Goal: Task Accomplishment & Management: Manage account settings

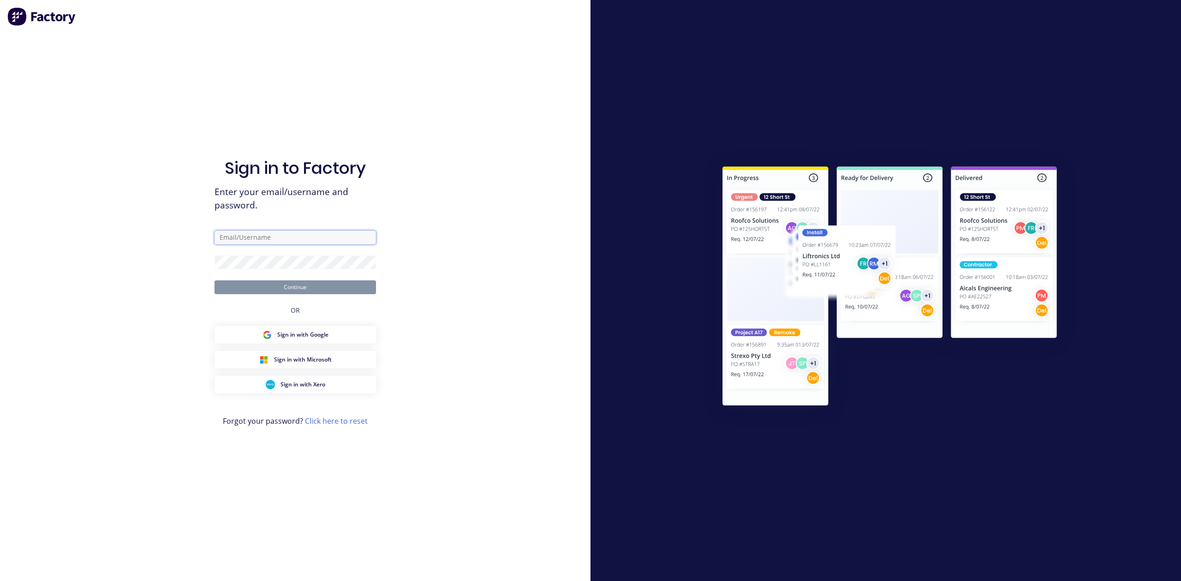
click at [242, 231] on input "text" at bounding box center [296, 238] width 162 height 14
type input "[PERSON_NAME][EMAIL_ADDRESS][DOMAIN_NAME]"
click at [283, 281] on button "Continue" at bounding box center [296, 288] width 162 height 14
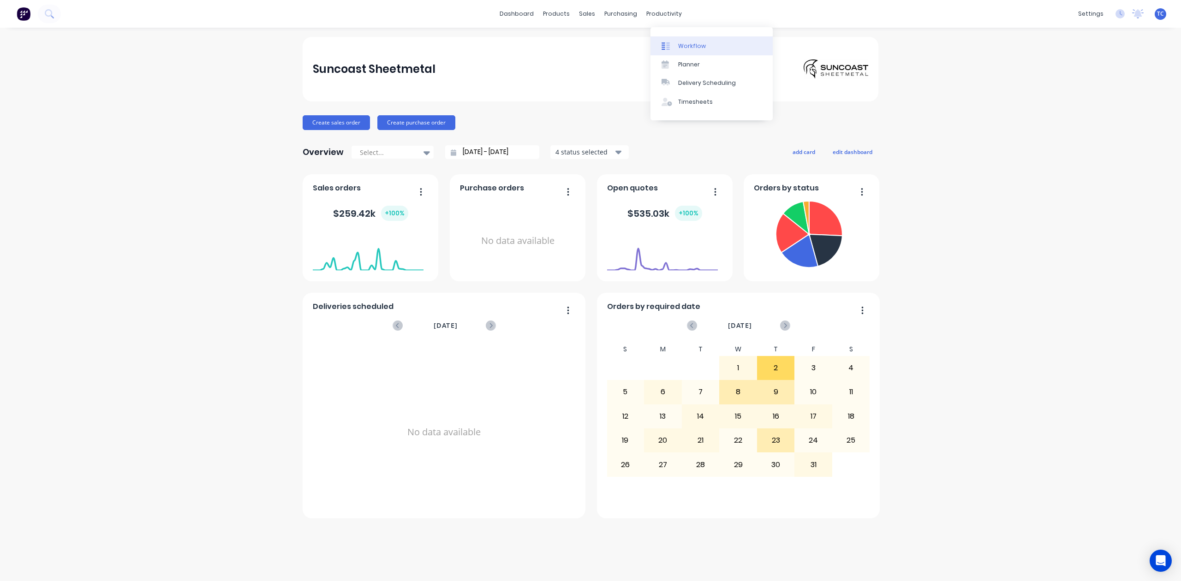
click at [700, 50] on div "Workflow" at bounding box center [692, 46] width 28 height 8
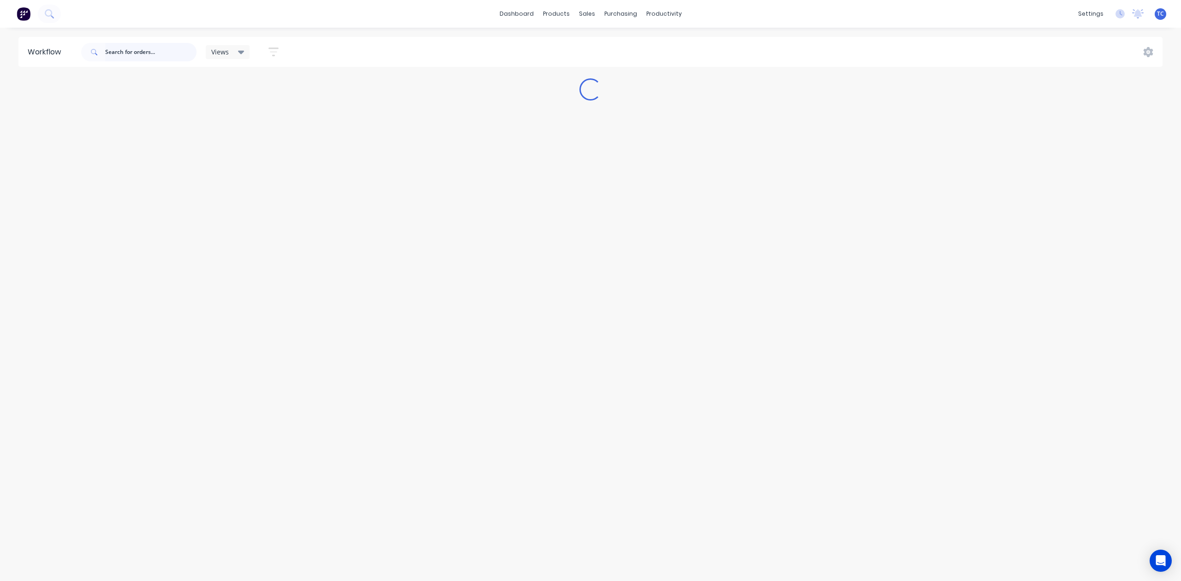
click at [181, 52] on input "text" at bounding box center [150, 52] width 91 height 18
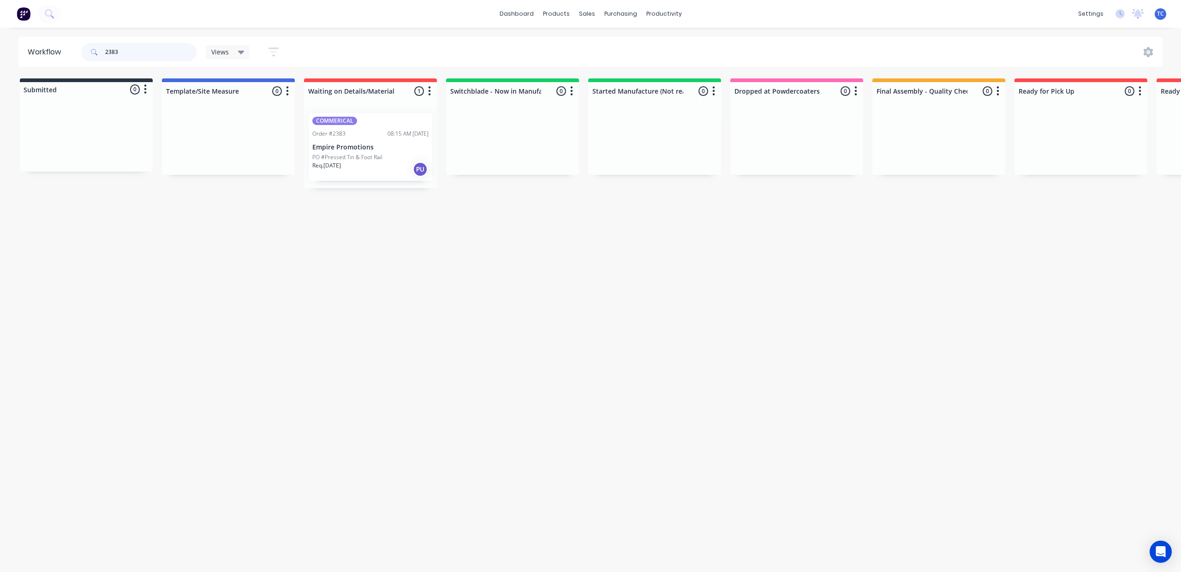
type input "2383"
click at [383, 162] on p "PO #Pressed Tin & Foot Rail" at bounding box center [347, 157] width 70 height 8
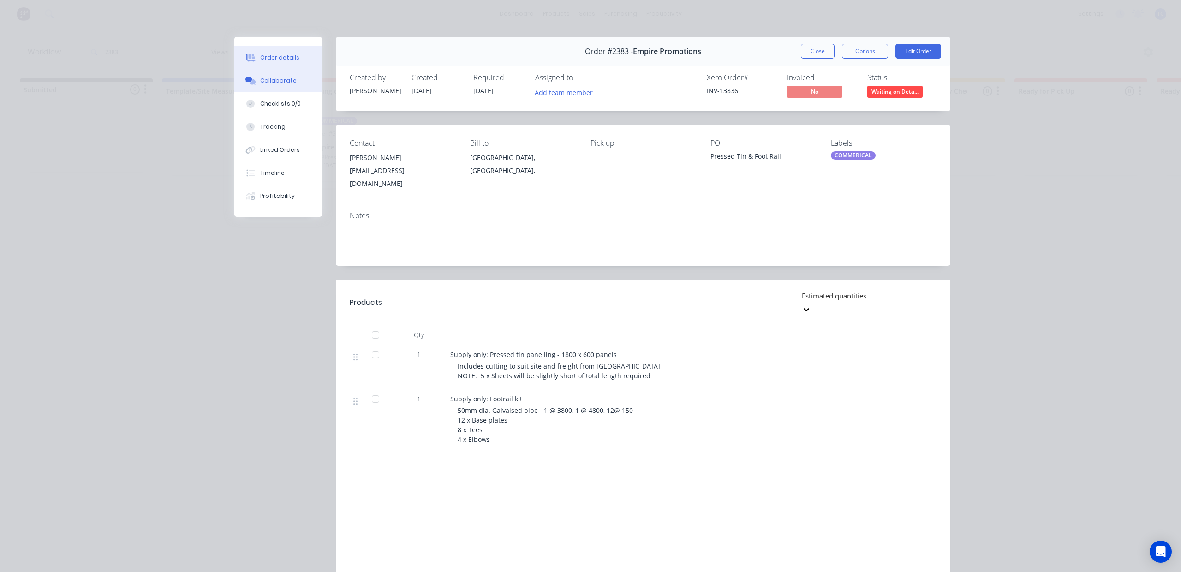
click at [277, 85] on div "Collaborate" at bounding box center [278, 81] width 36 height 8
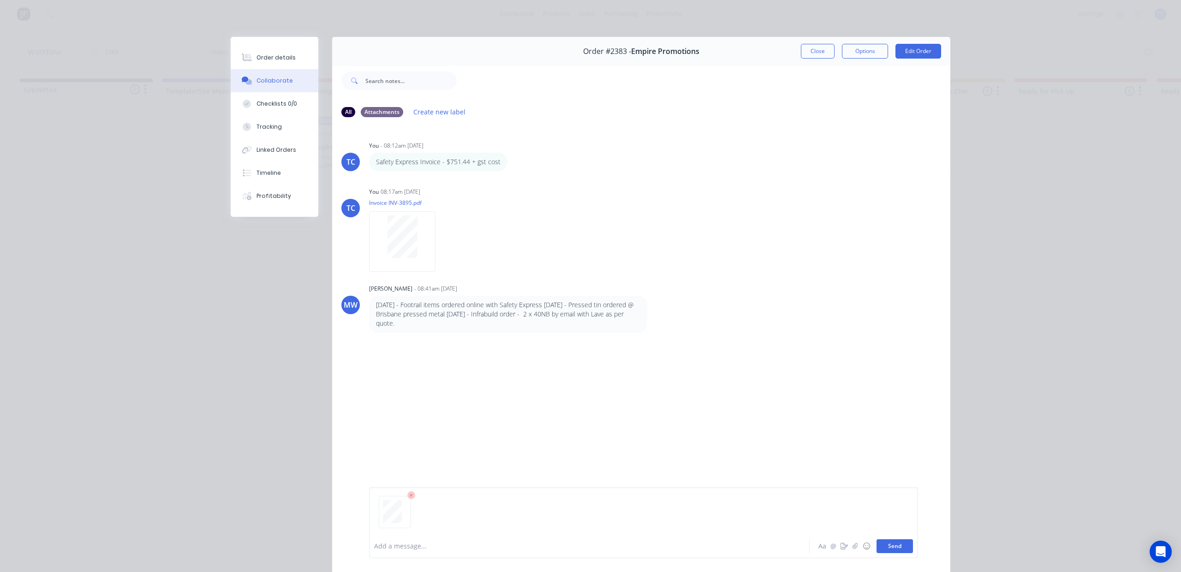
click at [877, 540] on button "Send" at bounding box center [895, 546] width 36 height 14
click at [801, 58] on button "Close" at bounding box center [818, 51] width 34 height 15
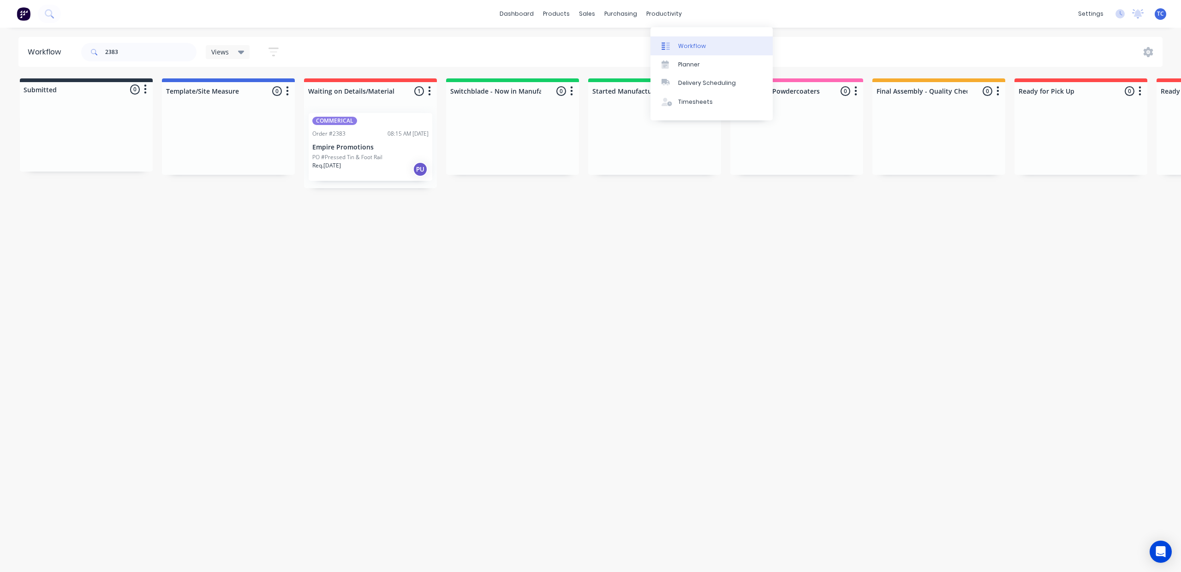
click at [698, 46] on div "Workflow" at bounding box center [692, 46] width 28 height 8
click at [689, 50] on div "Workflow" at bounding box center [692, 46] width 28 height 8
click at [694, 50] on div "Workflow" at bounding box center [692, 46] width 28 height 8
click at [698, 45] on link "Workflow" at bounding box center [712, 45] width 122 height 18
click at [696, 47] on div "Workflow" at bounding box center [692, 46] width 28 height 8
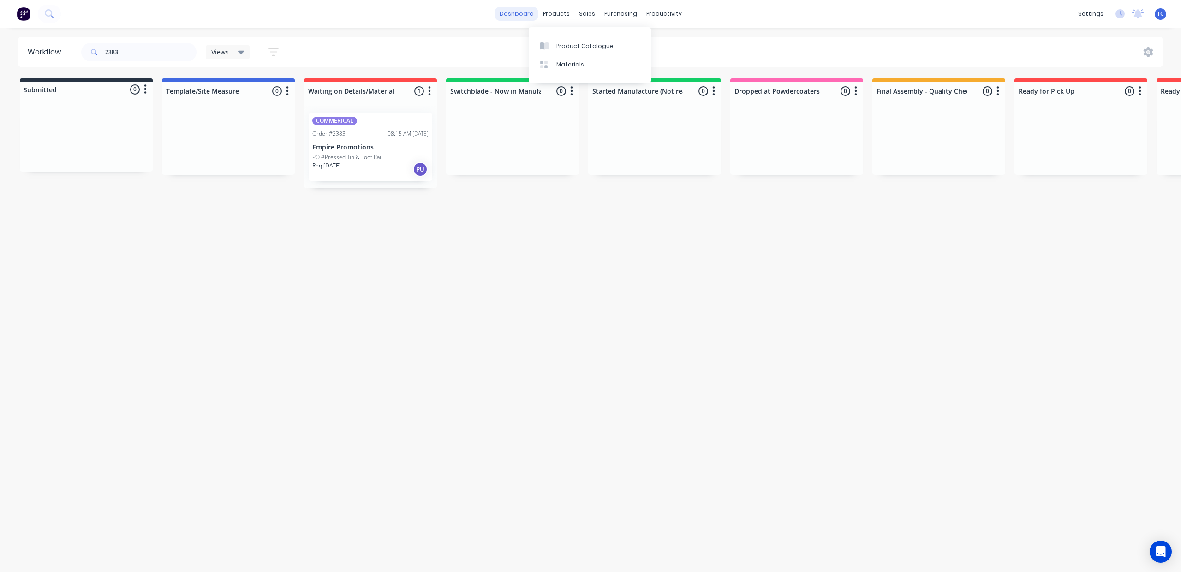
click at [514, 13] on link "dashboard" at bounding box center [516, 14] width 43 height 14
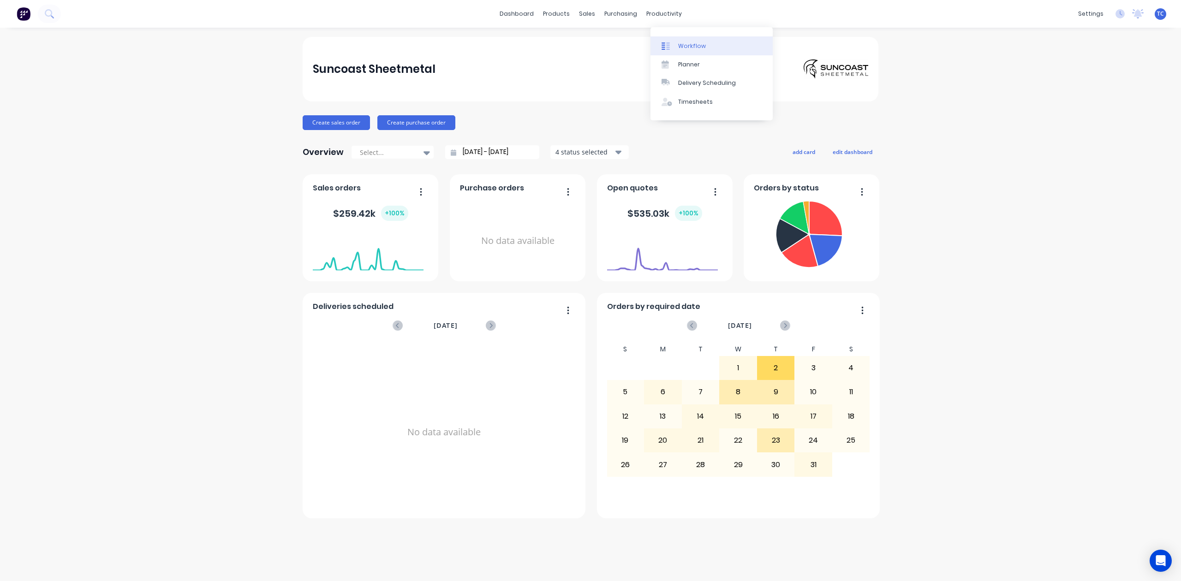
click at [697, 48] on div "Workflow" at bounding box center [692, 46] width 28 height 8
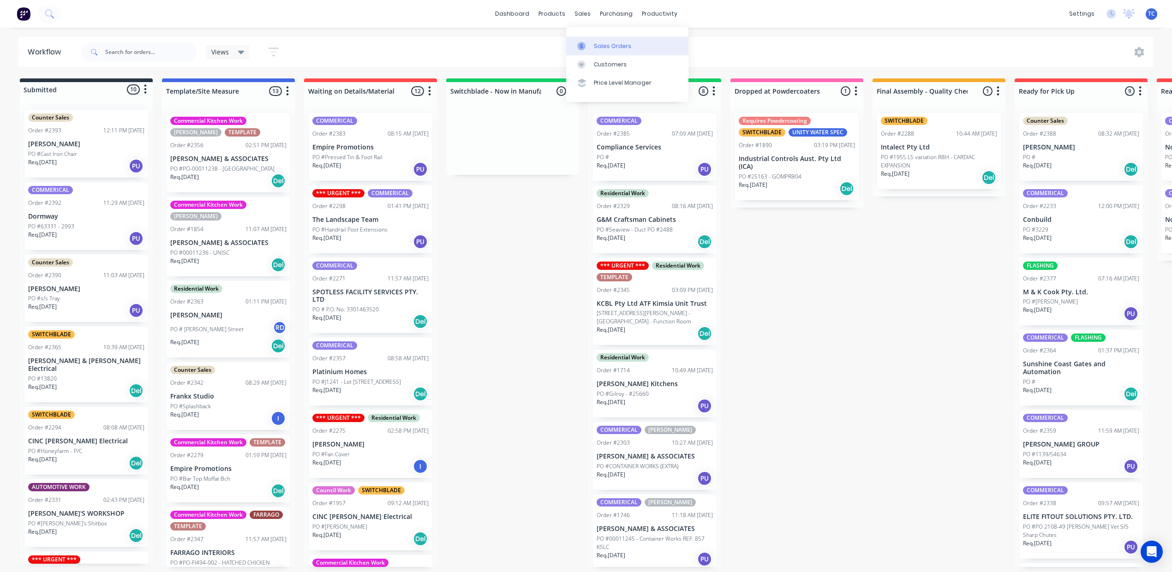
click at [616, 50] on div "Sales Orders" at bounding box center [613, 46] width 38 height 8
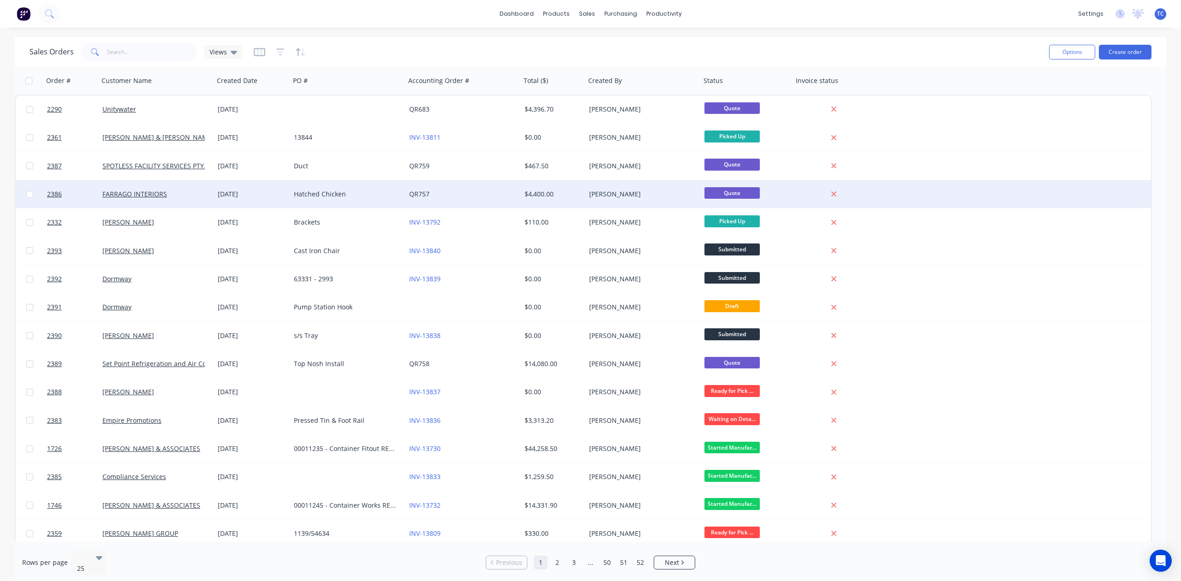
click at [322, 190] on div "Hatched Chicken" at bounding box center [345, 194] width 102 height 9
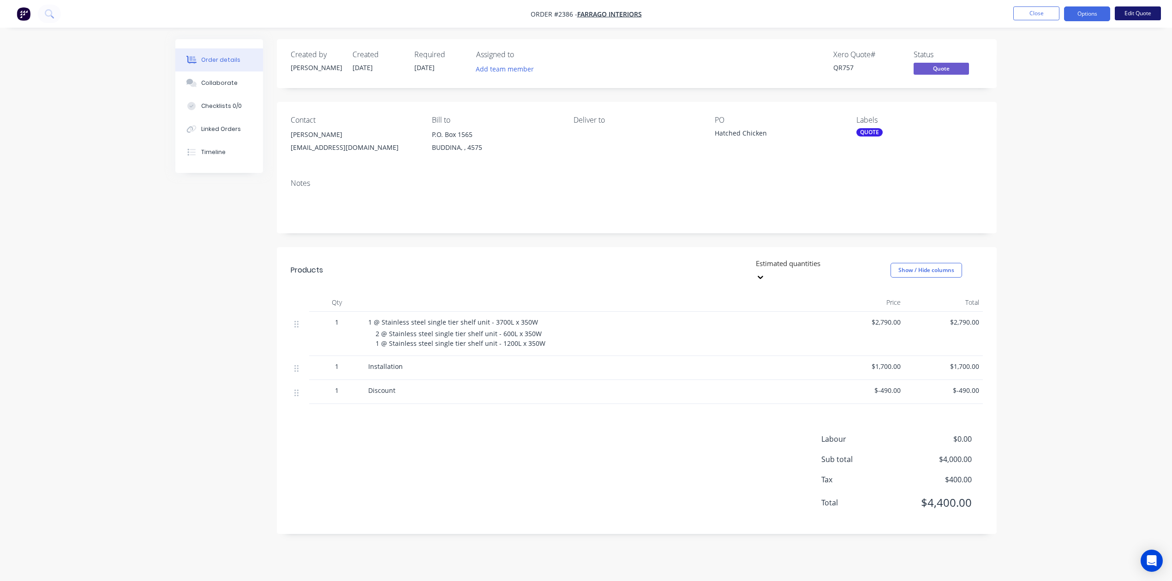
click at [1130, 13] on button "Edit Quote" at bounding box center [1138, 13] width 46 height 14
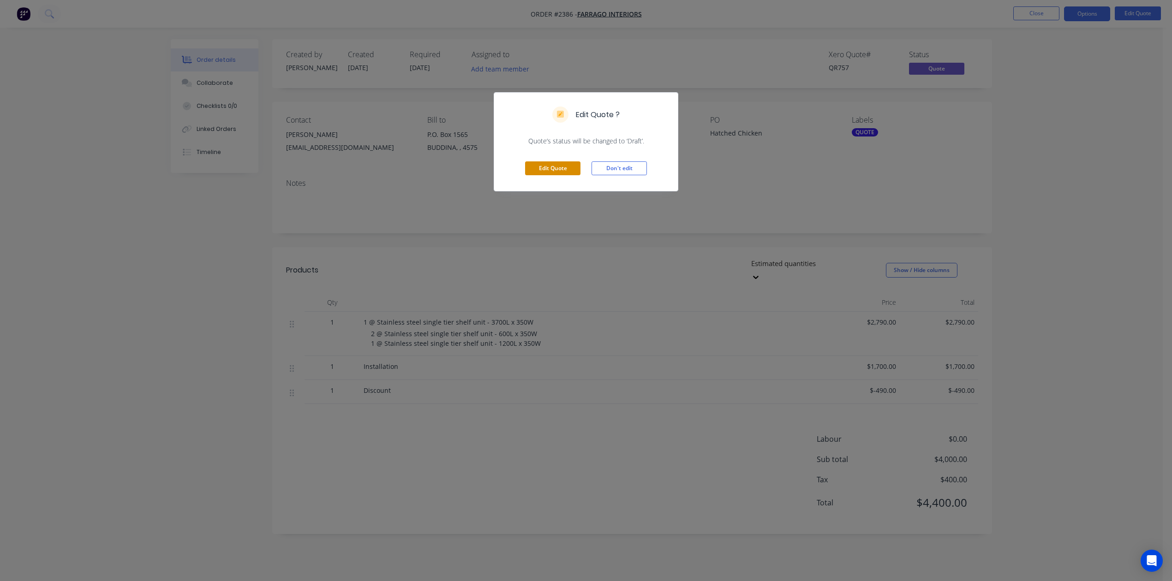
click at [547, 175] on button "Edit Quote" at bounding box center [552, 169] width 55 height 14
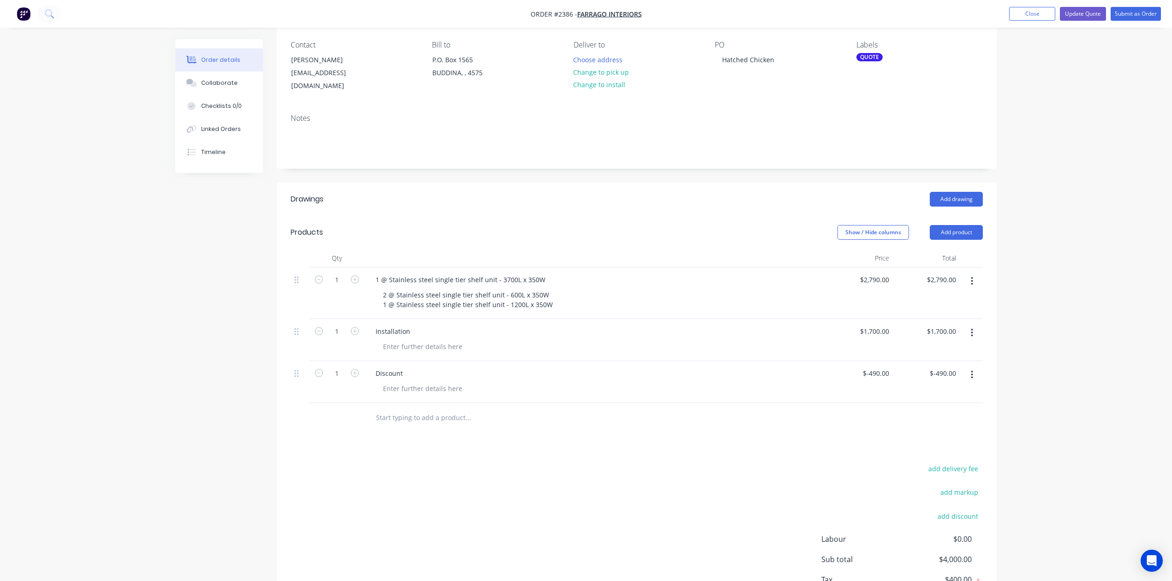
scroll to position [185, 0]
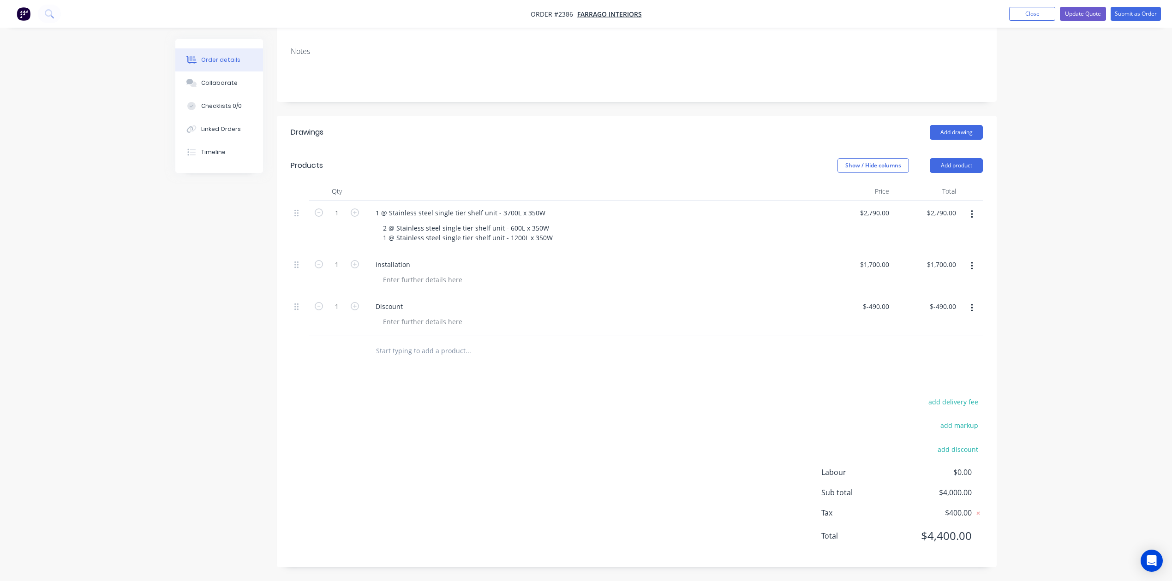
click at [971, 271] on icon "button" at bounding box center [972, 266] width 2 height 10
click at [912, 353] on div "Delete" at bounding box center [939, 345] width 71 height 13
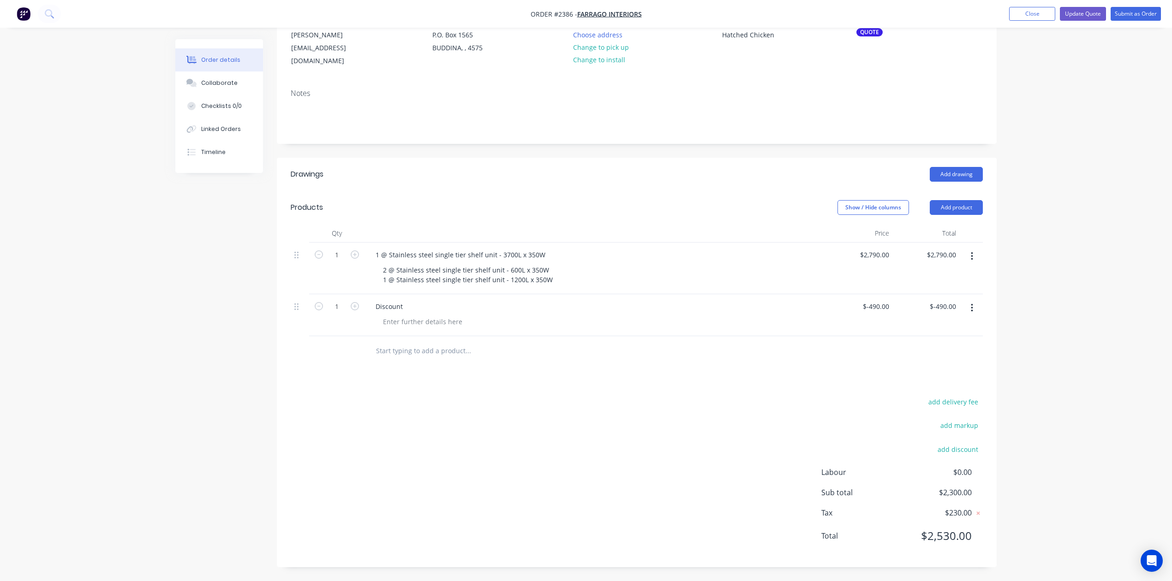
click at [971, 310] on icon "button" at bounding box center [972, 308] width 2 height 10
click at [907, 393] on div "Delete" at bounding box center [939, 387] width 71 height 13
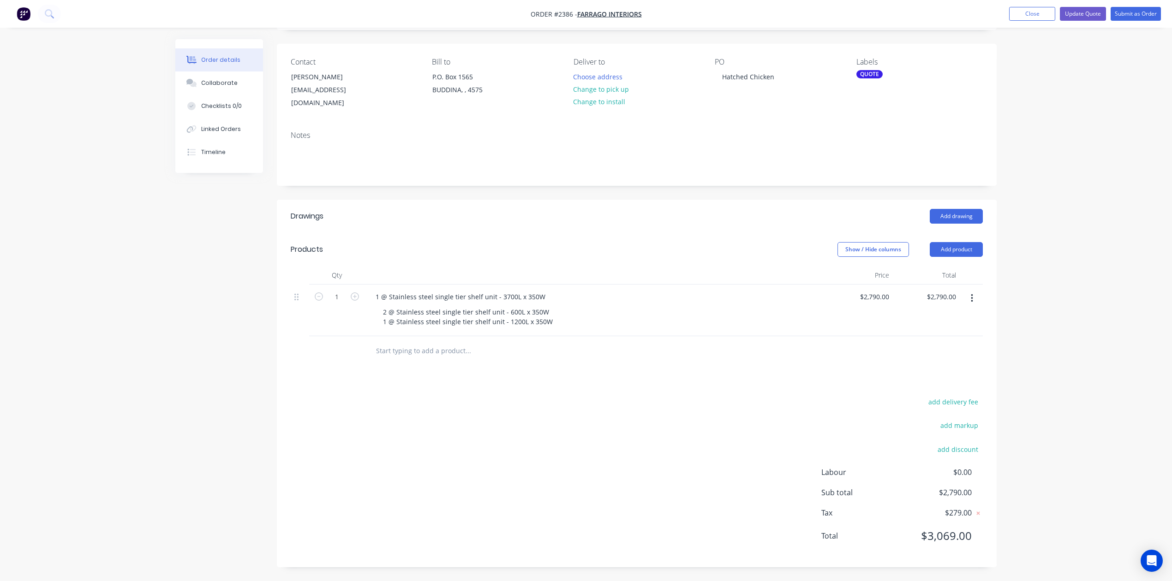
scroll to position [180, 0]
drag, startPoint x: 1065, startPoint y: 13, endPoint x: 1097, endPoint y: 61, distance: 57.6
click at [1085, 62] on div "Order #2386 - FARRAGO INTERIORS Add product Close Update Quote Submit as Order …" at bounding box center [586, 261] width 1172 height 640
drag, startPoint x: 1117, startPoint y: 13, endPoint x: 1091, endPoint y: 64, distance: 56.3
click at [1091, 64] on div "Order #2386 - FARRAGO INTERIORS Add product Close Update Quote Submit as Order …" at bounding box center [586, 261] width 1172 height 640
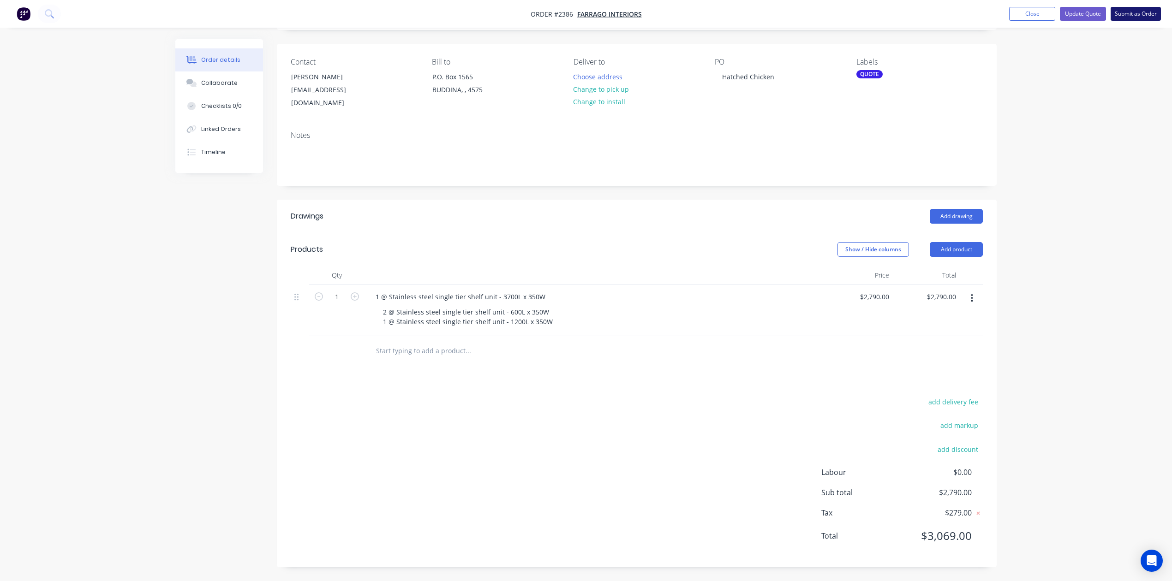
click at [1119, 13] on button "Submit as Order" at bounding box center [1136, 14] width 50 height 14
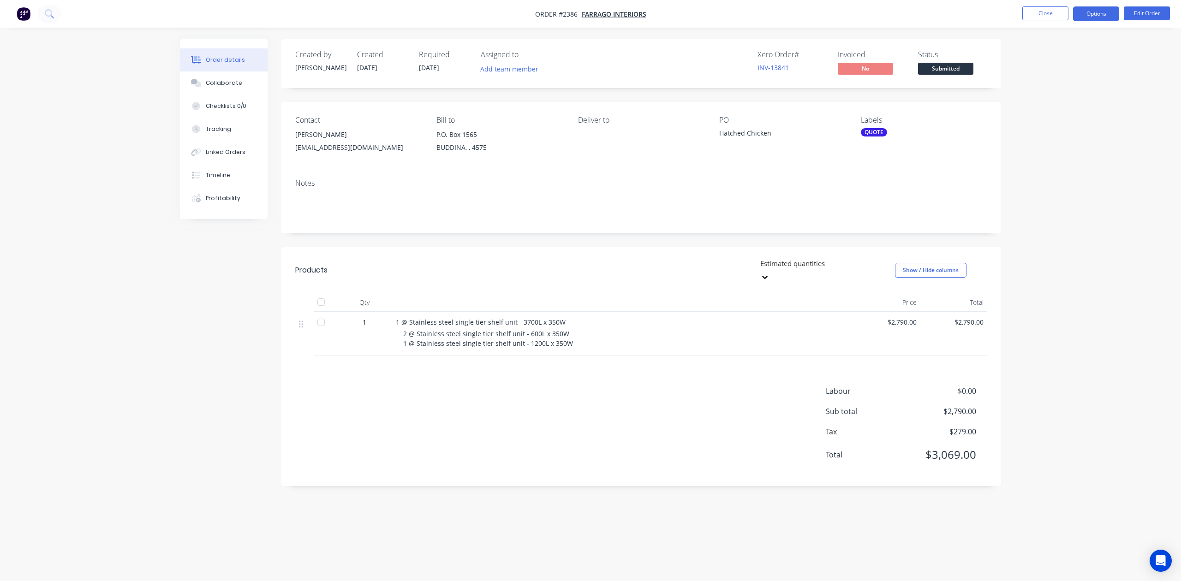
click at [1101, 13] on button "Options" at bounding box center [1096, 13] width 46 height 15
click at [1063, 109] on div "Work Order" at bounding box center [1068, 111] width 85 height 13
click at [1059, 90] on div "Without pricing" at bounding box center [1068, 92] width 85 height 13
click at [1154, 13] on button "Edit Order" at bounding box center [1147, 13] width 46 height 14
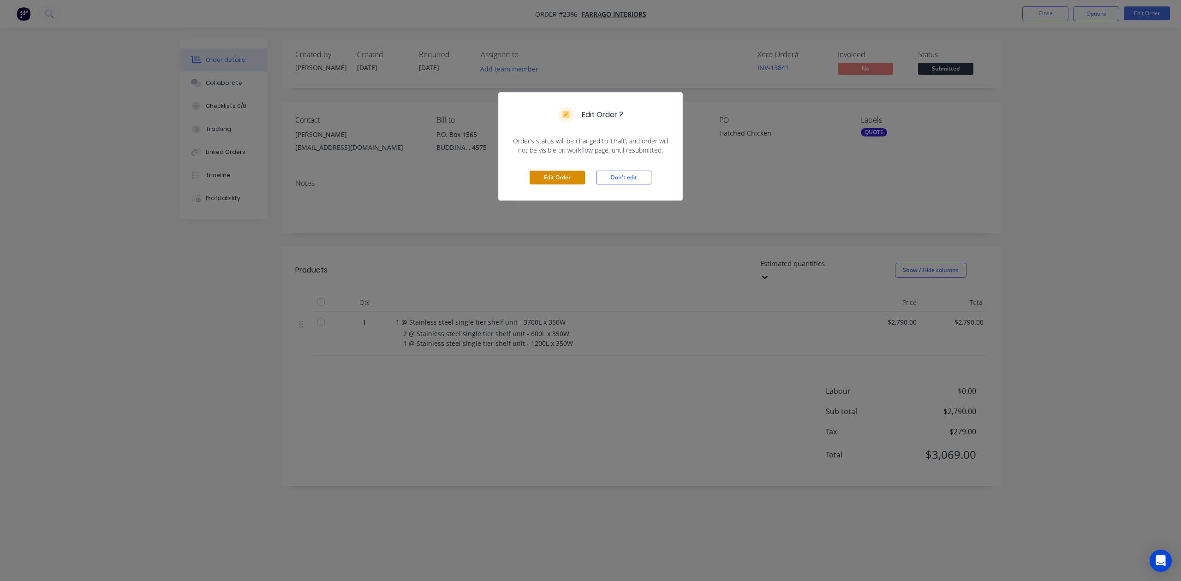
click at [548, 185] on button "Edit Order" at bounding box center [557, 178] width 55 height 14
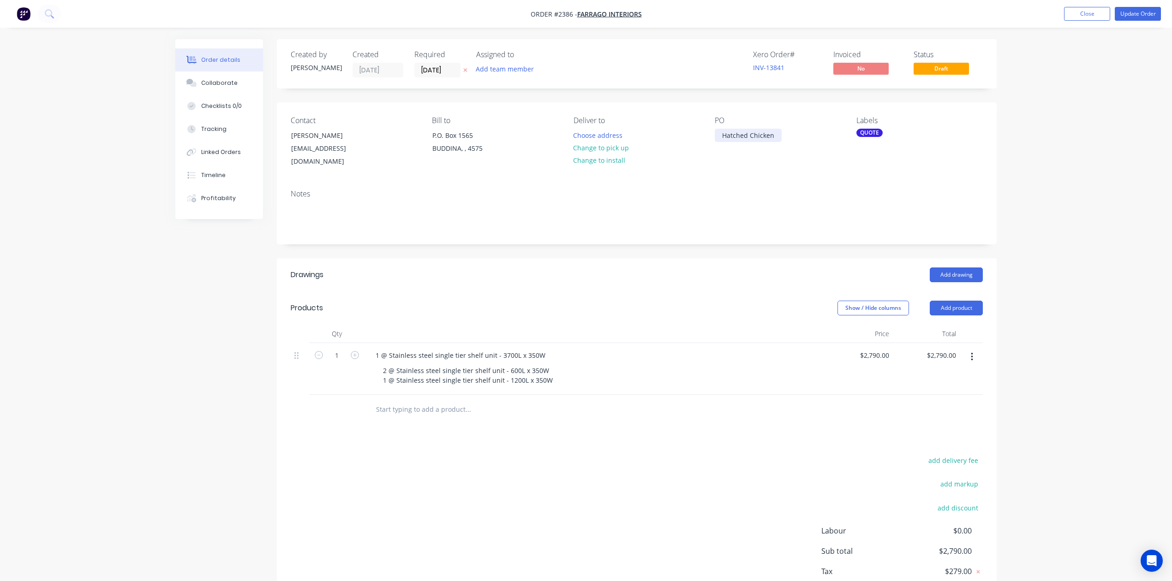
click at [782, 142] on div "Hatched Chicken" at bounding box center [748, 135] width 67 height 13
click at [872, 137] on div "QUOTE" at bounding box center [869, 133] width 26 height 8
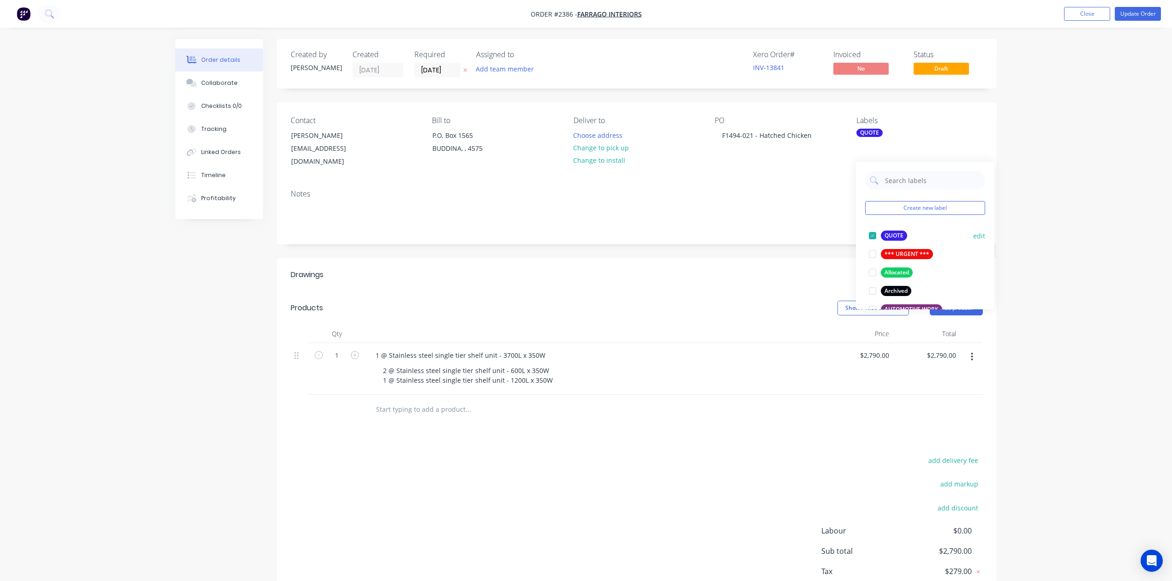
click at [875, 241] on div at bounding box center [872, 236] width 18 height 18
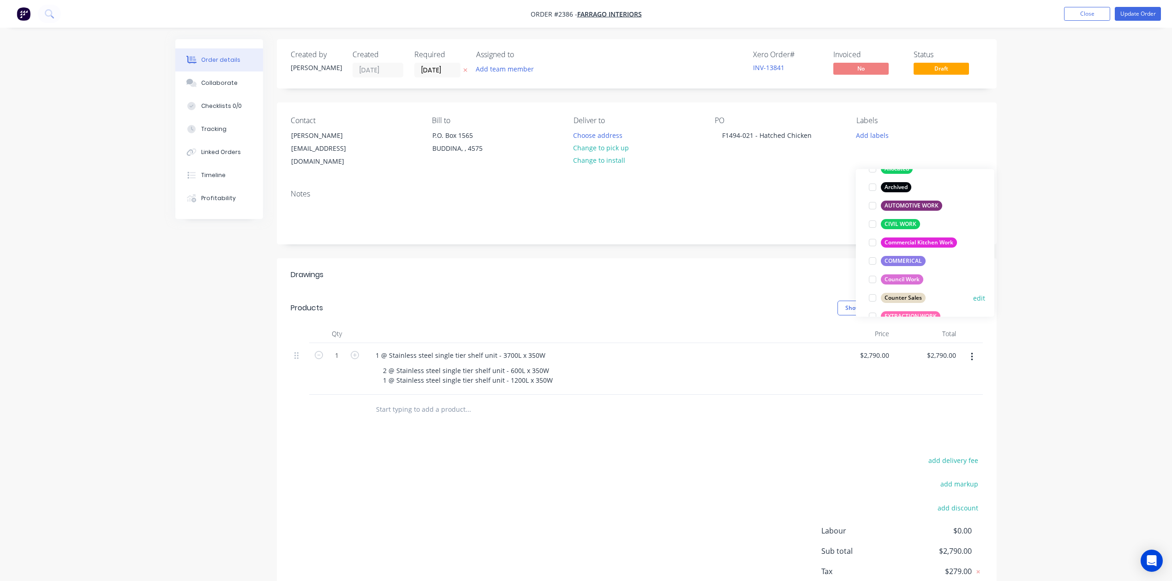
scroll to position [123, 0]
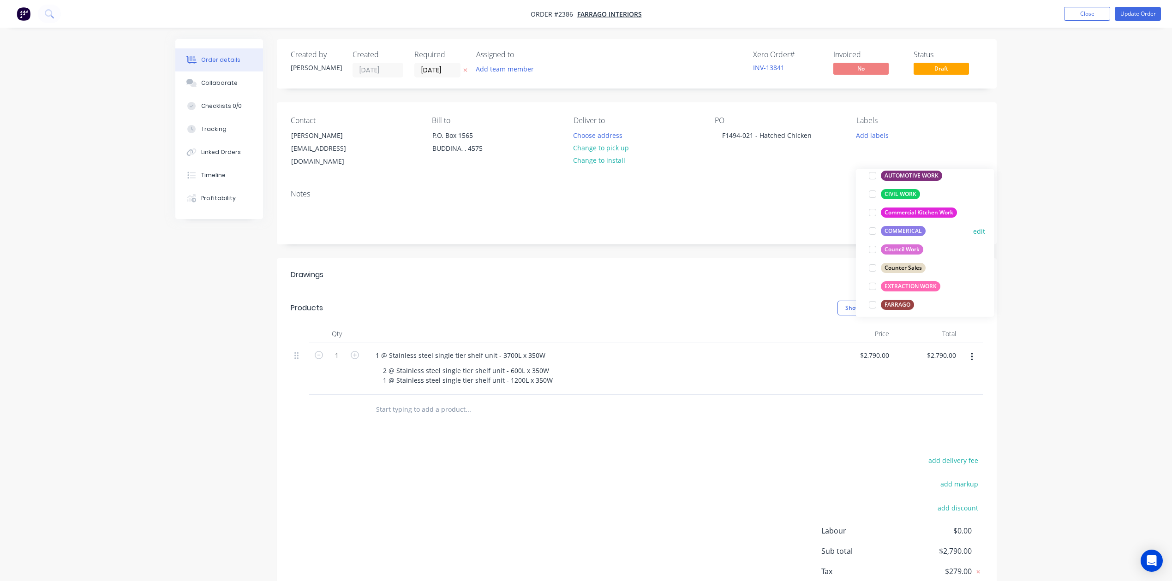
click at [873, 236] on div at bounding box center [872, 231] width 18 height 18
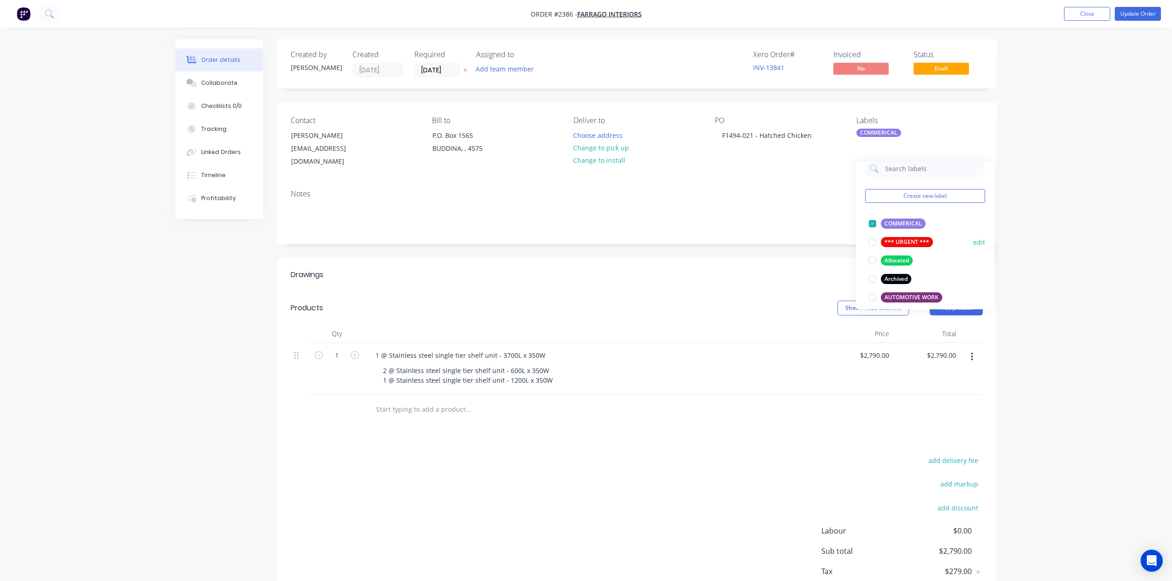
scroll to position [74, 0]
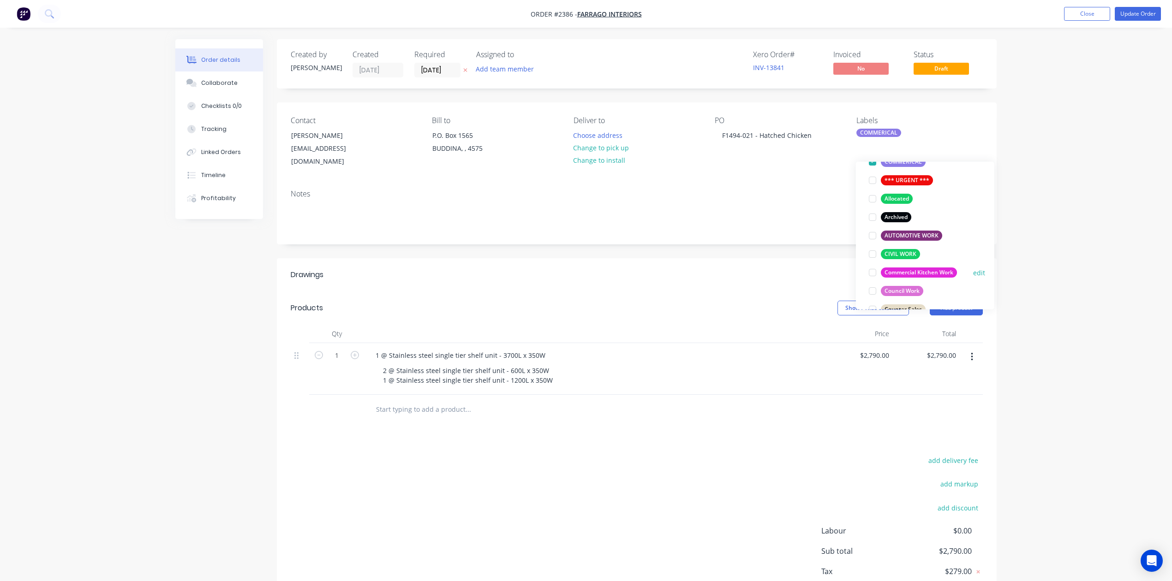
click at [872, 277] on div at bounding box center [872, 272] width 18 height 18
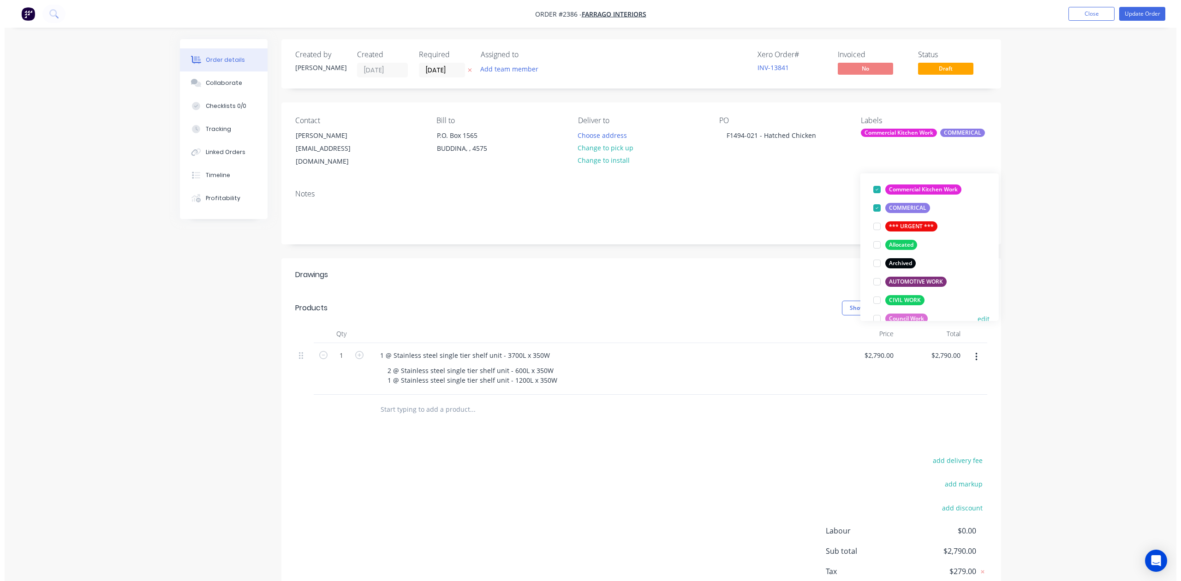
scroll to position [0, 0]
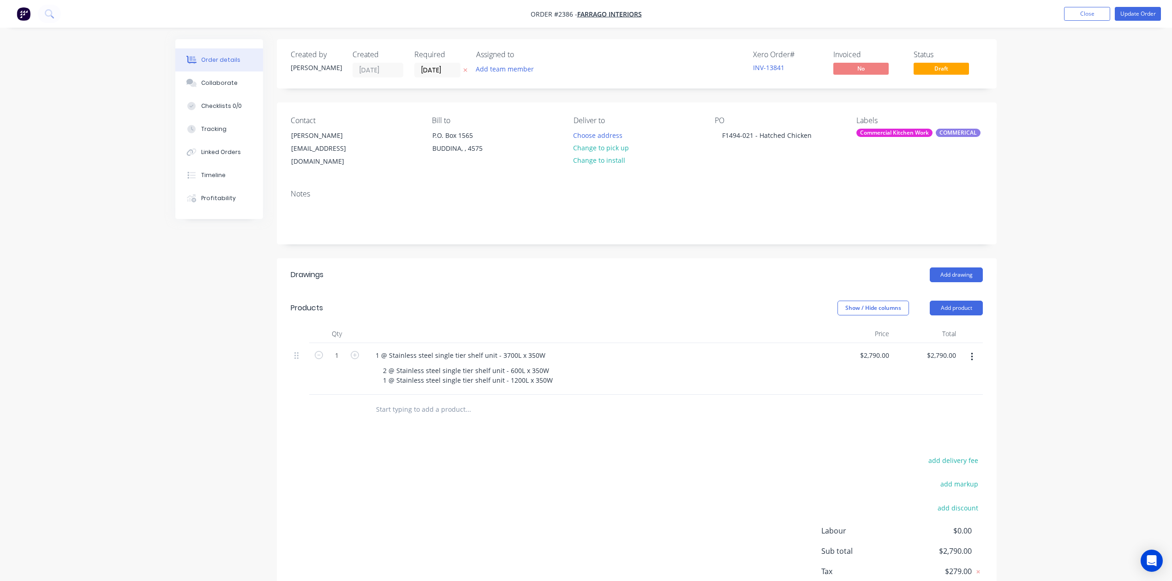
click at [837, 198] on div "Notes" at bounding box center [637, 194] width 692 height 9
click at [1136, 14] on button "Update Order" at bounding box center [1138, 14] width 46 height 14
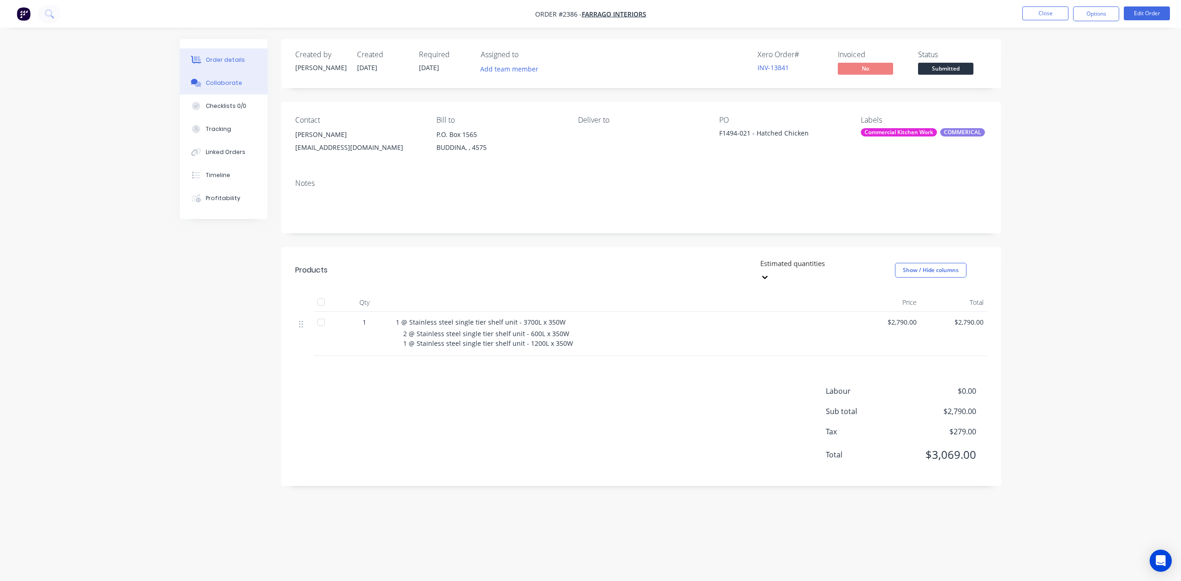
click at [224, 87] on div "Collaborate" at bounding box center [224, 83] width 36 height 8
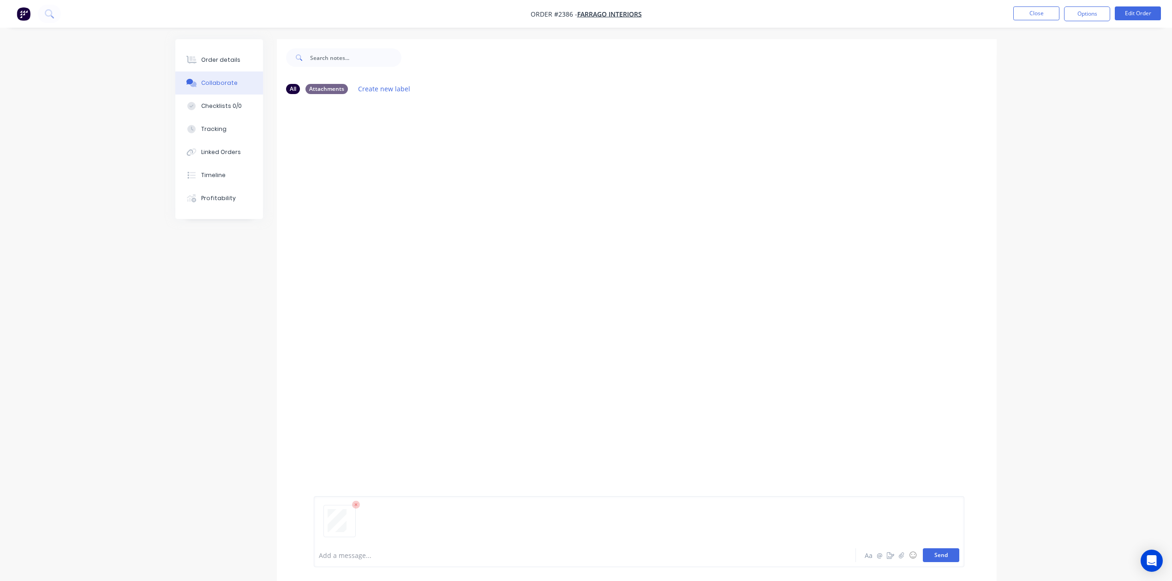
click at [924, 552] on button "Send" at bounding box center [941, 556] width 36 height 14
click at [1023, 14] on button "Close" at bounding box center [1036, 13] width 46 height 14
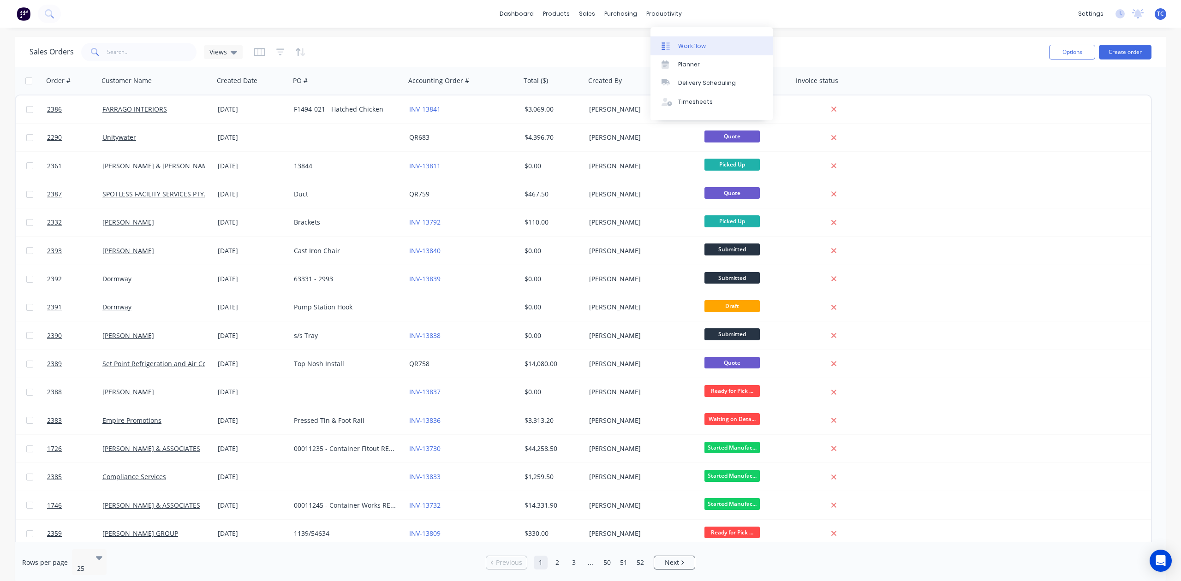
click at [700, 50] on div "Workflow" at bounding box center [692, 46] width 28 height 8
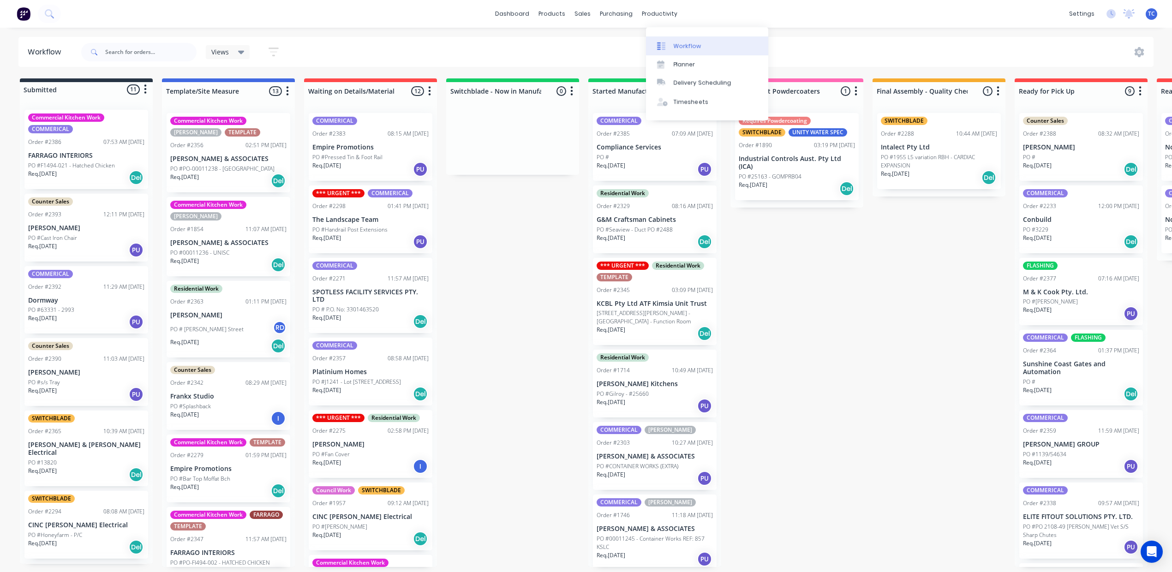
click at [701, 50] on div "Workflow" at bounding box center [688, 46] width 28 height 8
click at [579, 15] on div "sales" at bounding box center [582, 14] width 25 height 14
click at [617, 45] on link "Purchase Orders" at bounding box center [657, 45] width 122 height 18
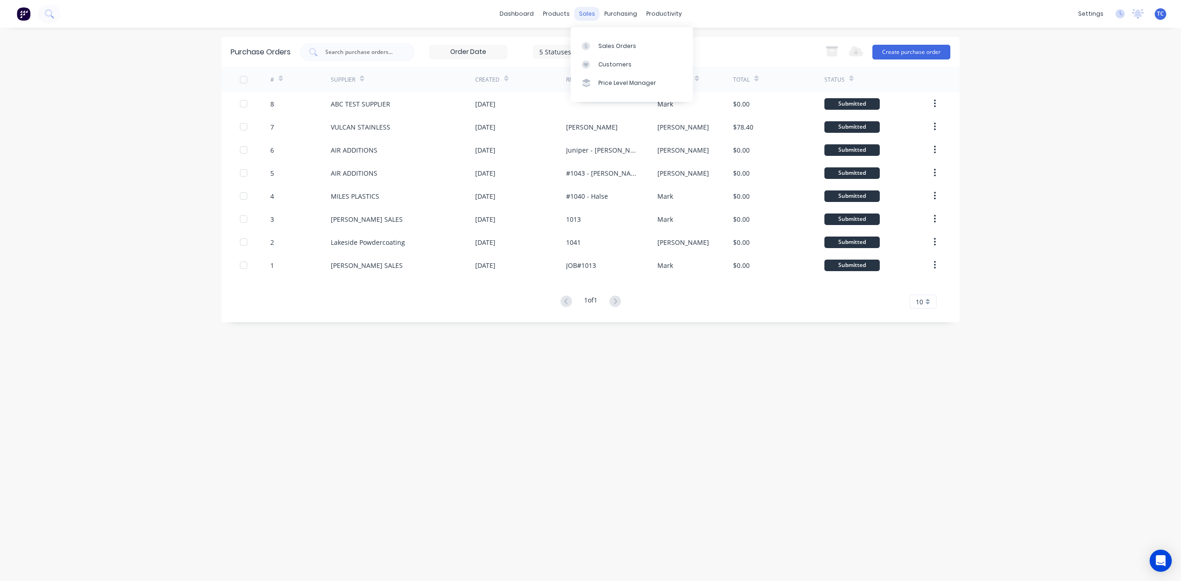
click at [587, 13] on div "sales" at bounding box center [586, 14] width 25 height 14
click at [616, 50] on div "Sales Orders" at bounding box center [617, 46] width 38 height 8
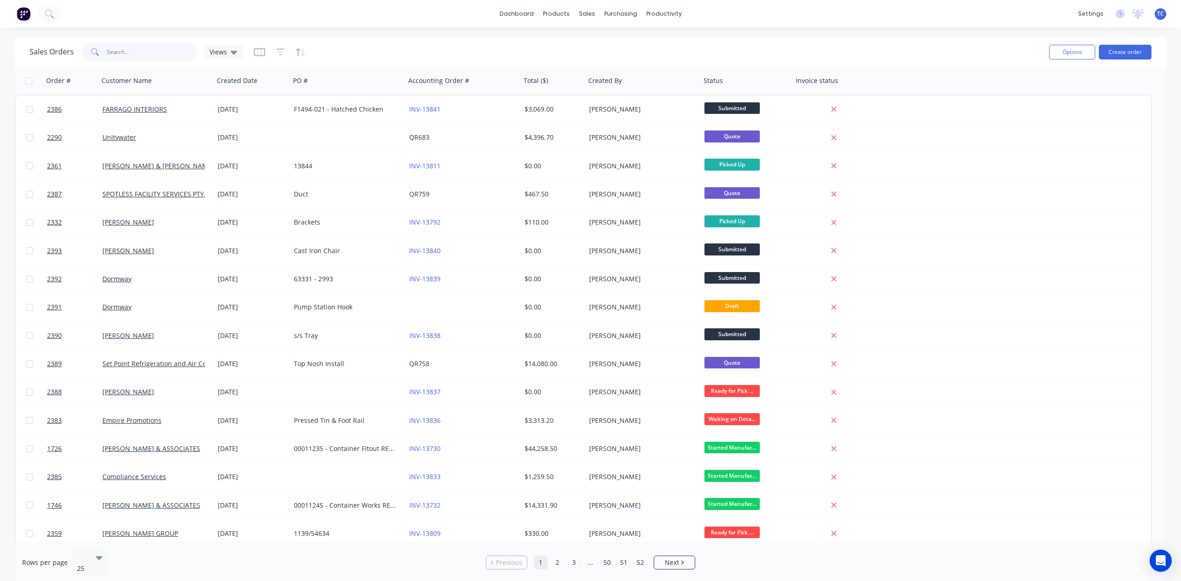
click at [169, 54] on input "text" at bounding box center [152, 52] width 90 height 18
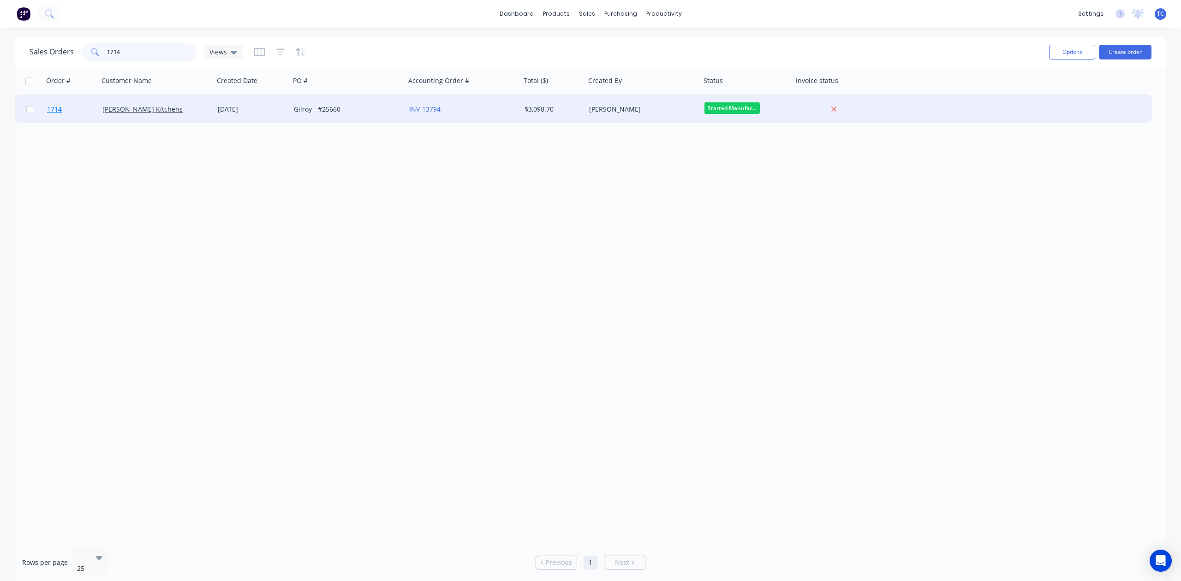
type input "1714"
click at [58, 108] on span "1714" at bounding box center [54, 109] width 15 height 9
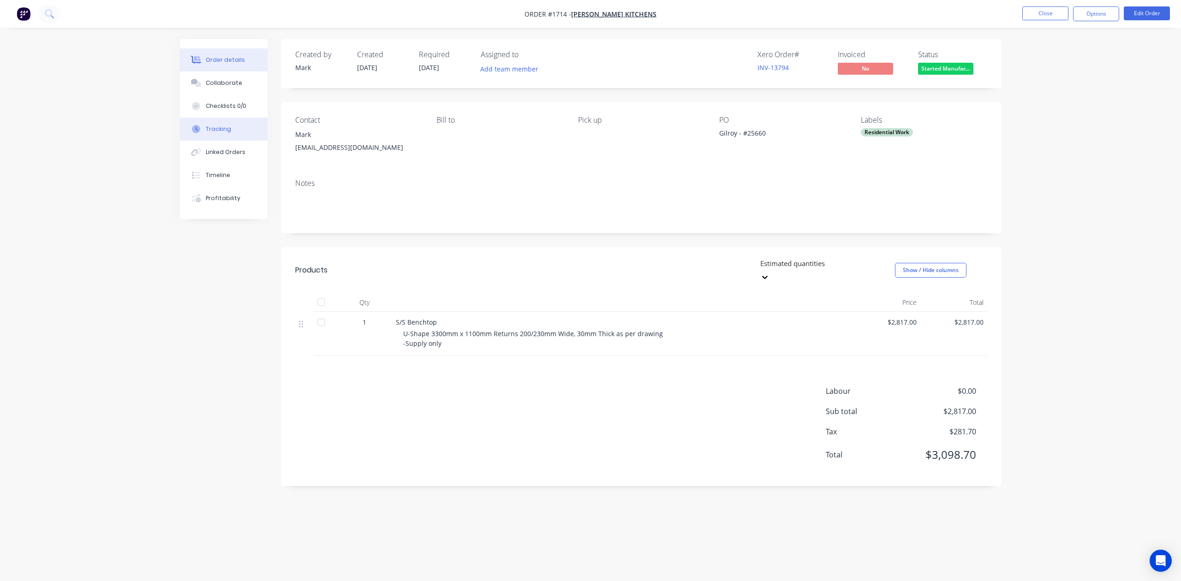
click at [231, 133] on div "Tracking" at bounding box center [218, 129] width 25 height 8
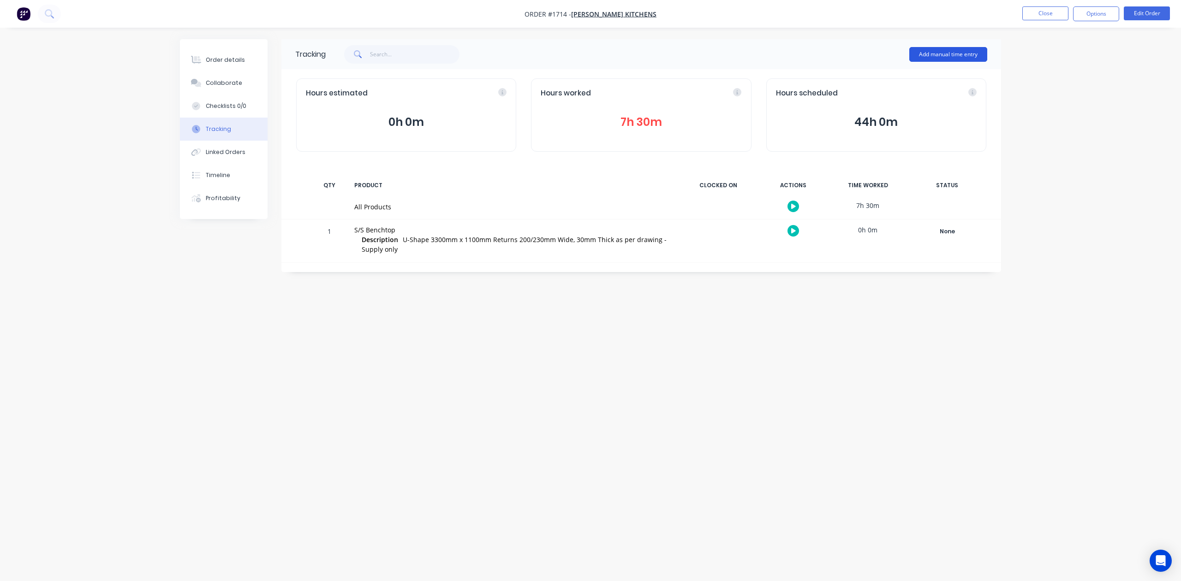
click at [915, 54] on button "Add manual time entry" at bounding box center [948, 54] width 78 height 15
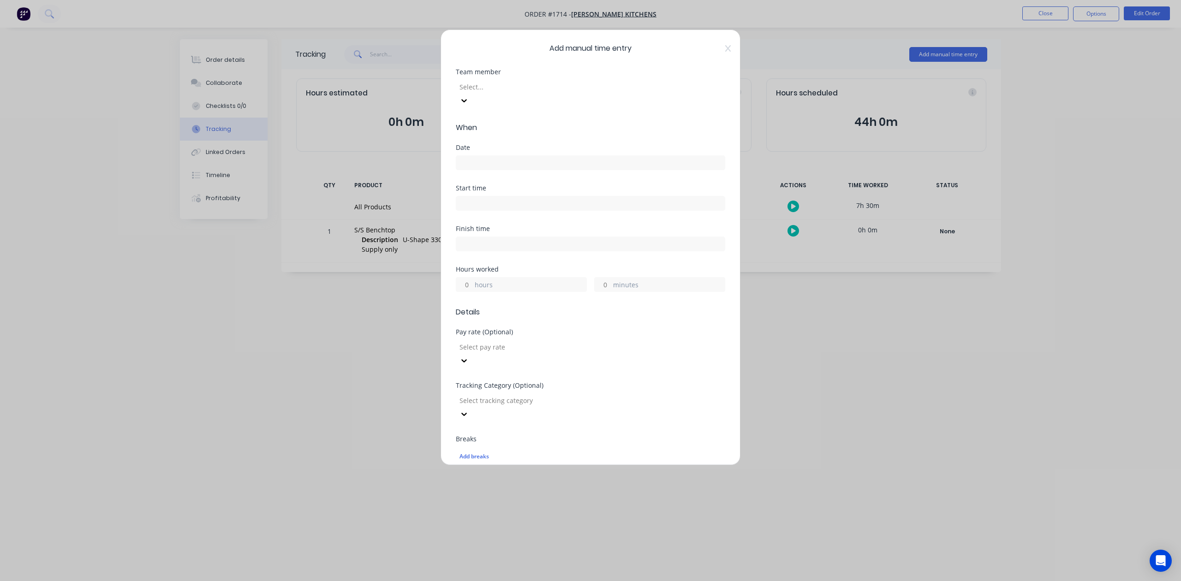
click at [530, 93] on div at bounding box center [525, 87] width 133 height 12
click at [494, 170] on input at bounding box center [590, 163] width 269 height 14
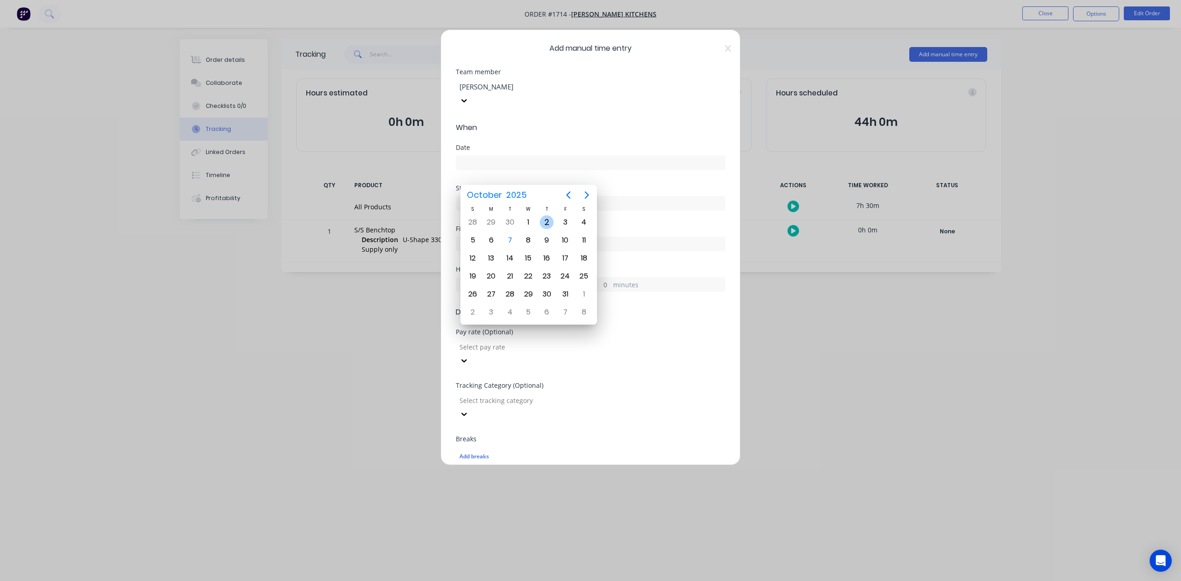
click at [548, 222] on div "2" at bounding box center [547, 222] width 14 height 14
type input "[DATE]"
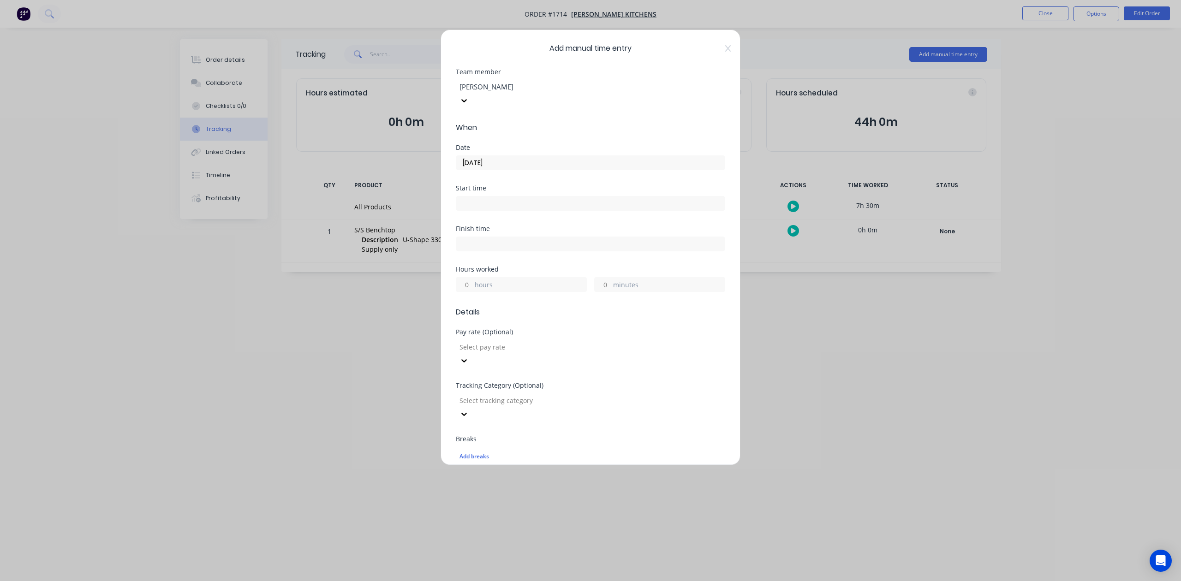
click at [473, 292] on input "hours" at bounding box center [464, 285] width 16 height 14
type input "7"
click at [600, 292] on input "minutes" at bounding box center [603, 285] width 16 height 14
type input "45"
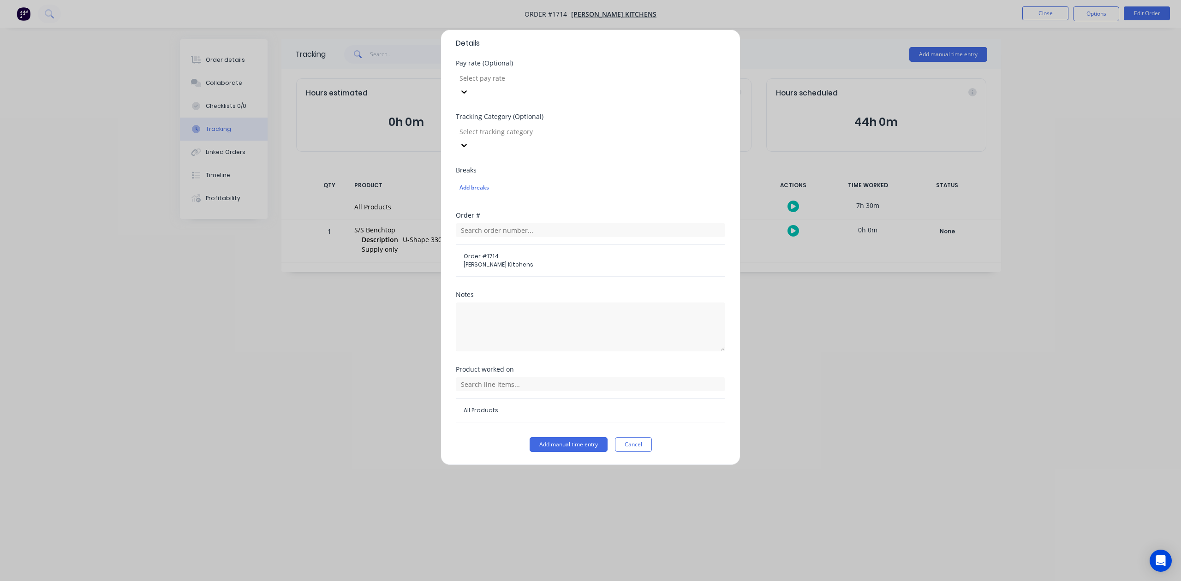
scroll to position [326, 0]
click at [553, 447] on button "Add manual time entry" at bounding box center [569, 444] width 78 height 15
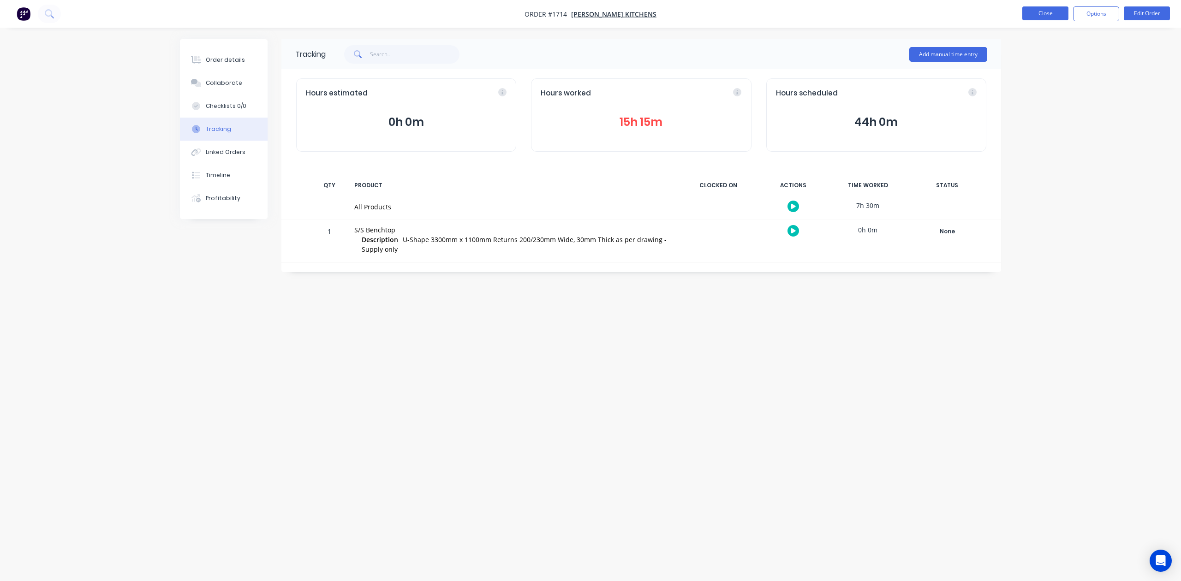
click at [1043, 17] on button "Close" at bounding box center [1046, 13] width 46 height 14
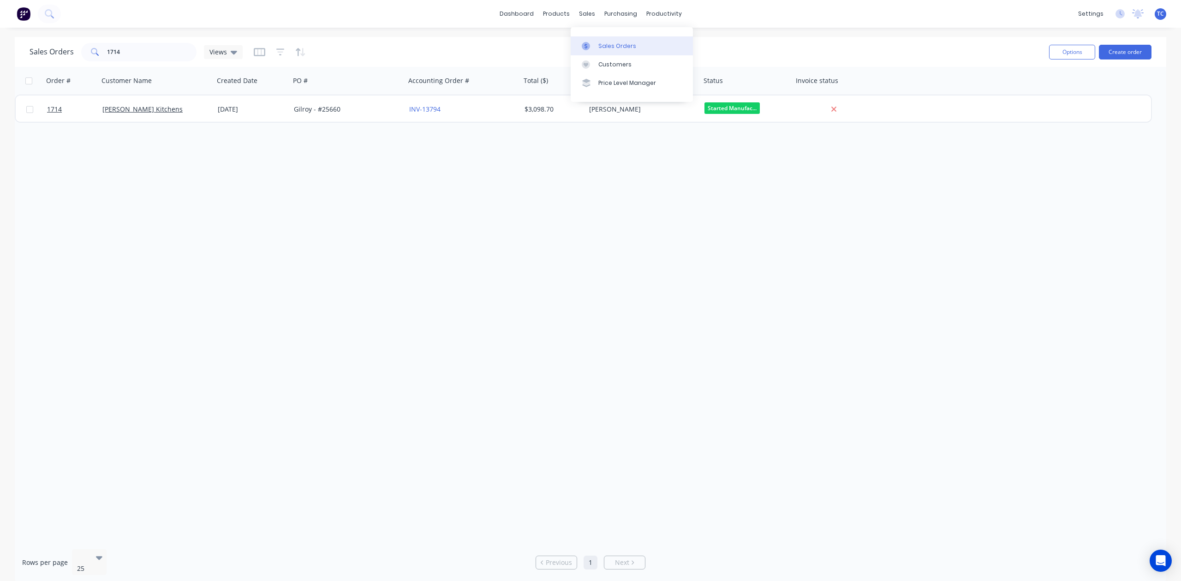
click at [624, 50] on div "Sales Orders" at bounding box center [617, 46] width 38 height 8
drag, startPoint x: 142, startPoint y: 48, endPoint x: 97, endPoint y: 34, distance: 47.3
click at [98, 52] on div "1714" at bounding box center [138, 52] width 115 height 18
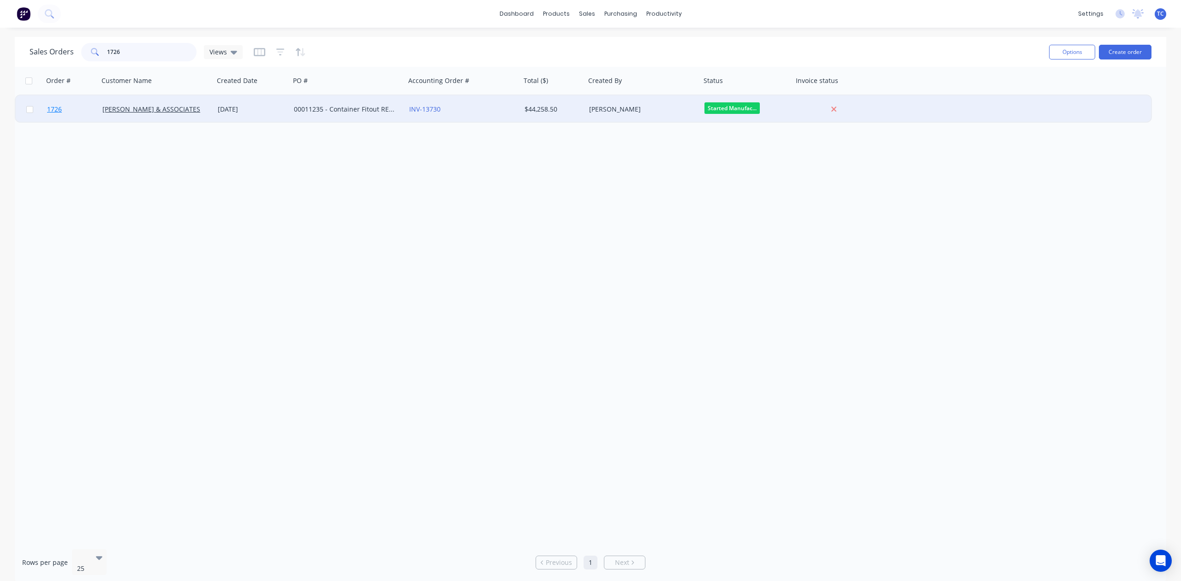
type input "1726"
click at [54, 106] on span "1726" at bounding box center [54, 109] width 15 height 9
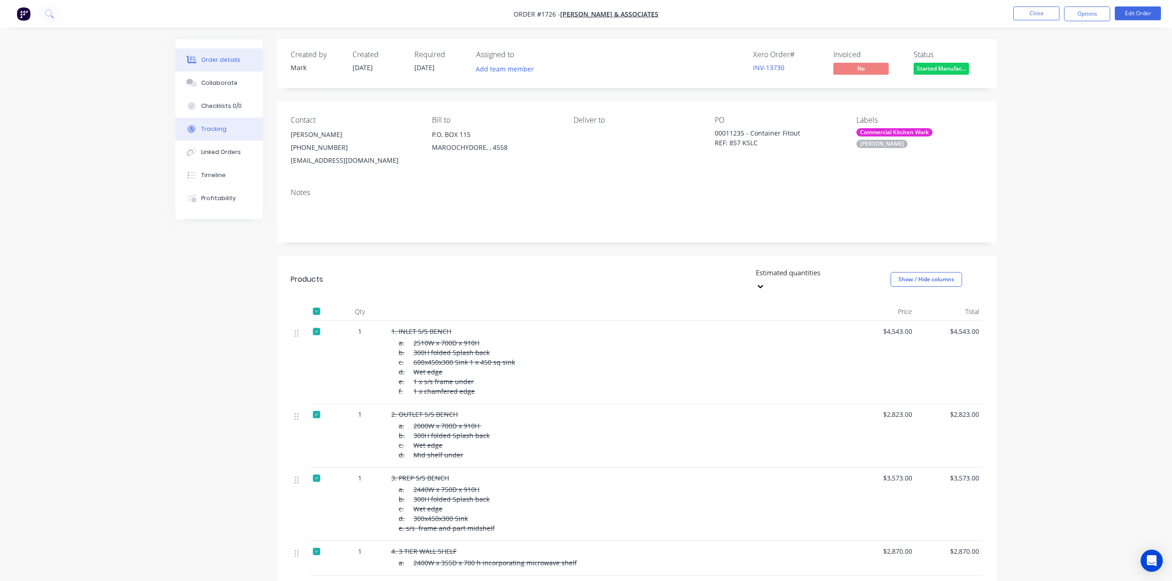
click at [224, 133] on div "Tracking" at bounding box center [213, 129] width 25 height 8
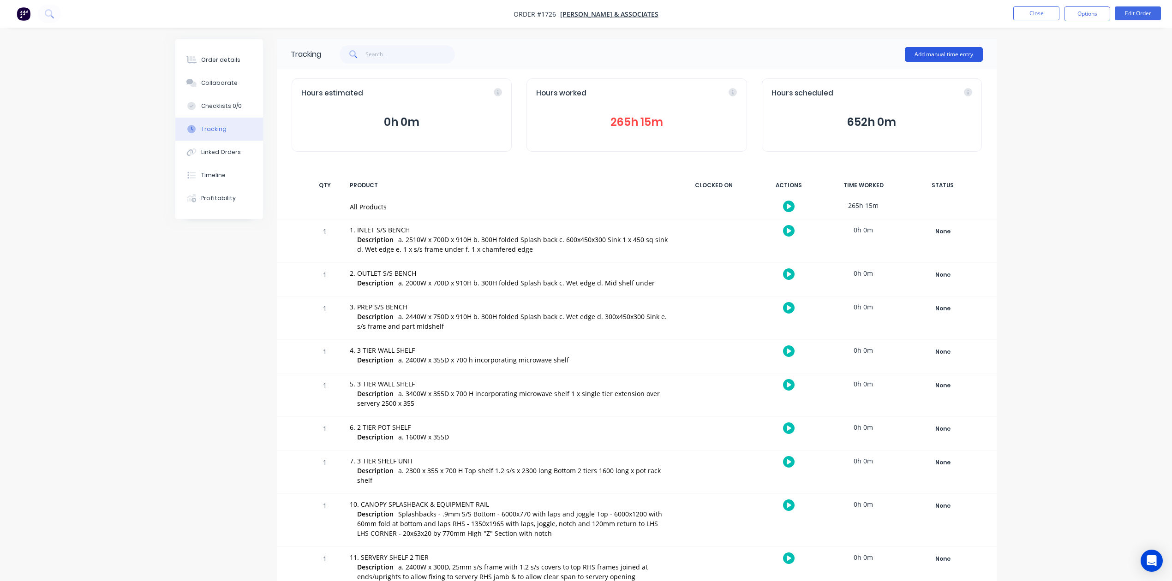
click at [949, 52] on button "Add manual time entry" at bounding box center [944, 54] width 78 height 15
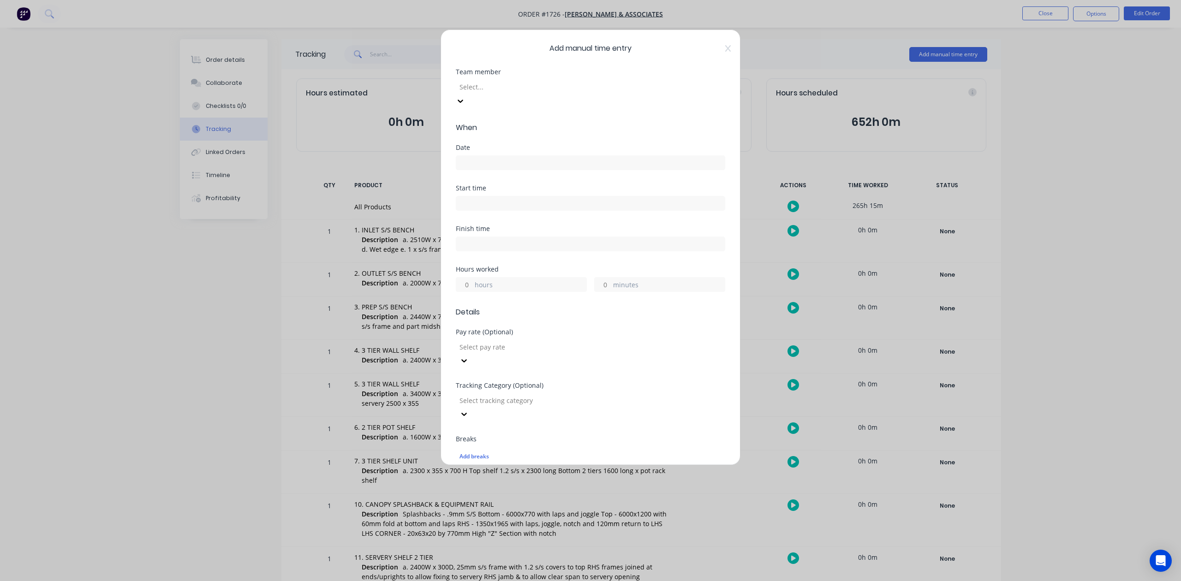
click at [532, 93] on div at bounding box center [525, 87] width 133 height 12
click at [497, 165] on div "Date" at bounding box center [590, 157] width 269 height 26
click at [497, 170] on input at bounding box center [590, 163] width 269 height 14
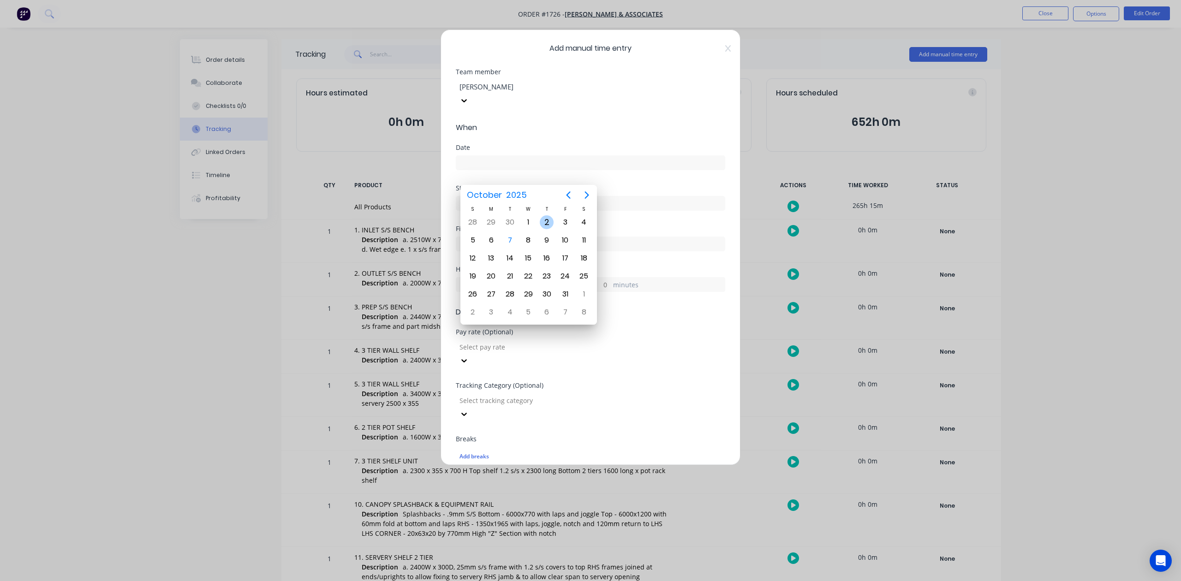
click at [545, 223] on div "2" at bounding box center [547, 222] width 14 height 14
type input "[DATE]"
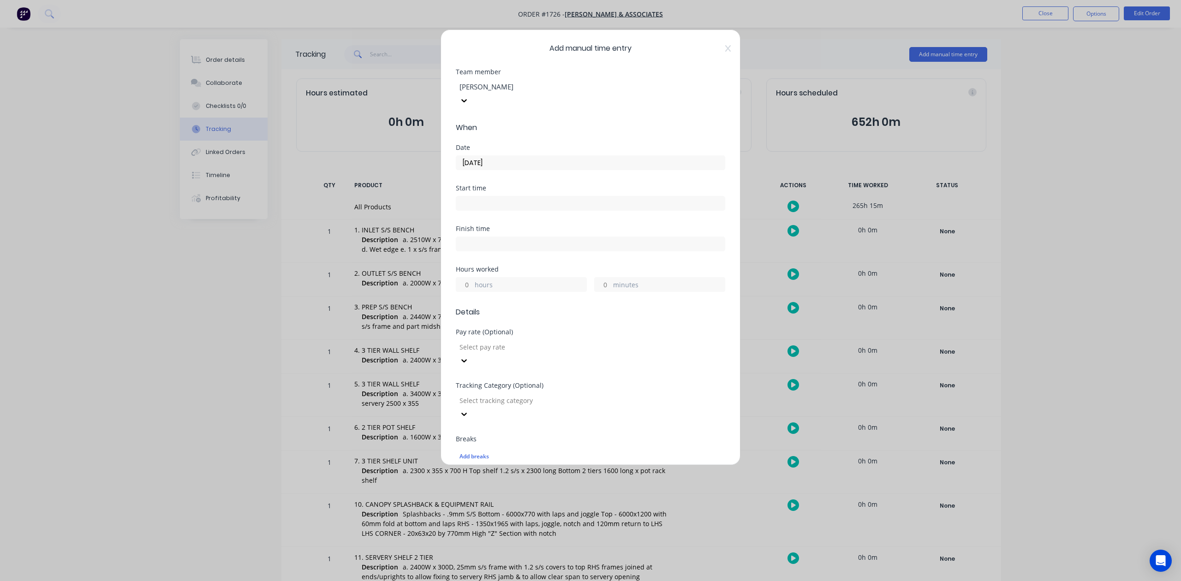
click at [603, 292] on input "minutes" at bounding box center [603, 285] width 16 height 14
type input "15"
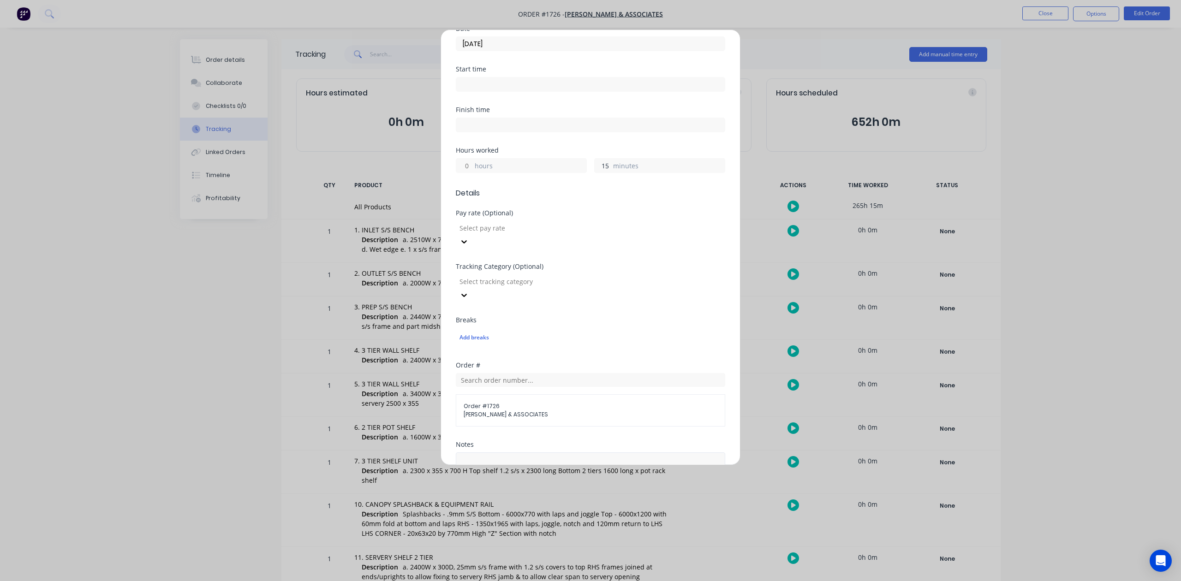
scroll to position [307, 0]
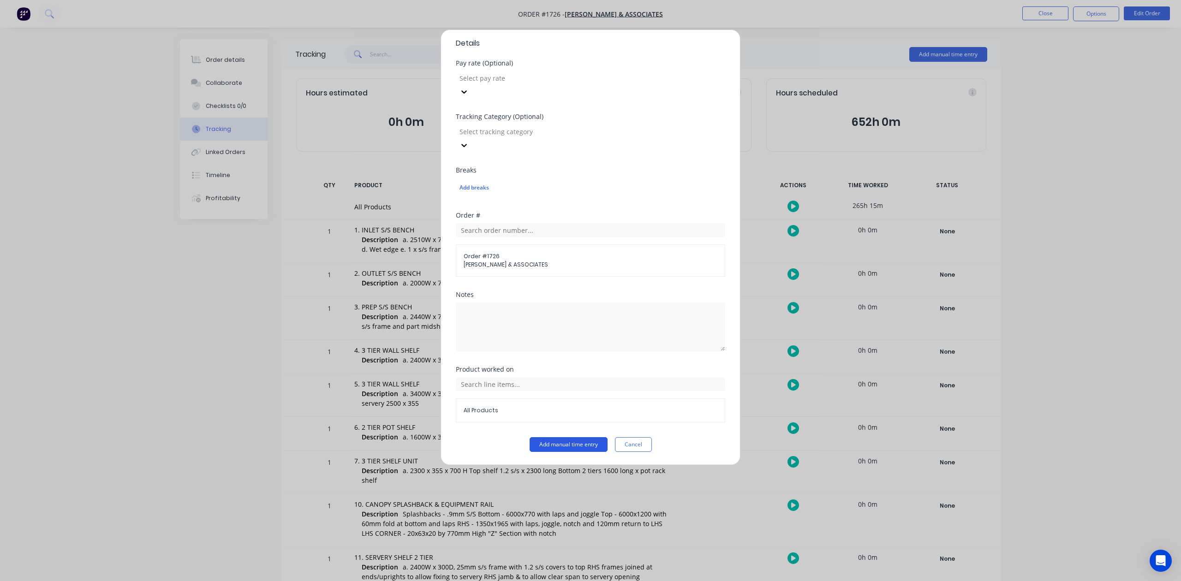
click at [555, 452] on button "Add manual time entry" at bounding box center [569, 444] width 78 height 15
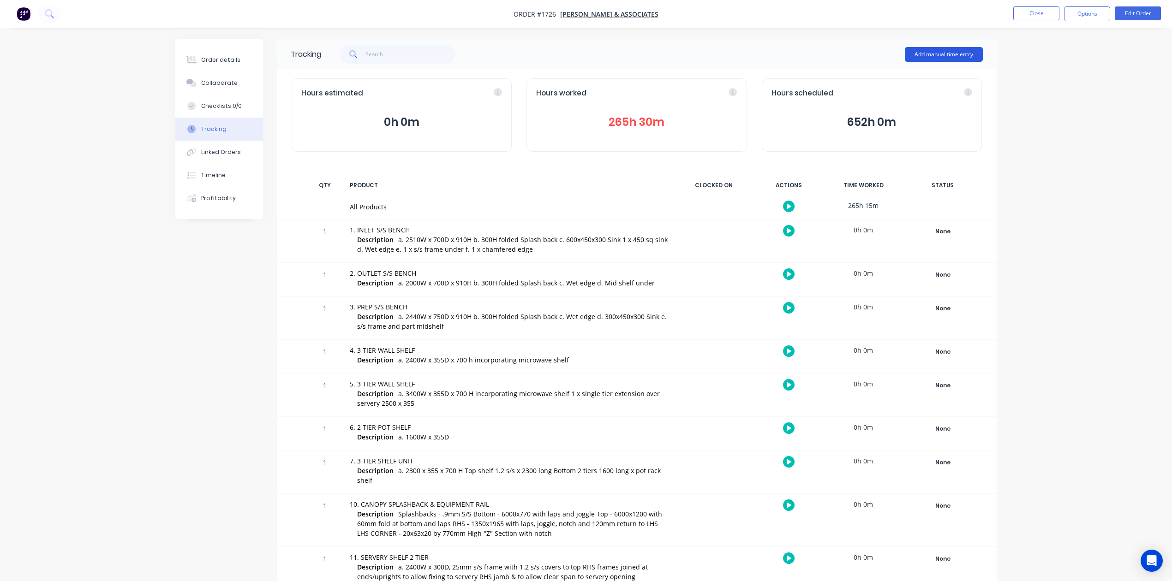
click at [925, 55] on button "Add manual time entry" at bounding box center [944, 54] width 78 height 15
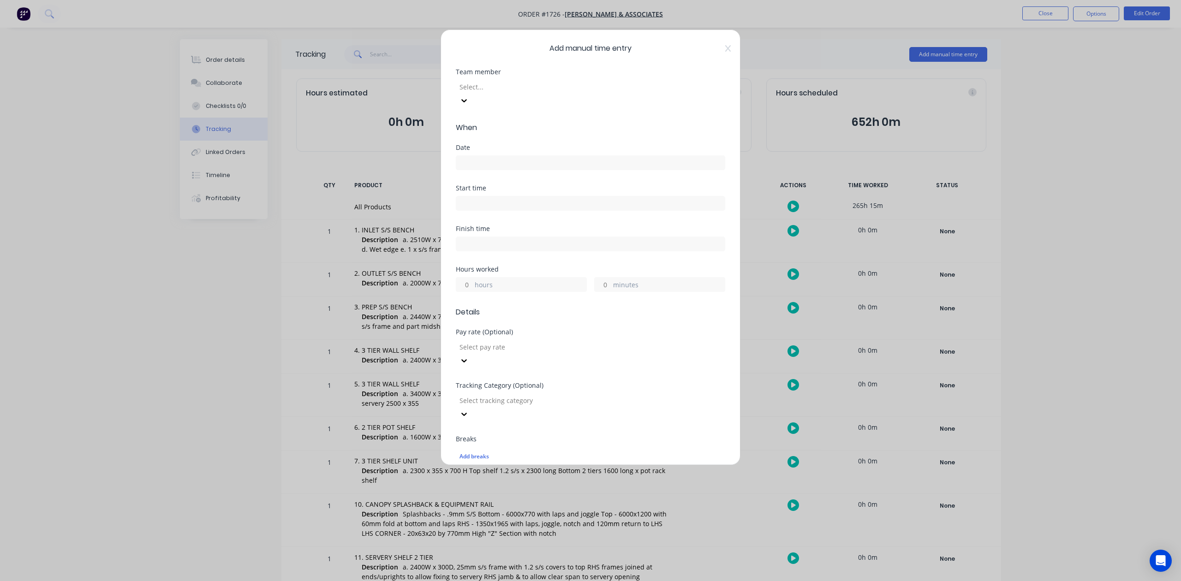
click at [589, 94] on div "Select..." at bounding box center [525, 87] width 138 height 14
click at [494, 170] on input at bounding box center [590, 163] width 269 height 14
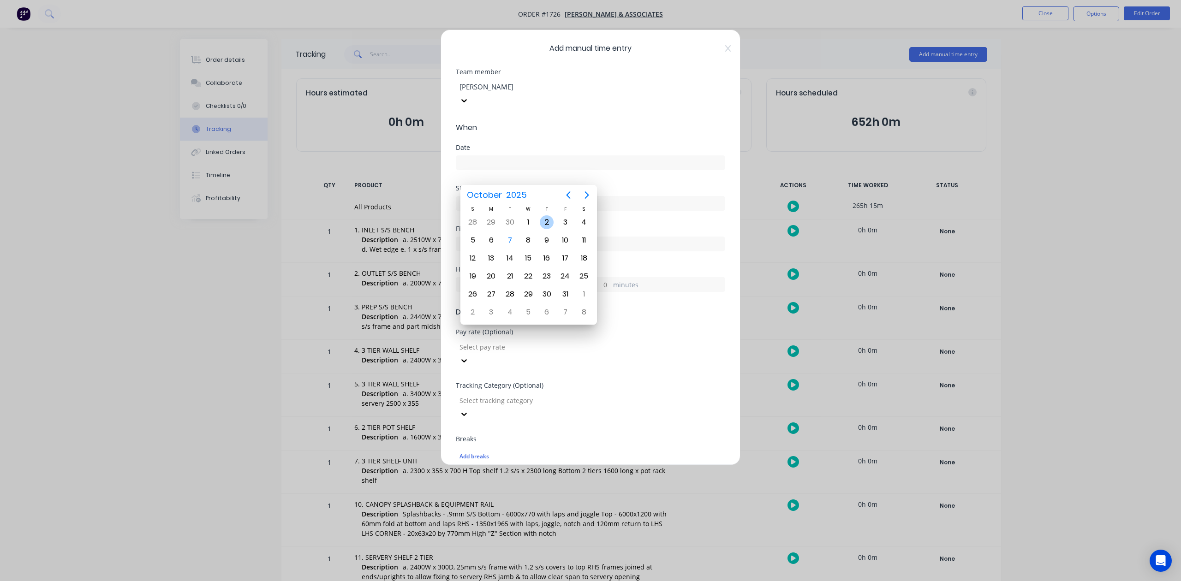
click at [547, 222] on div "2" at bounding box center [547, 222] width 14 height 14
type input "[DATE]"
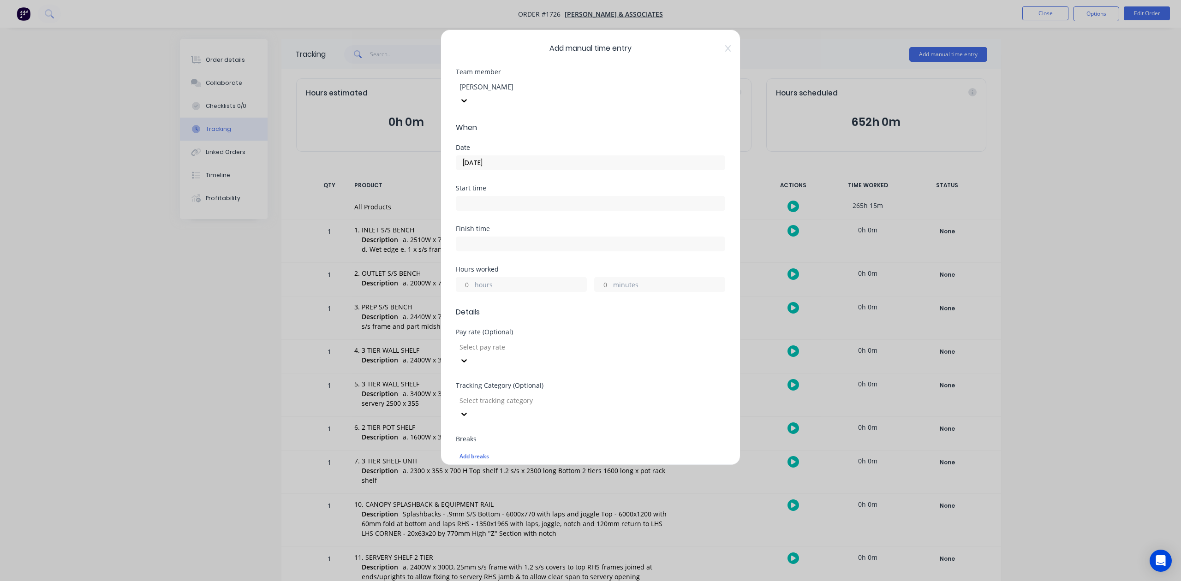
click at [471, 292] on input "hours" at bounding box center [464, 285] width 16 height 14
type input "9"
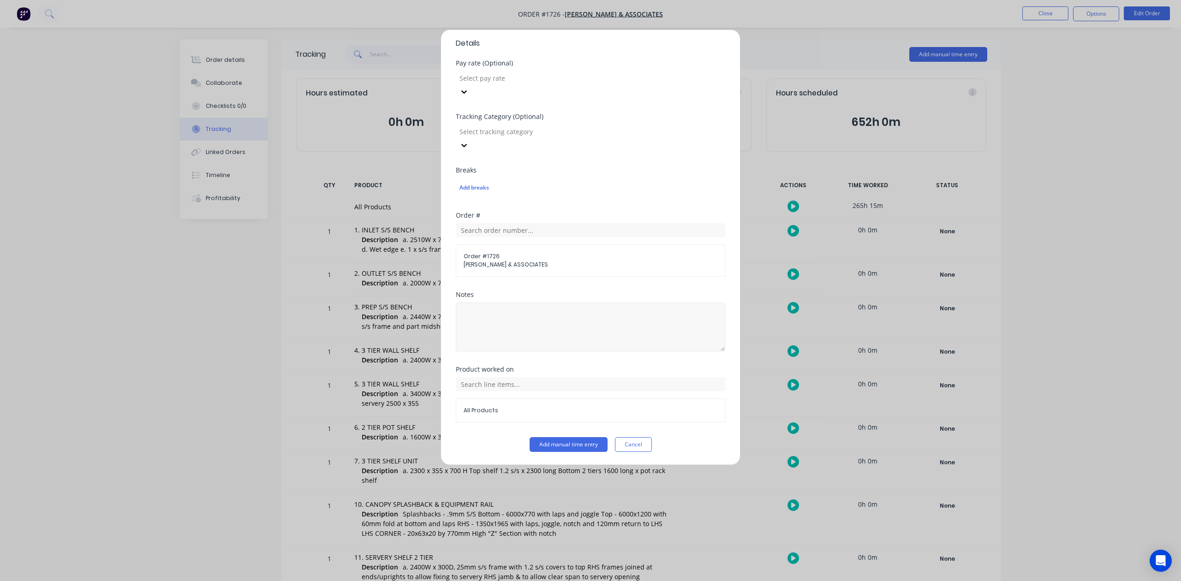
scroll to position [307, 0]
click at [562, 452] on button "Add manual time entry" at bounding box center [569, 444] width 78 height 15
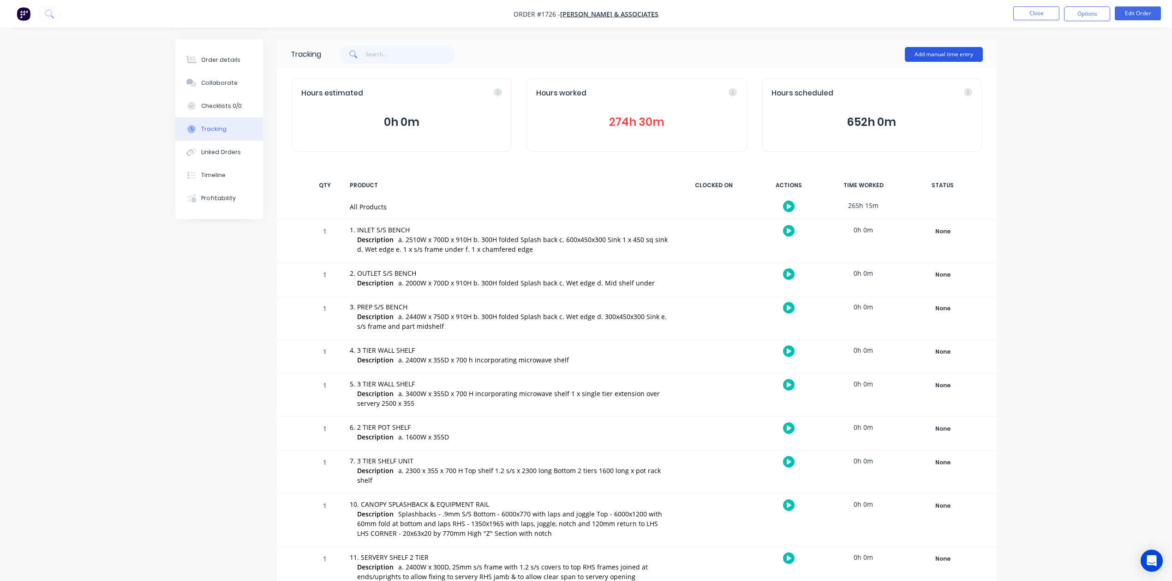
click at [921, 53] on button "Add manual time entry" at bounding box center [944, 54] width 78 height 15
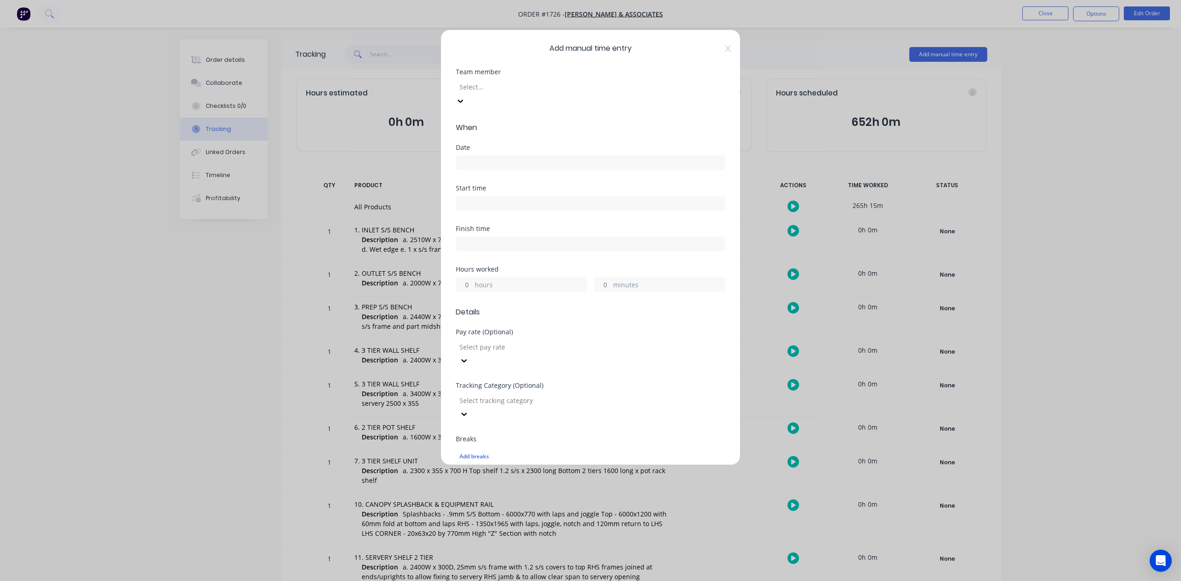
click at [571, 93] on div at bounding box center [525, 87] width 133 height 12
click at [491, 170] on input at bounding box center [590, 163] width 269 height 14
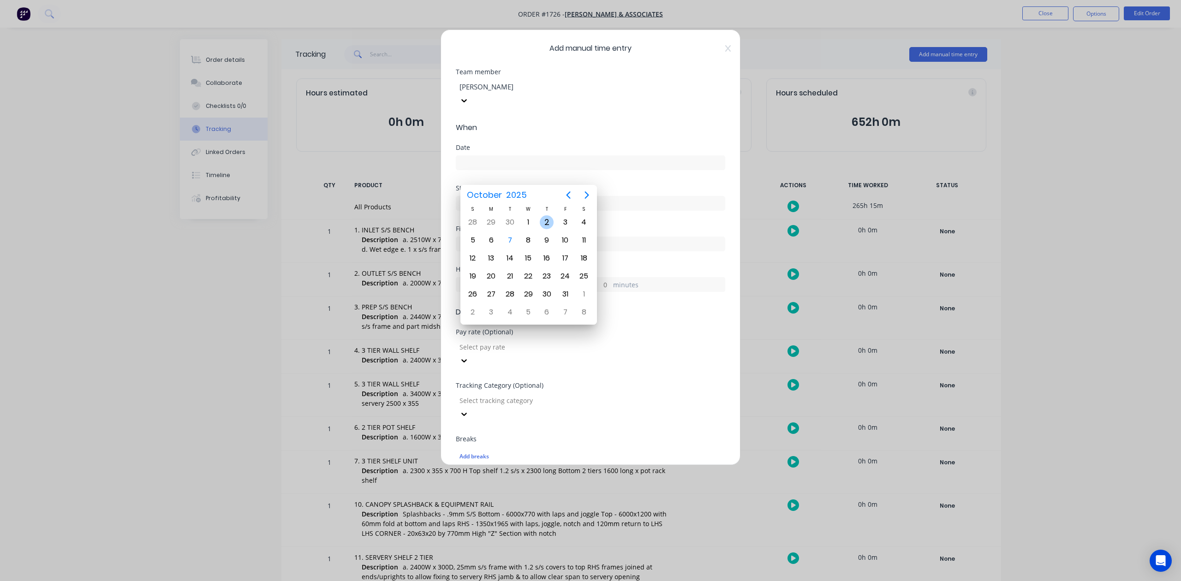
click at [545, 222] on div "2" at bounding box center [547, 222] width 14 height 14
type input "[DATE]"
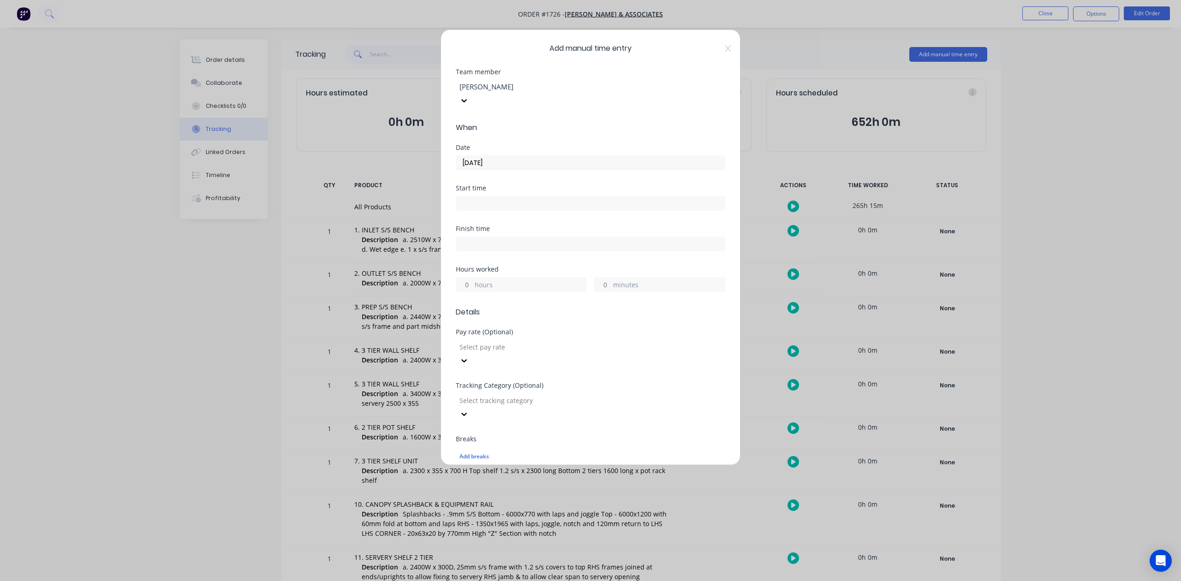
click at [473, 292] on input "hours" at bounding box center [464, 285] width 16 height 14
type input "2"
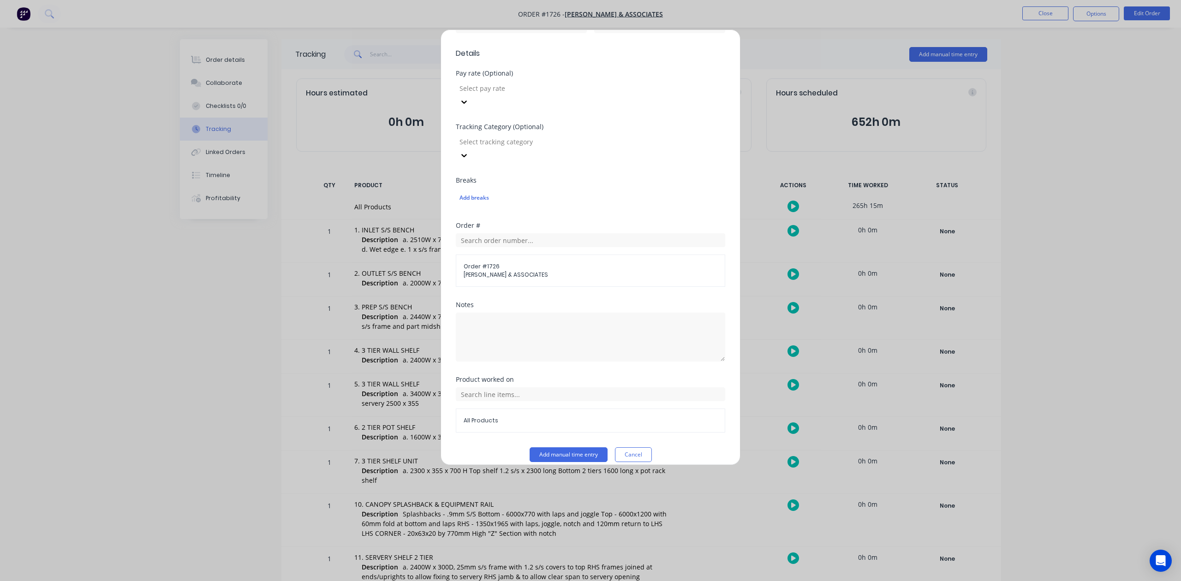
scroll to position [141, 0]
click at [601, 150] on input "minutes" at bounding box center [603, 144] width 16 height 14
type input "15"
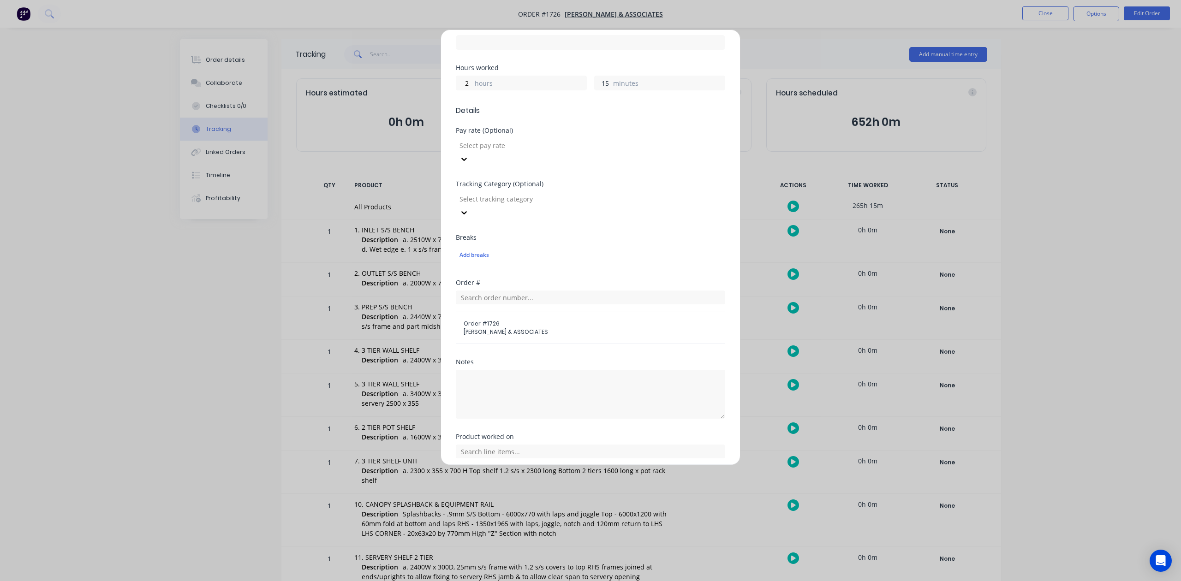
scroll to position [326, 0]
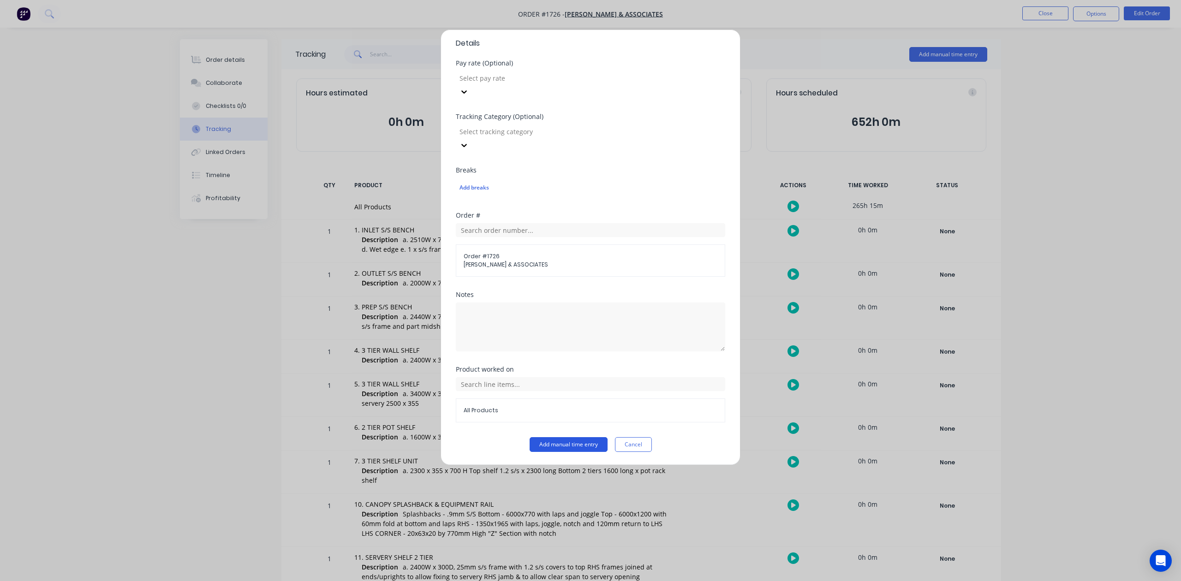
click at [536, 449] on button "Add manual time entry" at bounding box center [569, 444] width 78 height 15
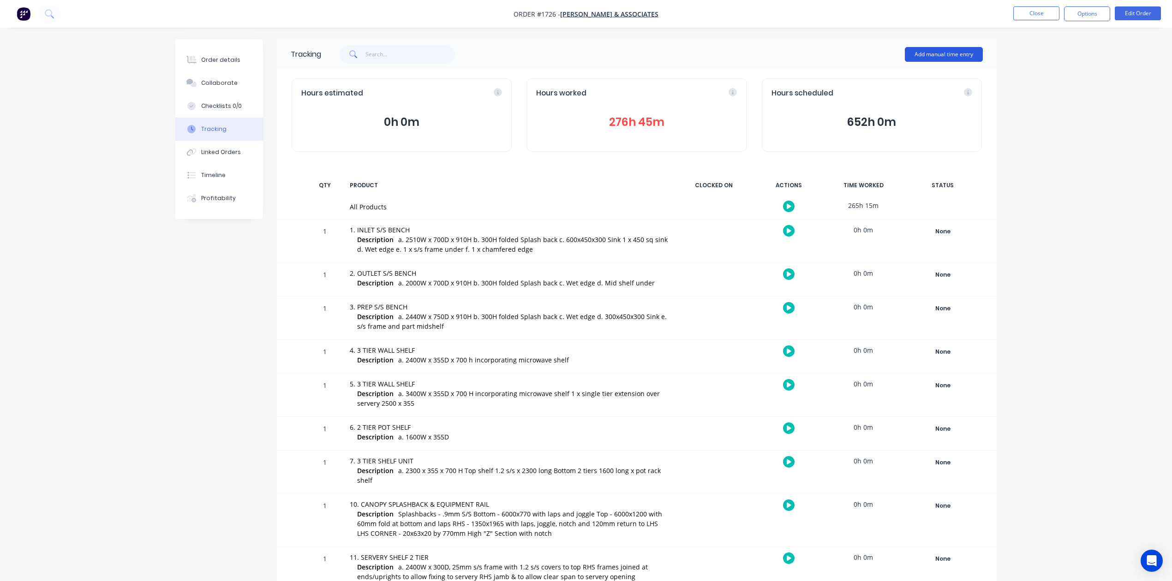
click at [948, 54] on button "Add manual time entry" at bounding box center [944, 54] width 78 height 15
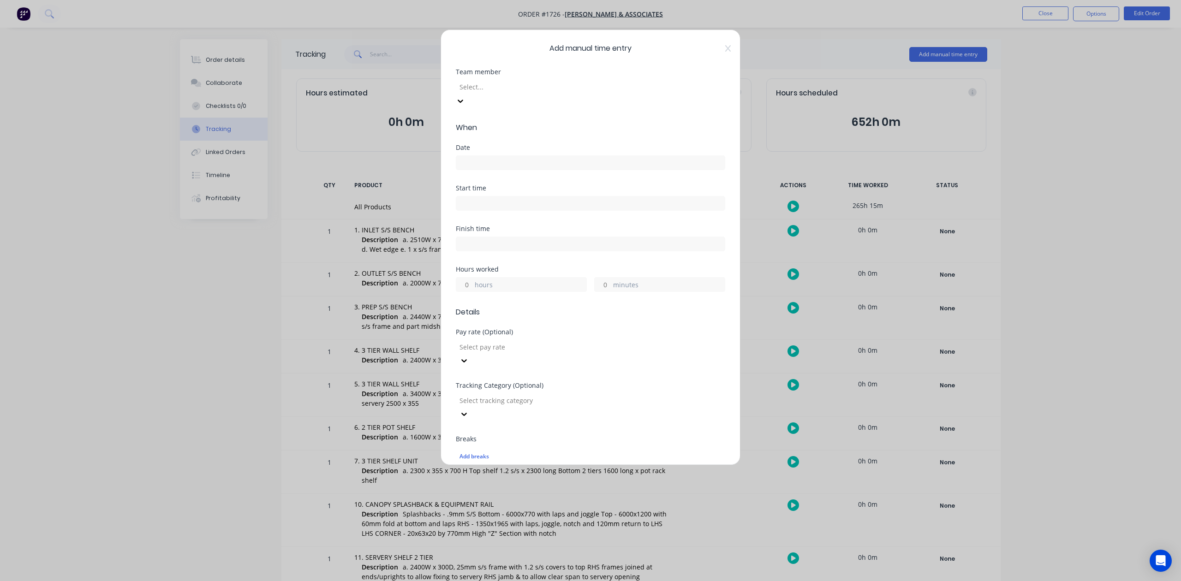
click at [573, 93] on div at bounding box center [525, 87] width 133 height 12
click at [498, 170] on input at bounding box center [590, 163] width 269 height 14
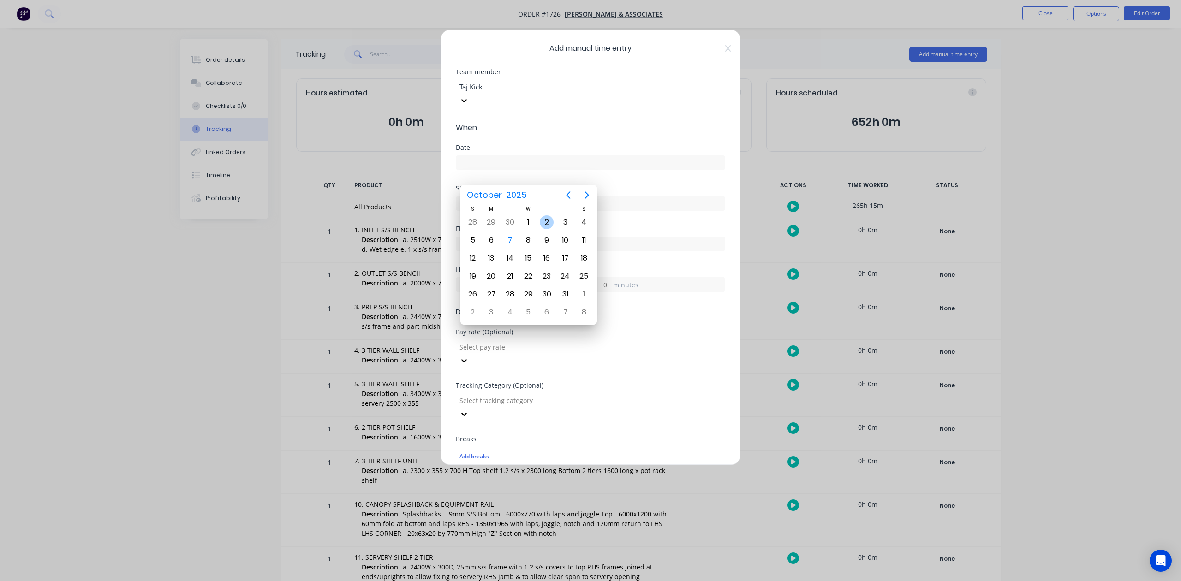
click at [547, 221] on div "2" at bounding box center [547, 222] width 14 height 14
type input "[DATE]"
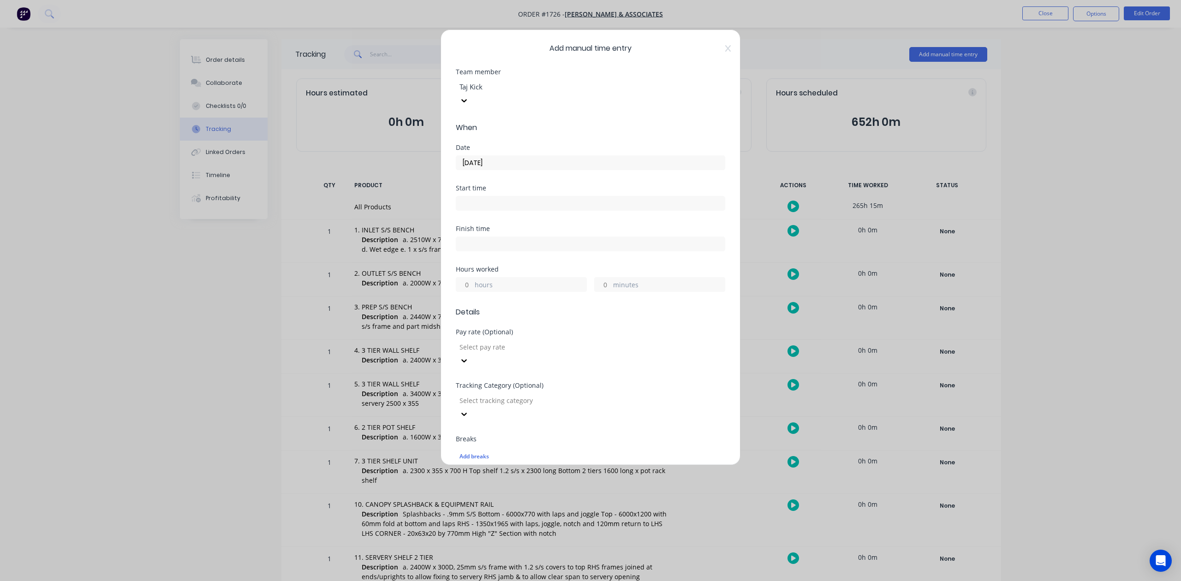
click at [468, 292] on input "hours" at bounding box center [464, 285] width 16 height 14
type input "9"
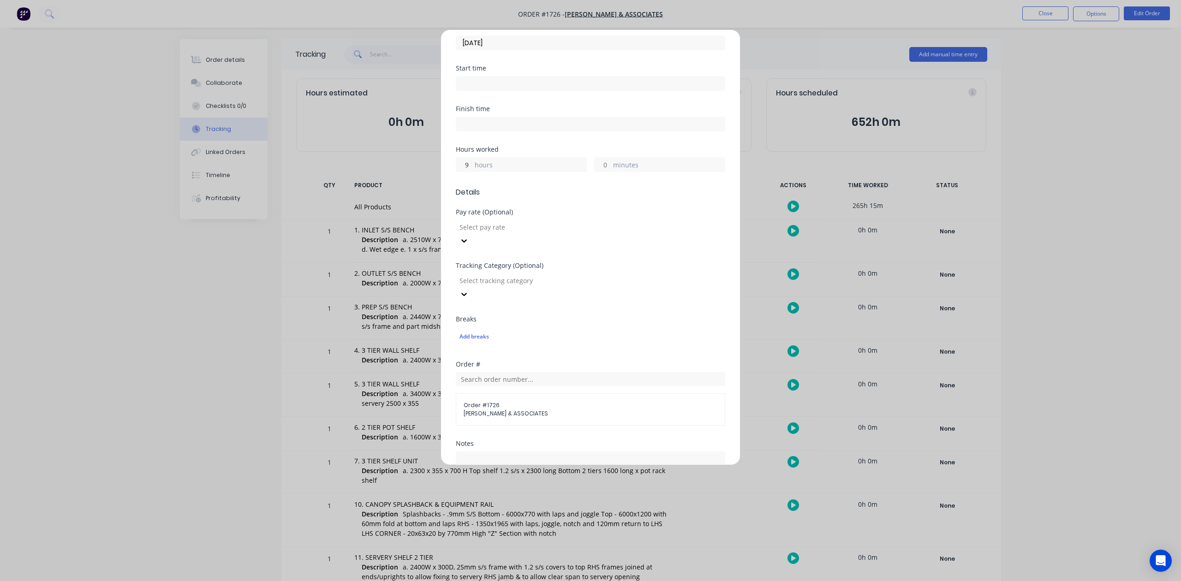
scroll to position [326, 0]
click at [556, 445] on button "Add manual time entry" at bounding box center [569, 444] width 78 height 15
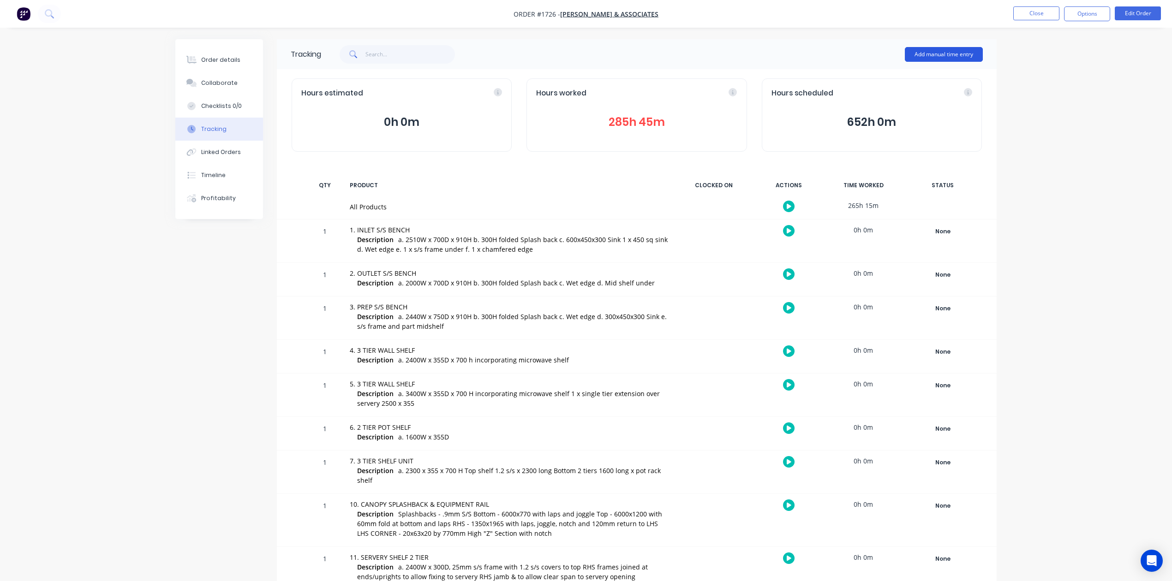
click at [918, 57] on button "Add manual time entry" at bounding box center [944, 54] width 78 height 15
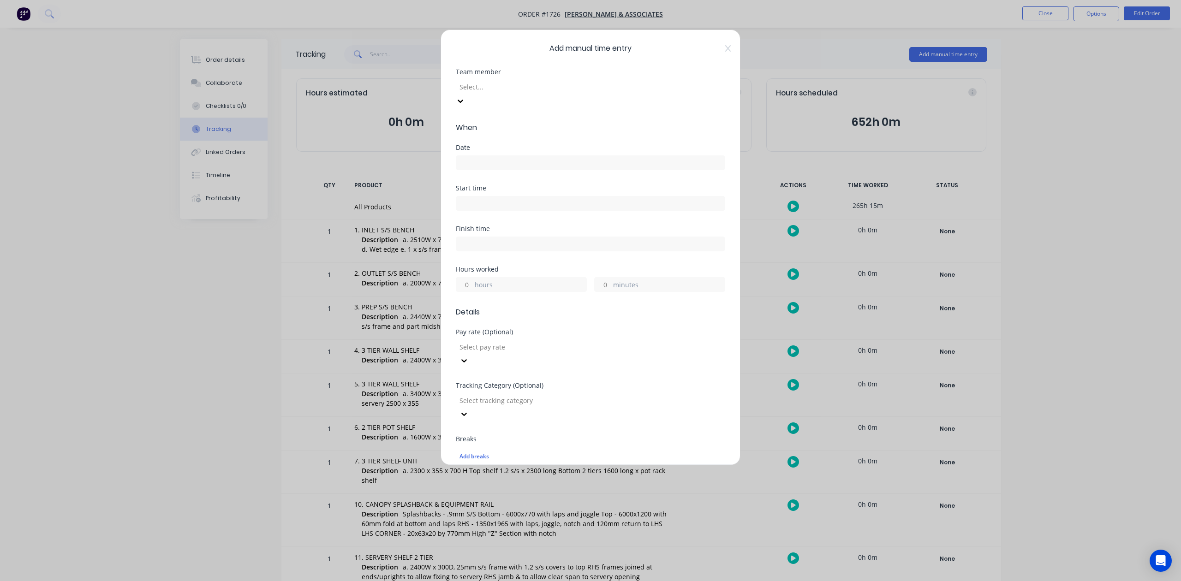
click at [479, 93] on div at bounding box center [525, 87] width 133 height 12
click at [502, 170] on input at bounding box center [590, 163] width 269 height 14
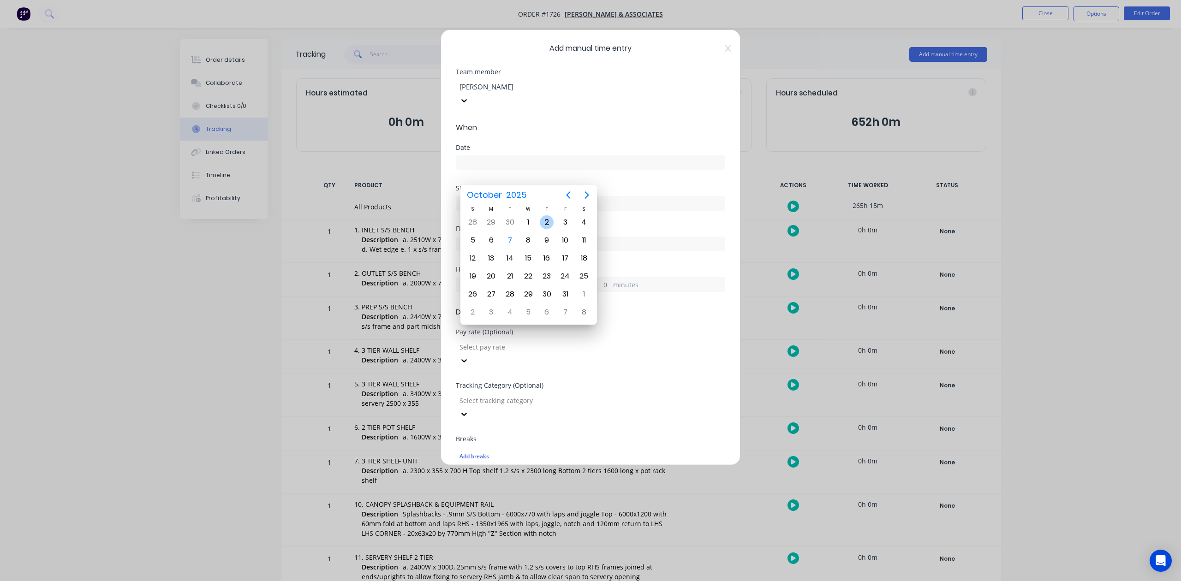
click at [545, 222] on div "2" at bounding box center [547, 222] width 14 height 14
type input "[DATE]"
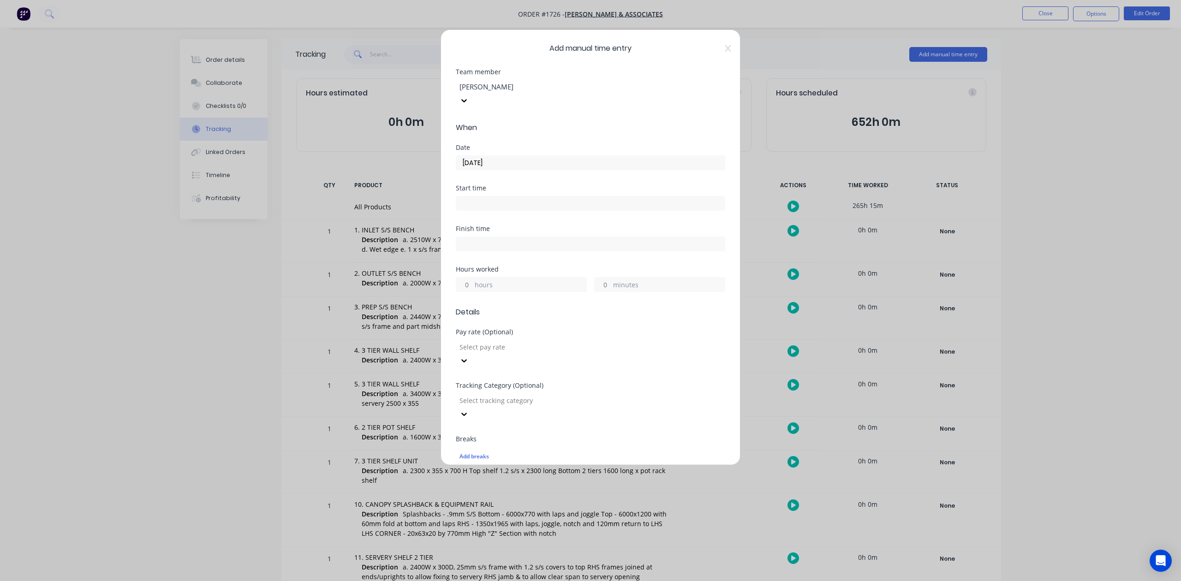
click at [469, 292] on input "hours" at bounding box center [464, 285] width 16 height 14
type input "6"
click at [599, 292] on input "minutes" at bounding box center [603, 285] width 16 height 14
type input "45"
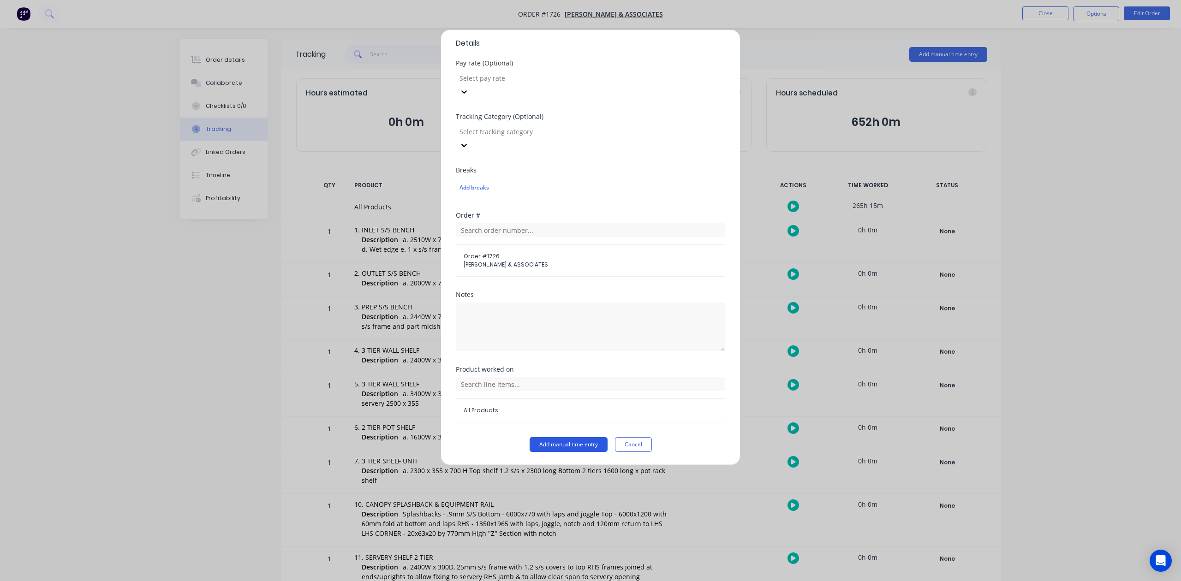
click at [555, 447] on button "Add manual time entry" at bounding box center [569, 444] width 78 height 15
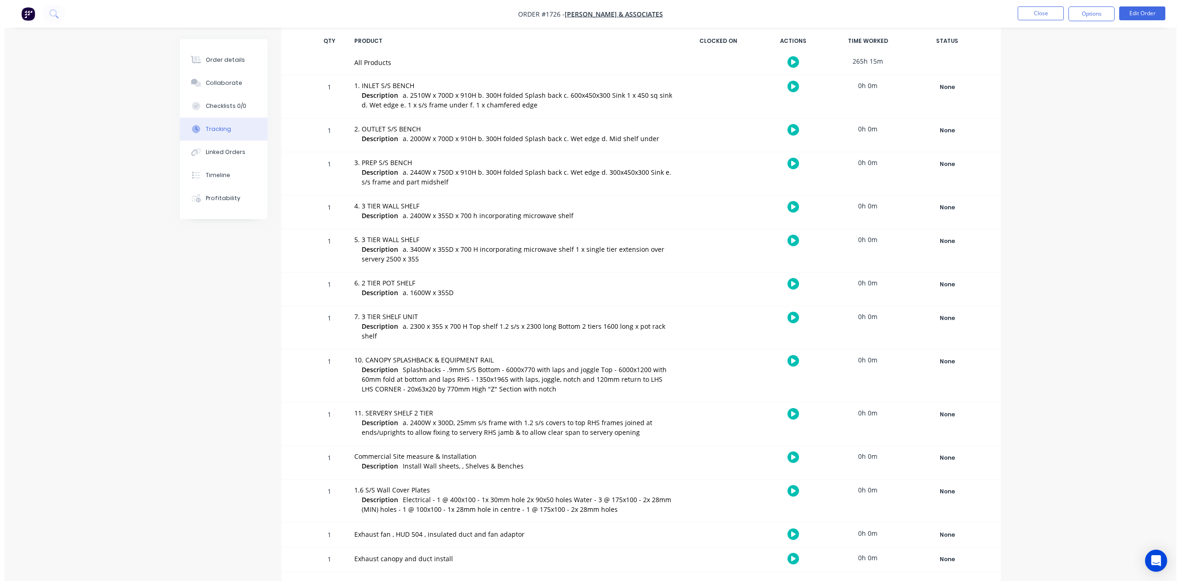
scroll to position [0, 0]
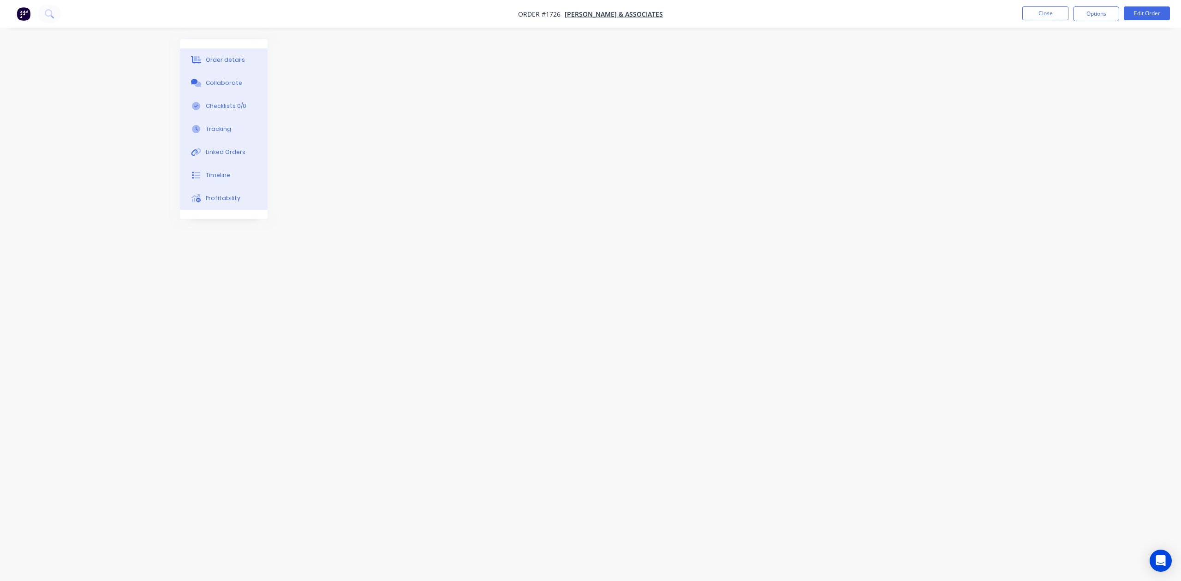
click at [240, 64] on div "Order details" at bounding box center [225, 60] width 39 height 8
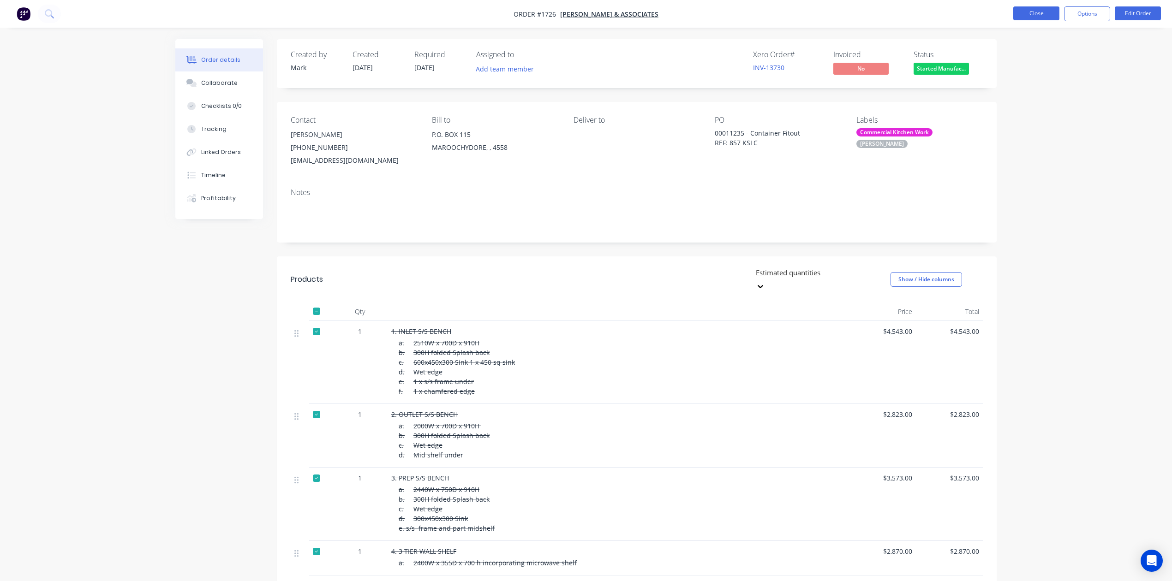
click at [1038, 15] on button "Close" at bounding box center [1036, 13] width 46 height 14
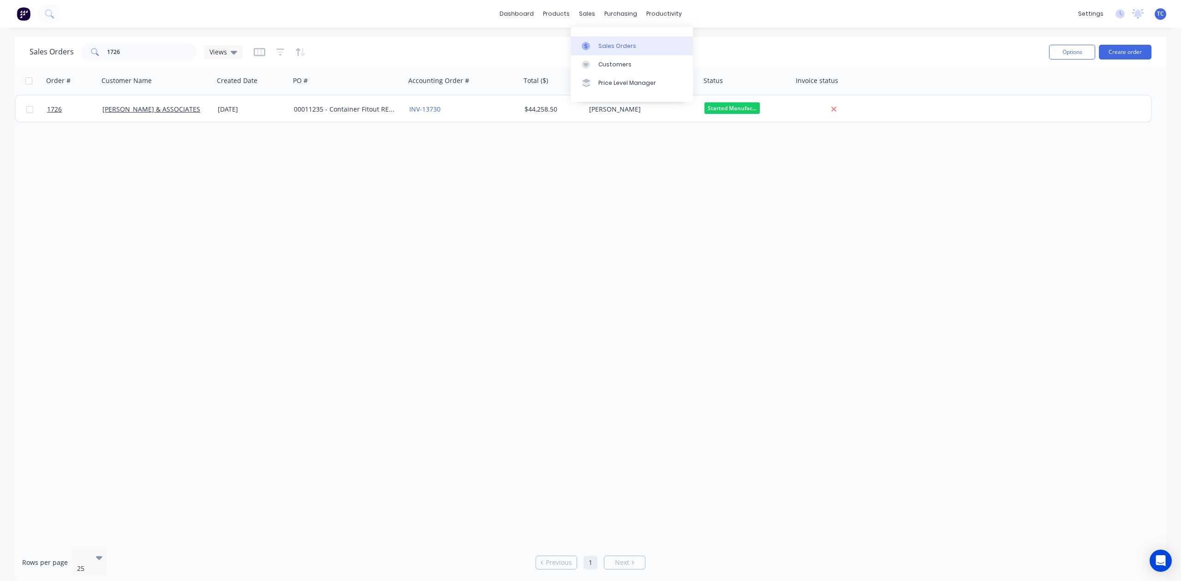
click at [613, 49] on div "Sales Orders" at bounding box center [617, 46] width 38 height 8
drag, startPoint x: 147, startPoint y: 53, endPoint x: 78, endPoint y: 54, distance: 68.8
click at [78, 54] on div "Sales Orders 1726 Views" at bounding box center [136, 52] width 213 height 18
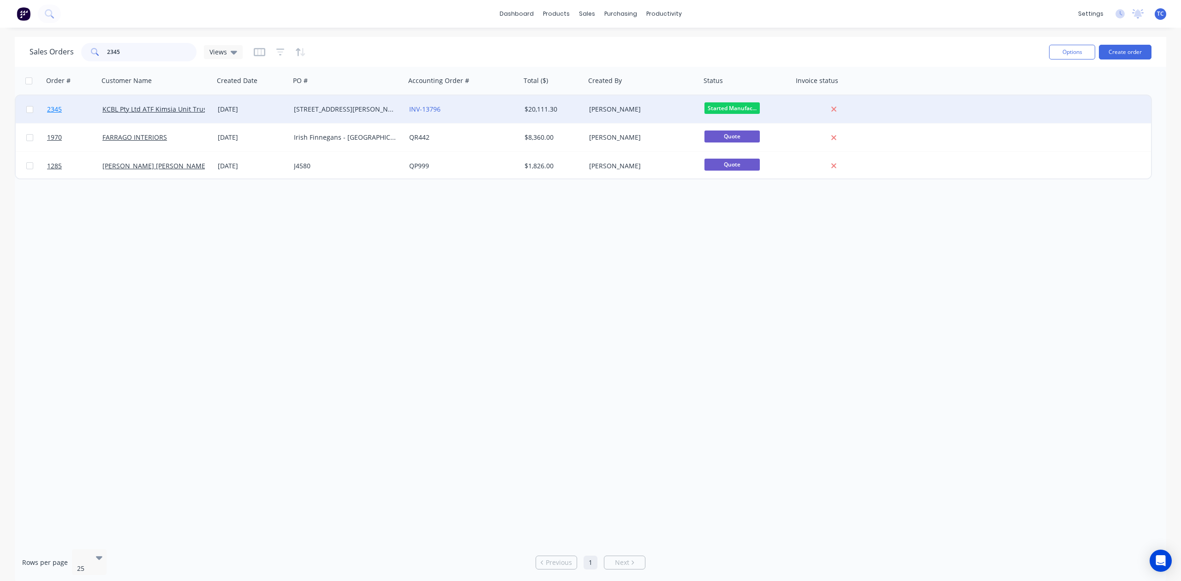
type input "2345"
click at [54, 108] on span "2345" at bounding box center [54, 109] width 15 height 9
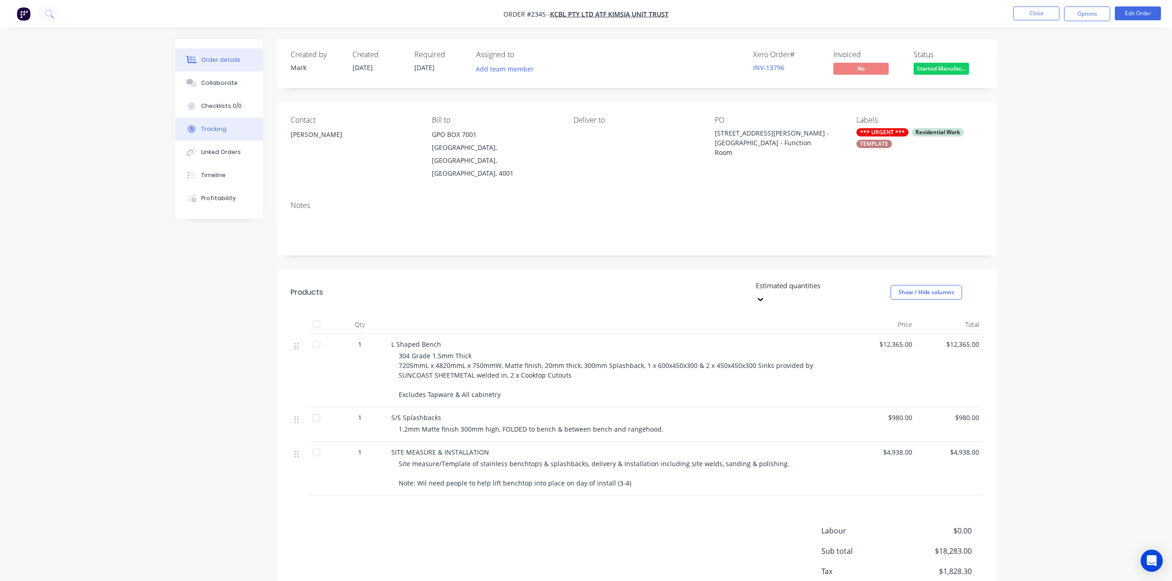
click at [207, 133] on div "Tracking" at bounding box center [213, 129] width 25 height 8
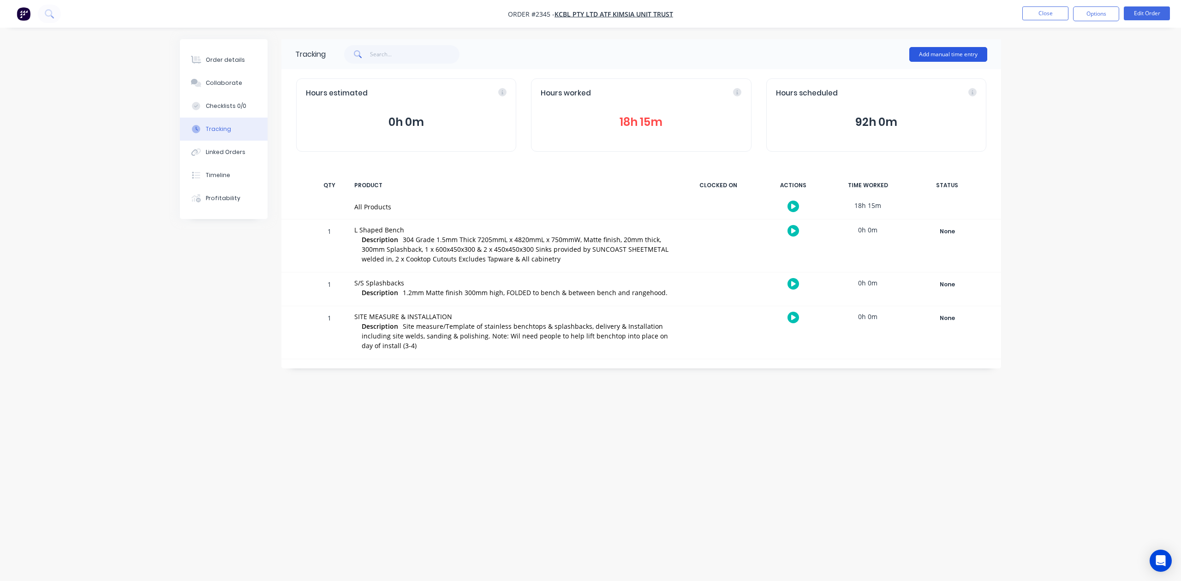
click at [934, 52] on button "Add manual time entry" at bounding box center [948, 54] width 78 height 15
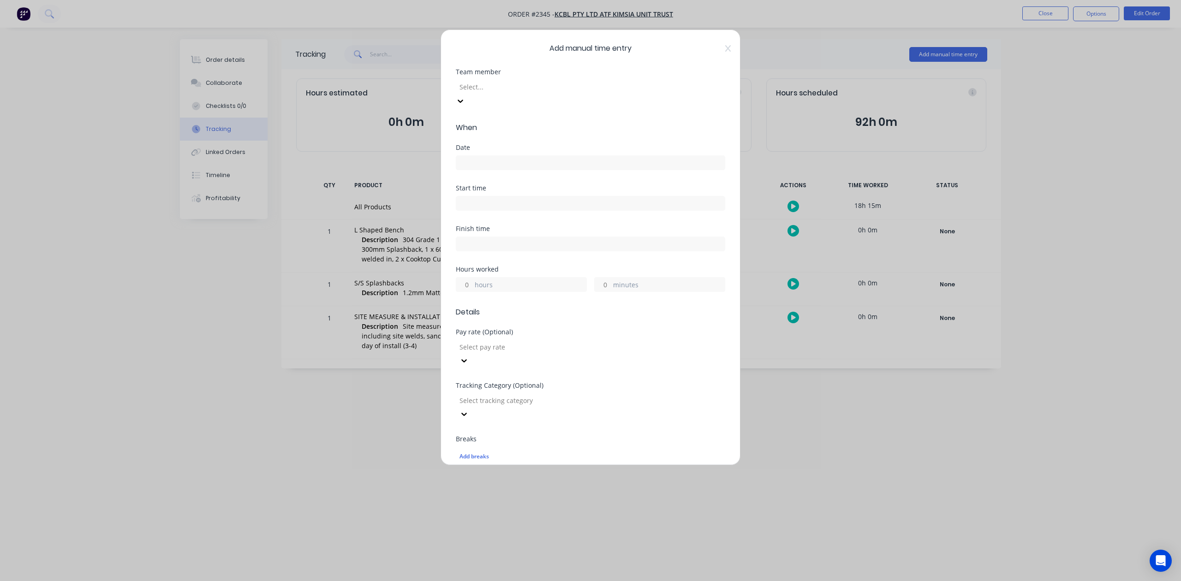
click at [592, 93] on div at bounding box center [525, 87] width 133 height 12
click at [472, 170] on input at bounding box center [590, 163] width 269 height 14
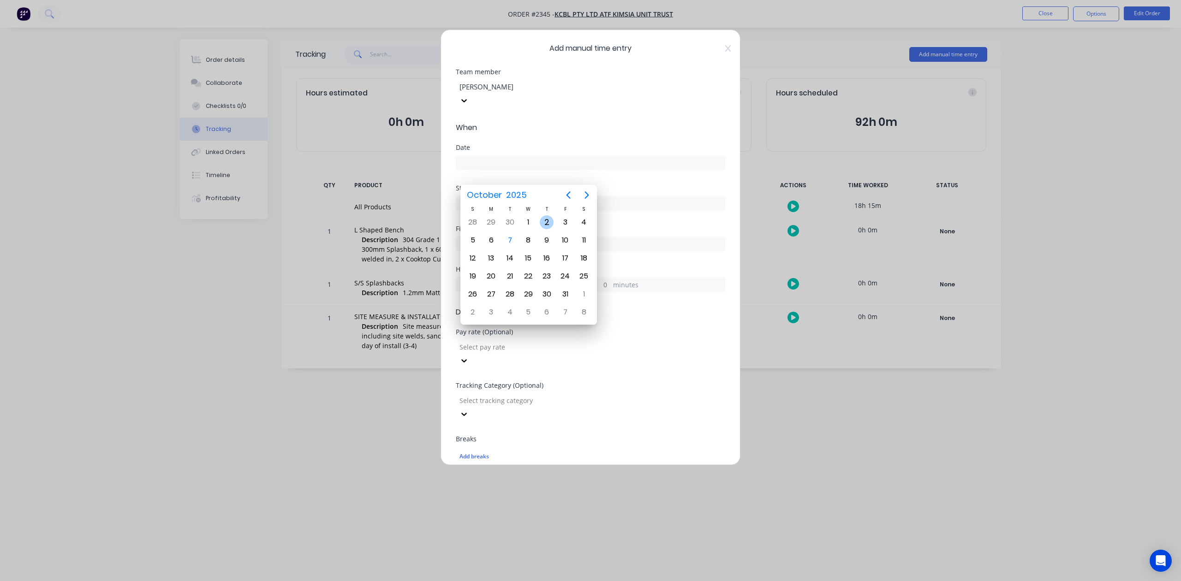
click at [547, 221] on div "2" at bounding box center [547, 222] width 14 height 14
type input "[DATE]"
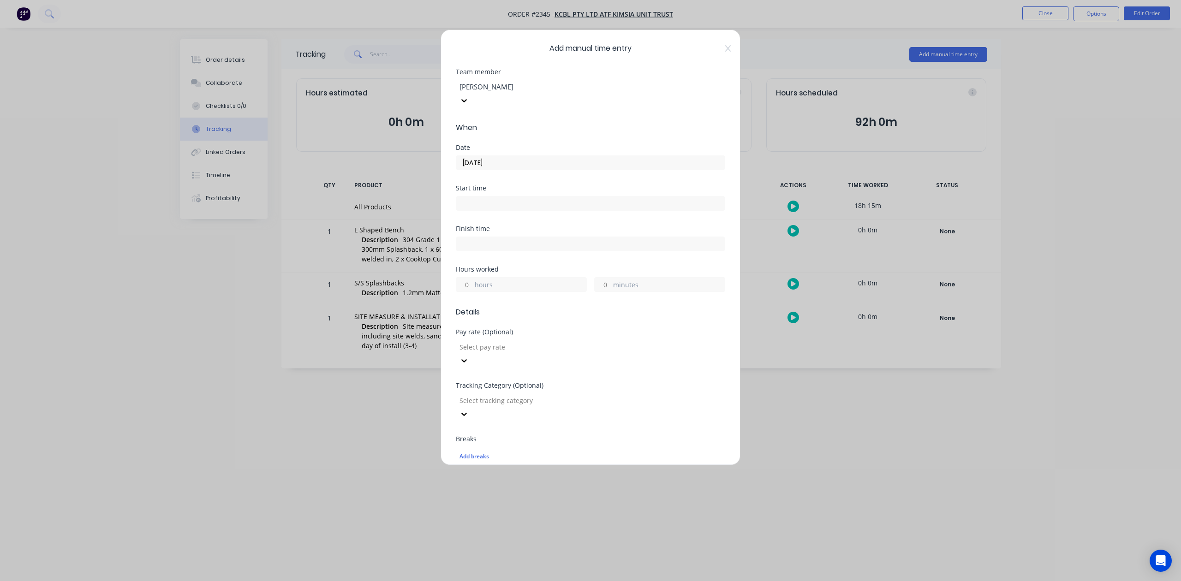
click at [602, 292] on input "minutes" at bounding box center [603, 285] width 16 height 14
type input "30"
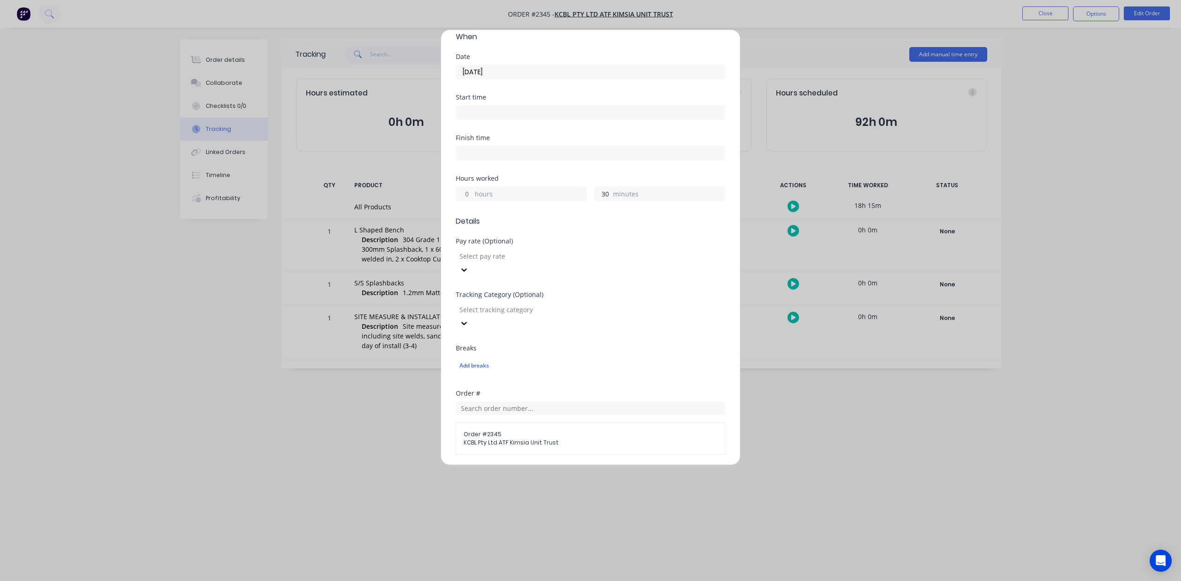
scroll to position [326, 0]
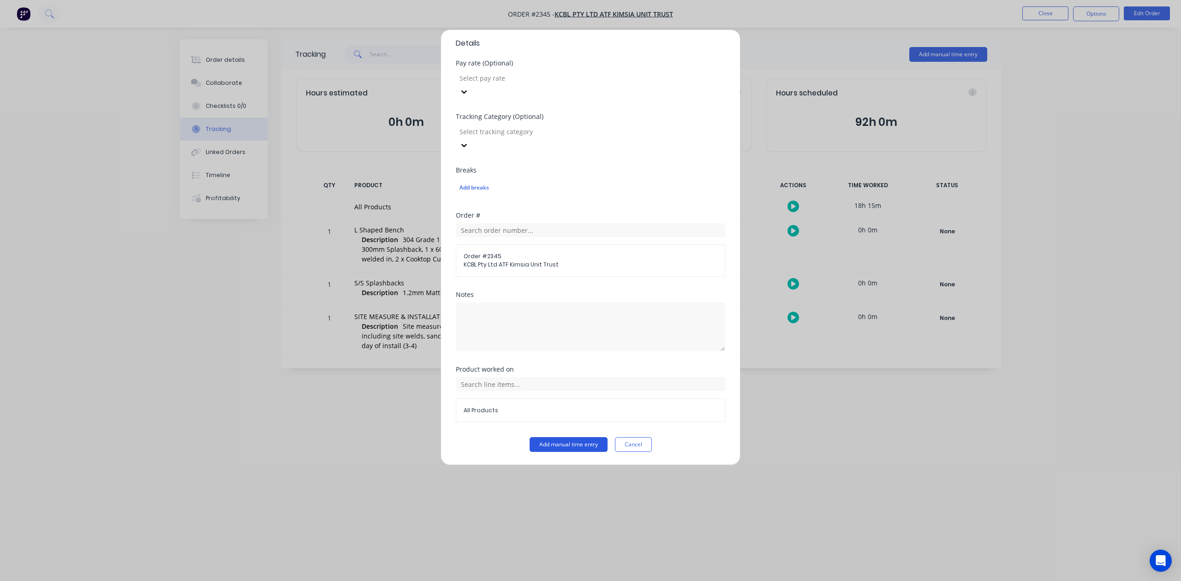
click at [585, 447] on button "Add manual time entry" at bounding box center [569, 444] width 78 height 15
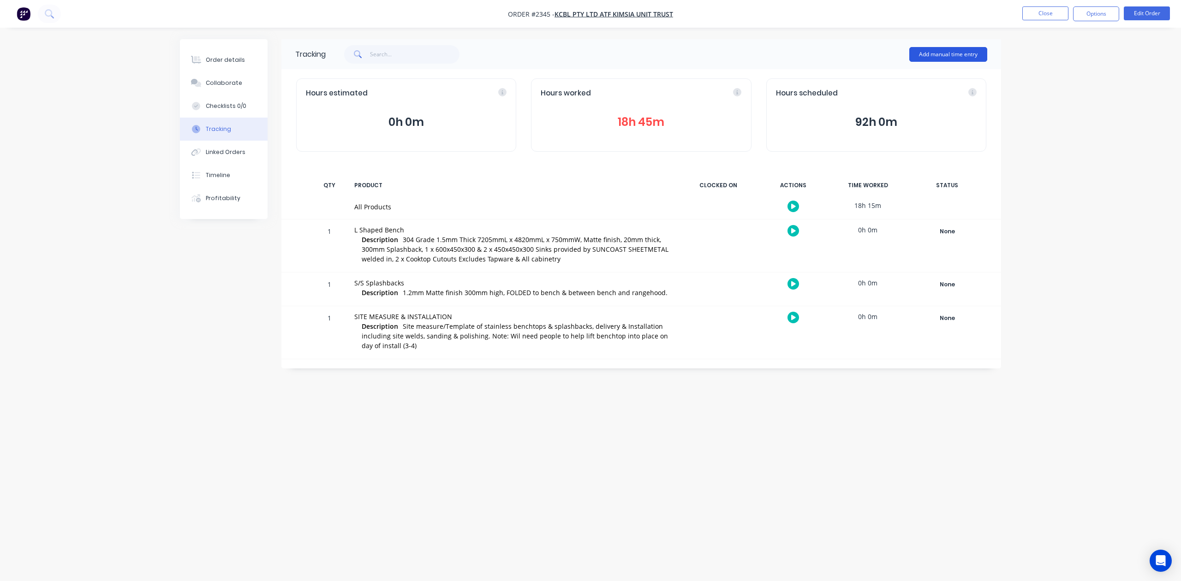
click at [942, 52] on button "Add manual time entry" at bounding box center [948, 54] width 78 height 15
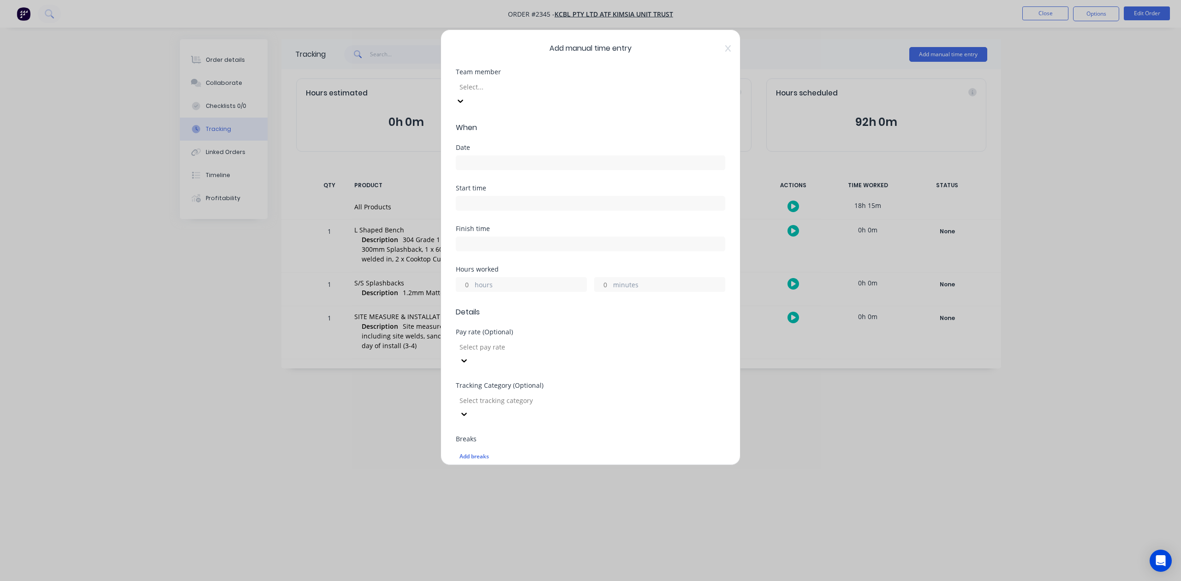
click at [586, 93] on div at bounding box center [525, 87] width 133 height 12
click at [504, 170] on input at bounding box center [590, 163] width 269 height 14
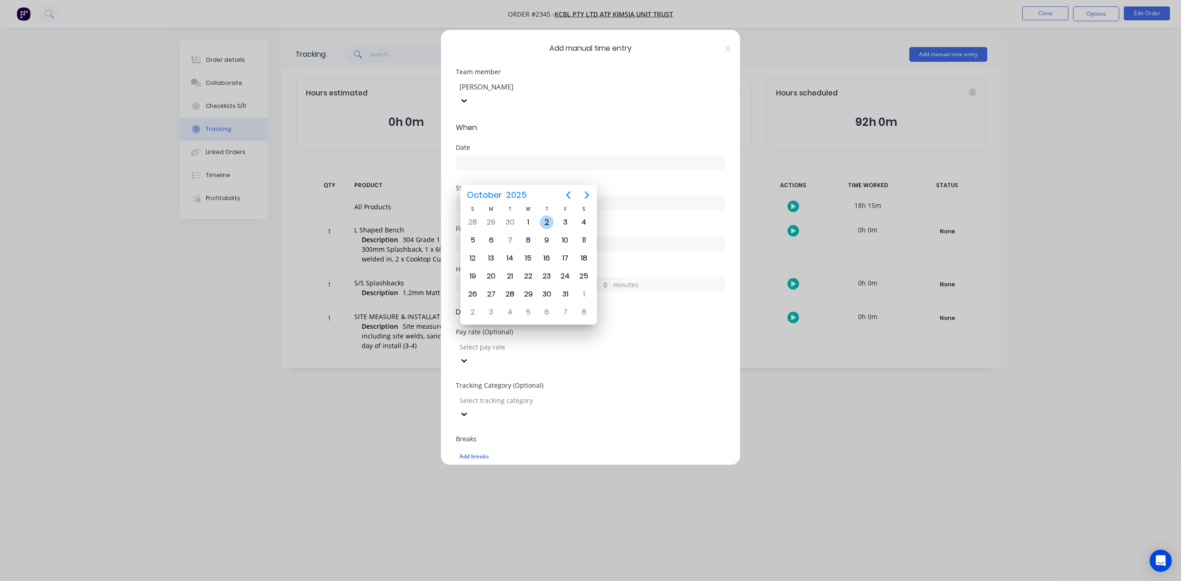
click at [547, 223] on div "2" at bounding box center [547, 222] width 14 height 14
type input "[DATE]"
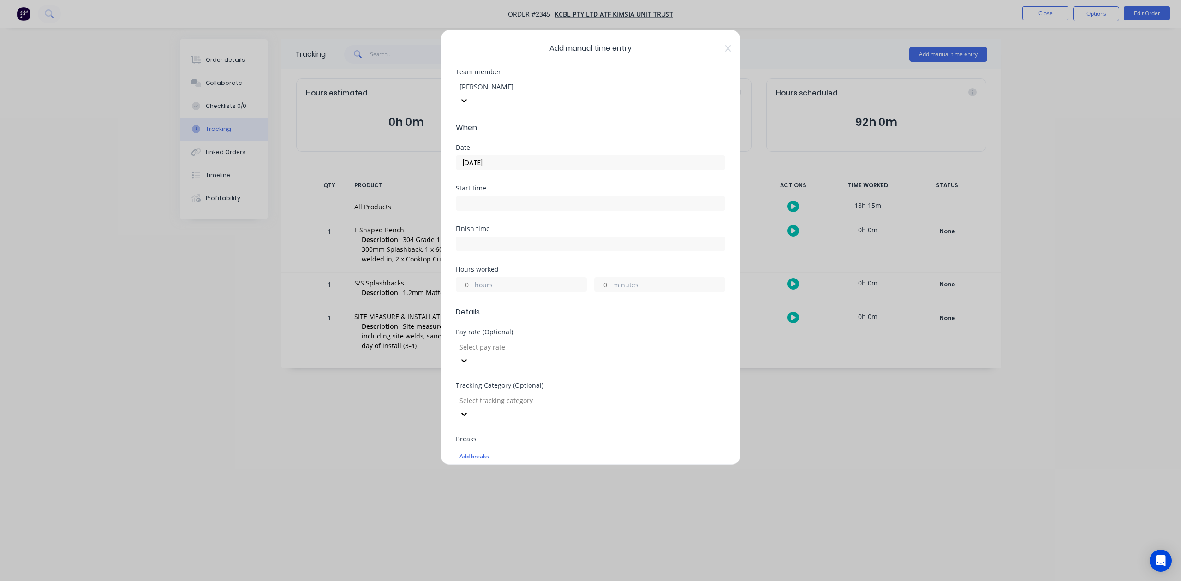
click at [470, 292] on input "hours" at bounding box center [464, 285] width 16 height 14
type input "8"
click at [600, 292] on input "minutes" at bounding box center [603, 285] width 16 height 14
type input "30"
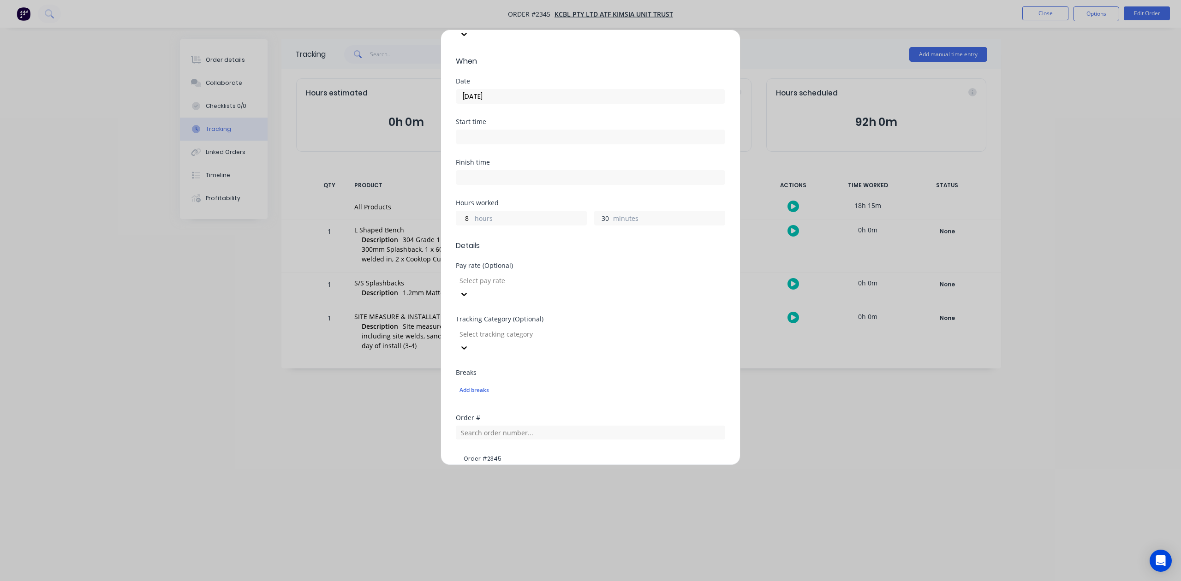
scroll to position [326, 0]
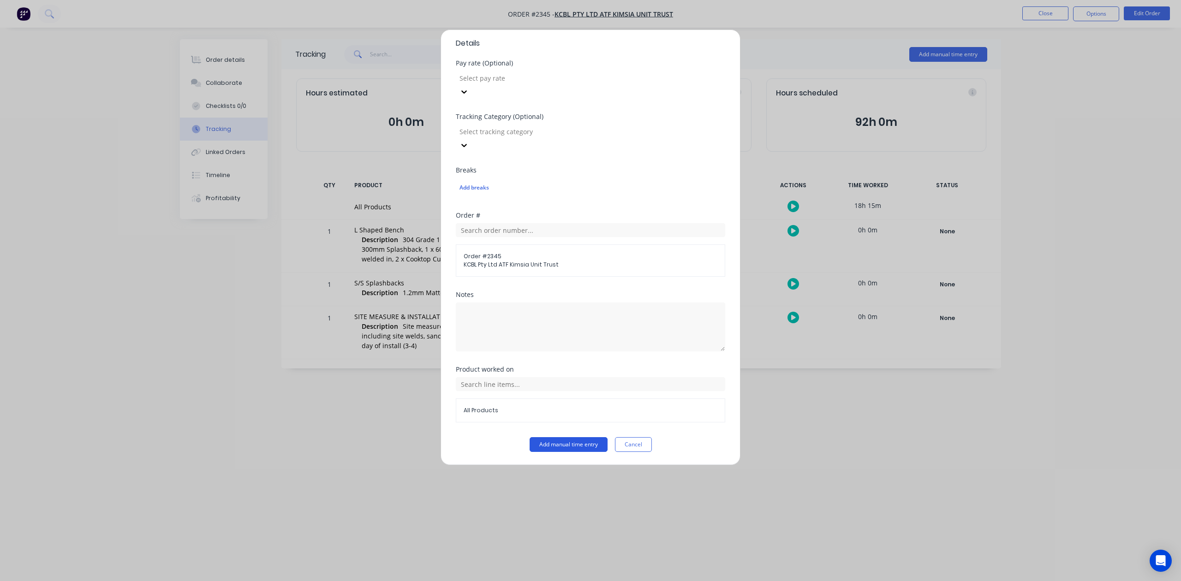
click at [569, 445] on button "Add manual time entry" at bounding box center [569, 444] width 78 height 15
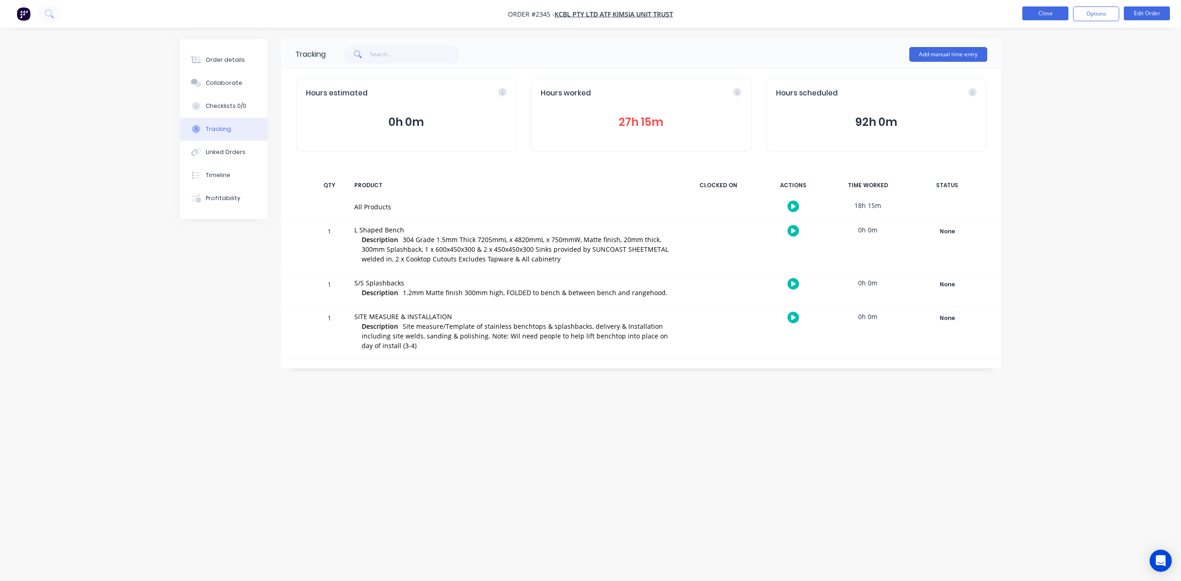
click at [1045, 15] on button "Close" at bounding box center [1046, 13] width 46 height 14
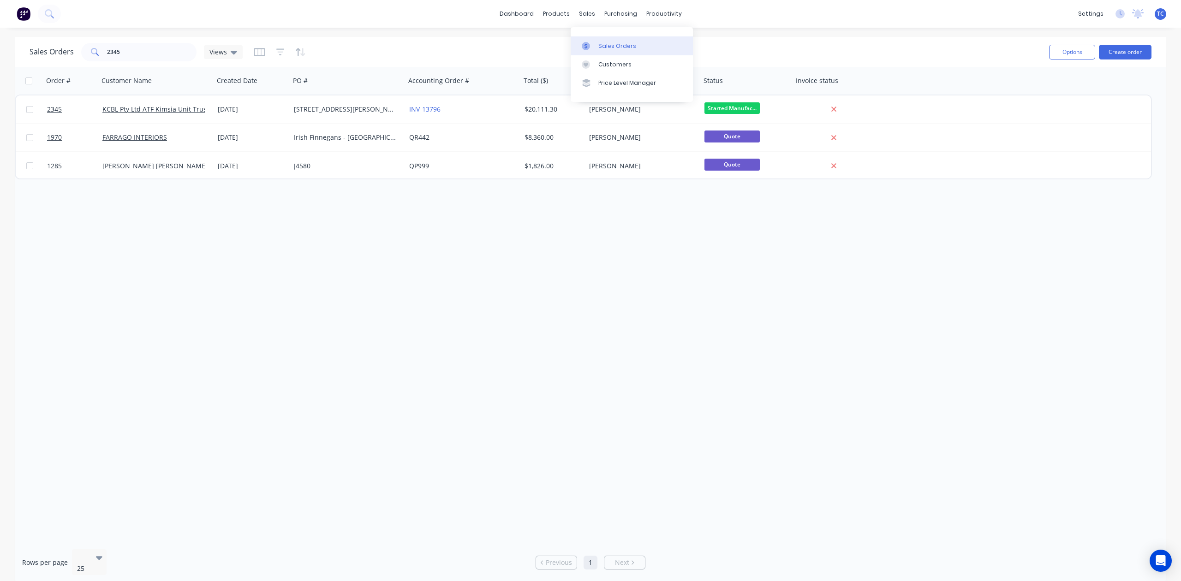
click at [616, 48] on div "Sales Orders" at bounding box center [617, 46] width 38 height 8
drag, startPoint x: 145, startPoint y: 53, endPoint x: 93, endPoint y: 53, distance: 52.1
click at [93, 53] on div "2345" at bounding box center [138, 52] width 115 height 18
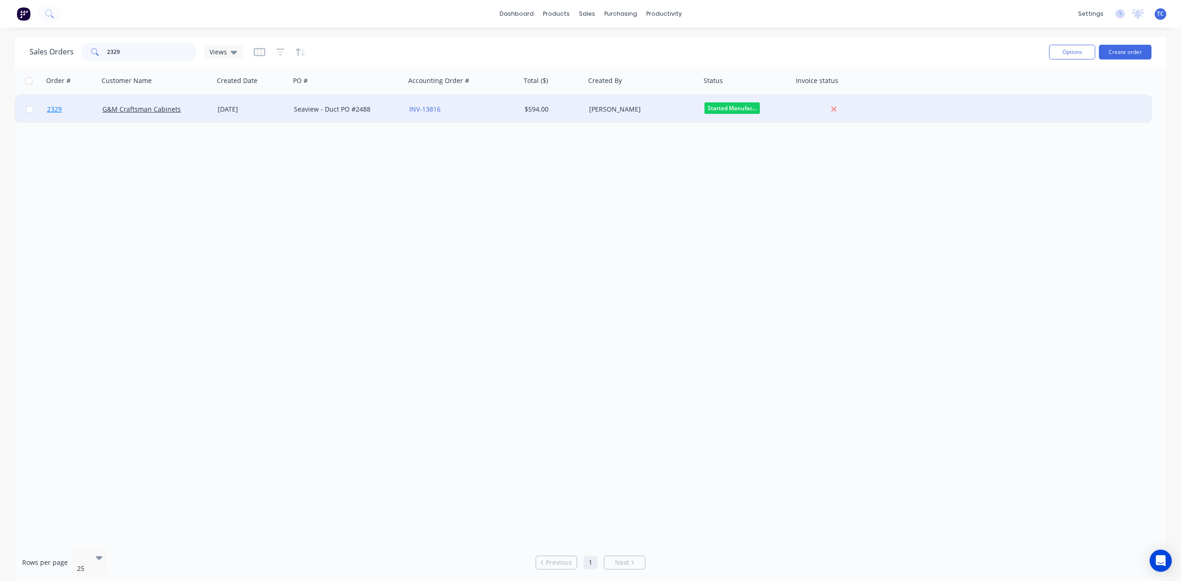
type input "2329"
click at [54, 106] on span "2329" at bounding box center [54, 109] width 15 height 9
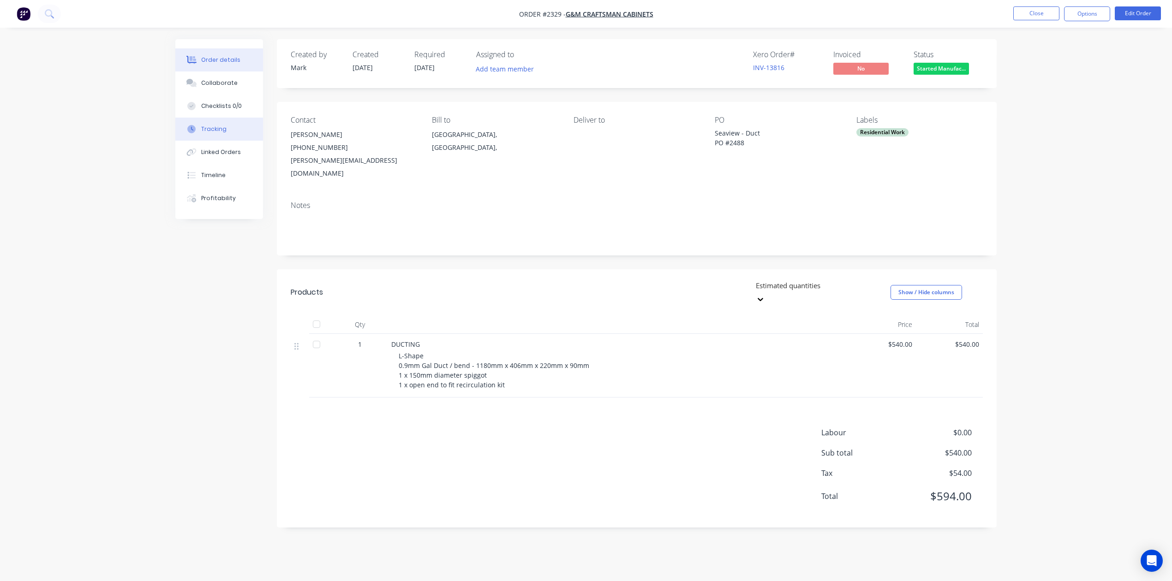
click at [226, 133] on div "Tracking" at bounding box center [213, 129] width 25 height 8
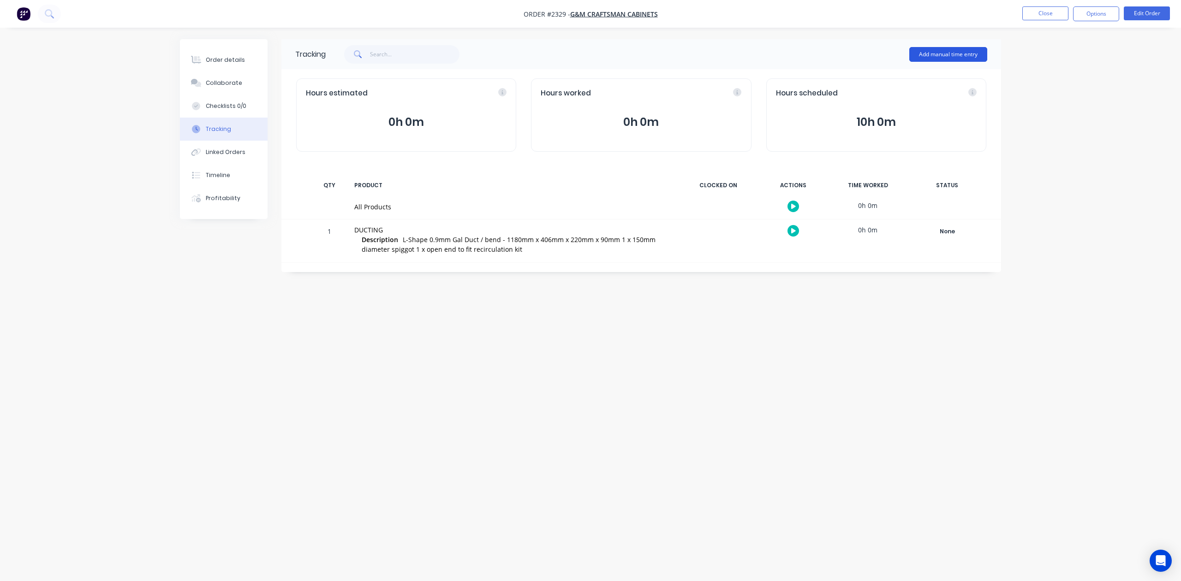
click at [946, 52] on button "Add manual time entry" at bounding box center [948, 54] width 78 height 15
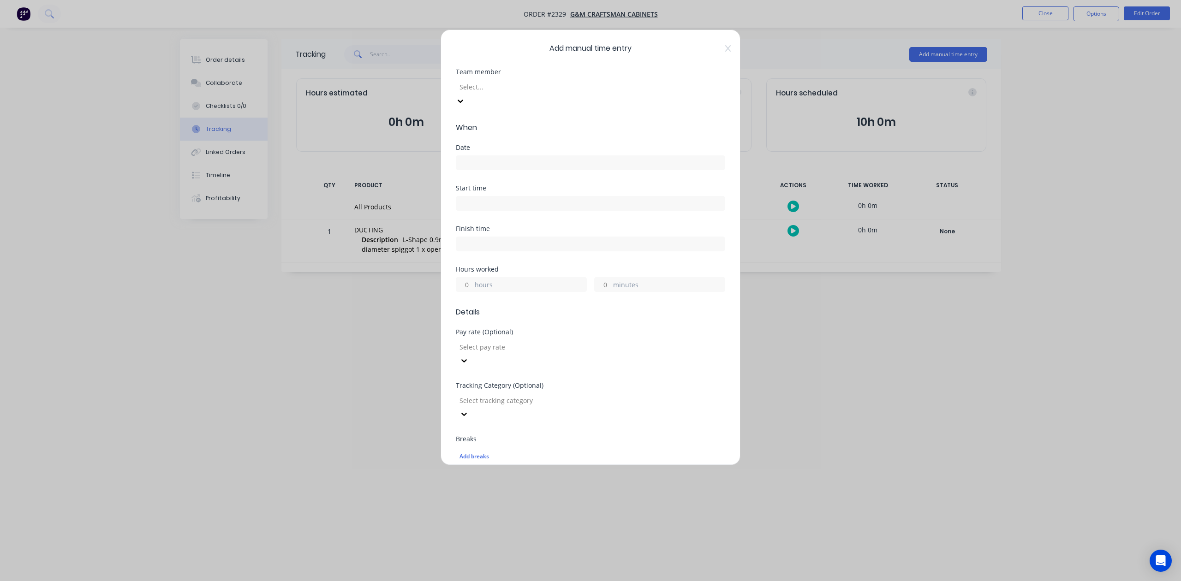
click at [592, 93] on div at bounding box center [525, 87] width 133 height 12
click at [504, 170] on input at bounding box center [590, 163] width 269 height 14
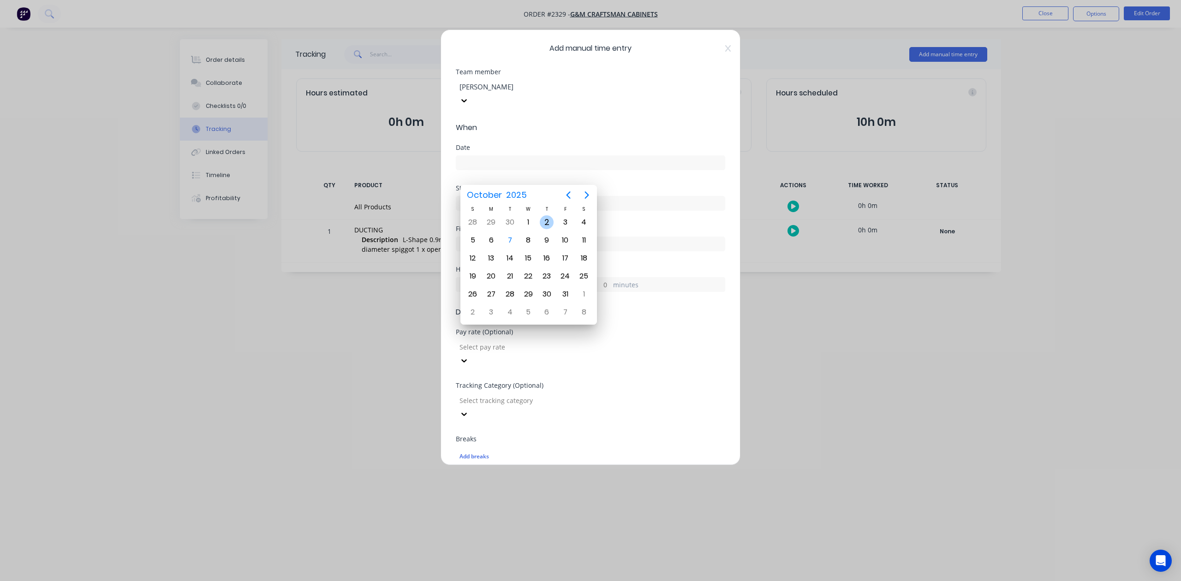
click at [546, 225] on div "2" at bounding box center [547, 222] width 14 height 14
type input "[DATE]"
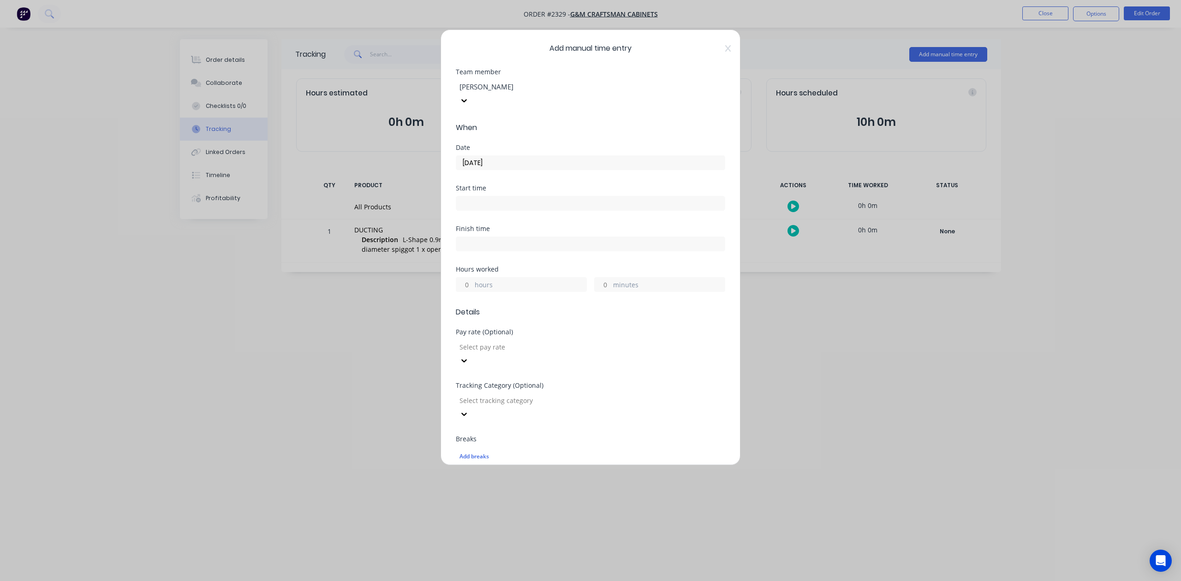
click at [473, 292] on input "hours" at bounding box center [464, 285] width 16 height 14
type input "5"
click at [605, 292] on input "minutes" at bounding box center [603, 285] width 16 height 14
type input "15"
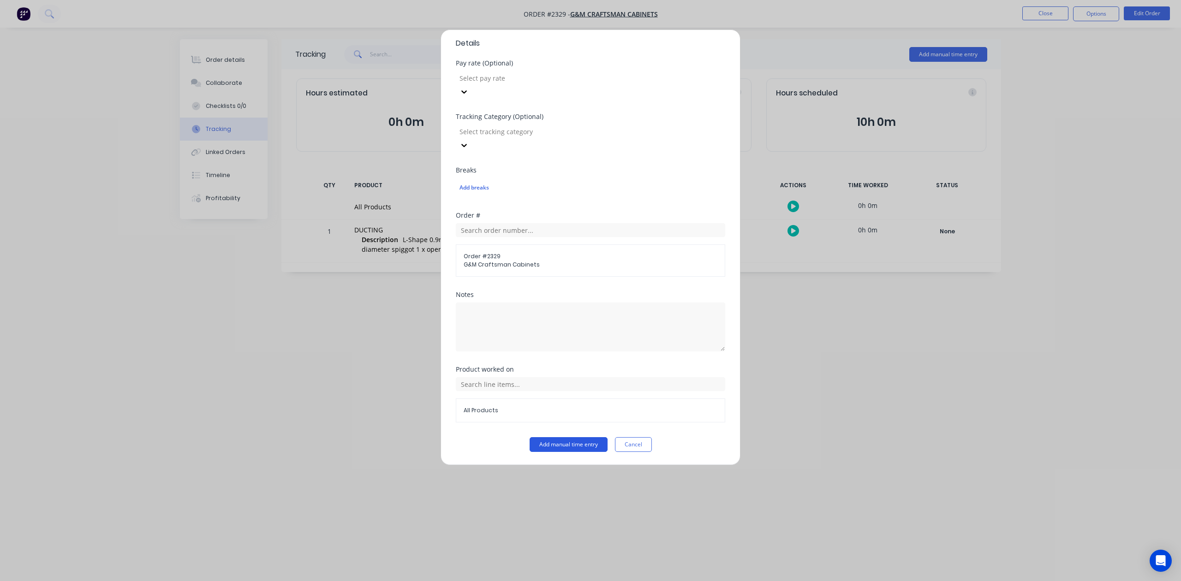
click at [574, 444] on button "Add manual time entry" at bounding box center [569, 444] width 78 height 15
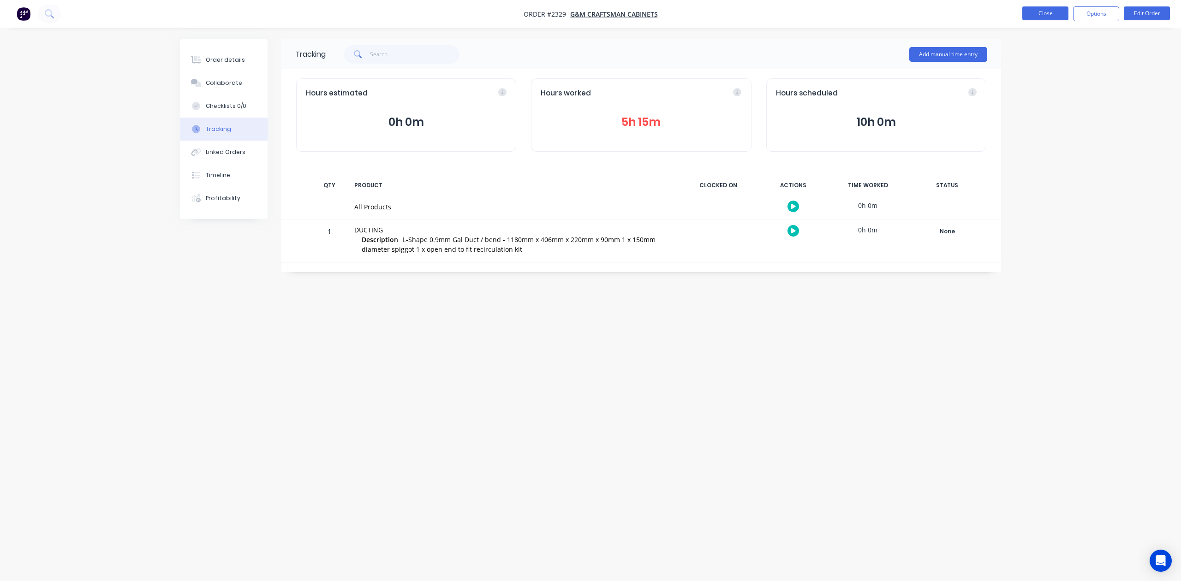
click at [1045, 17] on button "Close" at bounding box center [1046, 13] width 46 height 14
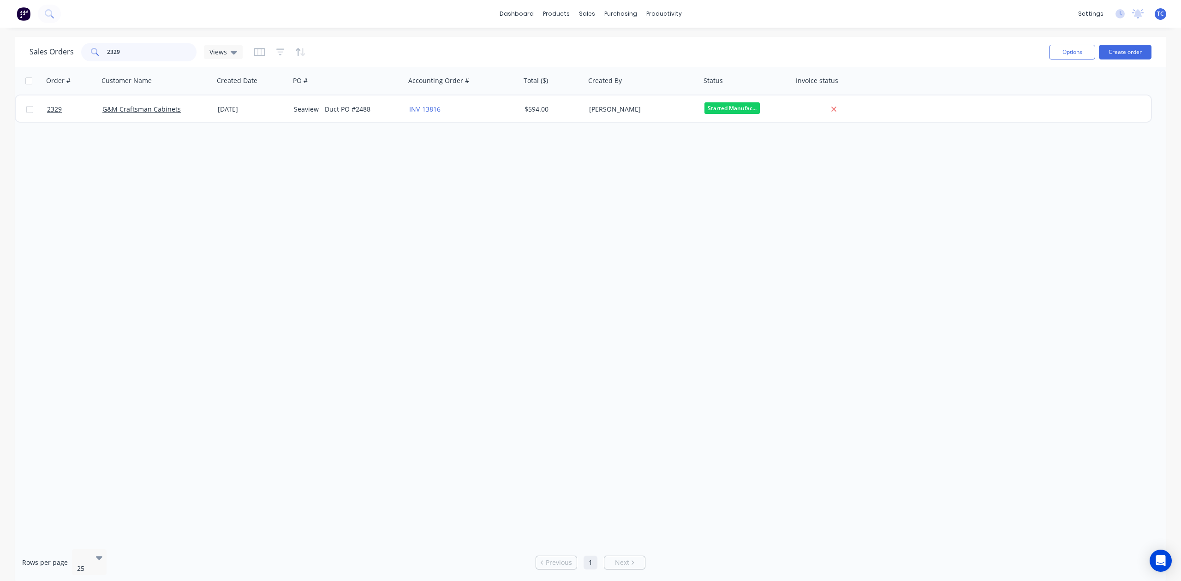
drag, startPoint x: 149, startPoint y: 58, endPoint x: 75, endPoint y: 54, distance: 73.9
click at [70, 59] on div "Sales Orders 2329 Views" at bounding box center [136, 52] width 213 height 18
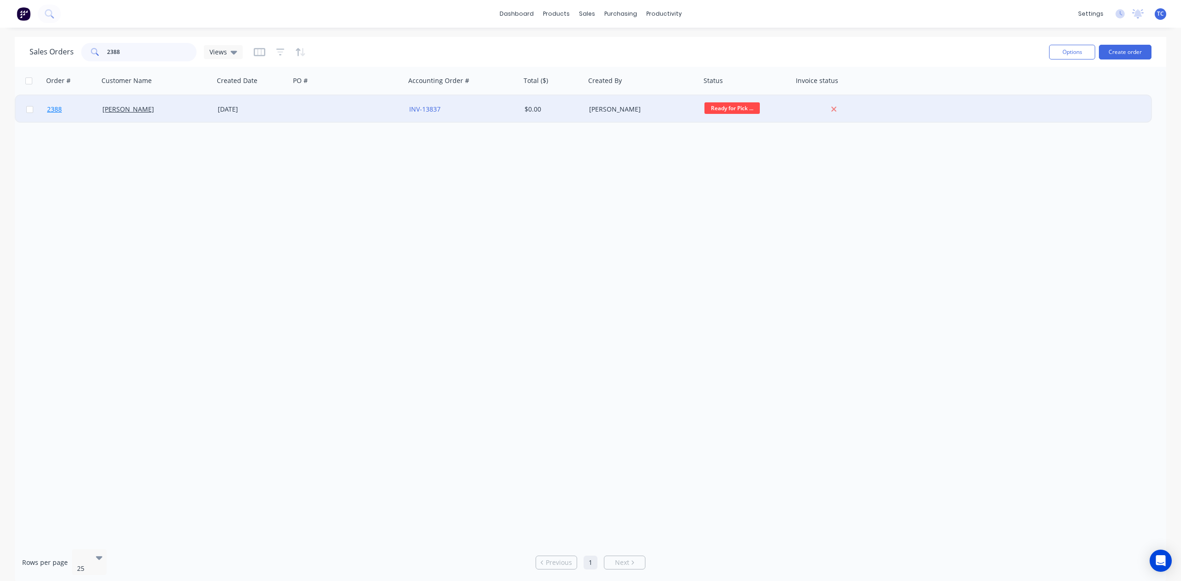
type input "2388"
click at [57, 108] on span "2388" at bounding box center [54, 109] width 15 height 9
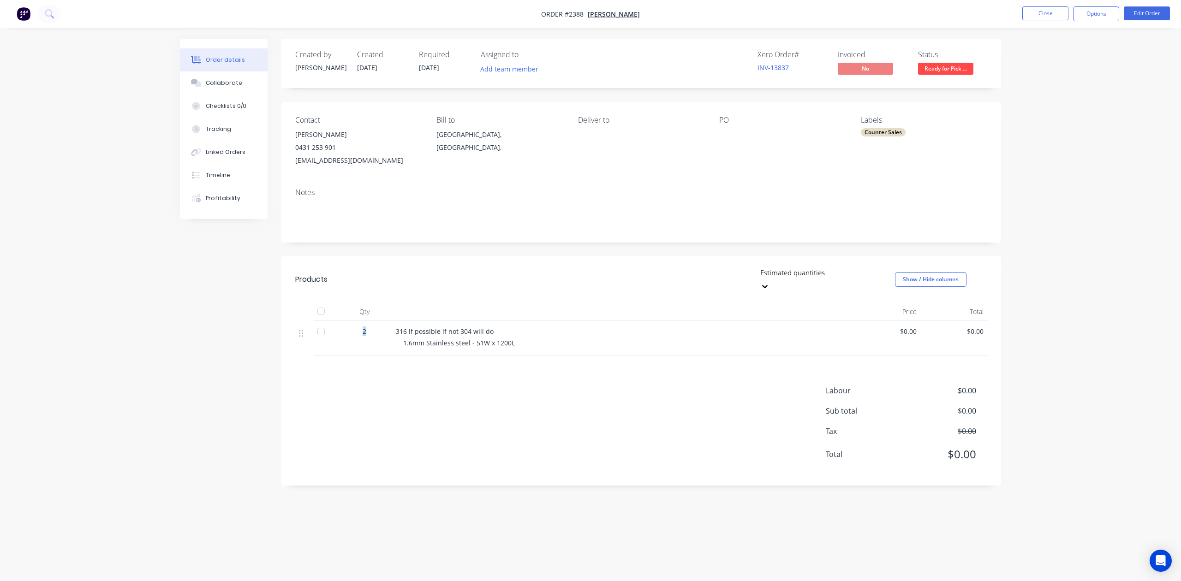
click at [370, 336] on div "2" at bounding box center [365, 332] width 48 height 10
click at [221, 133] on div "Tracking" at bounding box center [218, 129] width 25 height 8
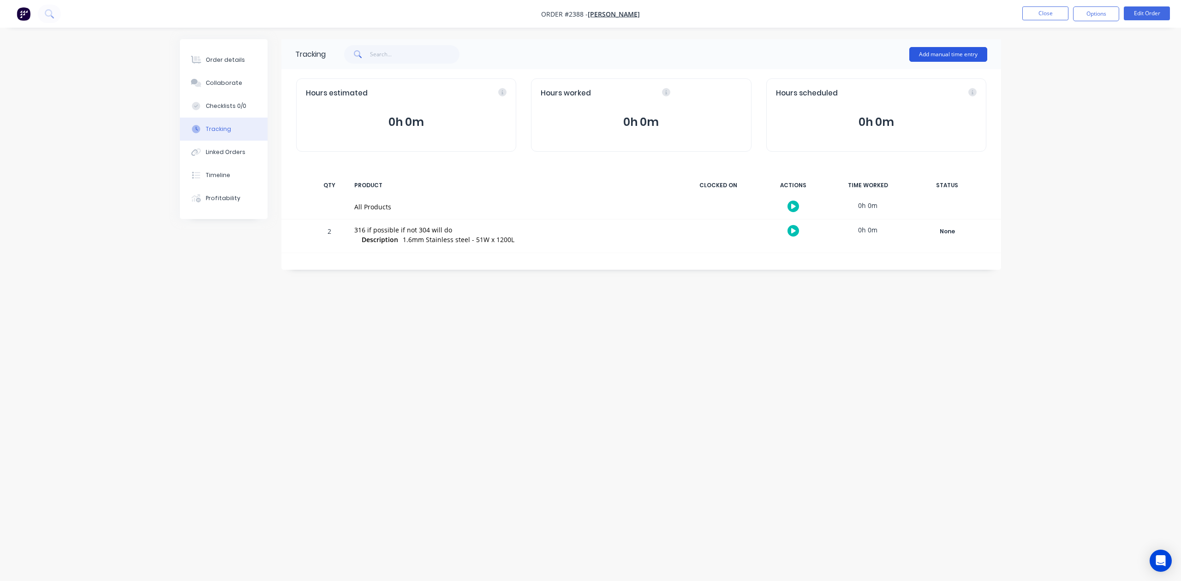
click at [941, 52] on button "Add manual time entry" at bounding box center [948, 54] width 78 height 15
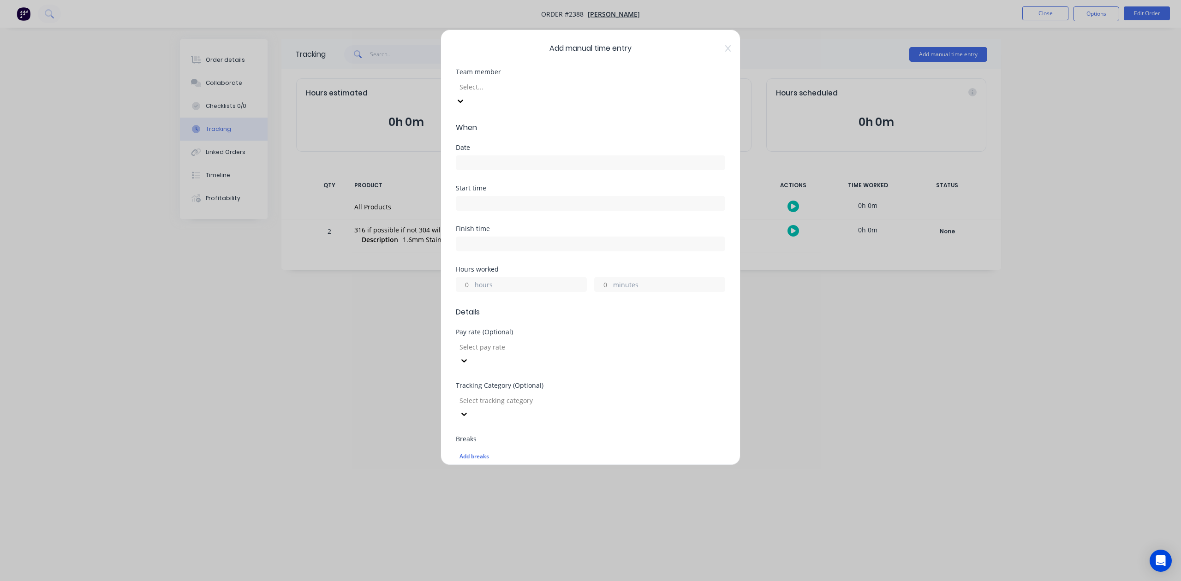
click at [594, 94] on div "Select..." at bounding box center [525, 87] width 138 height 14
click at [507, 167] on div at bounding box center [590, 161] width 269 height 17
click at [509, 170] on input at bounding box center [590, 163] width 269 height 14
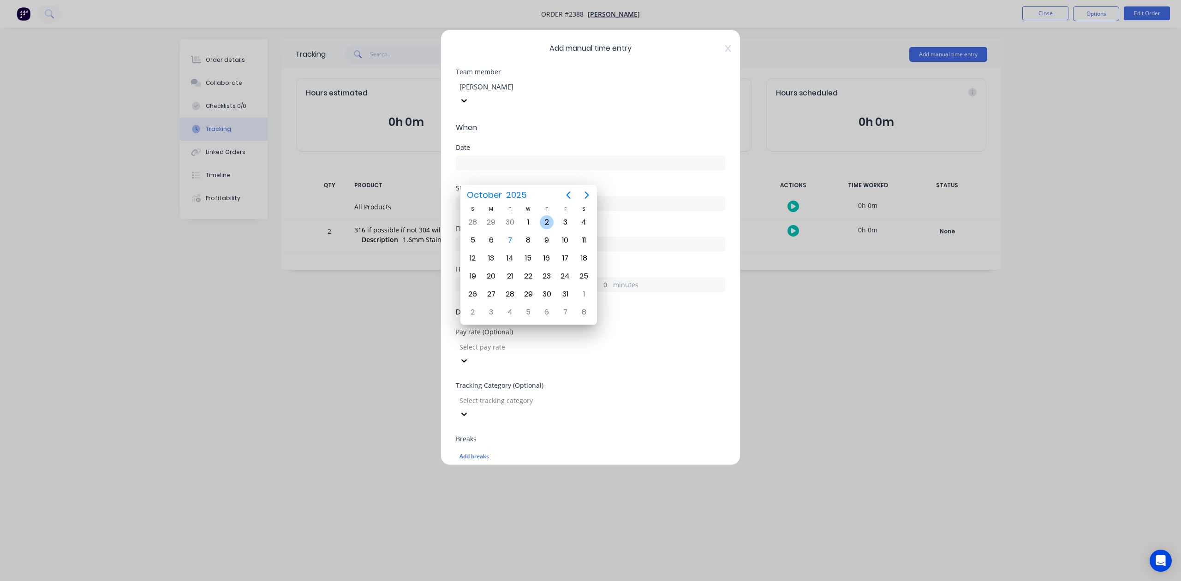
click at [545, 224] on div "2" at bounding box center [547, 222] width 14 height 14
type input "[DATE]"
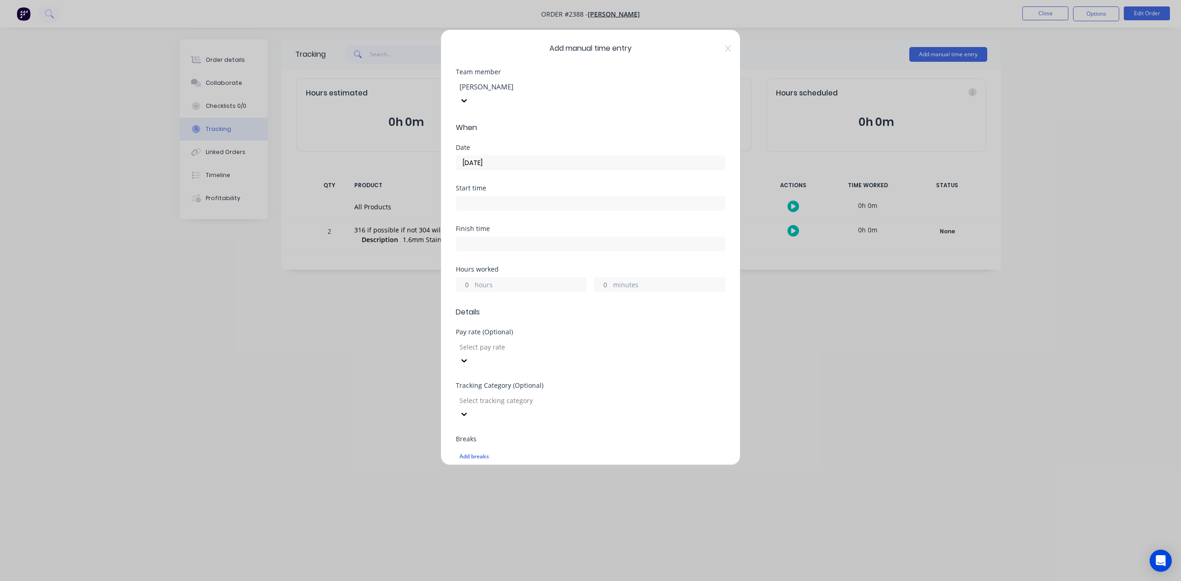
click at [598, 292] on input "minutes" at bounding box center [603, 285] width 16 height 14
type input "15"
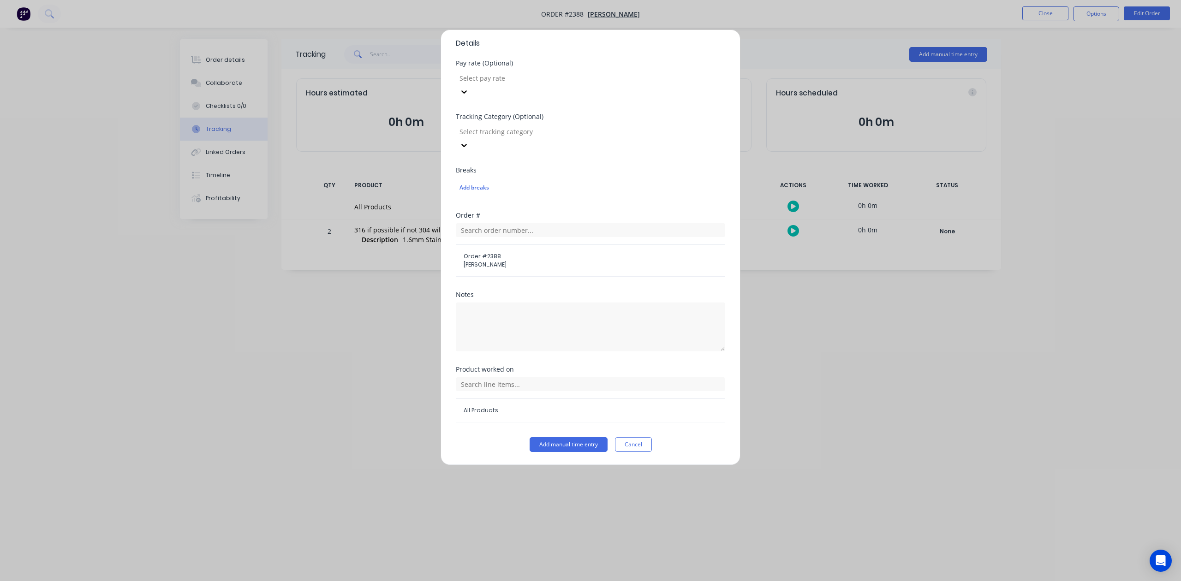
scroll to position [326, 0]
click at [567, 450] on button "Add manual time entry" at bounding box center [569, 444] width 78 height 15
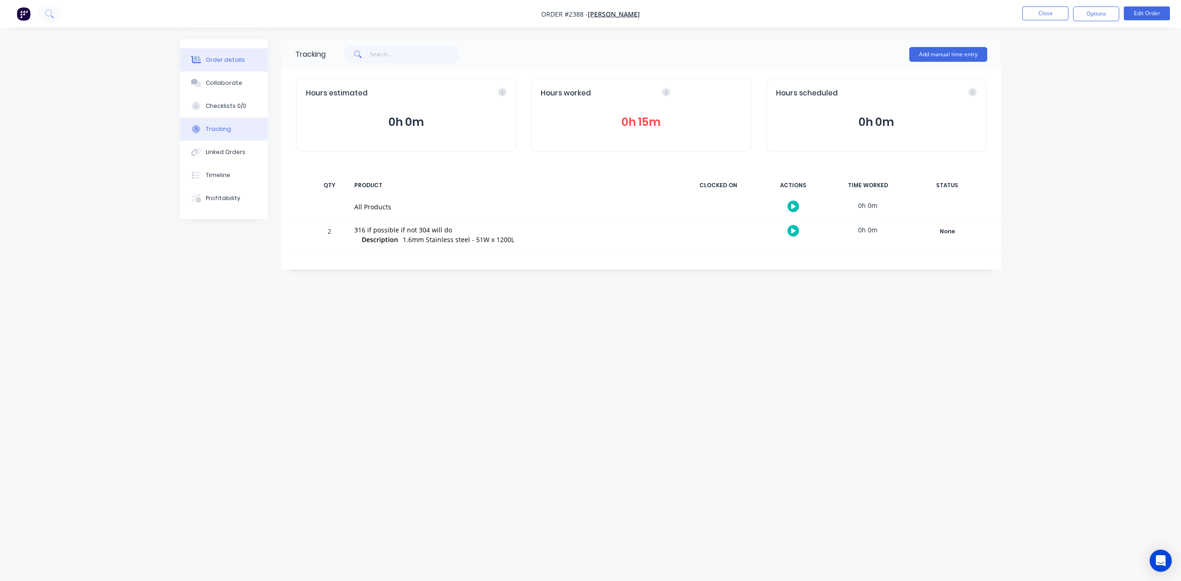
click at [233, 63] on div "Order details" at bounding box center [225, 60] width 39 height 8
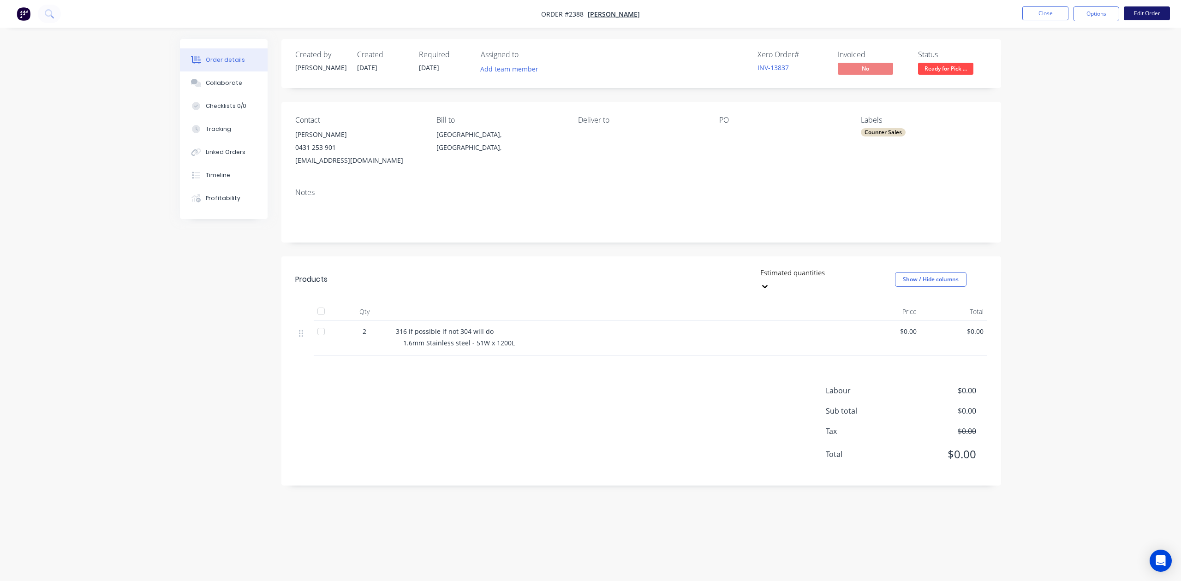
click at [1136, 13] on button "Edit Order" at bounding box center [1147, 13] width 46 height 14
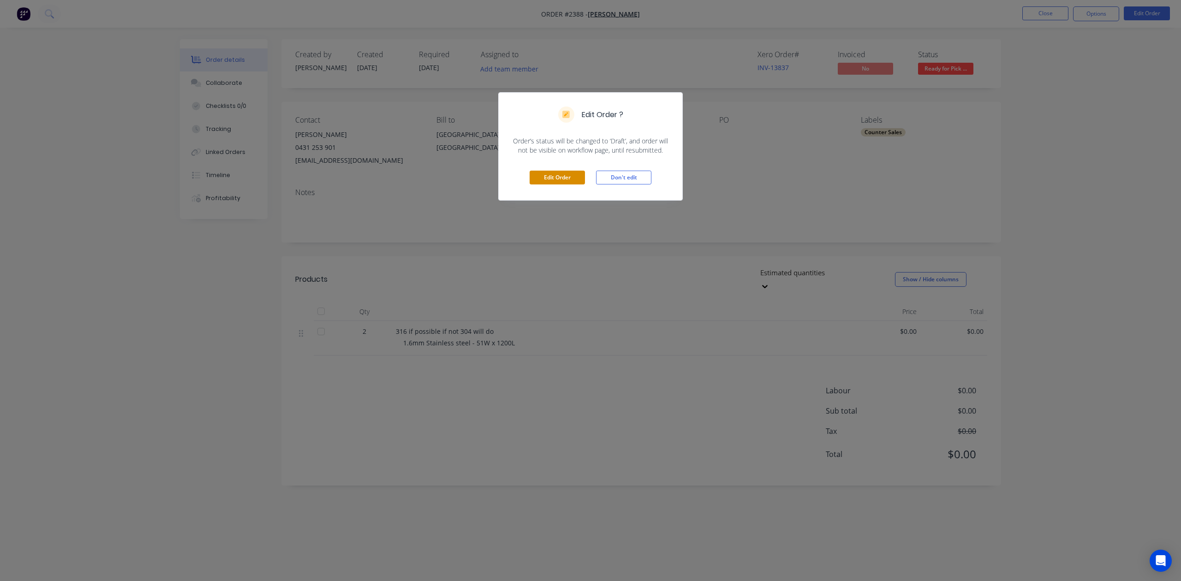
click at [563, 185] on button "Edit Order" at bounding box center [557, 178] width 55 height 14
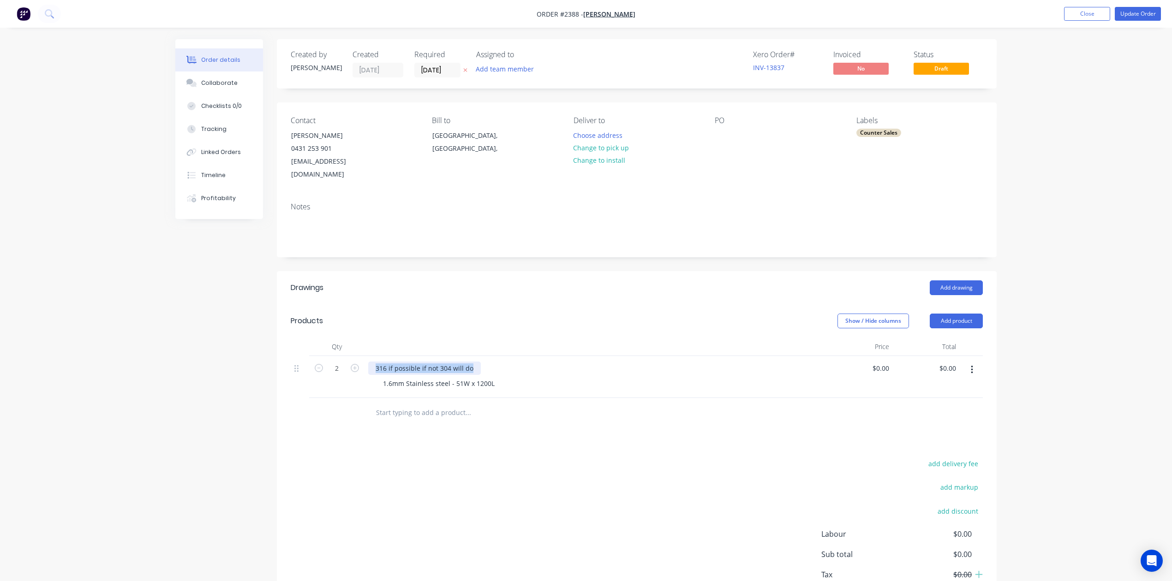
drag, startPoint x: 507, startPoint y: 442, endPoint x: 362, endPoint y: 449, distance: 144.6
click at [362, 398] on div "2 316 if possible if not 304 will do 1.6mm Stainless steel - 51W x 1200L $0.00 …" at bounding box center [637, 377] width 692 height 42
click at [323, 372] on icon "button" at bounding box center [319, 368] width 8 height 8
type input "1"
click at [1129, 13] on button "Update Order" at bounding box center [1138, 14] width 46 height 14
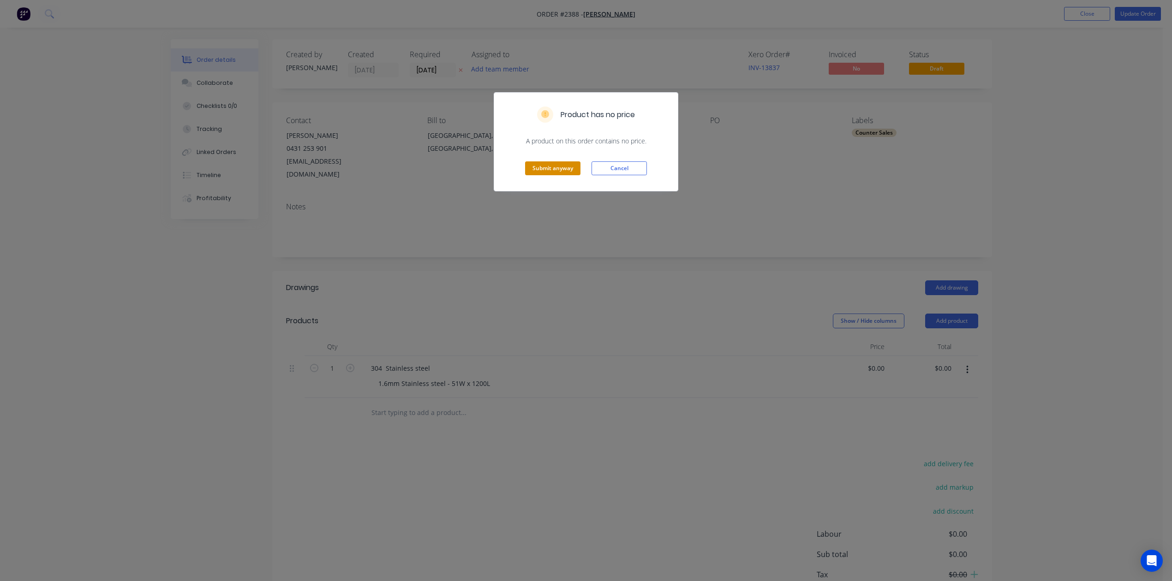
click at [540, 175] on button "Submit anyway" at bounding box center [552, 169] width 55 height 14
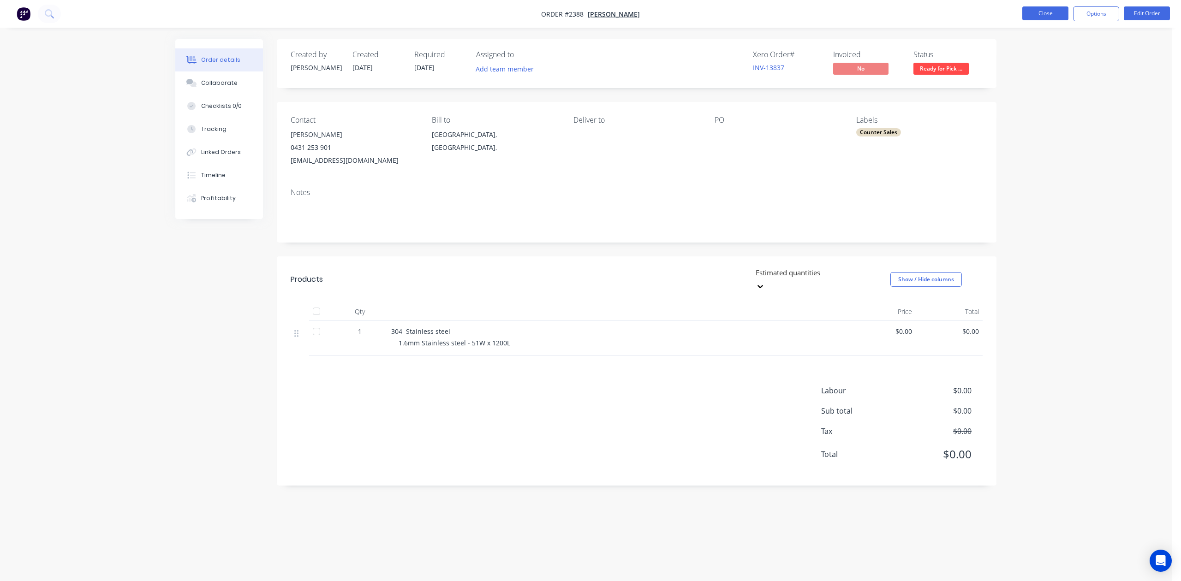
click at [1048, 14] on button "Close" at bounding box center [1046, 13] width 46 height 14
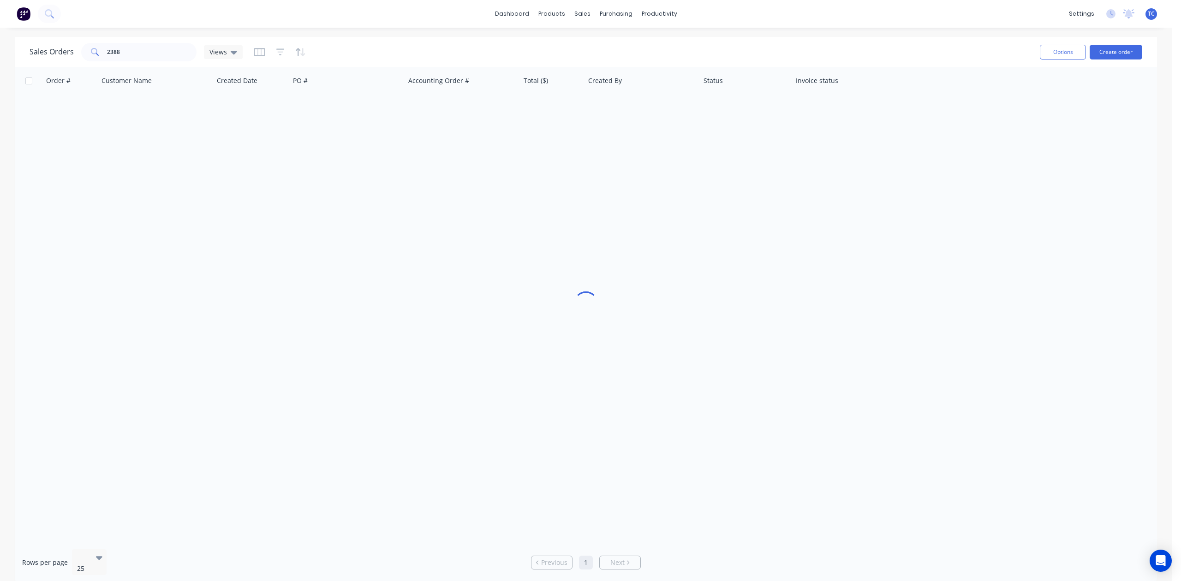
click at [1048, 14] on div "dashboard products sales purchasing productivity dashboard products Product Cat…" at bounding box center [586, 14] width 1172 height 28
drag, startPoint x: 135, startPoint y: 54, endPoint x: 108, endPoint y: 47, distance: 27.6
click at [108, 47] on div "2388" at bounding box center [138, 52] width 115 height 18
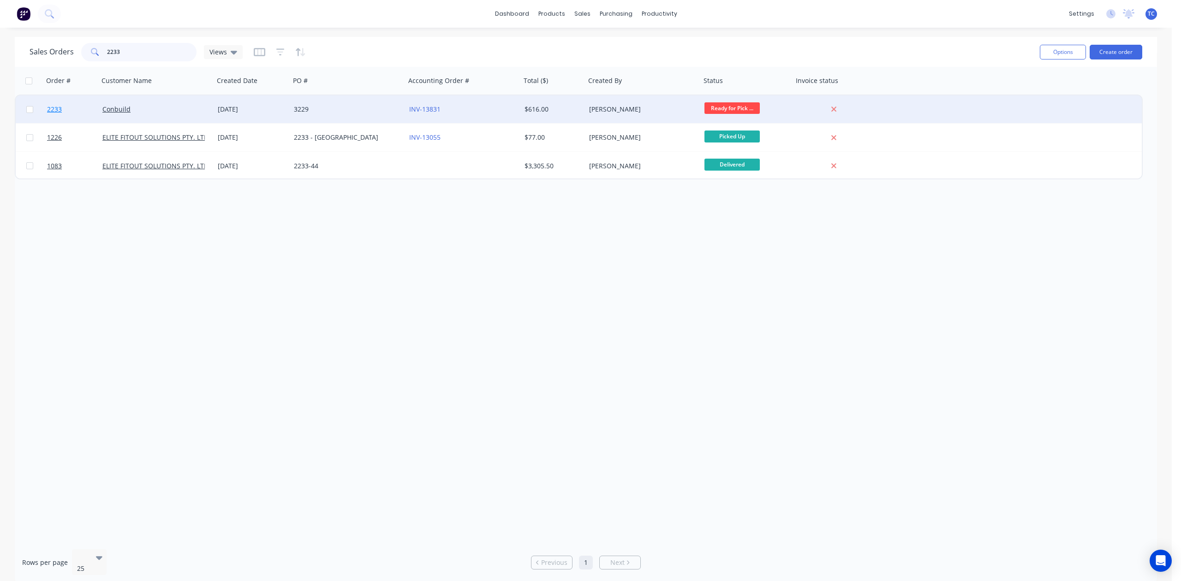
type input "2233"
click at [58, 105] on span "2233" at bounding box center [54, 109] width 15 height 9
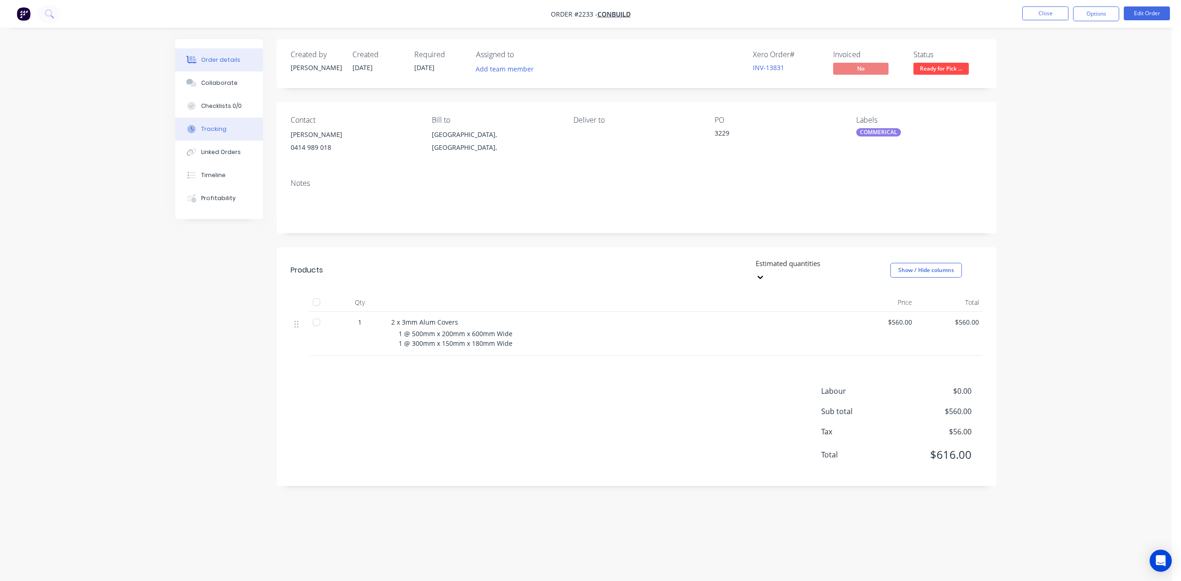
click at [227, 133] on div "Tracking" at bounding box center [213, 129] width 25 height 8
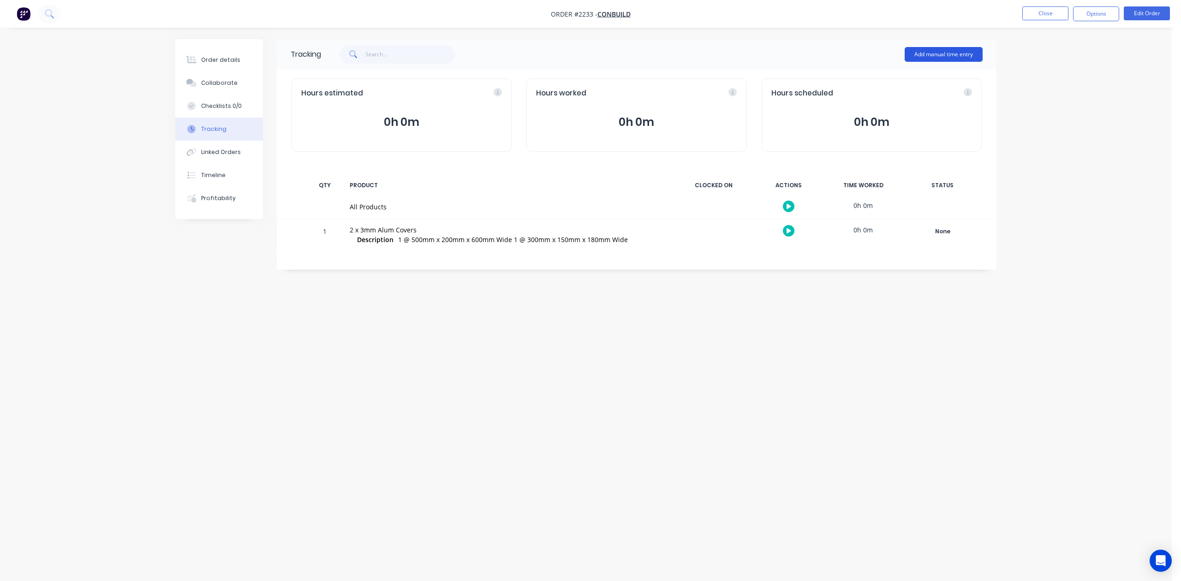
click at [943, 56] on button "Add manual time entry" at bounding box center [944, 54] width 78 height 15
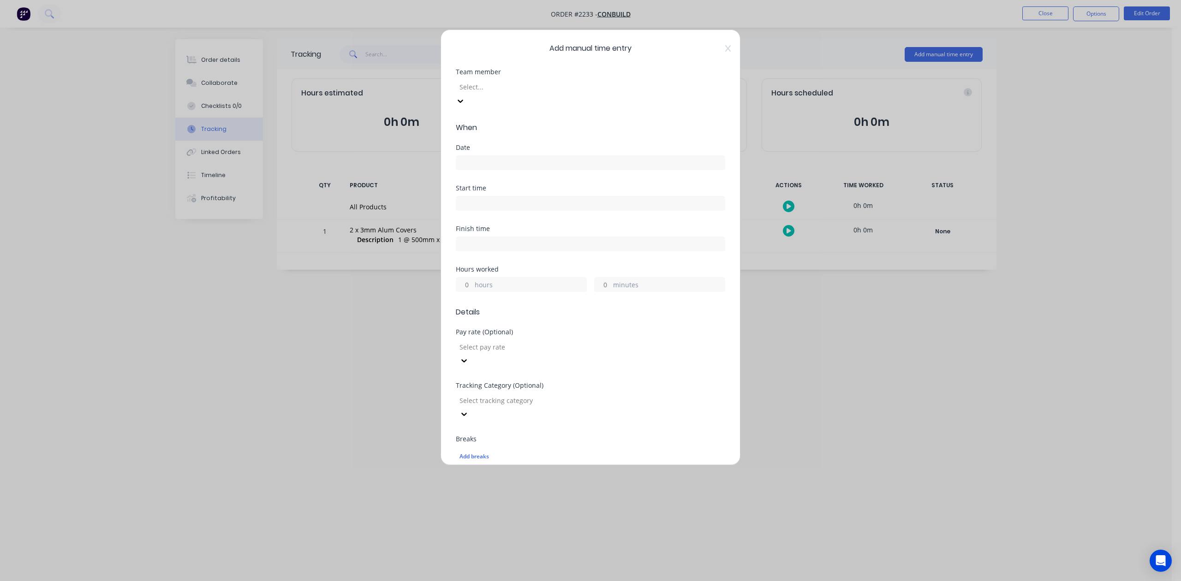
click at [592, 93] on div at bounding box center [525, 87] width 133 height 12
click at [493, 170] on input at bounding box center [590, 163] width 269 height 14
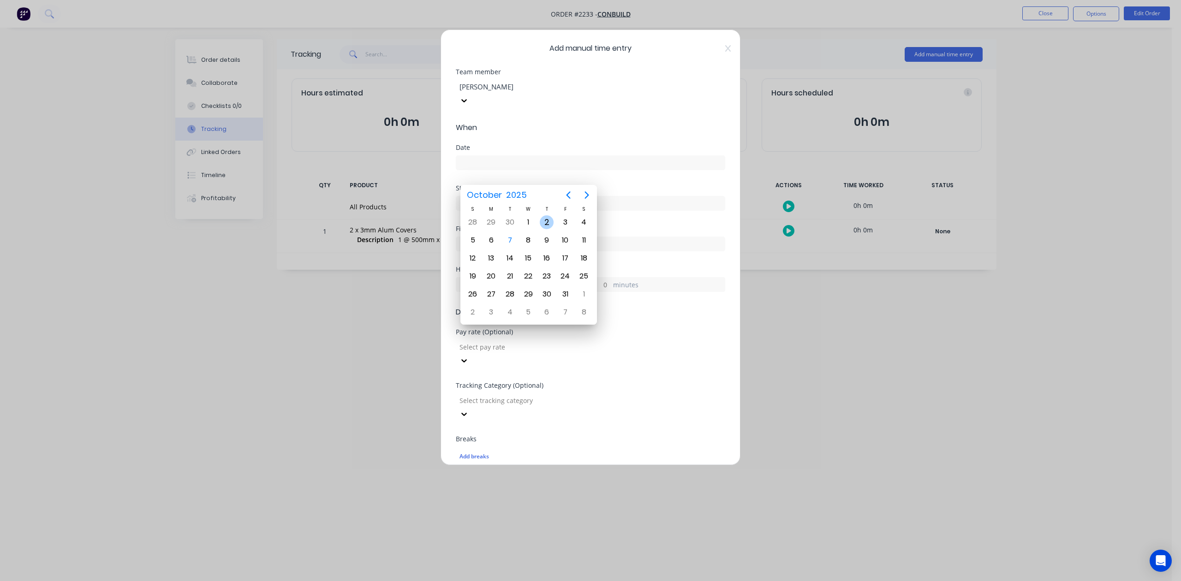
click at [549, 223] on div "2" at bounding box center [547, 222] width 14 height 14
type input "[DATE]"
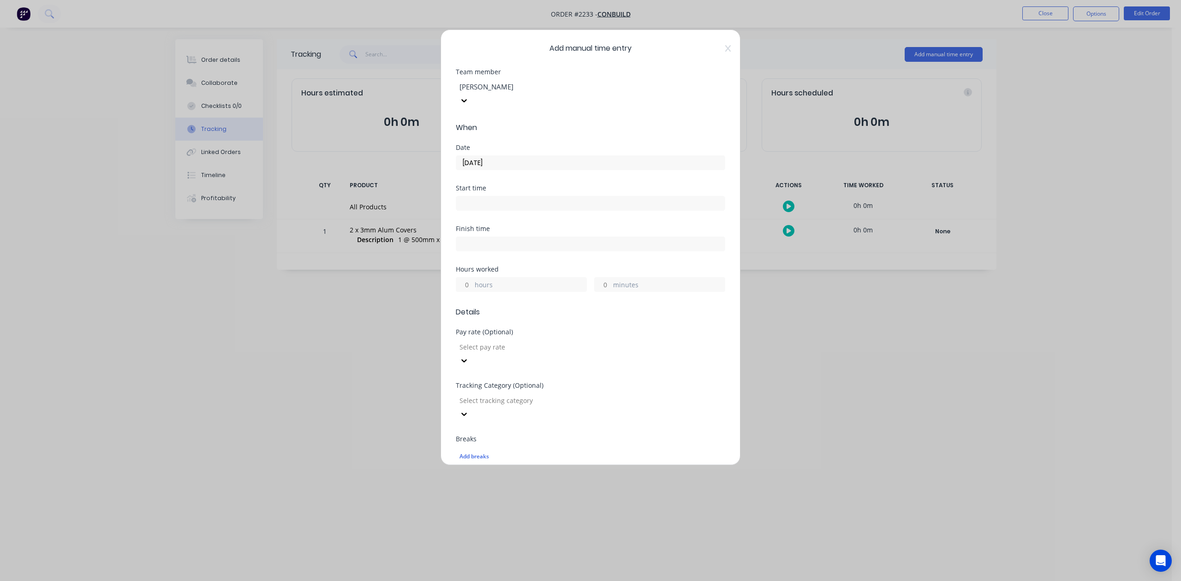
click at [471, 292] on input "hours" at bounding box center [464, 285] width 16 height 14
type input "2"
click at [598, 292] on input "minutes" at bounding box center [603, 285] width 16 height 14
type input "15"
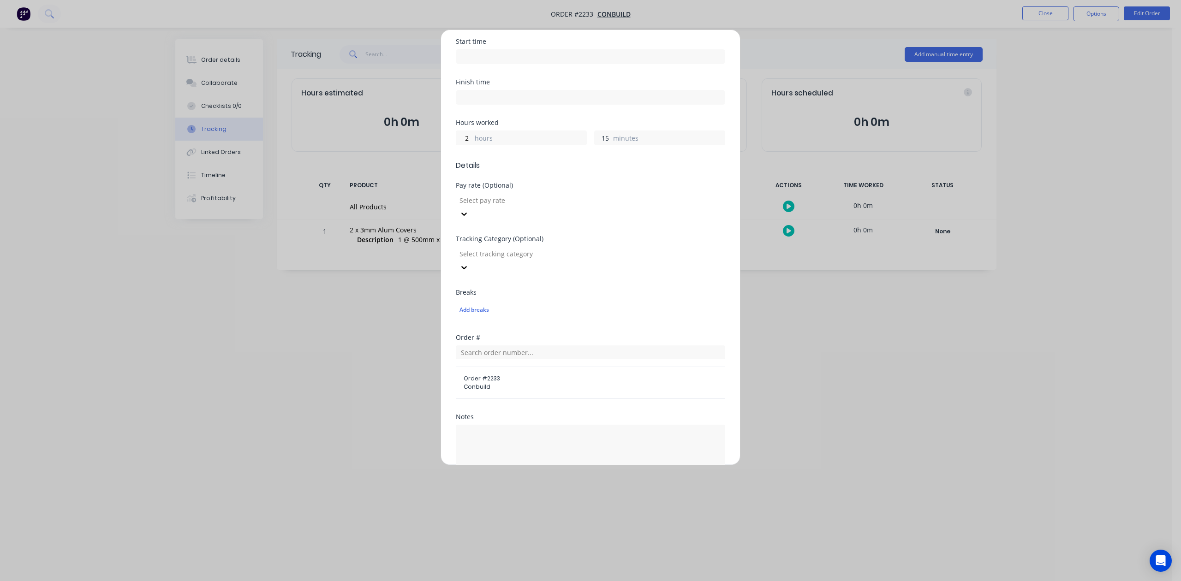
scroll to position [326, 0]
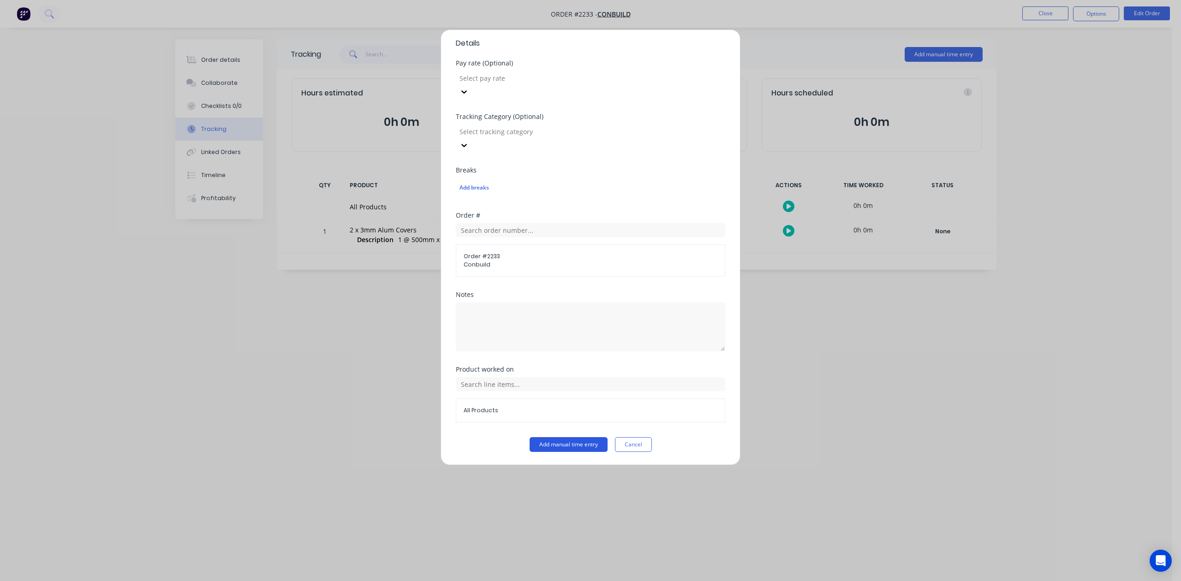
click at [541, 447] on button "Add manual time entry" at bounding box center [569, 444] width 78 height 15
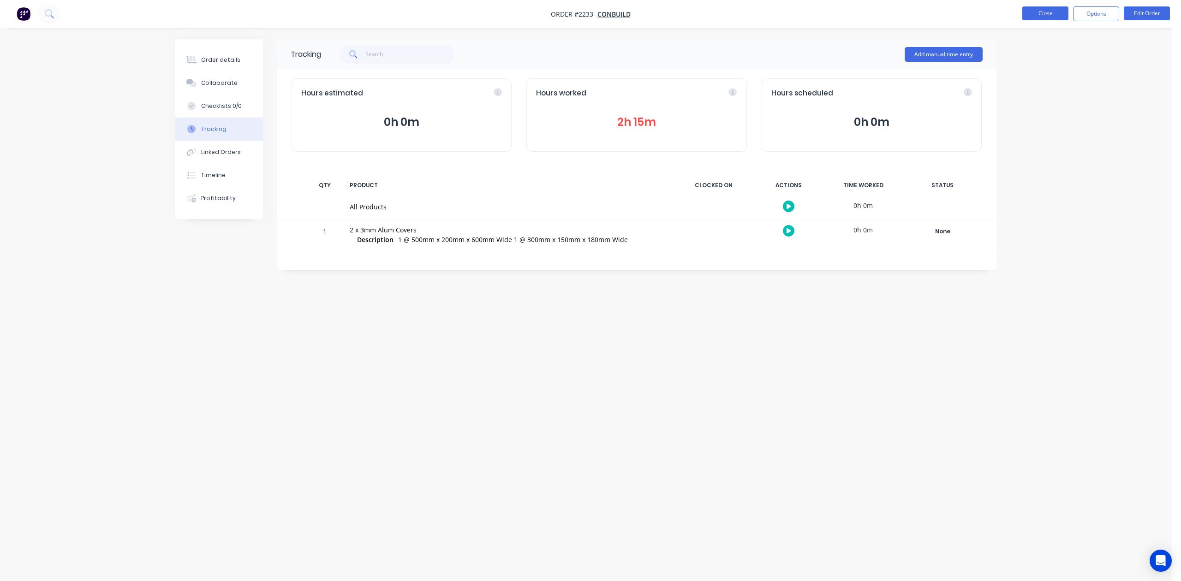
click at [1047, 15] on button "Close" at bounding box center [1046, 13] width 46 height 14
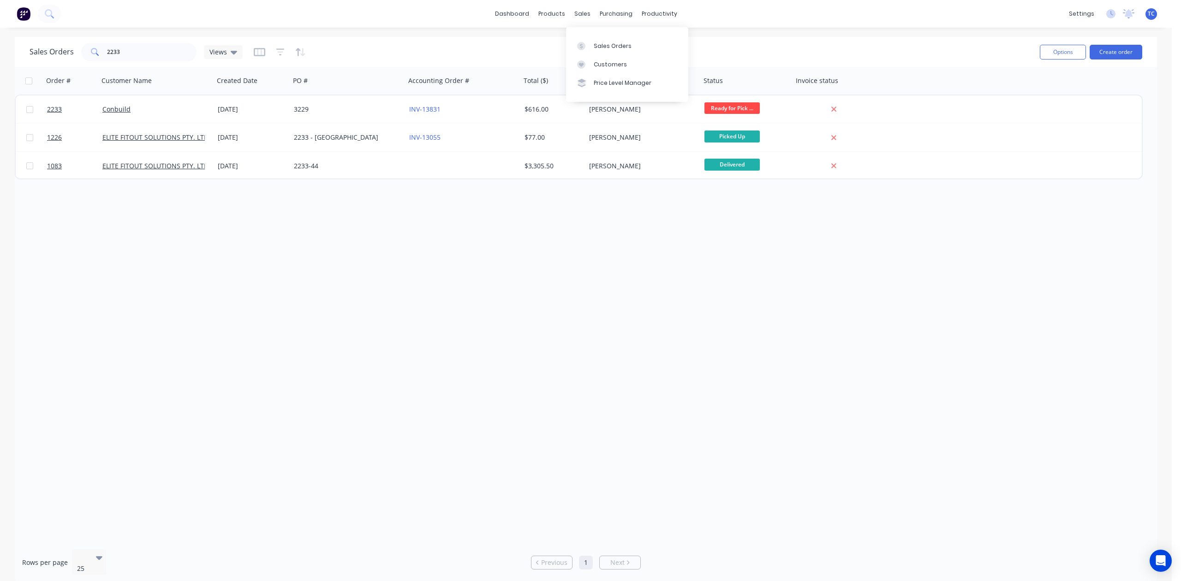
drag, startPoint x: 607, startPoint y: 52, endPoint x: 515, endPoint y: 37, distance: 93.0
click at [608, 50] on div "Sales Orders" at bounding box center [613, 46] width 38 height 8
drag, startPoint x: 143, startPoint y: 54, endPoint x: 79, endPoint y: 53, distance: 63.2
click at [79, 53] on div "Sales Orders 2233 Views" at bounding box center [136, 52] width 213 height 18
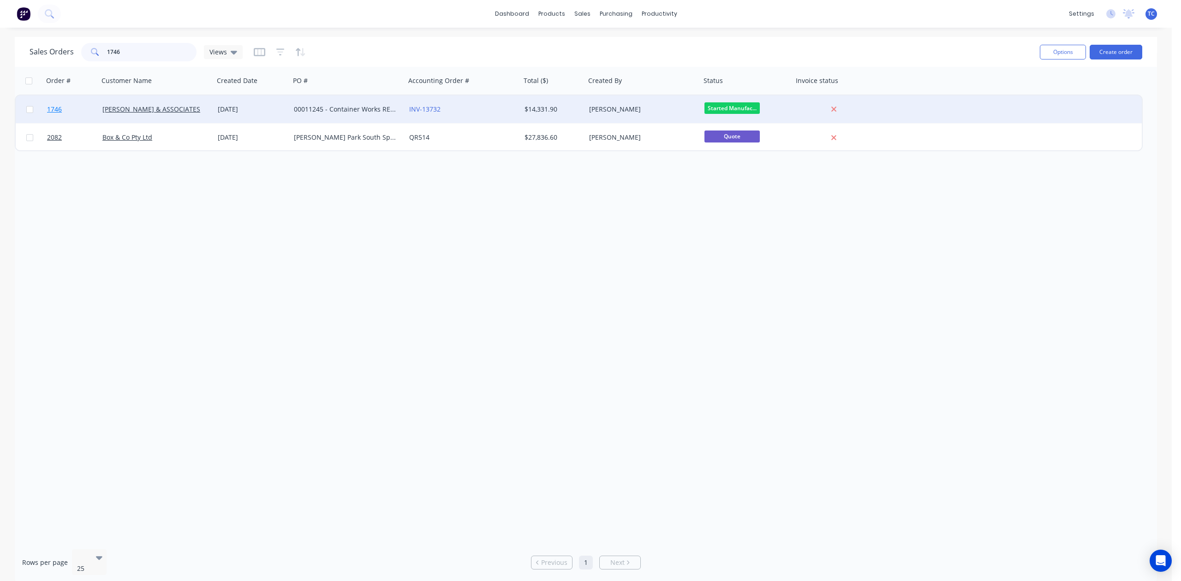
type input "1746"
click at [56, 106] on span "1746" at bounding box center [54, 109] width 15 height 9
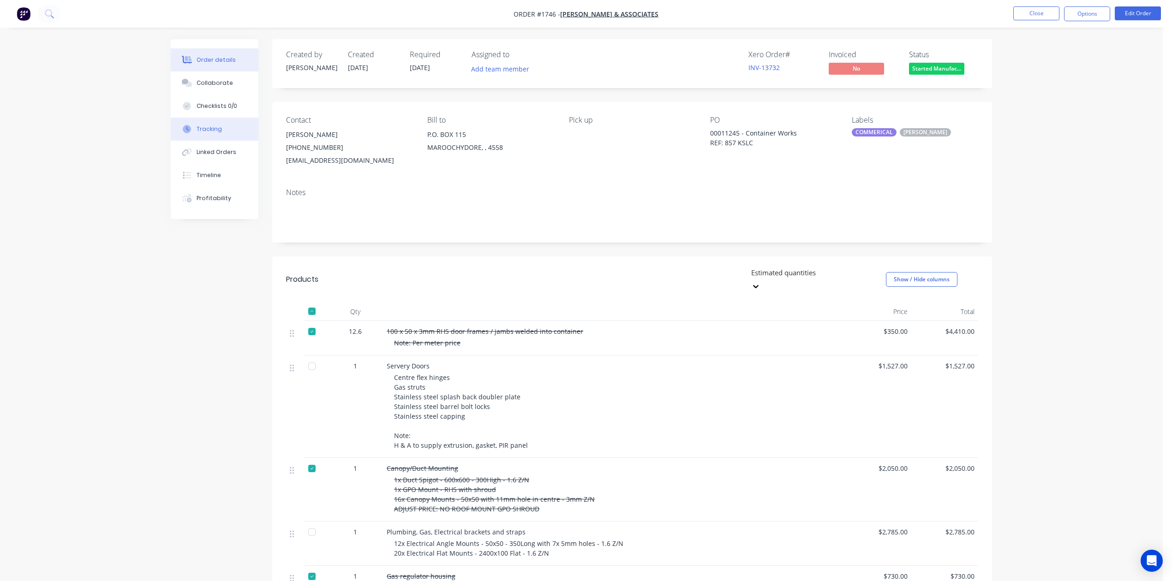
click at [222, 133] on div "Tracking" at bounding box center [209, 129] width 25 height 8
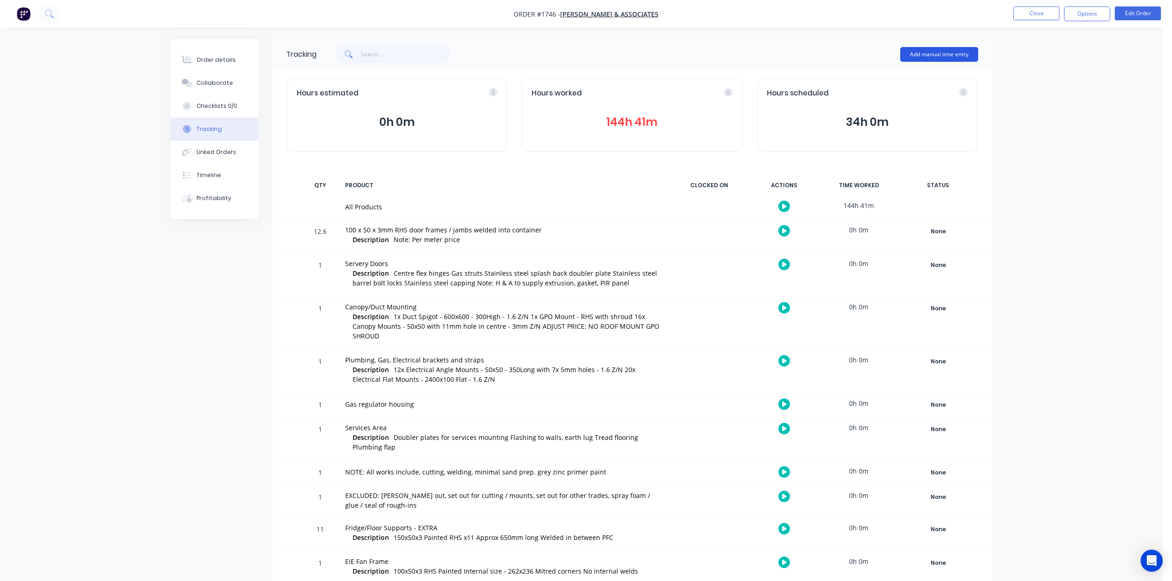
click at [938, 54] on button "Add manual time entry" at bounding box center [939, 54] width 78 height 15
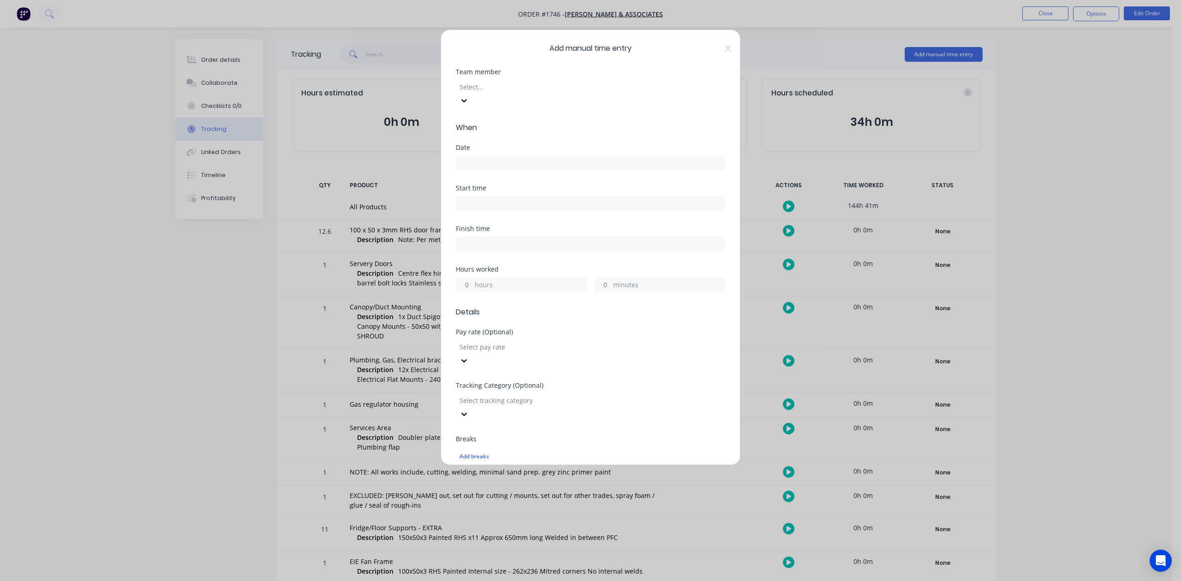
click at [580, 93] on div at bounding box center [525, 87] width 133 height 12
click at [489, 170] on input at bounding box center [590, 163] width 269 height 14
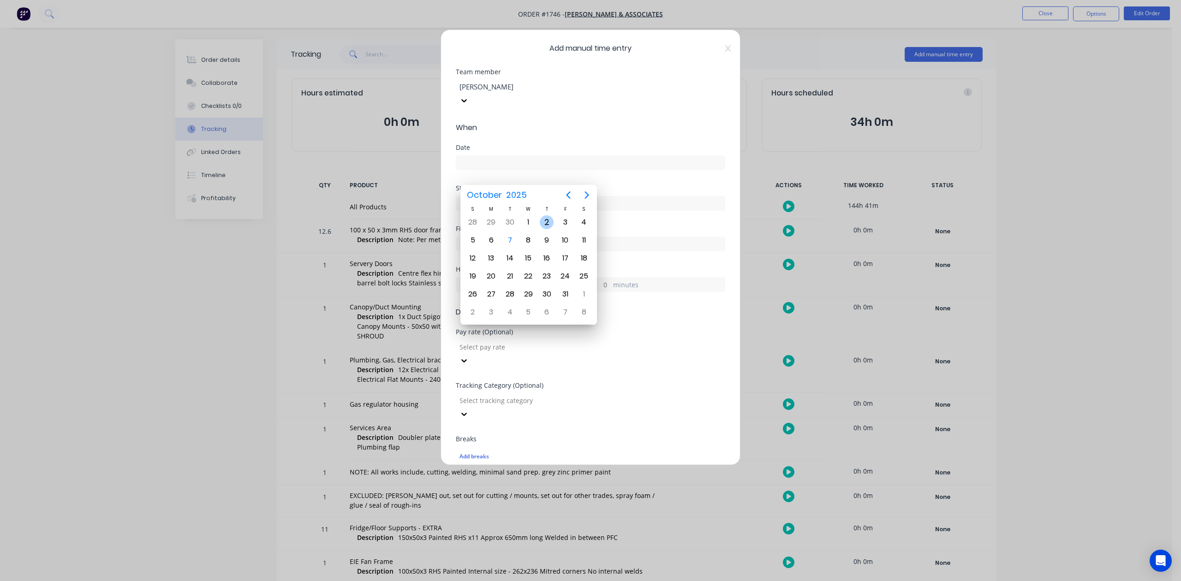
click at [549, 223] on div "2" at bounding box center [547, 222] width 14 height 14
type input "[DATE]"
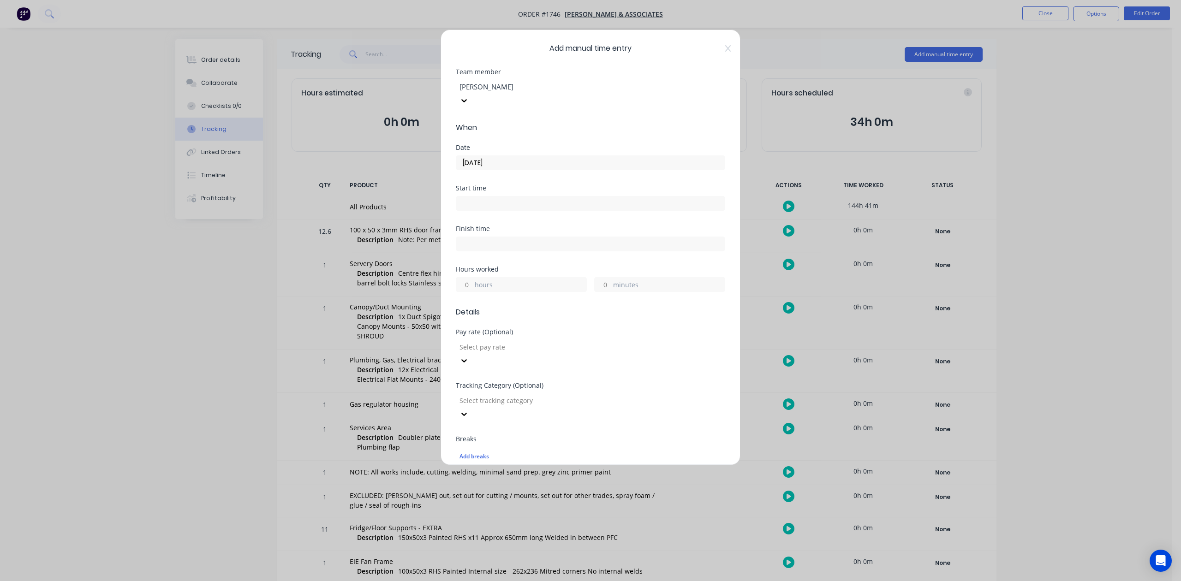
click at [470, 292] on input "hours" at bounding box center [464, 285] width 16 height 14
type input "1"
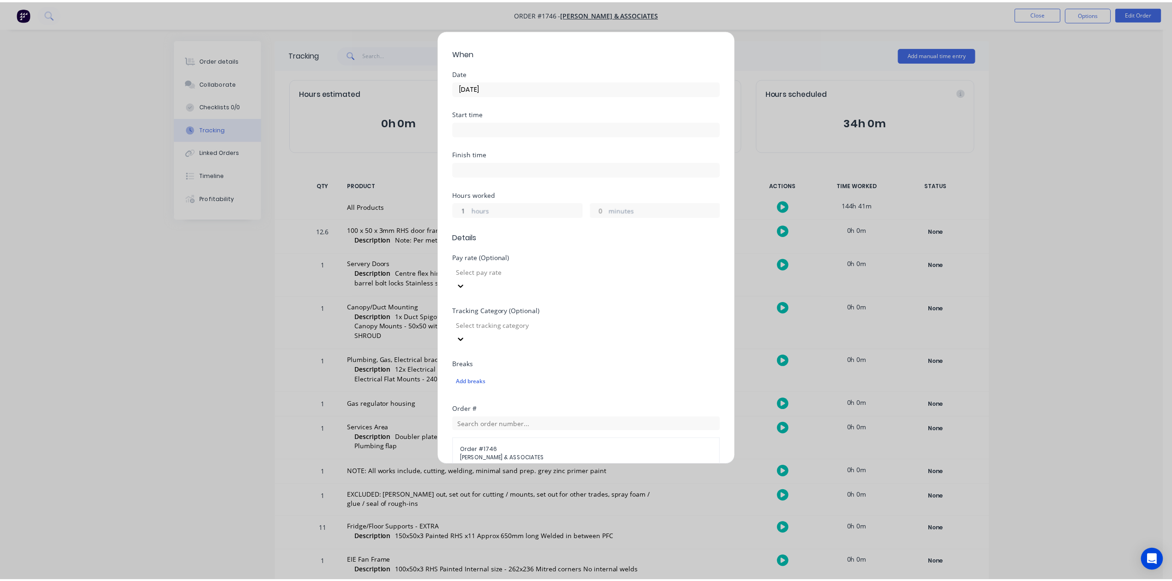
scroll to position [326, 0]
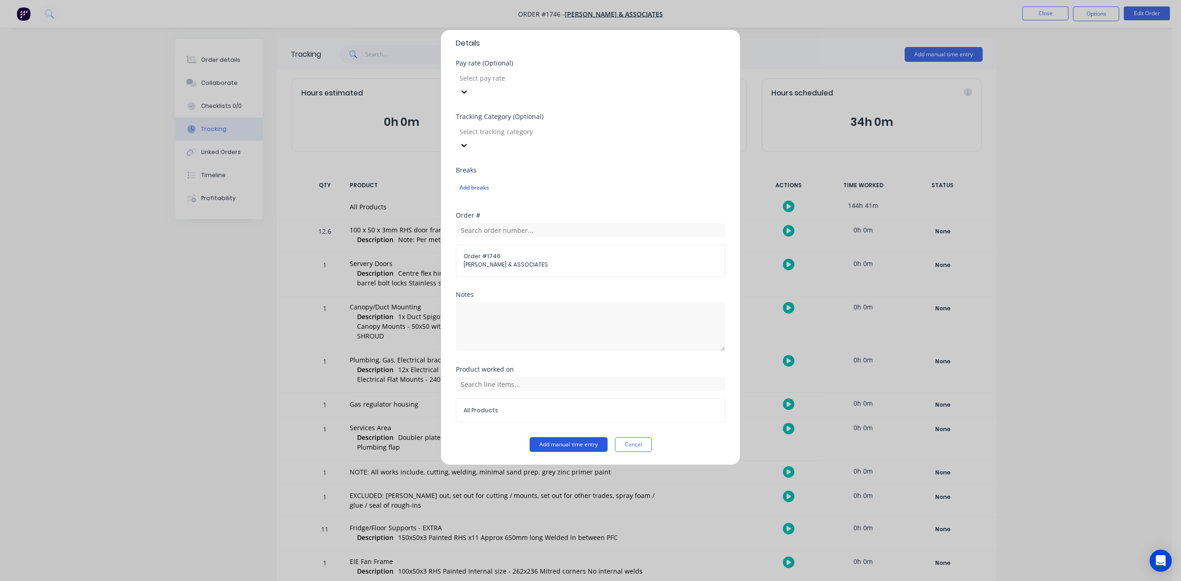
click at [576, 443] on button "Add manual time entry" at bounding box center [569, 444] width 78 height 15
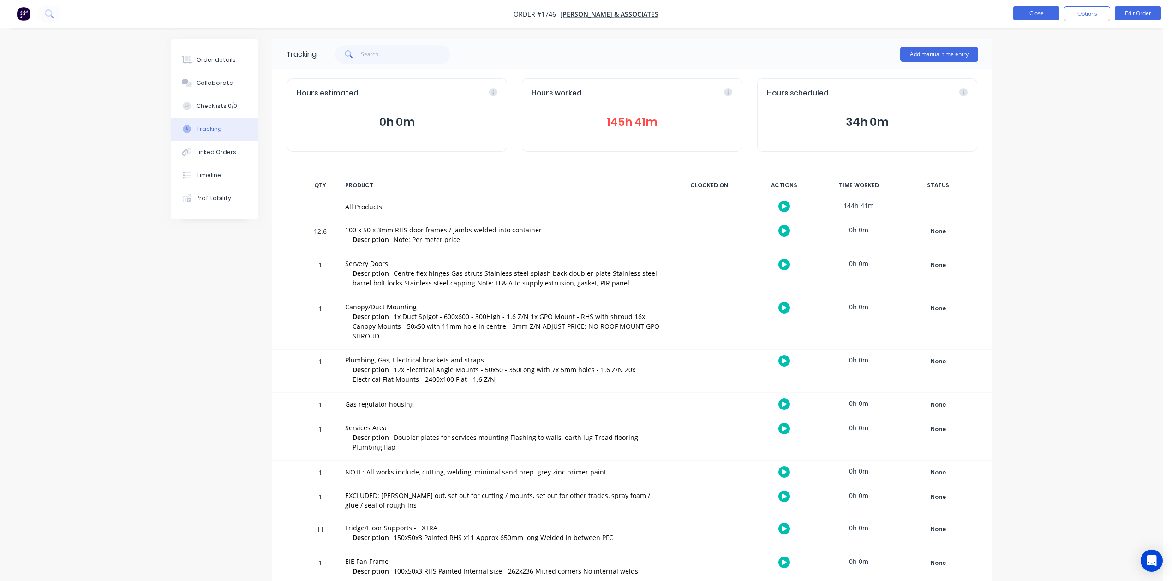
click at [1039, 14] on button "Close" at bounding box center [1036, 13] width 46 height 14
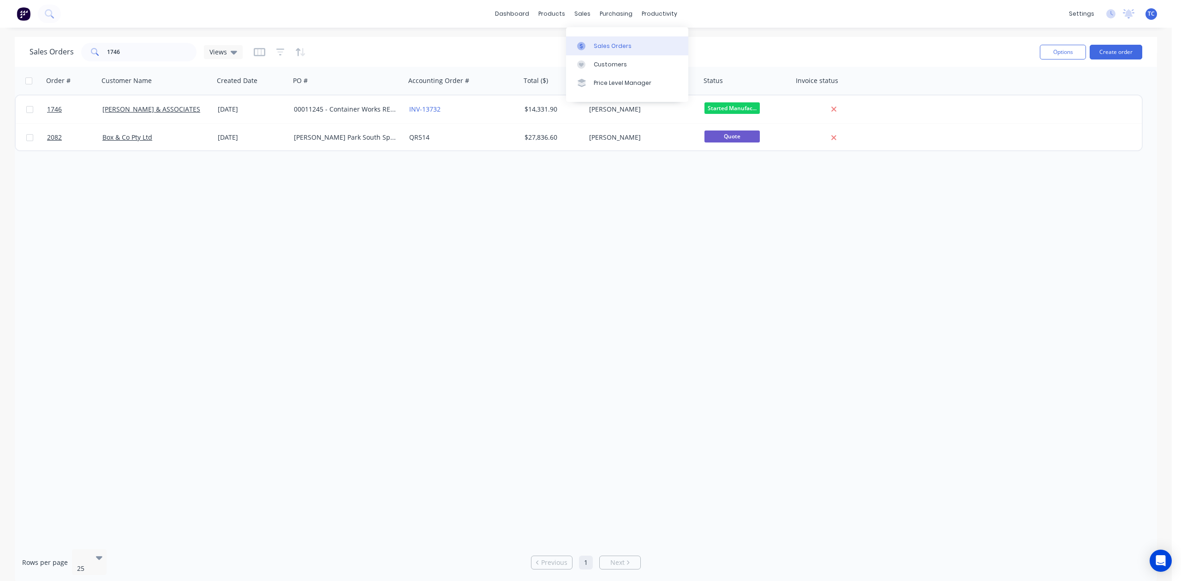
drag, startPoint x: 610, startPoint y: 50, endPoint x: 613, endPoint y: 46, distance: 5.3
click at [610, 50] on div "Sales Orders" at bounding box center [613, 46] width 38 height 8
drag, startPoint x: 182, startPoint y: 45, endPoint x: 74, endPoint y: 46, distance: 107.5
click at [74, 46] on div "Sales Orders 1746 Views" at bounding box center [136, 52] width 213 height 18
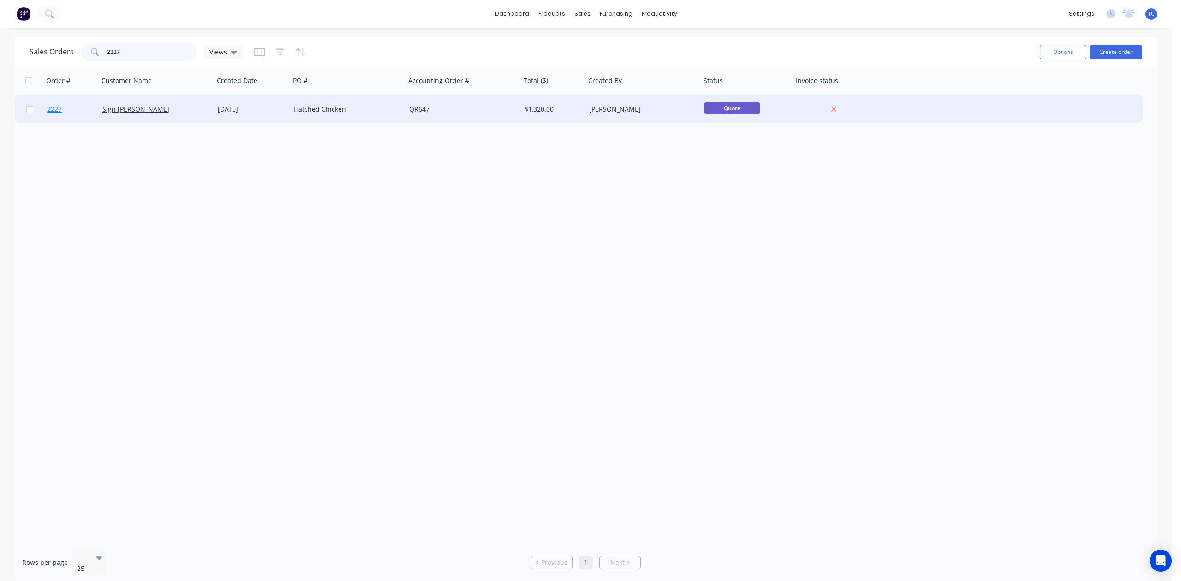
type input "2227"
click at [57, 107] on span "2227" at bounding box center [54, 109] width 15 height 9
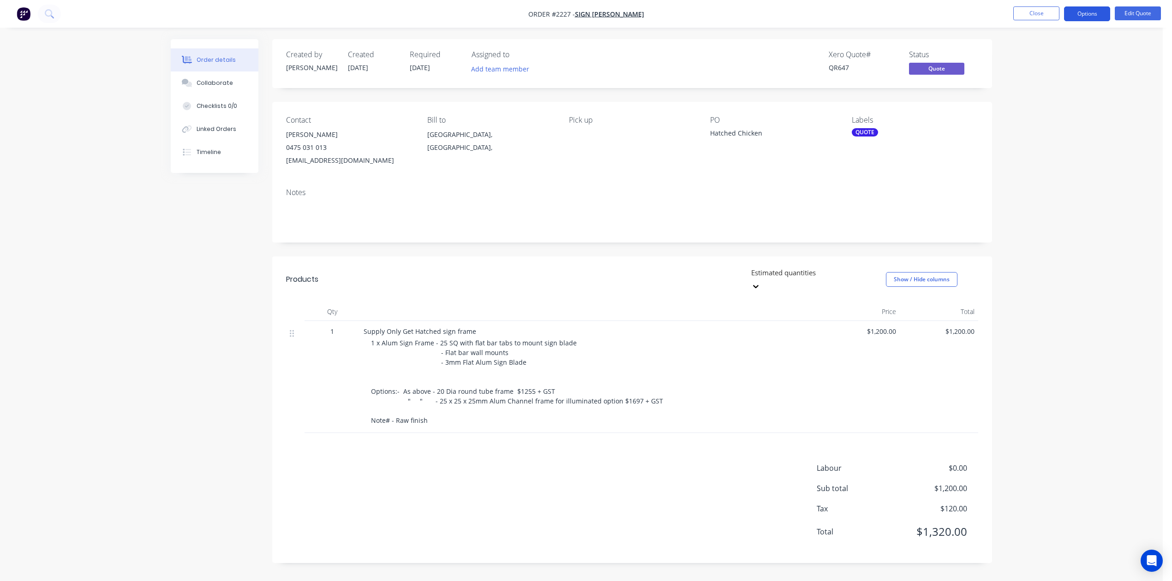
click at [1083, 12] on button "Options" at bounding box center [1087, 13] width 46 height 15
click at [1139, 12] on button "Edit Quote" at bounding box center [1138, 13] width 46 height 14
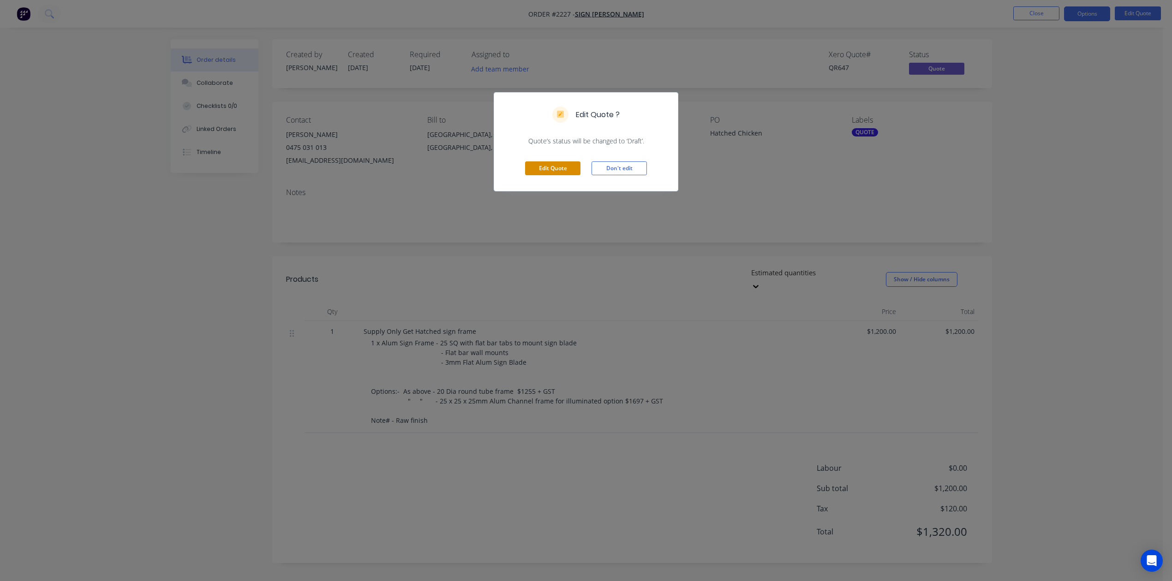
click at [547, 175] on button "Edit Quote" at bounding box center [552, 169] width 55 height 14
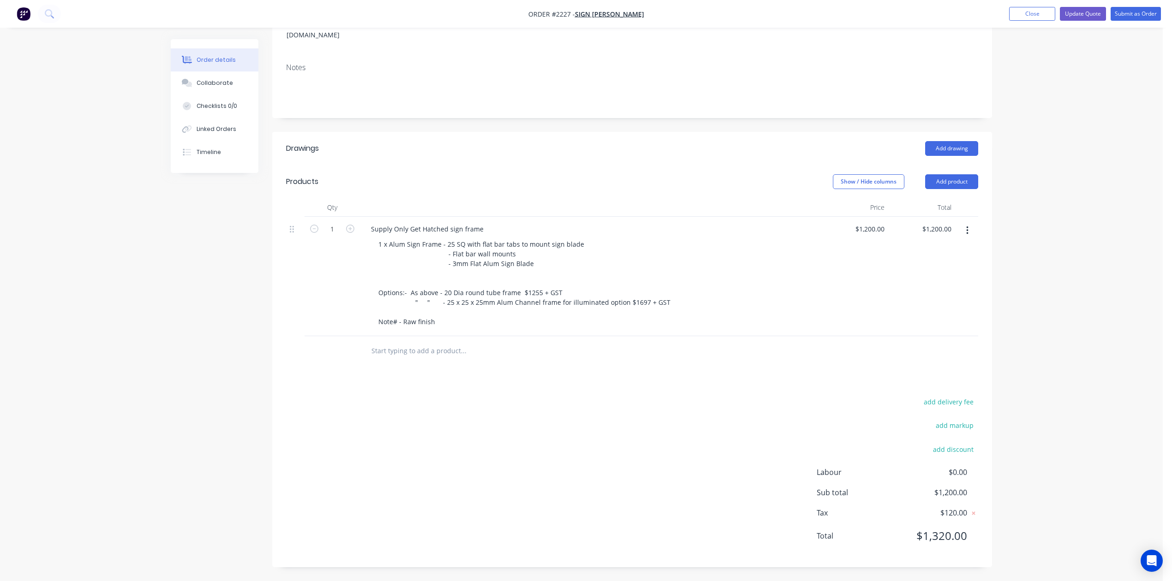
scroll to position [185, 0]
click at [382, 360] on input "text" at bounding box center [463, 351] width 185 height 18
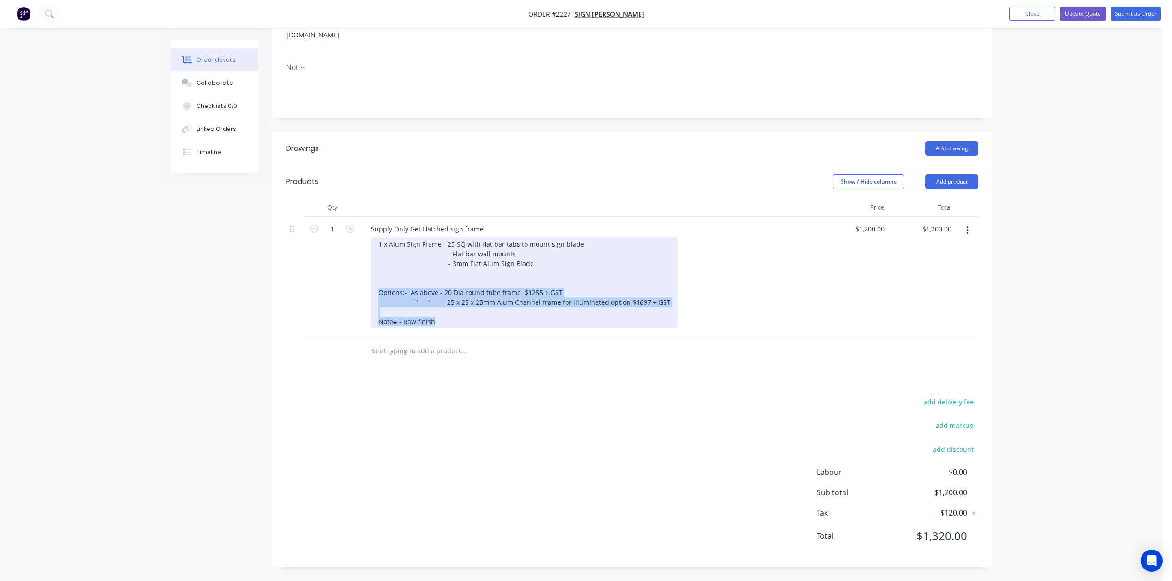
drag, startPoint x: 385, startPoint y: 336, endPoint x: 464, endPoint y: 375, distance: 88.3
click at [464, 329] on div "1 x Alum Sign Frame - 25 SQ with flat bar tabs to mount sign blade - Flat bar w…" at bounding box center [524, 283] width 307 height 91
copy div "Options:- As above - 20 Dia round tube frame $1255 + GST " " - 25 x 25 x 25mm A…"
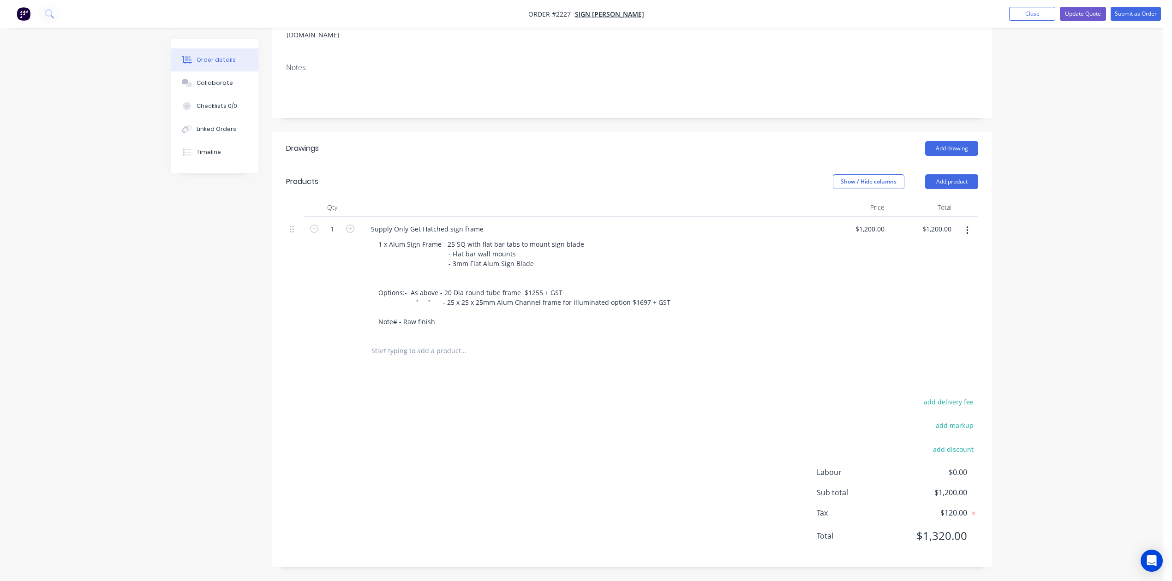
click at [417, 360] on input "text" at bounding box center [463, 351] width 185 height 18
paste input "Options:- As above - 20 Dia round tube frame $1255 + GST " " - 25 x 25 x 25mm A…"
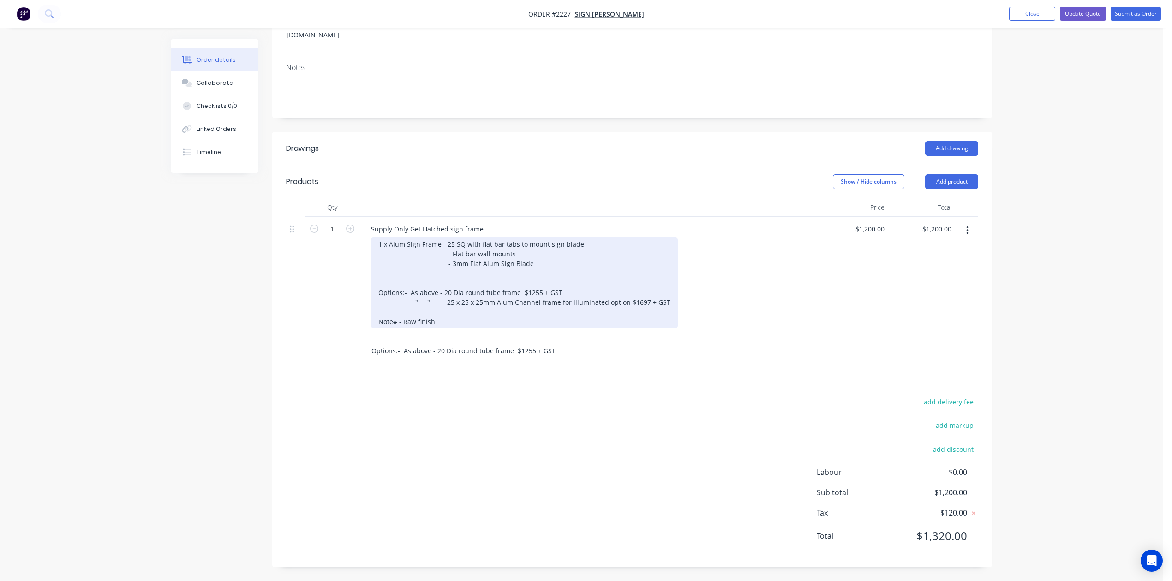
scroll to position [0, 464]
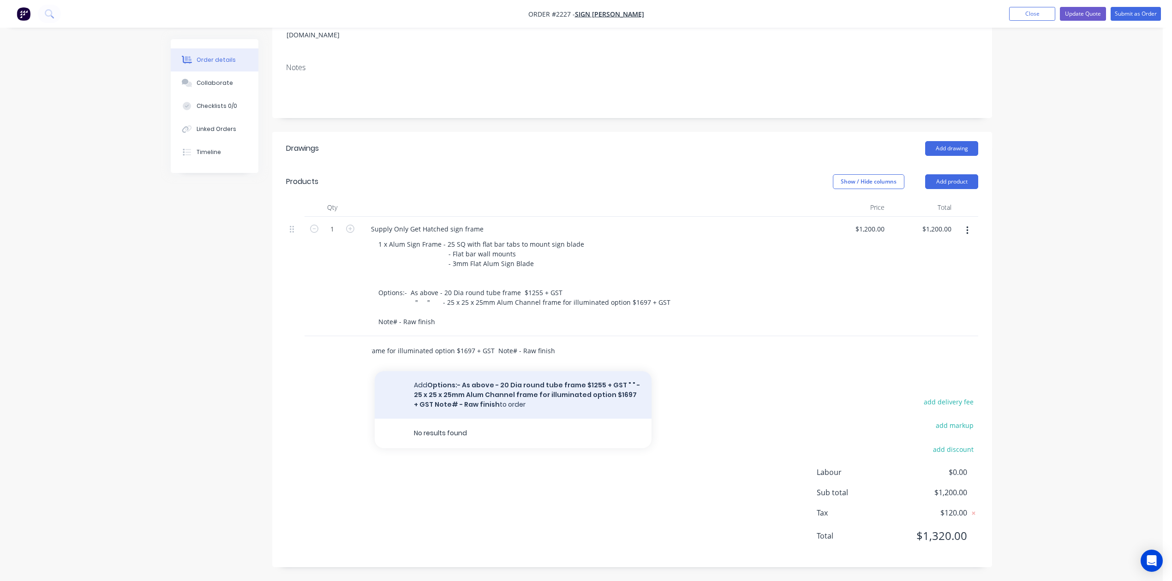
type input "Options:- As above - 20 Dia round tube frame $1255 + GST " " - 25 x 25 x 25mm A…"
click at [506, 419] on button "Add Options:- As above - 20 Dia round tube frame $1255 + GST " " - 25 x 25 x 25…" at bounding box center [513, 395] width 277 height 48
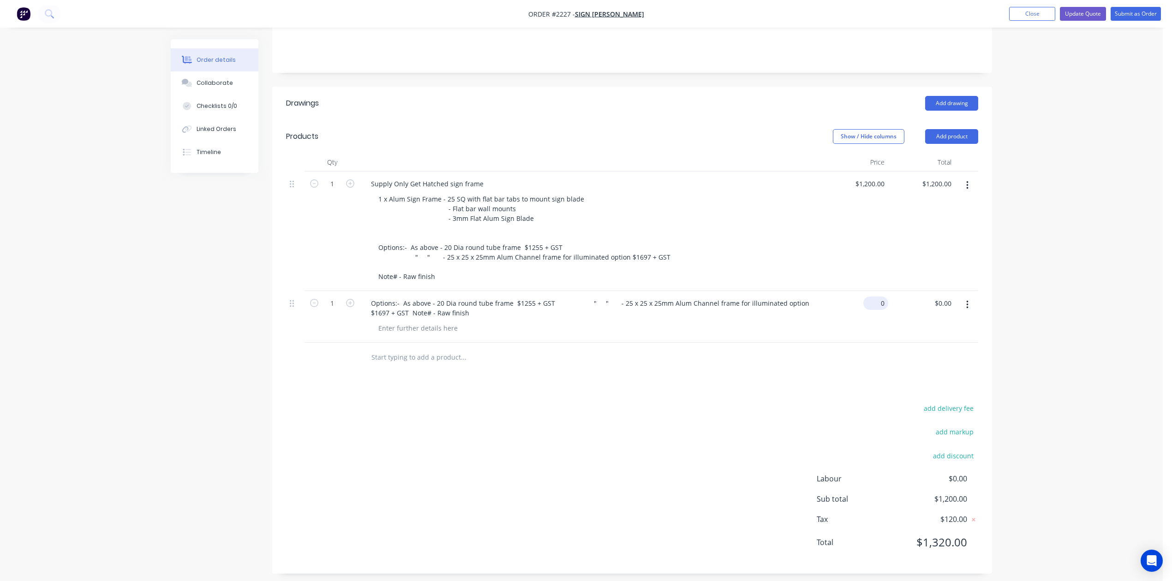
click at [866, 343] on div "0 $0.00" at bounding box center [854, 317] width 67 height 52
type input "$1,697.00"
click at [966, 190] on icon "button" at bounding box center [967, 185] width 2 height 8
click at [1142, 306] on div "Order details Collaborate Checklists 0/0 Linked Orders Timeline Order details C…" at bounding box center [581, 201] width 1163 height 772
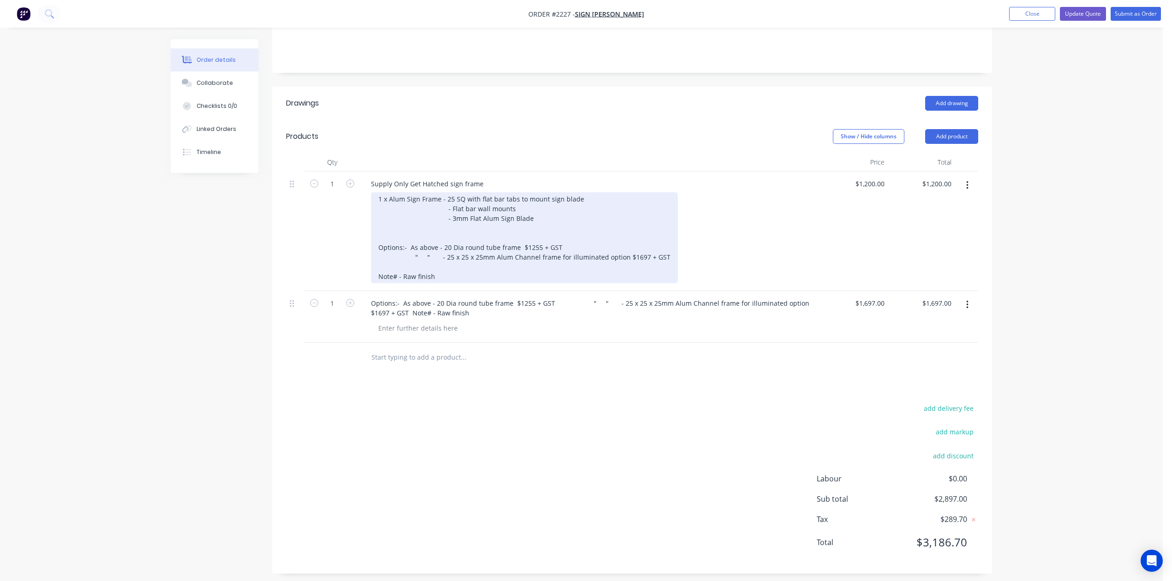
click at [678, 283] on div "1 x Alum Sign Frame - 25 SQ with flat bar tabs to mount sign blade - Flat bar w…" at bounding box center [524, 237] width 307 height 91
drag, startPoint x: 384, startPoint y: 335, endPoint x: 748, endPoint y: 372, distance: 365.9
click at [748, 283] on div "1 x Alum Sign Frame - 25 SQ with flat bar tabs to mount sign blade - Flat bar w…" at bounding box center [594, 237] width 447 height 91
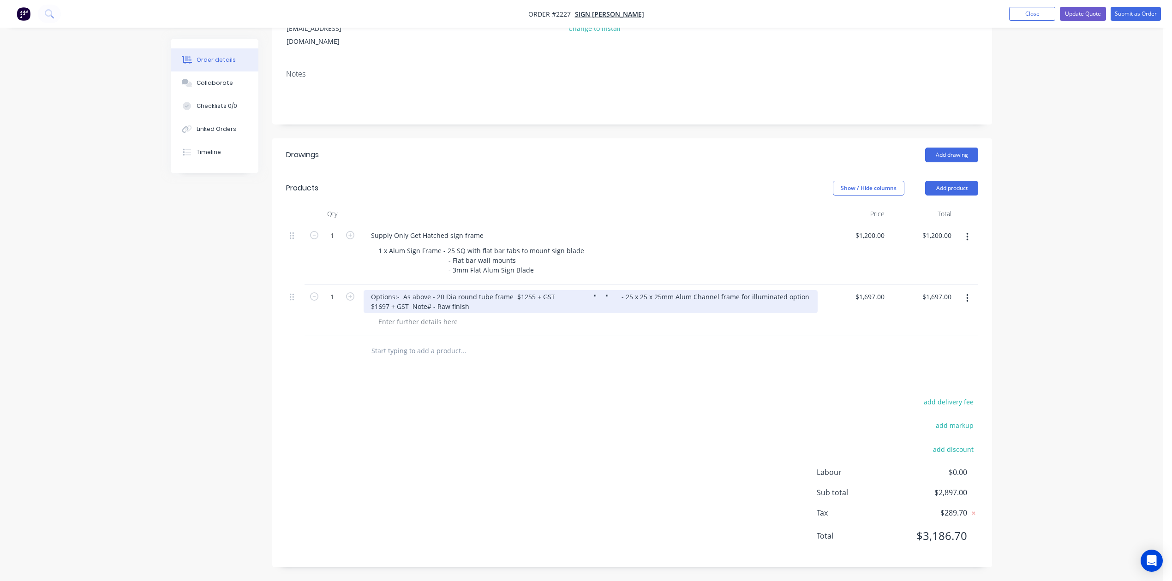
click at [580, 336] on div "Options:- As above - 20 Dia round tube frame $1255 + GST " " - 25 x 25 x 25mm A…" at bounding box center [590, 311] width 461 height 52
click at [677, 313] on div "Options:- As above - 20 Dia round tube frame $1255 + GST " " - 25 x 25 x 25mm A…" at bounding box center [591, 301] width 454 height 23
click at [682, 313] on div "Options:- As above - 20 Dia round tube frame $1255 + GST " " - 25 x 25 x 25mm A…" at bounding box center [591, 301] width 454 height 23
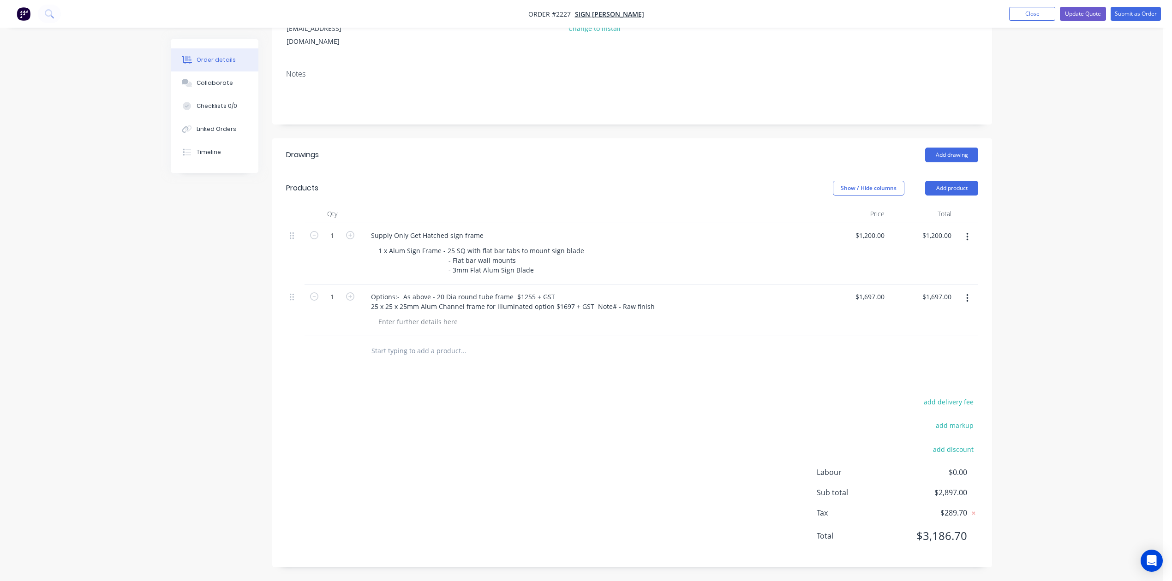
click at [1111, 333] on div "Order details Collaborate Checklists 0/0 Linked Orders Timeline Order details C…" at bounding box center [581, 224] width 1163 height 714
type input "$0.00"
click at [624, 290] on div "Options:- As above - 20 Dia round tube frame $1255 + GST 25 x 25 x 25mm Alum Ch…" at bounding box center [513, 301] width 299 height 23
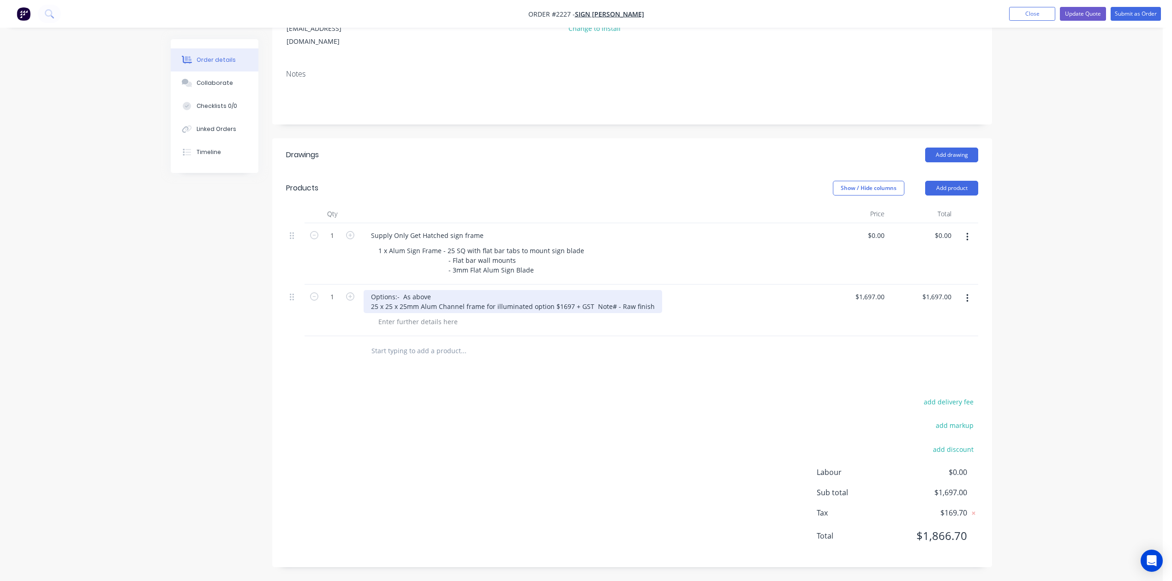
scroll to position [207, 0]
click at [1066, 17] on button "Update Quote" at bounding box center [1083, 14] width 46 height 14
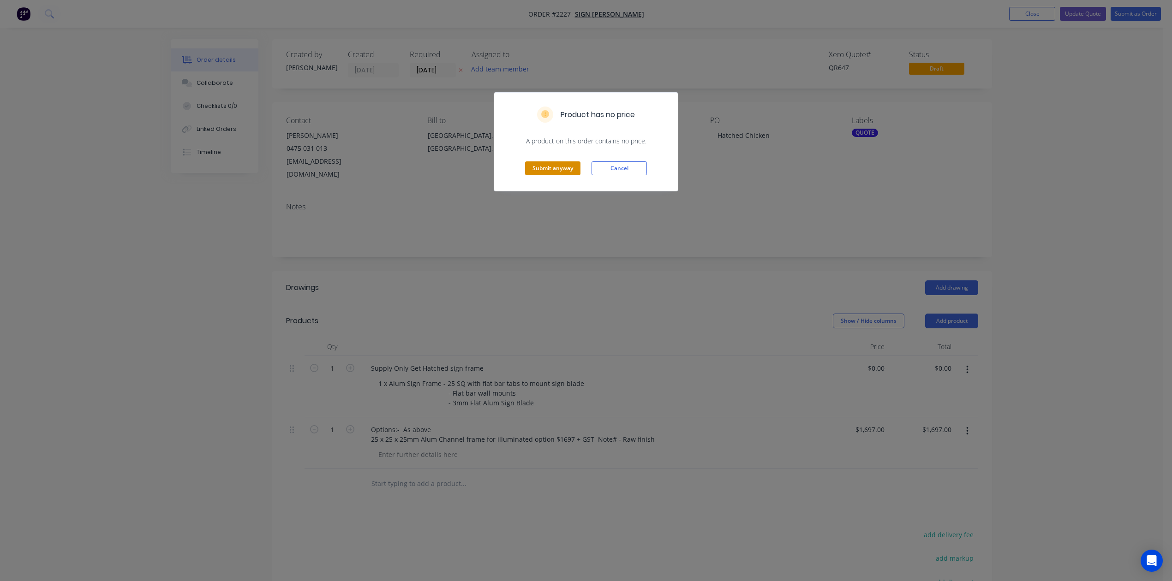
click at [562, 175] on button "Submit anyway" at bounding box center [552, 169] width 55 height 14
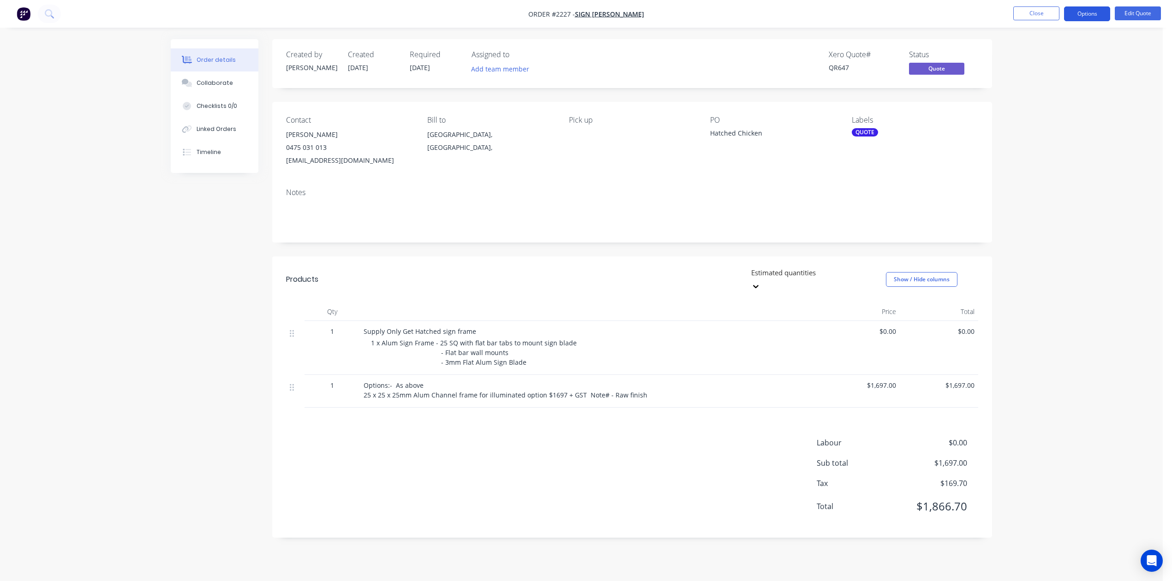
click at [1090, 13] on button "Options" at bounding box center [1087, 13] width 46 height 15
drag, startPoint x: 1056, startPoint y: 110, endPoint x: 944, endPoint y: 159, distance: 121.9
click at [1011, 158] on div "EMAIL / PRINT Quote Proforma Invoice ACTIONS Convert to Order Split Order Chang…" at bounding box center [1060, 120] width 102 height 189
click at [872, 137] on div "QUOTE" at bounding box center [865, 132] width 26 height 8
click at [868, 236] on div at bounding box center [867, 236] width 18 height 18
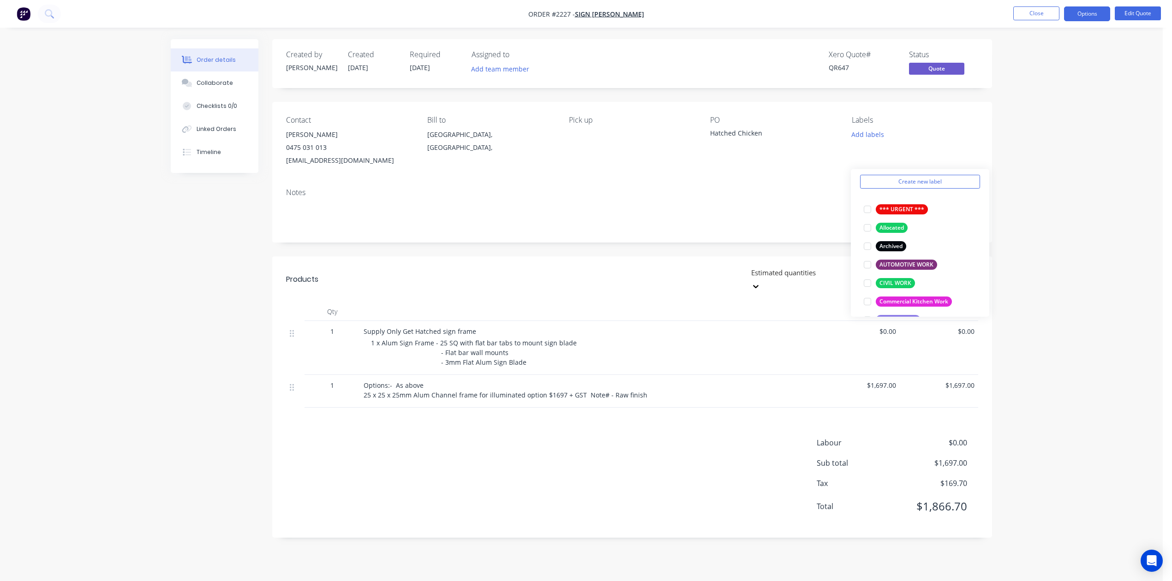
scroll to position [61, 0]
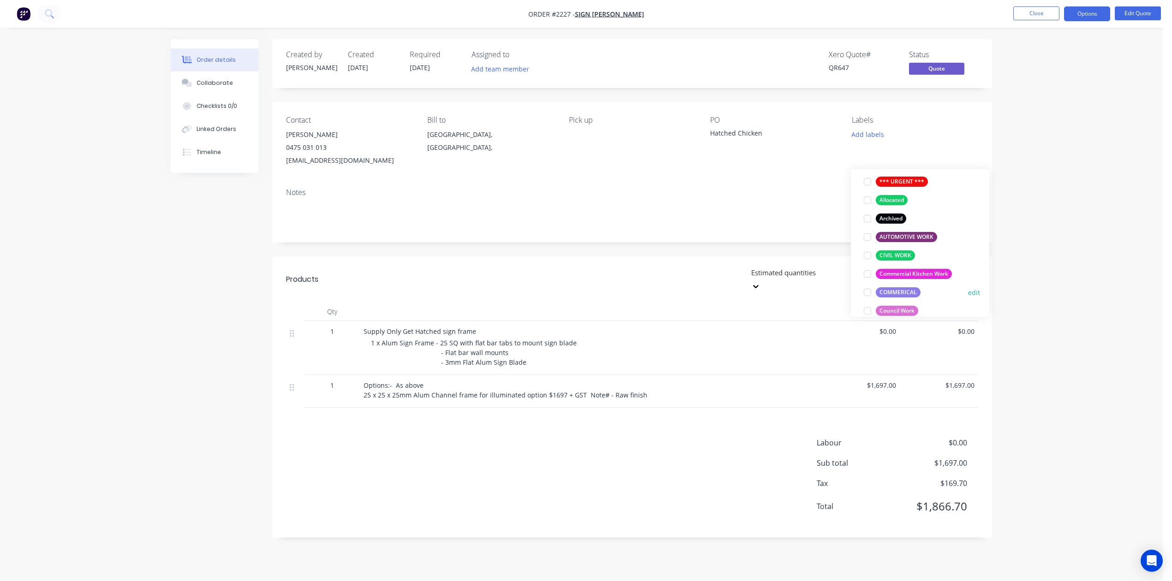
click at [867, 296] on div at bounding box center [867, 292] width 18 height 18
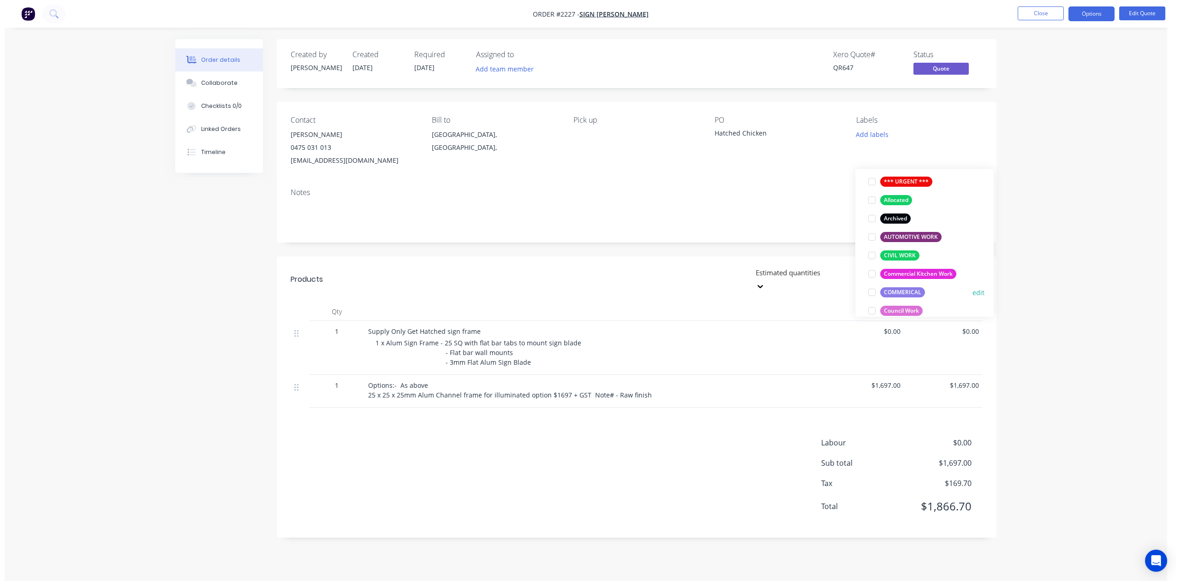
scroll to position [0, 0]
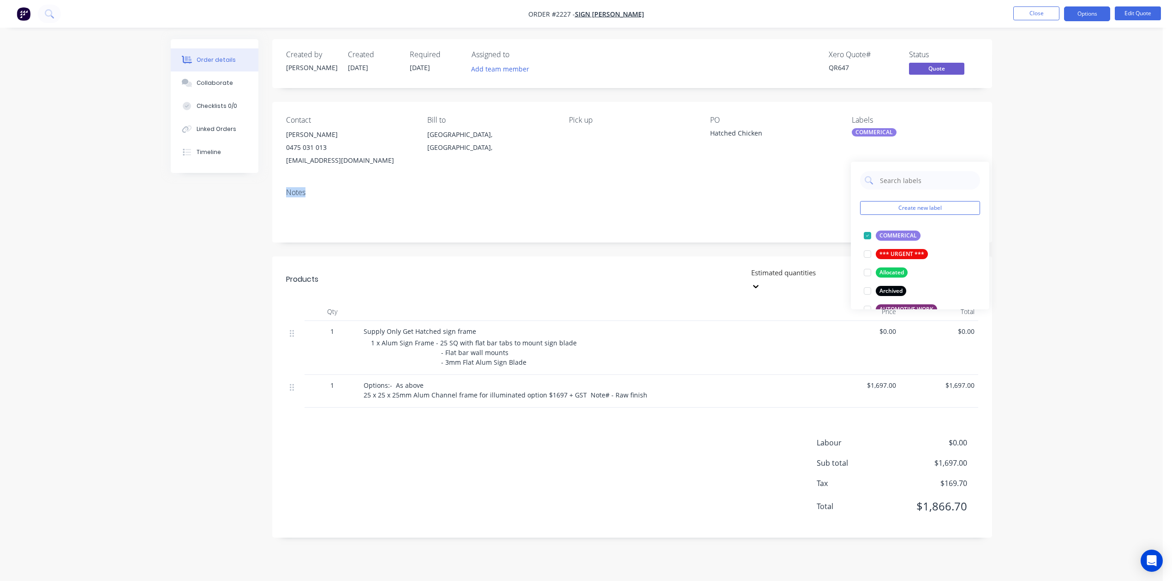
click at [1049, 216] on div "Order details Collaborate Checklists 0/0 Linked Orders Timeline Order details C…" at bounding box center [581, 290] width 1163 height 581
click at [1080, 16] on button "Options" at bounding box center [1087, 13] width 46 height 15
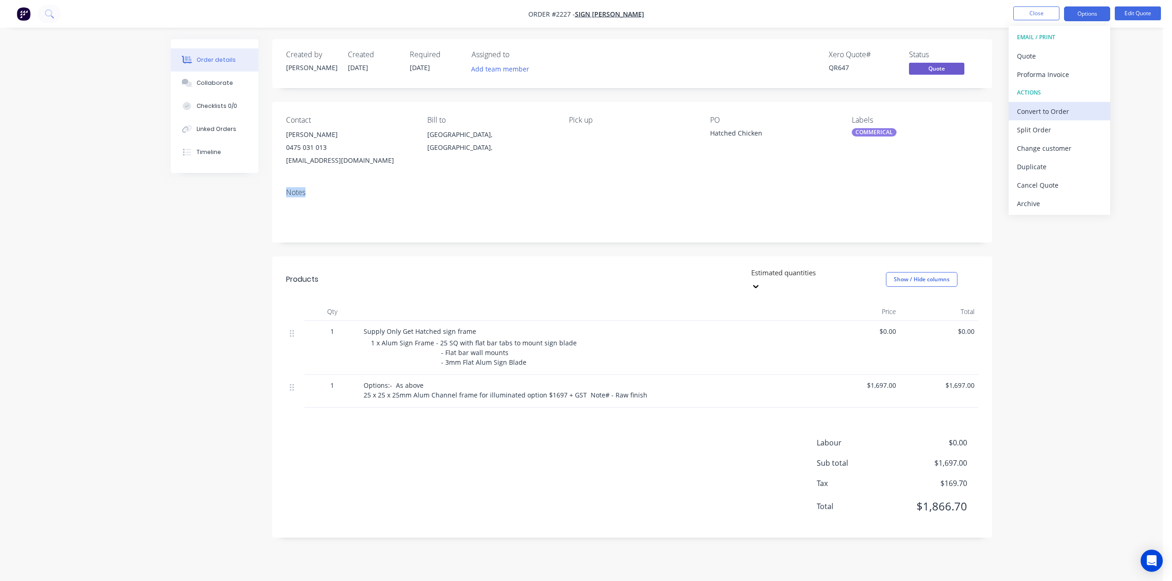
click at [1039, 111] on div "Convert to Order" at bounding box center [1059, 111] width 85 height 13
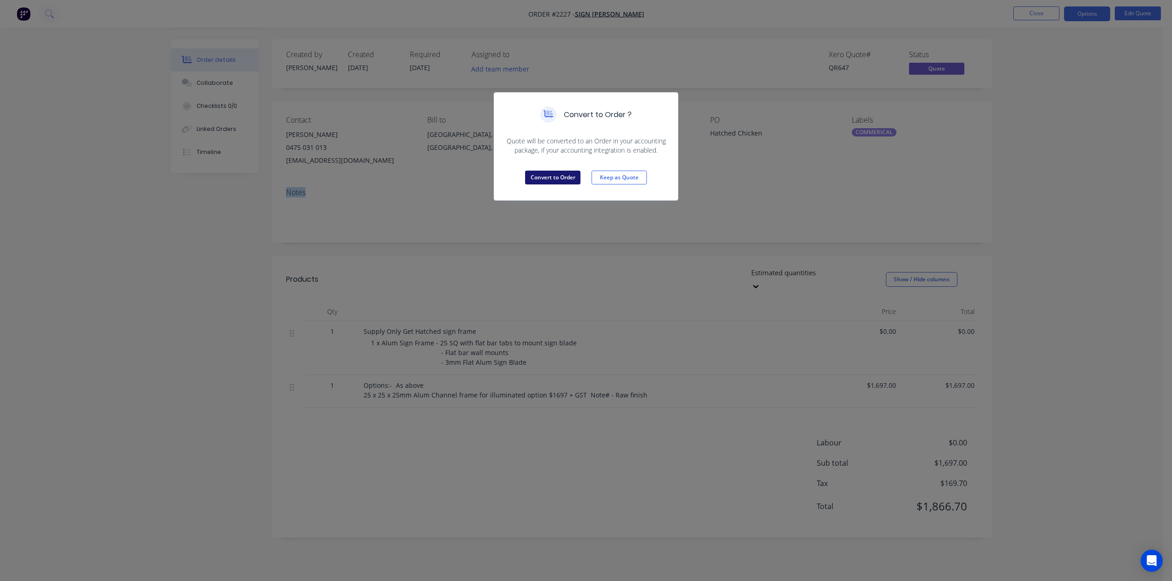
click at [545, 185] on button "Convert to Order" at bounding box center [552, 178] width 55 height 14
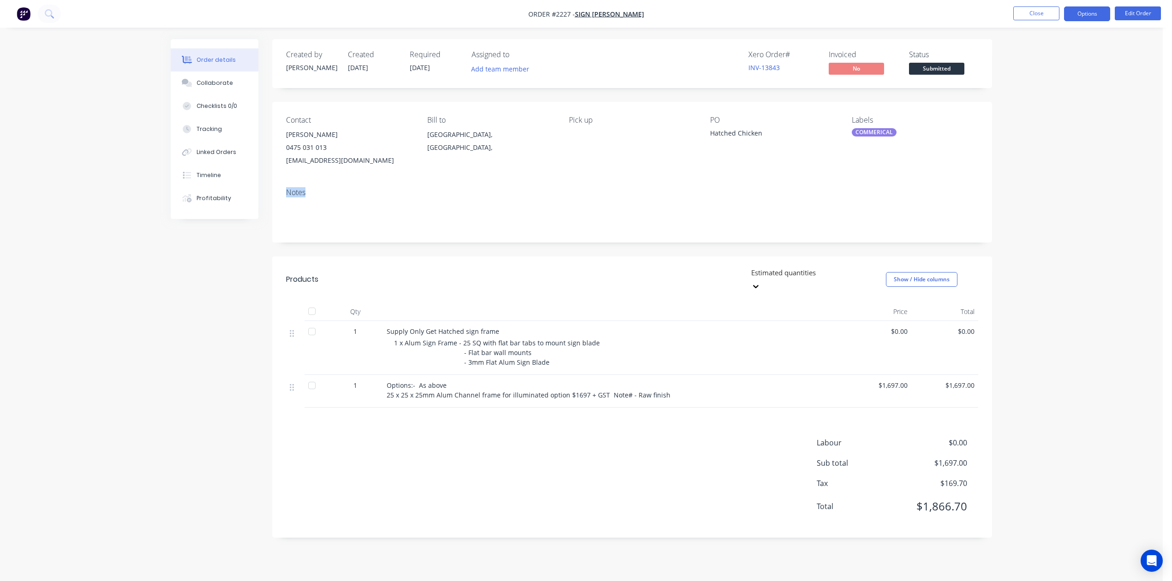
click at [1073, 18] on button "Options" at bounding box center [1087, 13] width 46 height 15
click at [1050, 111] on div "Work Order" at bounding box center [1059, 111] width 85 height 13
click at [1051, 91] on div "Without pricing" at bounding box center [1059, 92] width 85 height 13
click at [1038, 10] on button "Close" at bounding box center [1036, 13] width 46 height 14
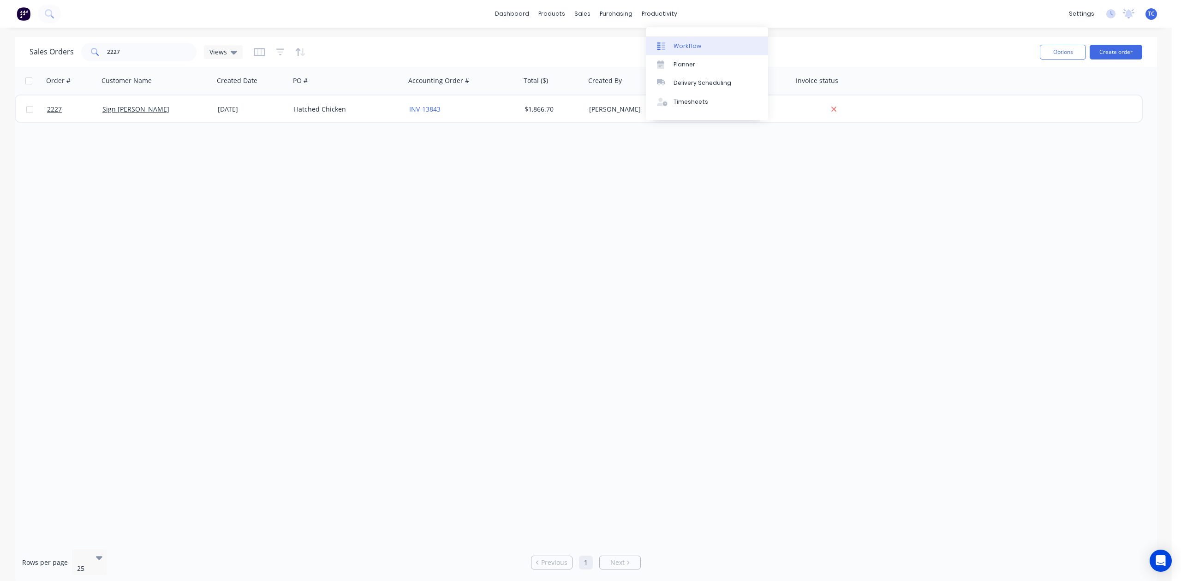
click at [696, 47] on div "Workflow" at bounding box center [688, 46] width 28 height 8
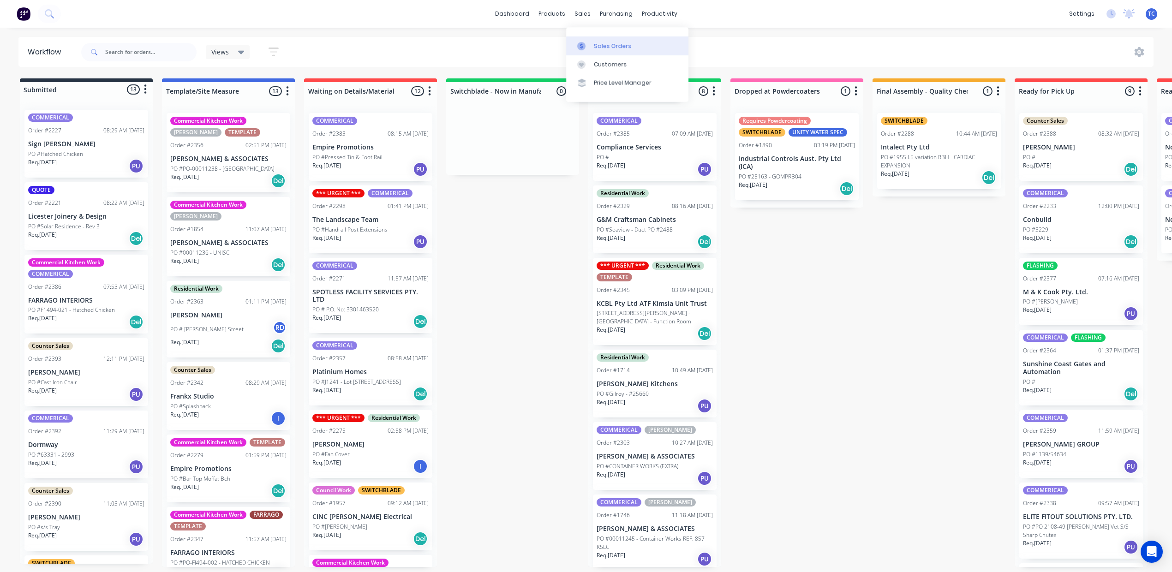
click at [617, 47] on div "Sales Orders" at bounding box center [613, 46] width 38 height 8
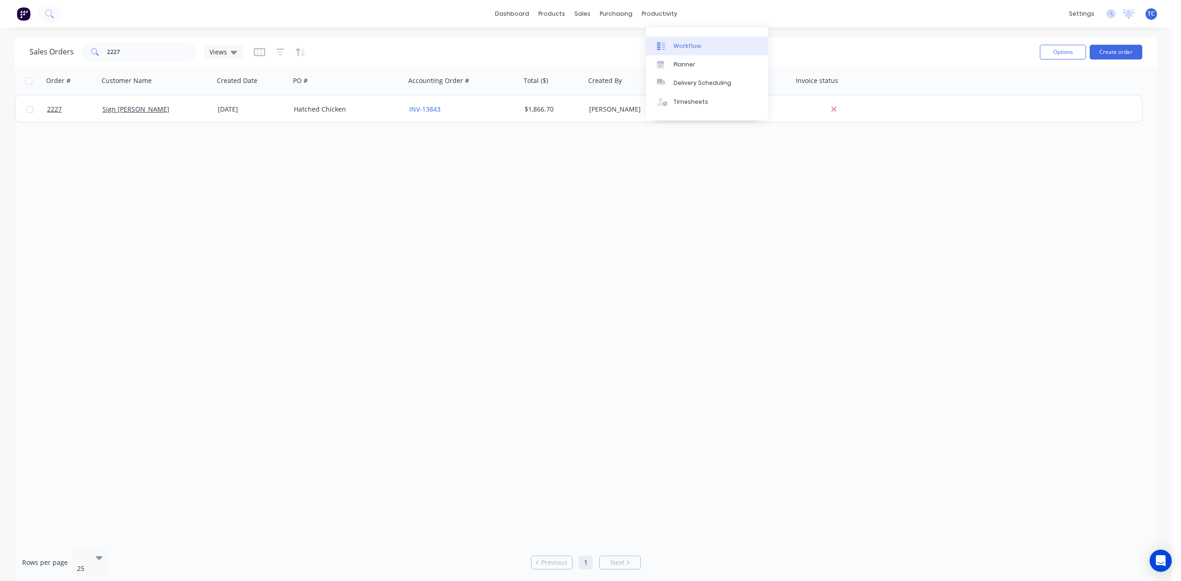
click at [686, 50] on div "Workflow" at bounding box center [688, 46] width 28 height 8
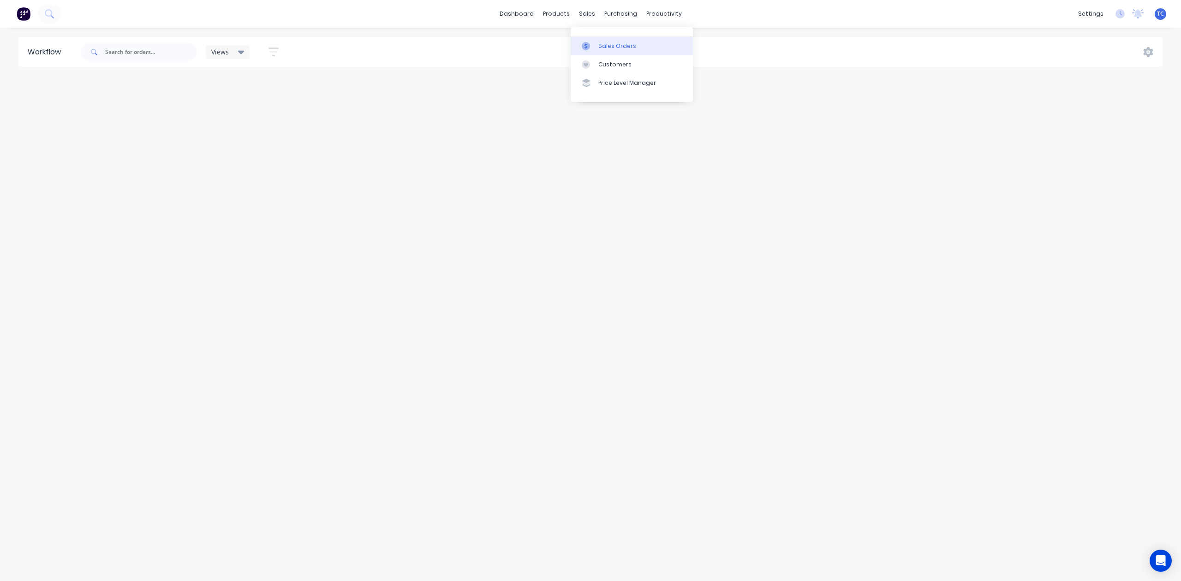
click at [616, 48] on div "Sales Orders" at bounding box center [617, 46] width 38 height 8
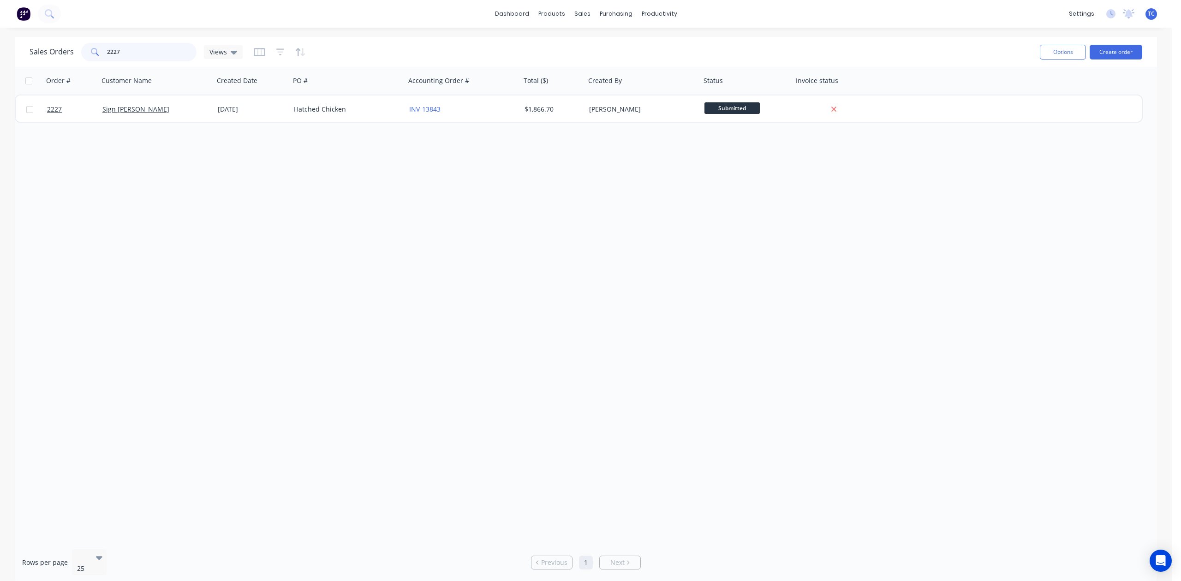
drag, startPoint x: 168, startPoint y: 54, endPoint x: 100, endPoint y: 57, distance: 68.4
click at [100, 57] on div "2227" at bounding box center [138, 52] width 115 height 18
click at [608, 50] on div "Sales Orders" at bounding box center [613, 46] width 38 height 8
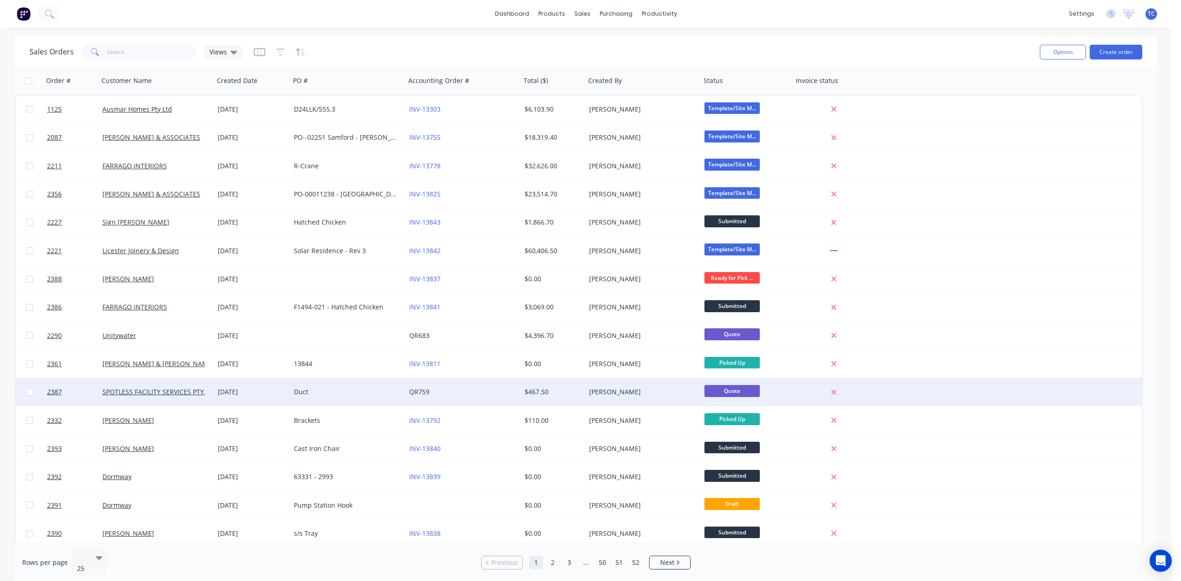
click at [430, 390] on link "QR759" at bounding box center [419, 392] width 20 height 9
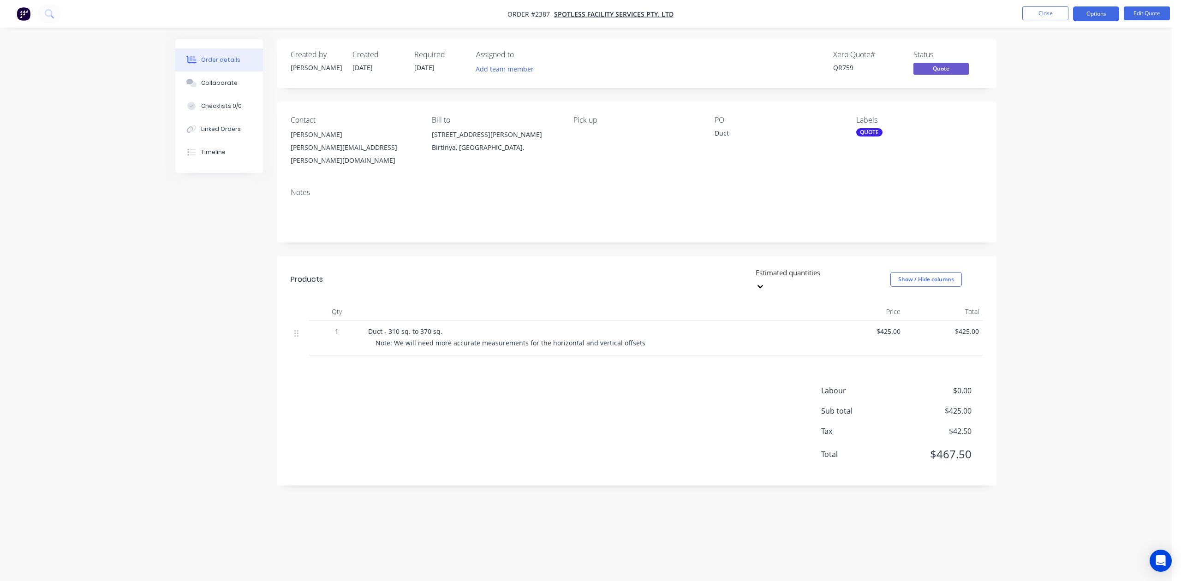
click at [875, 137] on div "QUOTE" at bounding box center [869, 132] width 26 height 8
click at [875, 240] on div at bounding box center [875, 236] width 18 height 18
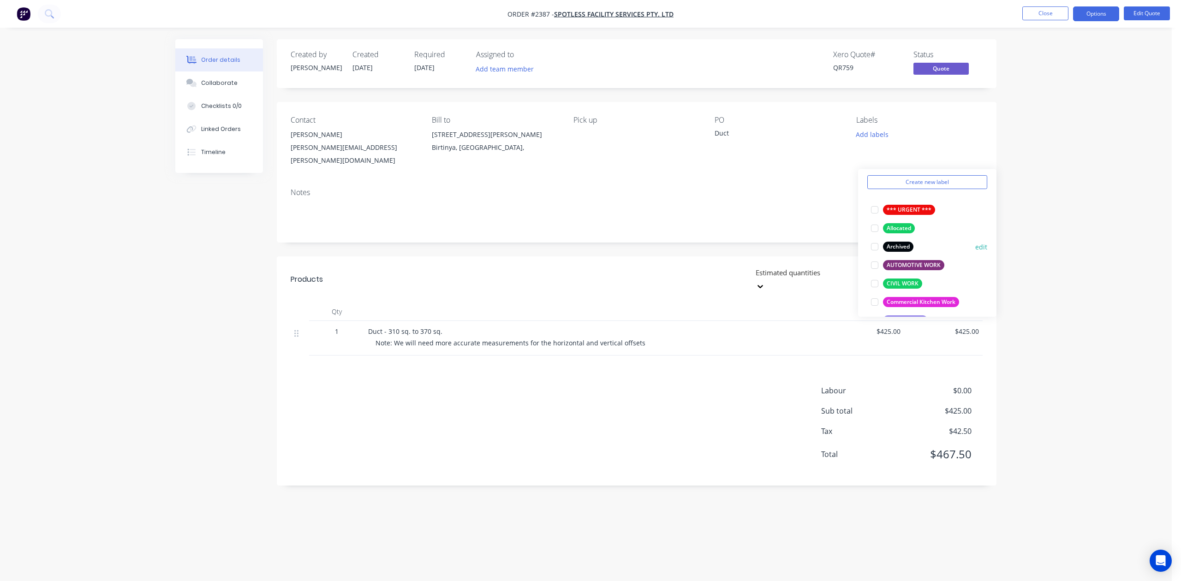
scroll to position [123, 0]
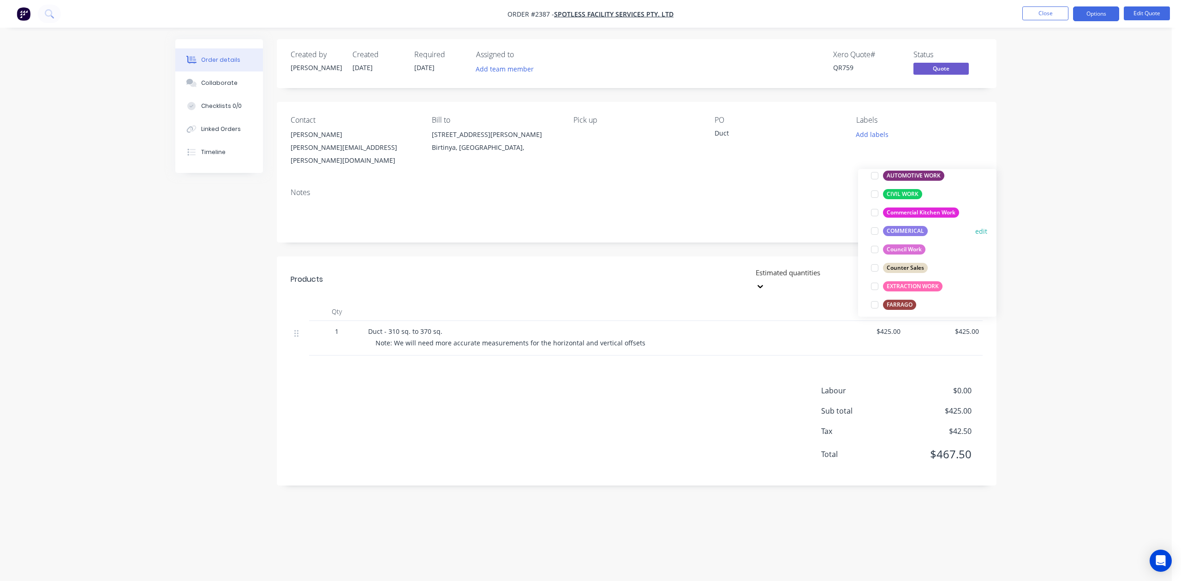
click at [875, 233] on div at bounding box center [875, 231] width 18 height 18
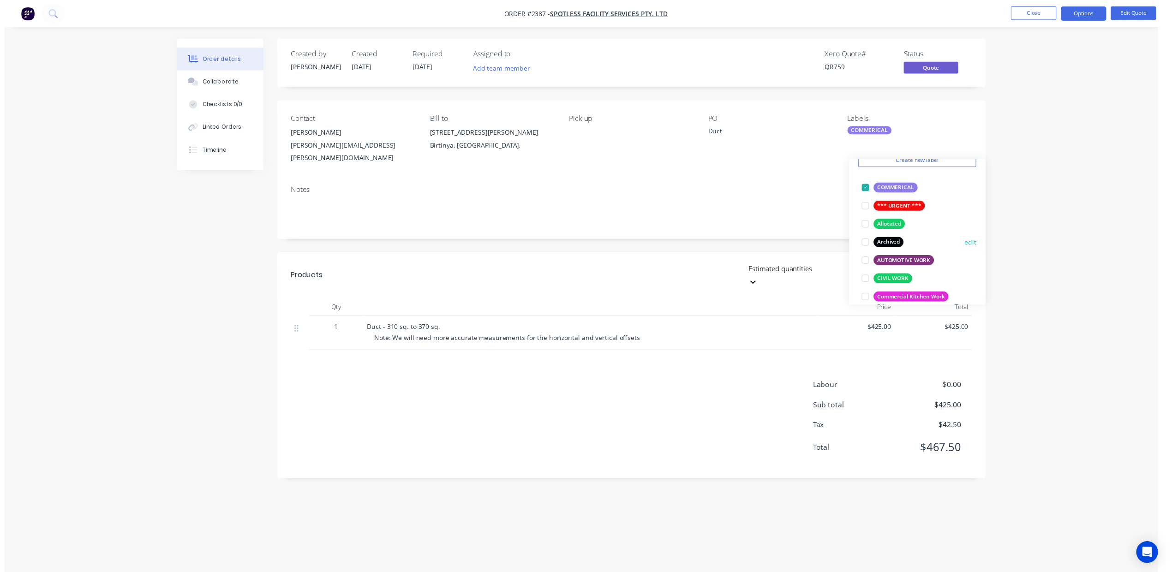
scroll to position [41, 0]
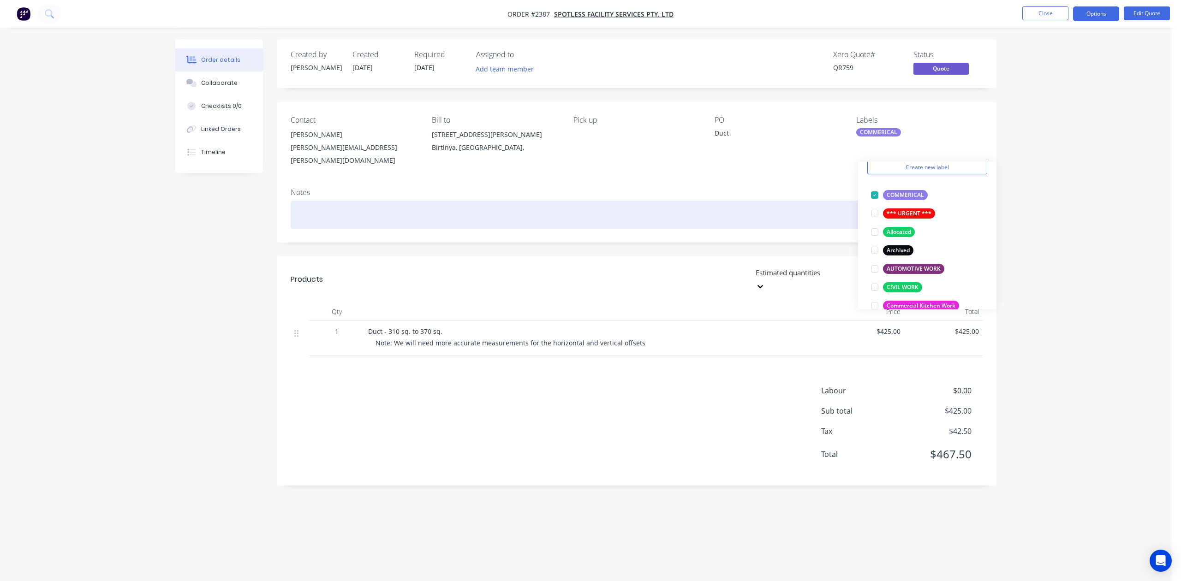
click at [759, 229] on div at bounding box center [637, 215] width 692 height 28
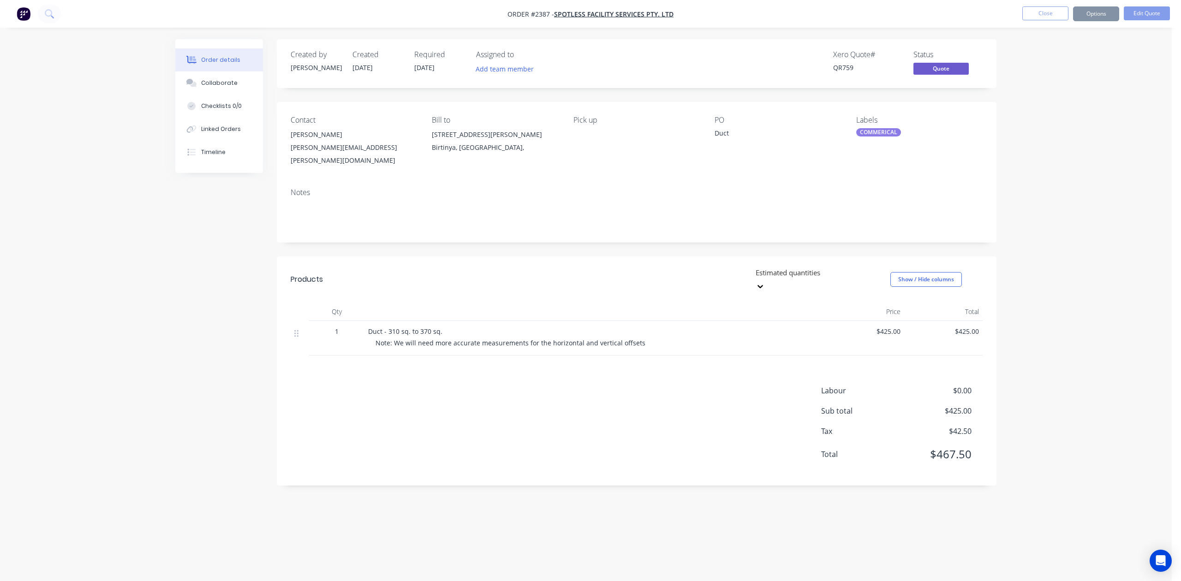
click at [745, 141] on div "Duct" at bounding box center [772, 134] width 115 height 13
click at [740, 141] on div "Duct" at bounding box center [772, 134] width 115 height 13
drag, startPoint x: 1139, startPoint y: 16, endPoint x: 1131, endPoint y: 47, distance: 32.6
click at [1131, 47] on div "Order #2387 - SPOTLESS FACILITY SERVICES PTY. LTD Close Options Edit Quote Orde…" at bounding box center [586, 290] width 1172 height 581
click at [1089, 15] on button "Options" at bounding box center [1096, 13] width 46 height 15
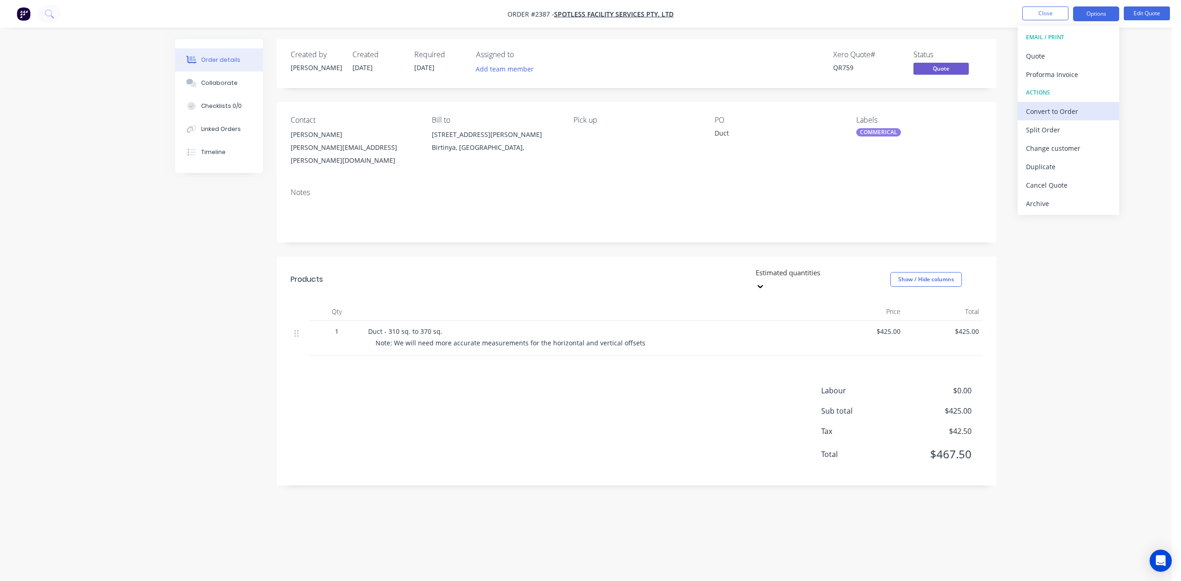
click at [1041, 109] on div "Convert to Order" at bounding box center [1068, 111] width 85 height 13
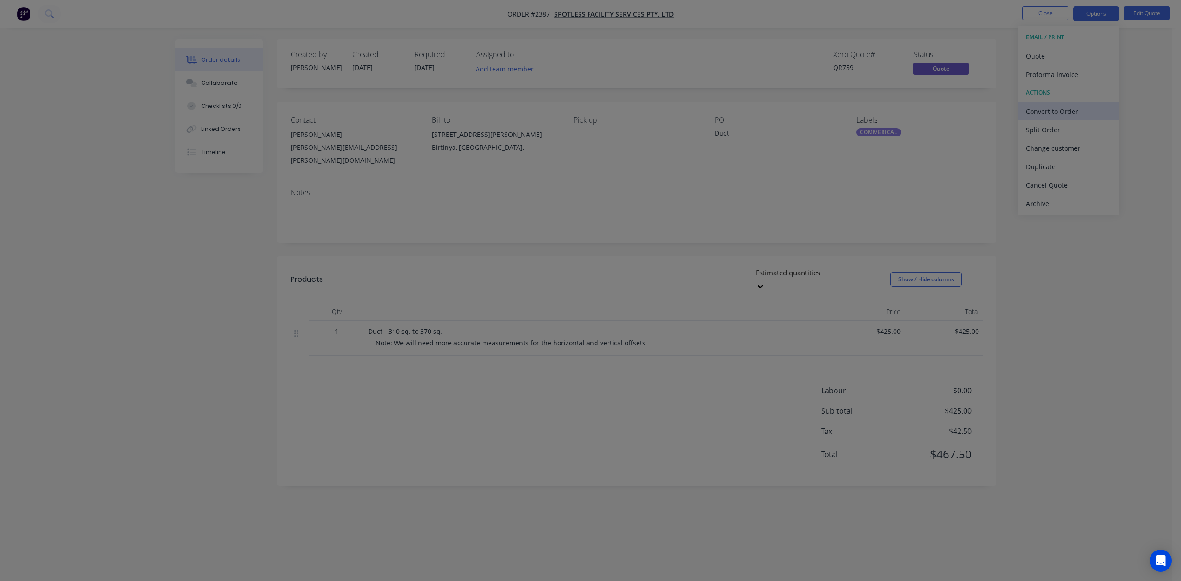
click at [1041, 109] on div "Convert to Order ? Quote will be converted to an Order in your accounting packa…" at bounding box center [590, 290] width 1181 height 581
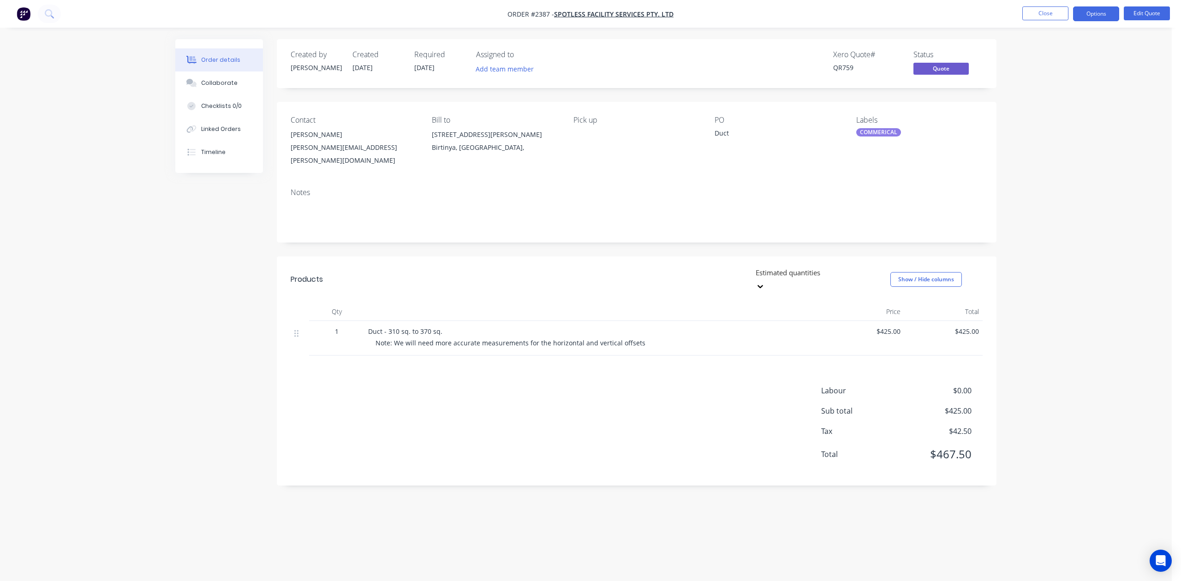
click at [1092, 21] on li "Options" at bounding box center [1096, 13] width 46 height 15
click at [1092, 15] on button "Options" at bounding box center [1096, 13] width 46 height 15
click at [1047, 115] on div "Convert to Order" at bounding box center [1068, 111] width 85 height 13
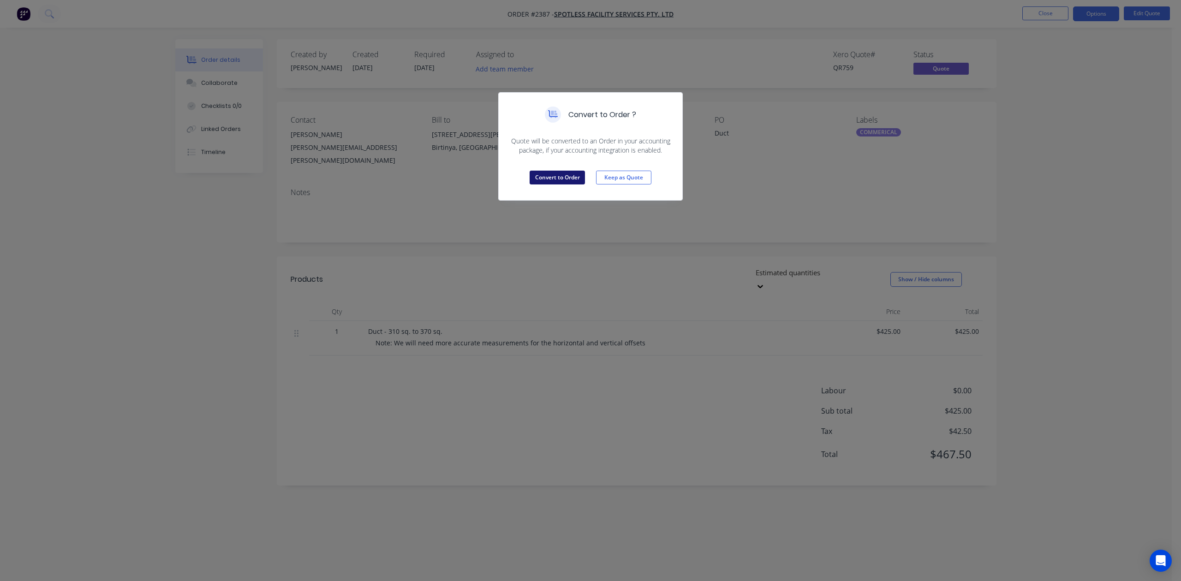
click at [554, 185] on button "Convert to Order" at bounding box center [557, 178] width 55 height 14
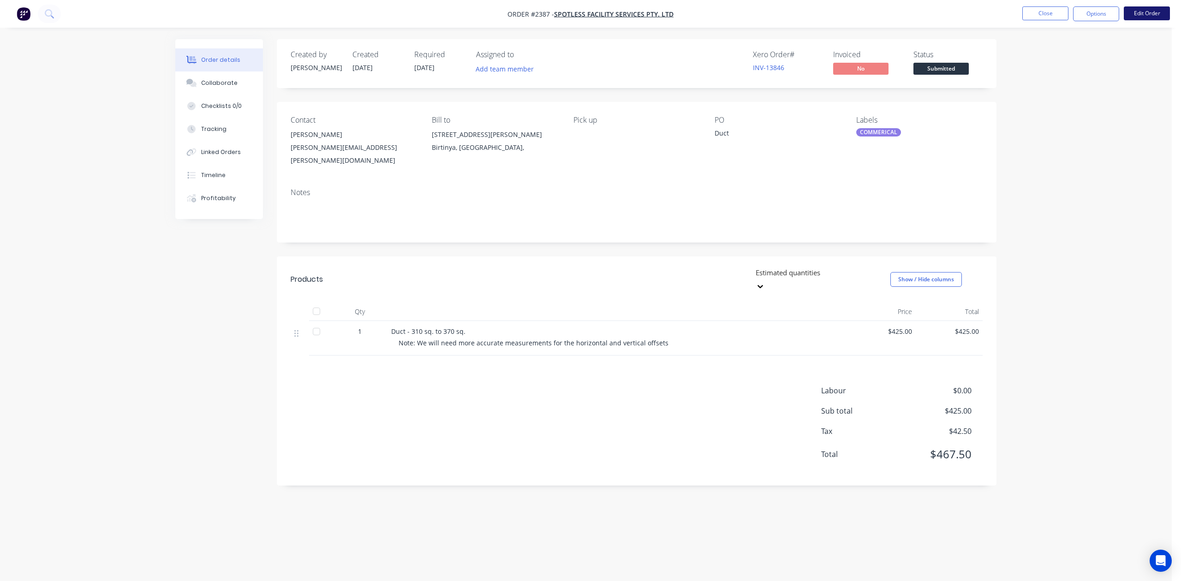
click at [1154, 14] on button "Edit Order" at bounding box center [1147, 13] width 46 height 14
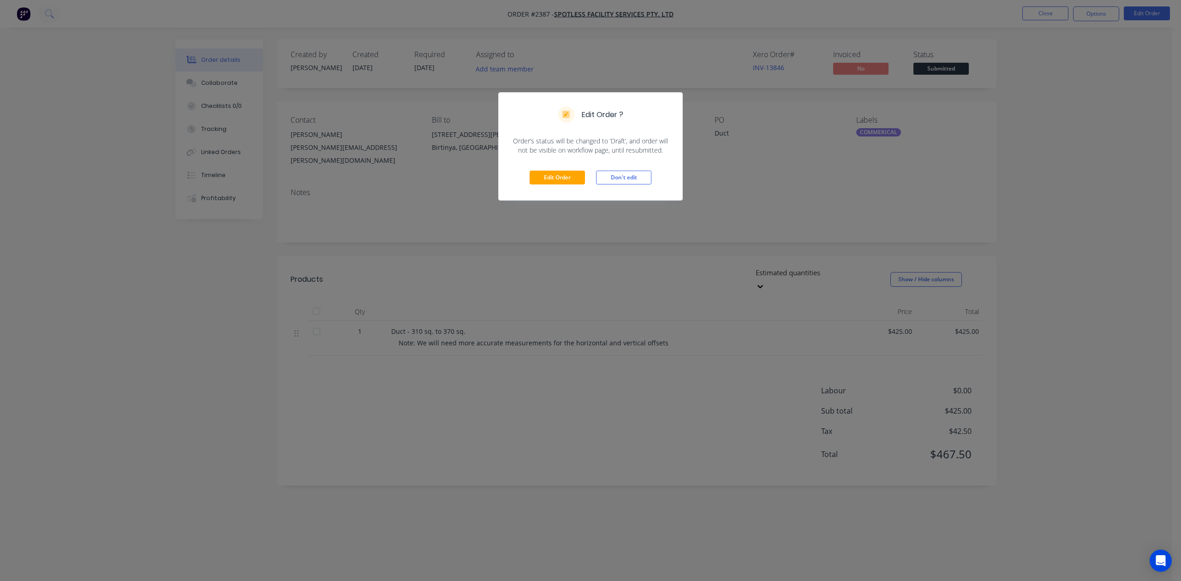
click at [1043, 15] on div "Edit Order ? Order’s status will be changed to ‘Draft’, and order will not be v…" at bounding box center [590, 290] width 1181 height 581
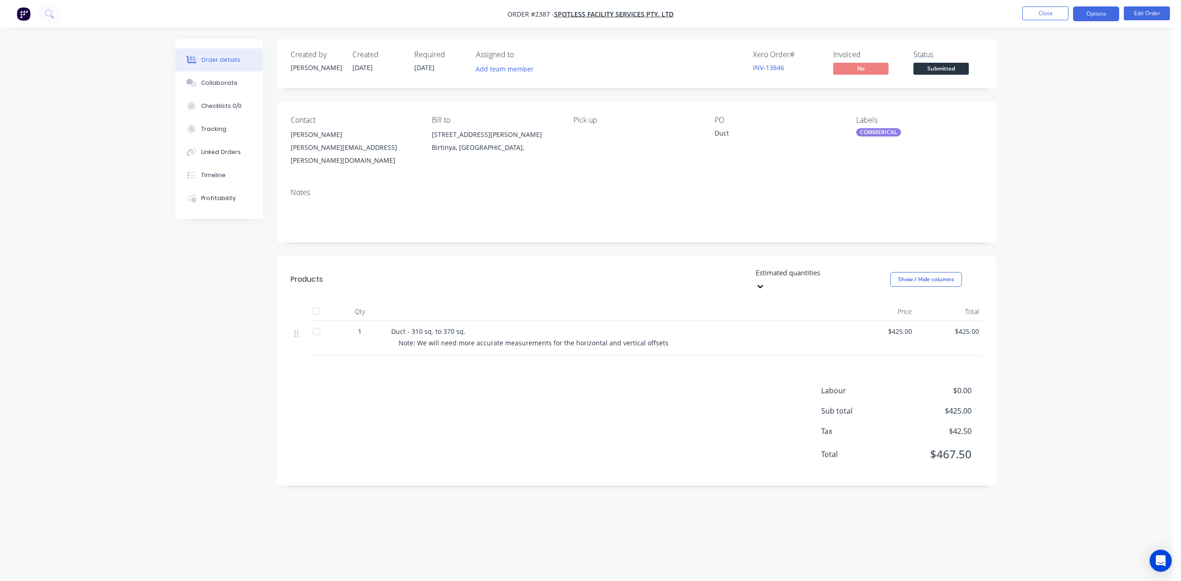
click at [1084, 16] on button "Options" at bounding box center [1096, 13] width 46 height 15
click at [1077, 110] on div "Work Order" at bounding box center [1068, 111] width 85 height 13
click at [1056, 91] on div "Without pricing" at bounding box center [1068, 92] width 85 height 13
click at [1161, 86] on div "Order details Collaborate Checklists 0/0 Tracking Linked Orders Timeline Profit…" at bounding box center [586, 290] width 1172 height 581
click at [1137, 12] on button "Edit Order" at bounding box center [1147, 13] width 46 height 14
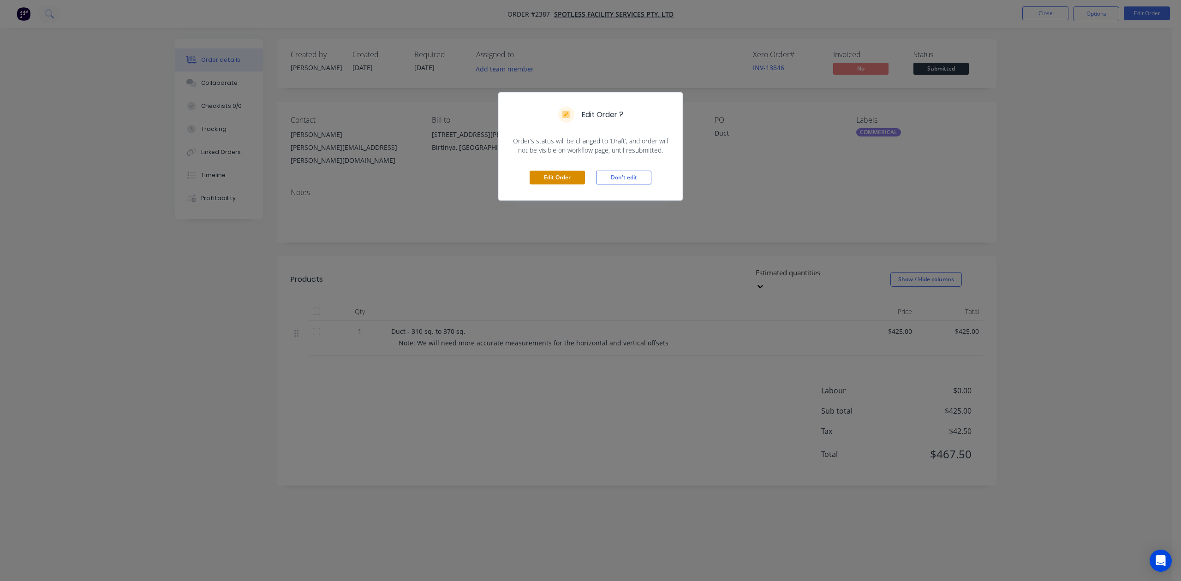
click at [540, 185] on button "Edit Order" at bounding box center [557, 178] width 55 height 14
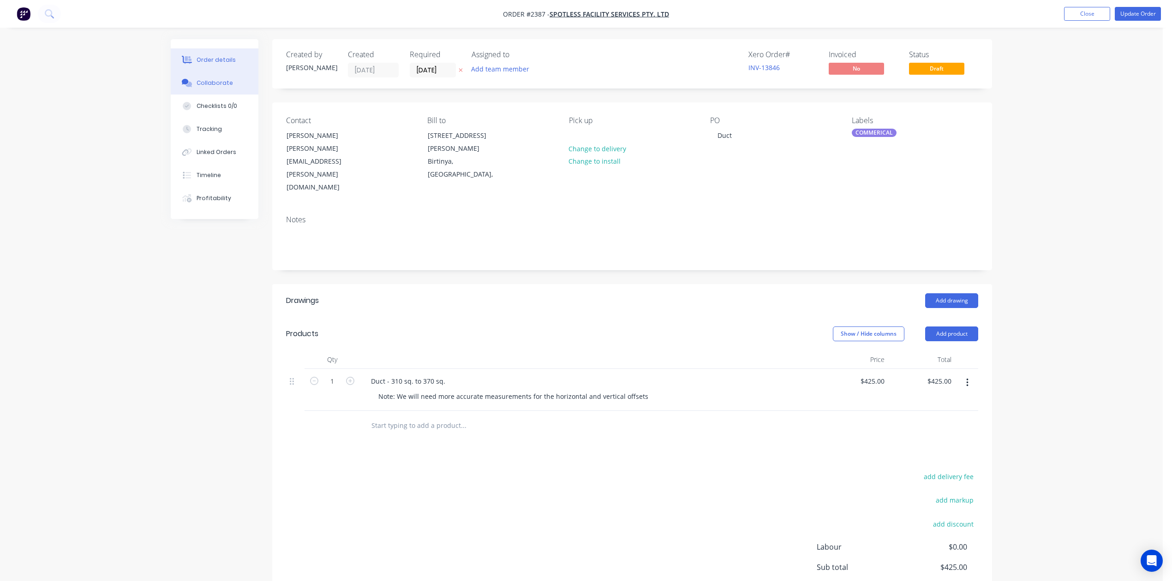
click at [215, 87] on div "Collaborate" at bounding box center [215, 83] width 36 height 8
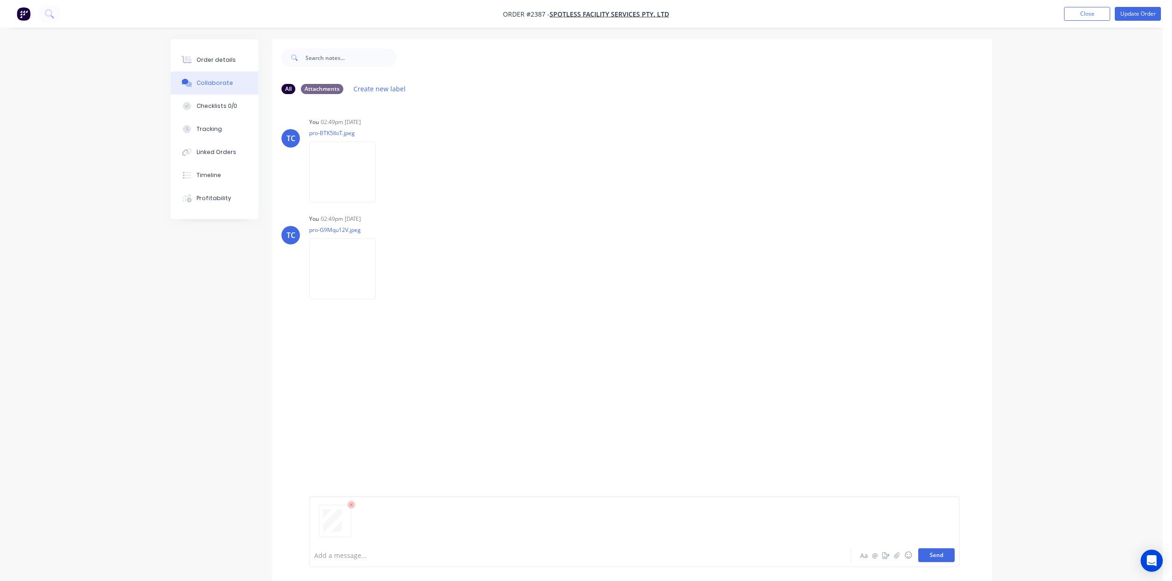
click at [918, 549] on button "Send" at bounding box center [936, 556] width 36 height 14
click at [214, 63] on div "Order details" at bounding box center [216, 60] width 39 height 8
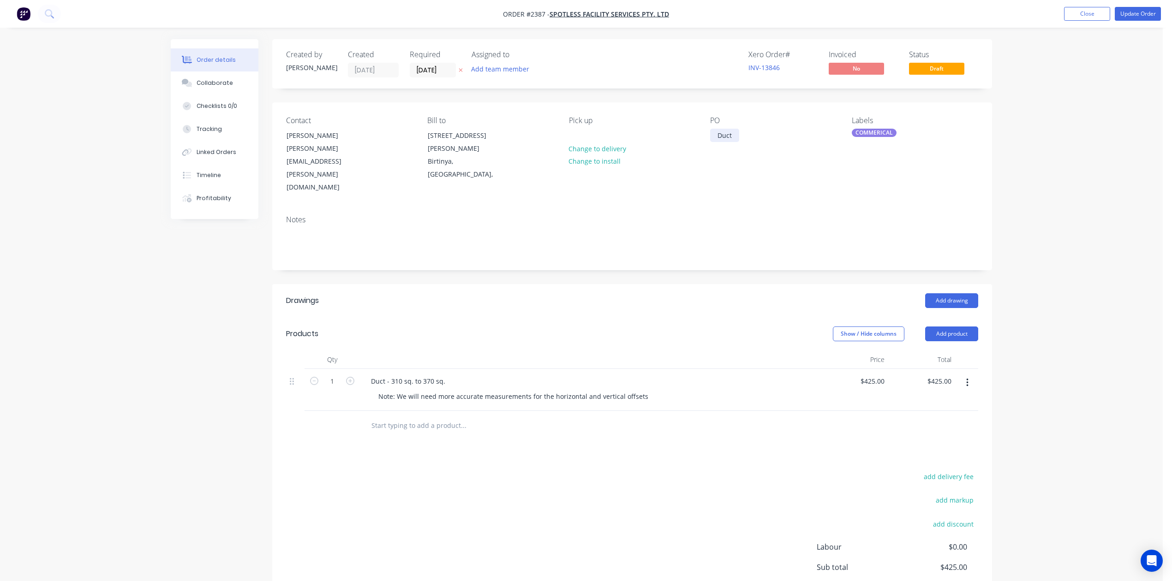
click at [717, 142] on div "Duct" at bounding box center [724, 135] width 29 height 13
drag, startPoint x: 736, startPoint y: 157, endPoint x: 691, endPoint y: 157, distance: 45.2
click at [691, 157] on div "Contact [PERSON_NAME] [PERSON_NAME][EMAIL_ADDRESS][PERSON_NAME][DOMAIN_NAME] [P…" at bounding box center [632, 155] width 720 height 106
click at [1129, 15] on button "Update Order" at bounding box center [1138, 14] width 46 height 14
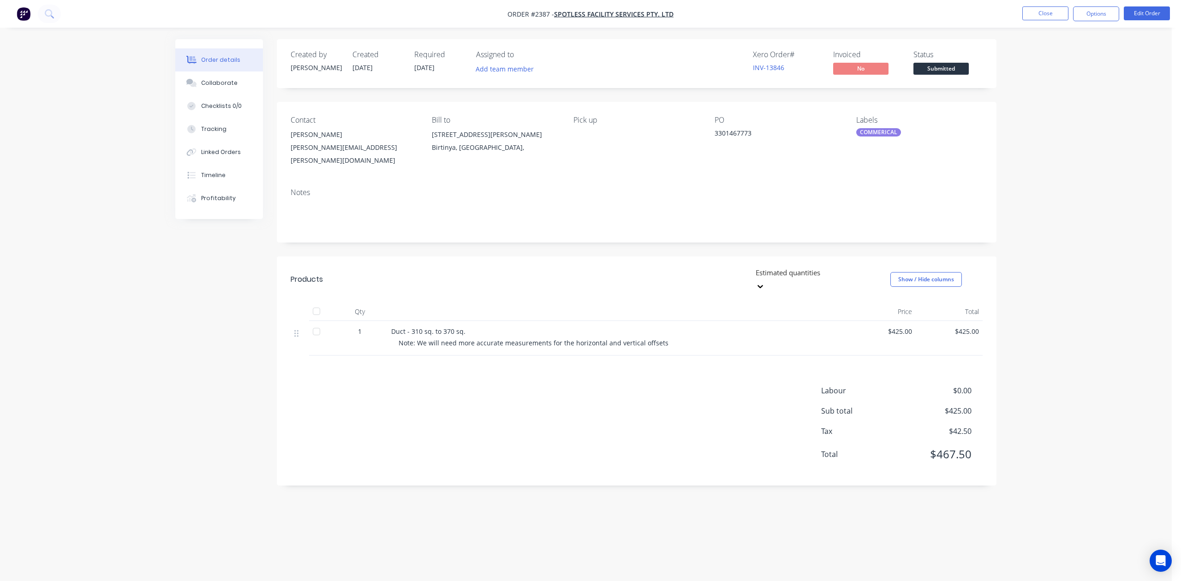
click at [1157, 272] on div "Order details Collaborate Checklists 0/0 Tracking Linked Orders Timeline Profit…" at bounding box center [586, 290] width 1172 height 581
click at [426, 72] on span "[DATE]" at bounding box center [424, 67] width 20 height 9
click at [1138, 10] on button "Edit Order" at bounding box center [1147, 13] width 46 height 14
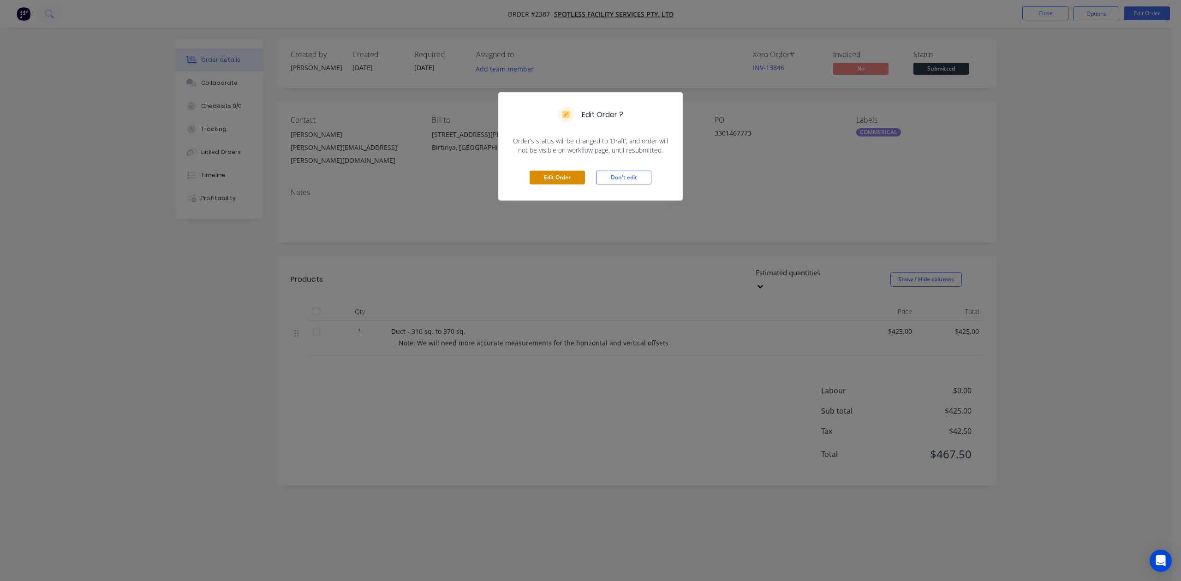
click at [562, 185] on button "Edit Order" at bounding box center [557, 178] width 55 height 14
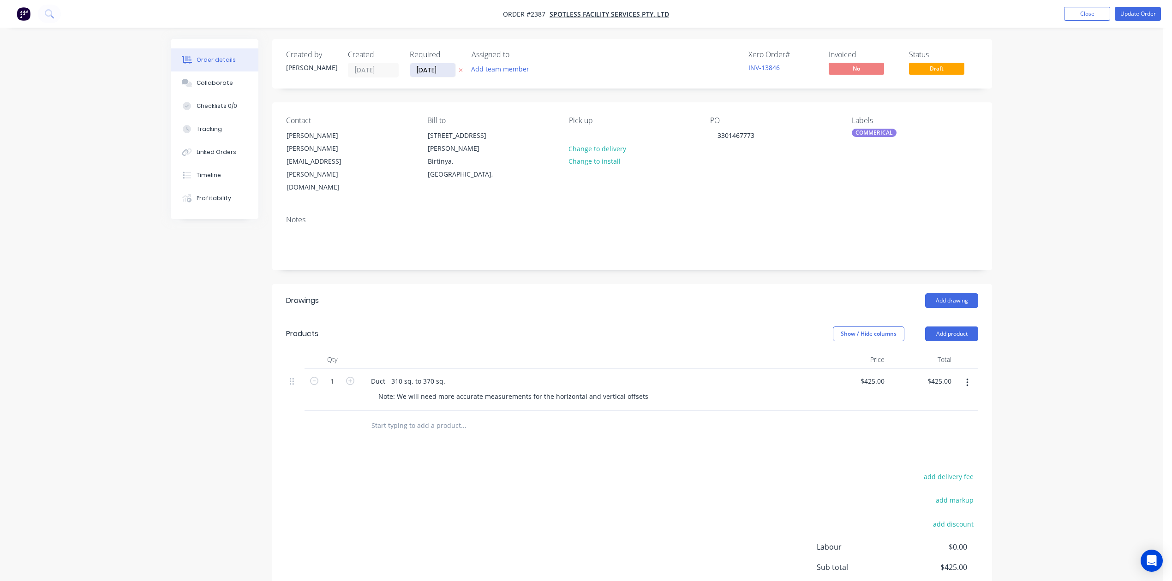
click at [455, 73] on input "[DATE]" at bounding box center [432, 70] width 45 height 14
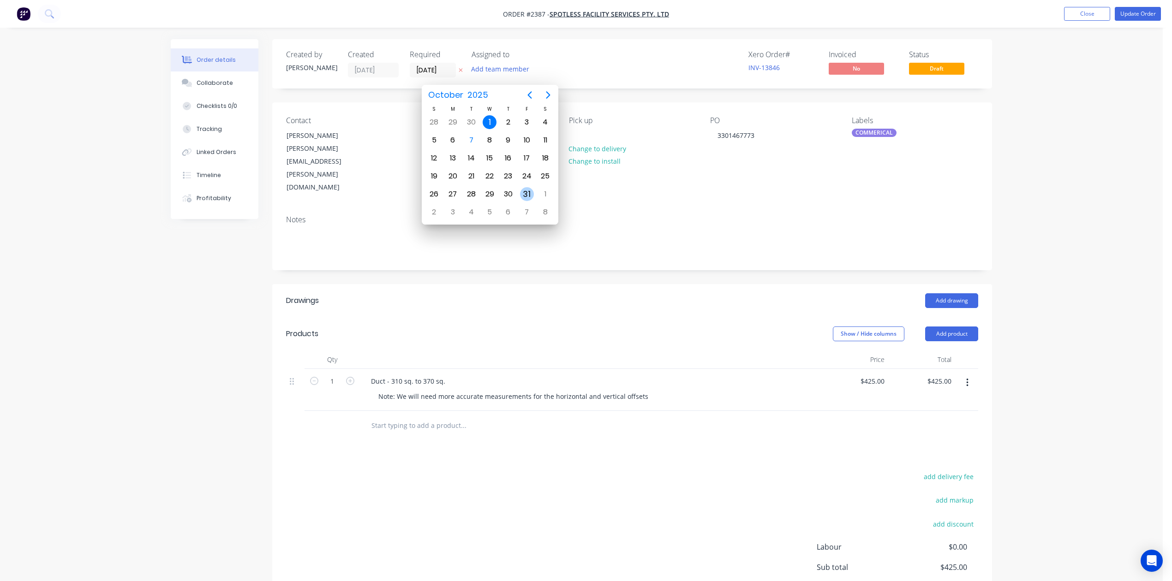
click at [530, 190] on div "31" at bounding box center [527, 194] width 14 height 14
type input "[DATE]"
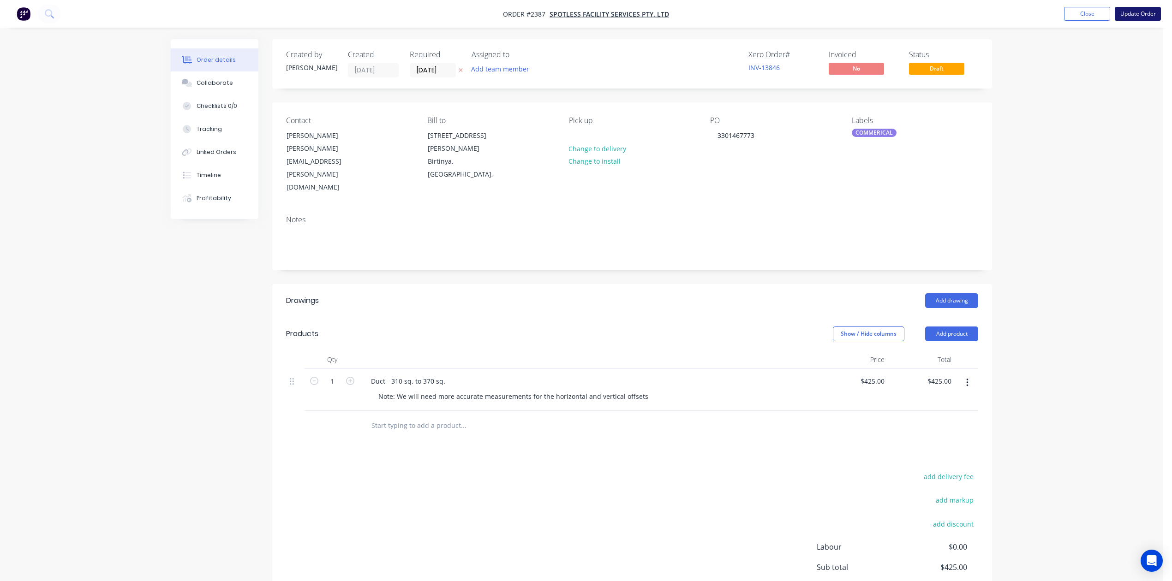
click at [1125, 18] on button "Update Order" at bounding box center [1138, 14] width 46 height 14
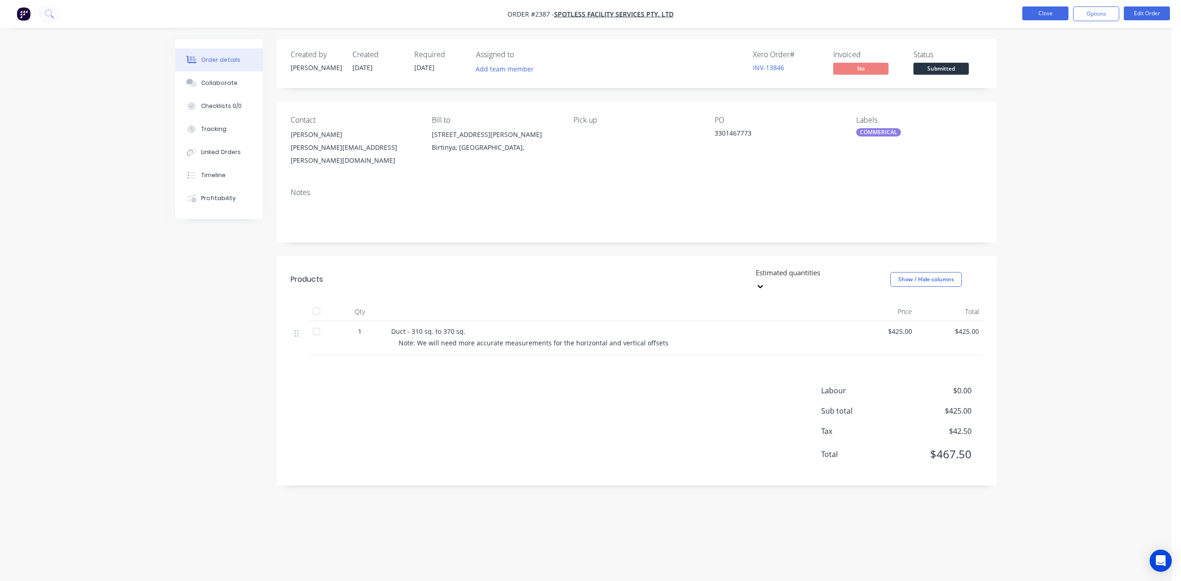
click at [1036, 17] on button "Close" at bounding box center [1046, 13] width 46 height 14
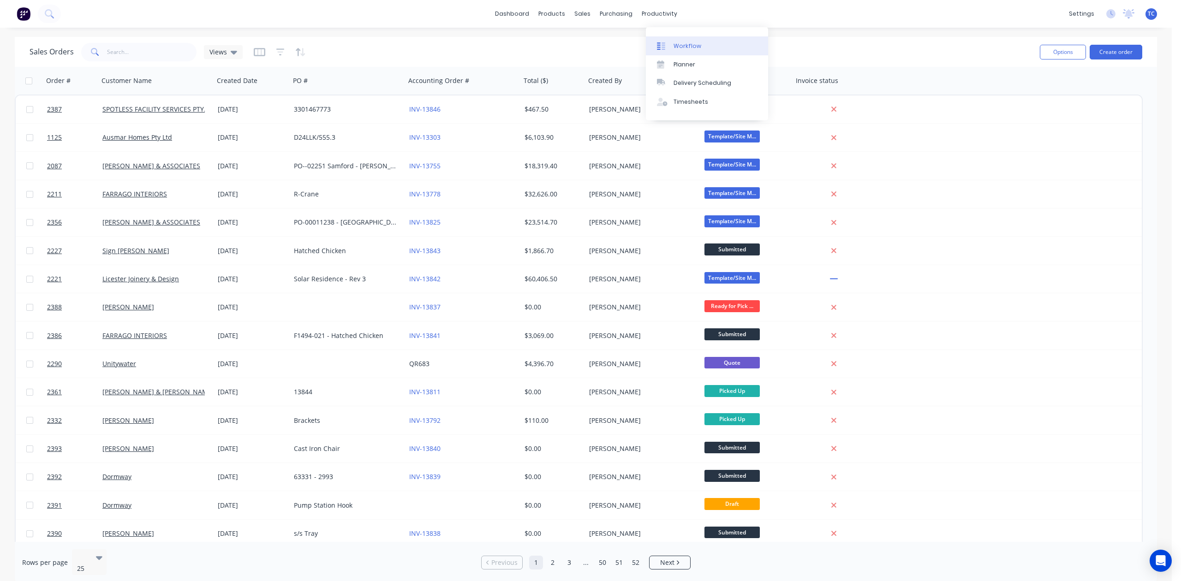
click at [689, 50] on div "Workflow" at bounding box center [688, 46] width 28 height 8
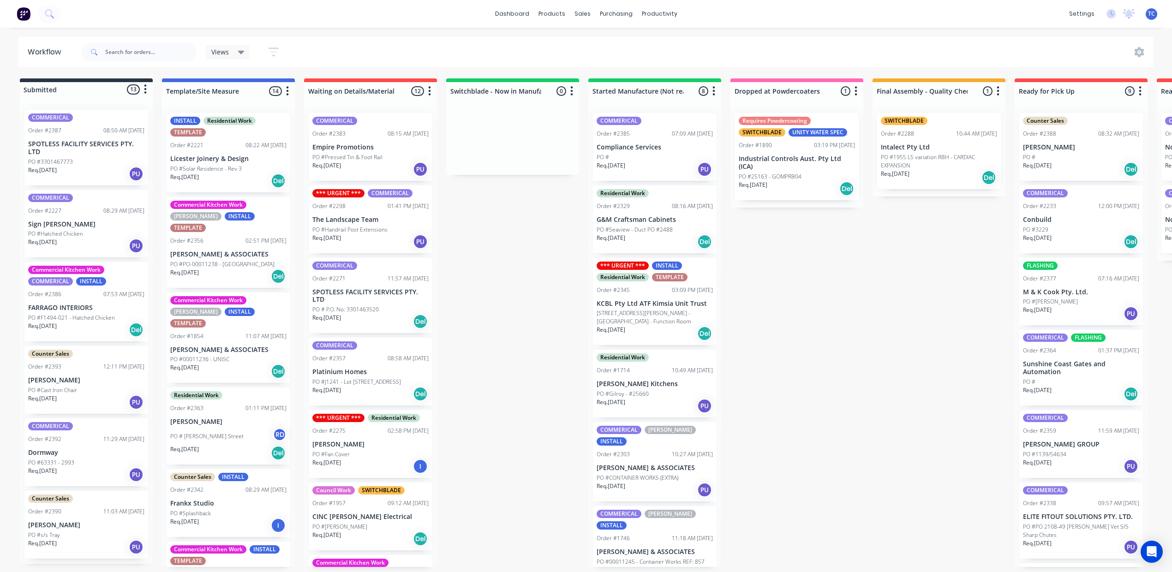
click at [105, 238] on div "PO #Hatched Chicken" at bounding box center [86, 234] width 116 height 8
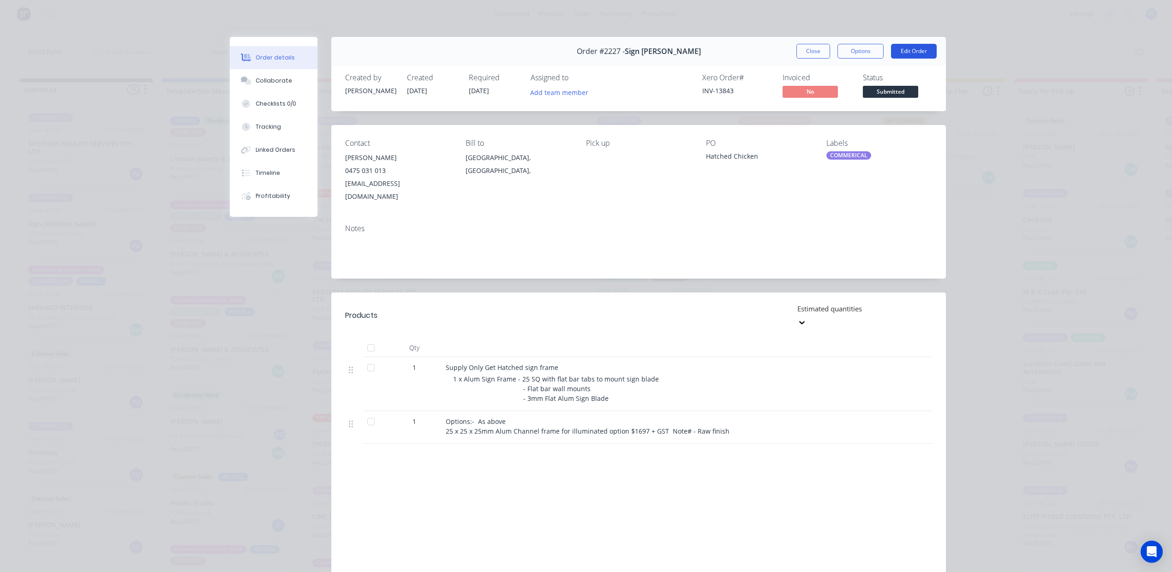
click at [896, 58] on button "Edit Order" at bounding box center [914, 51] width 46 height 15
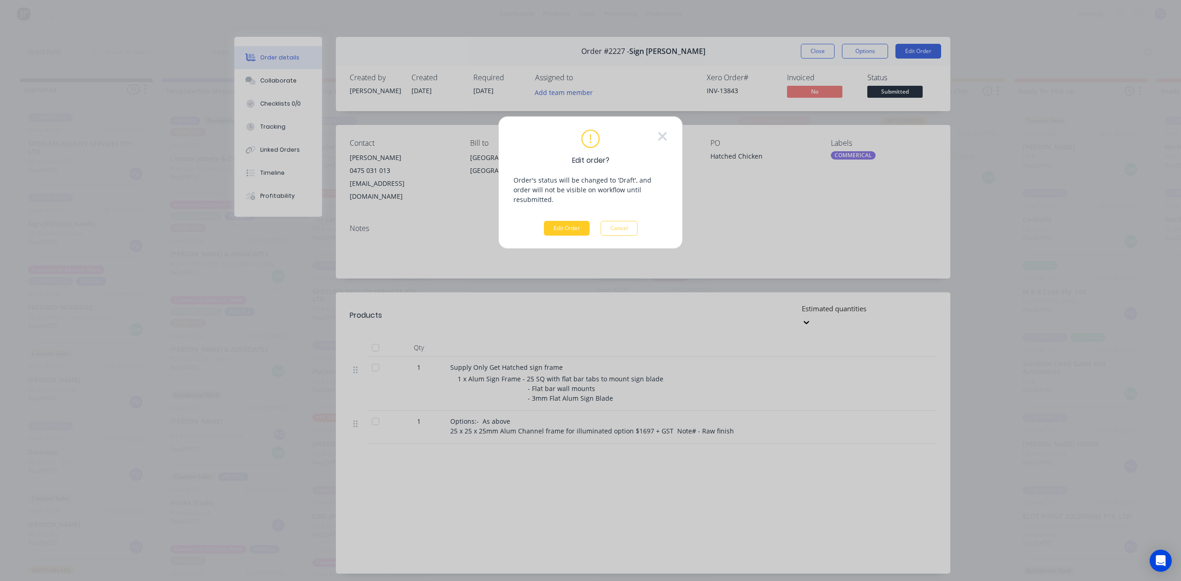
click at [565, 236] on button "Edit Order" at bounding box center [567, 228] width 46 height 15
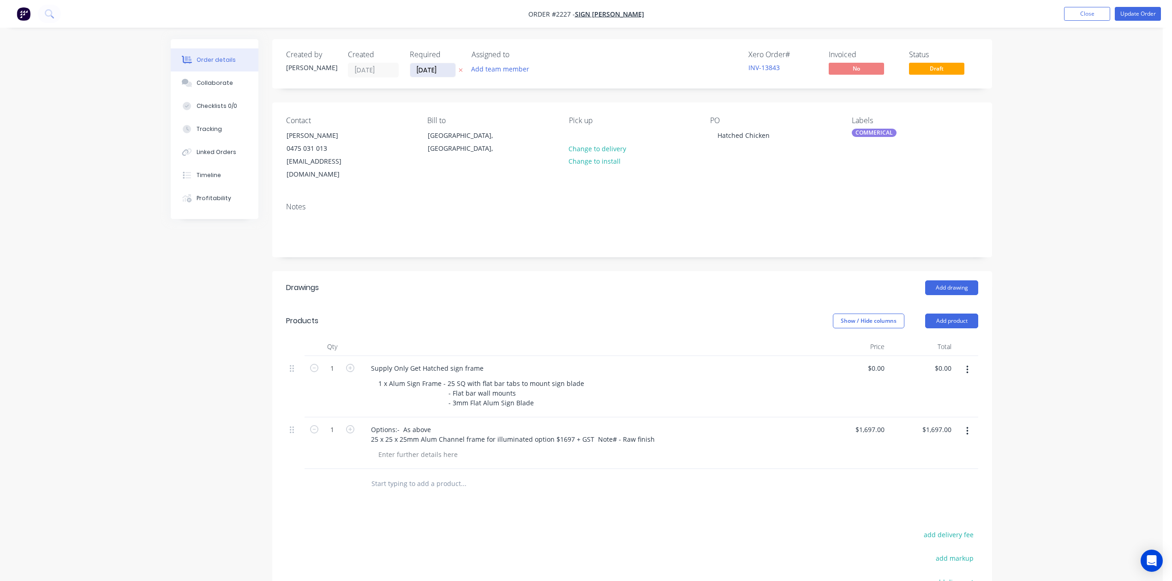
click at [449, 76] on input "[DATE]" at bounding box center [432, 70] width 45 height 14
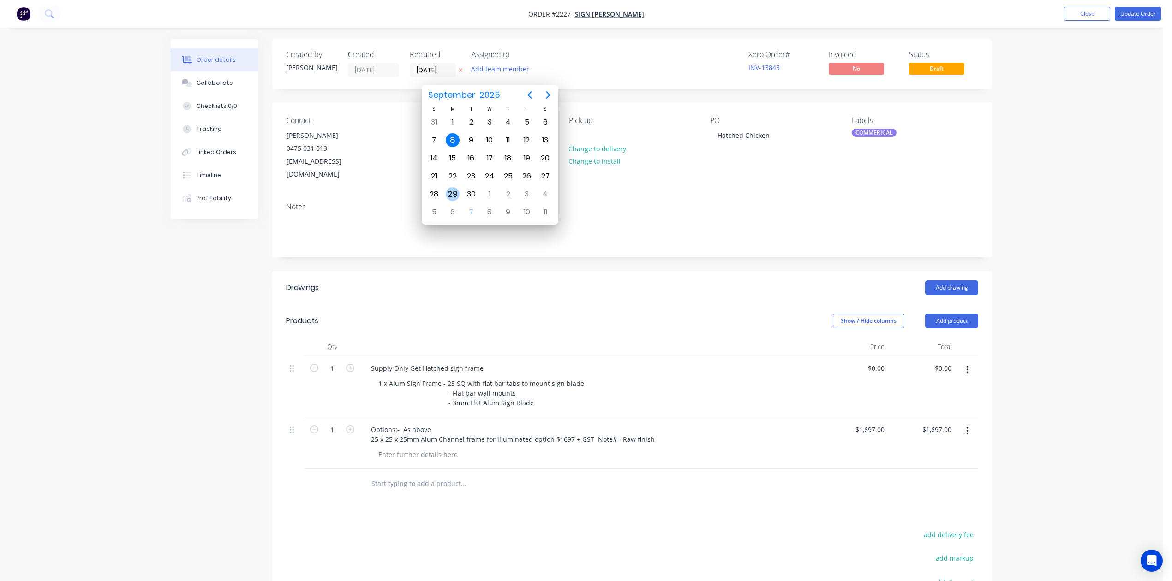
click at [451, 191] on div "29" at bounding box center [453, 194] width 14 height 14
type input "[DATE]"
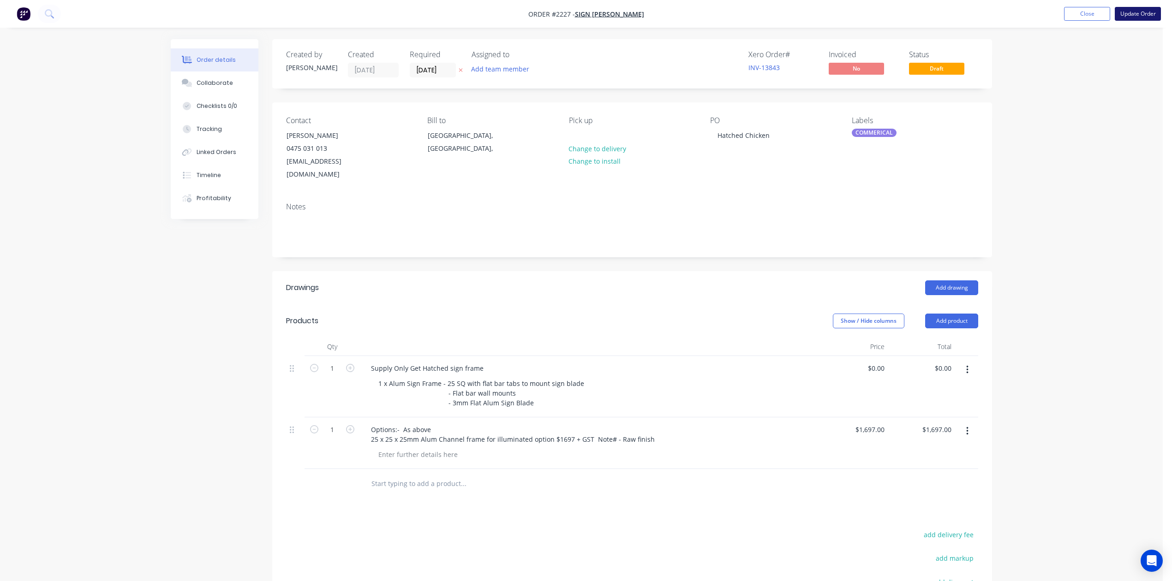
click at [1125, 12] on button "Update Order" at bounding box center [1138, 14] width 46 height 14
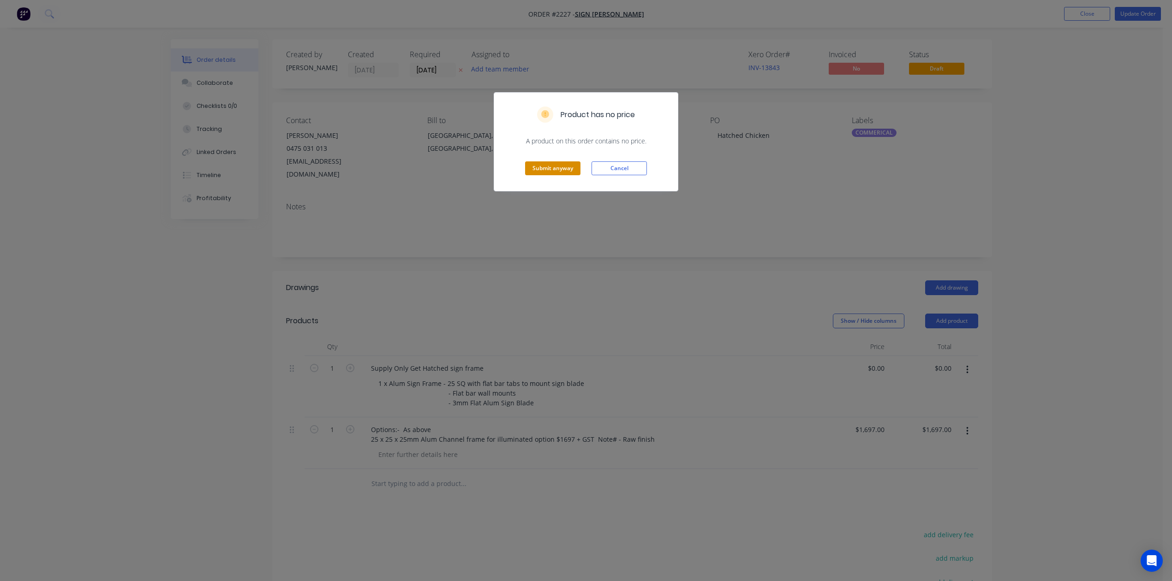
click at [545, 175] on button "Submit anyway" at bounding box center [552, 169] width 55 height 14
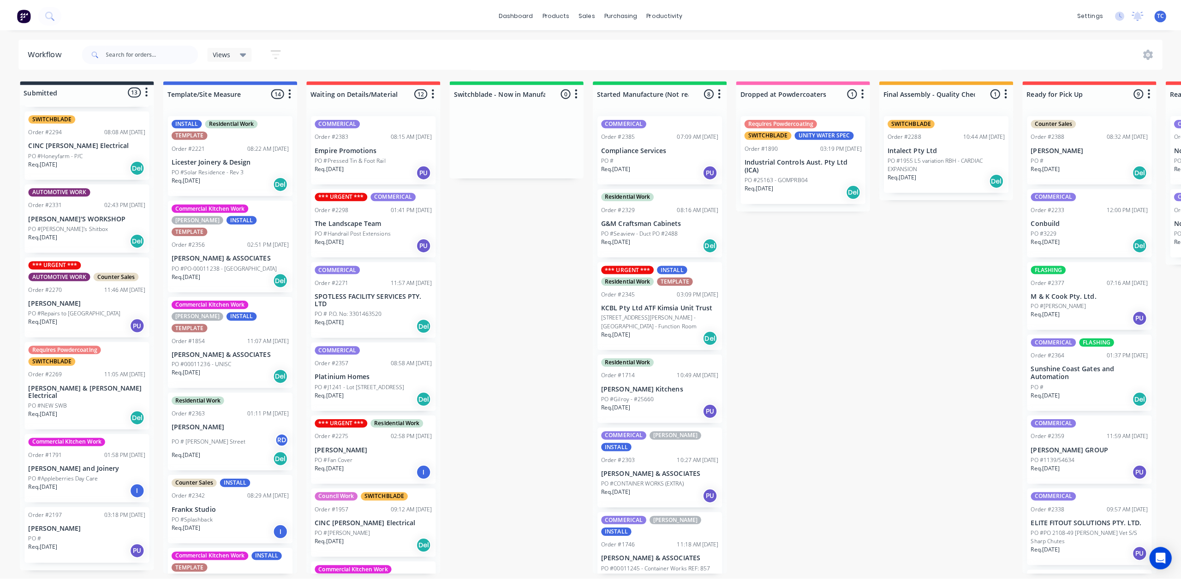
scroll to position [695, 0]
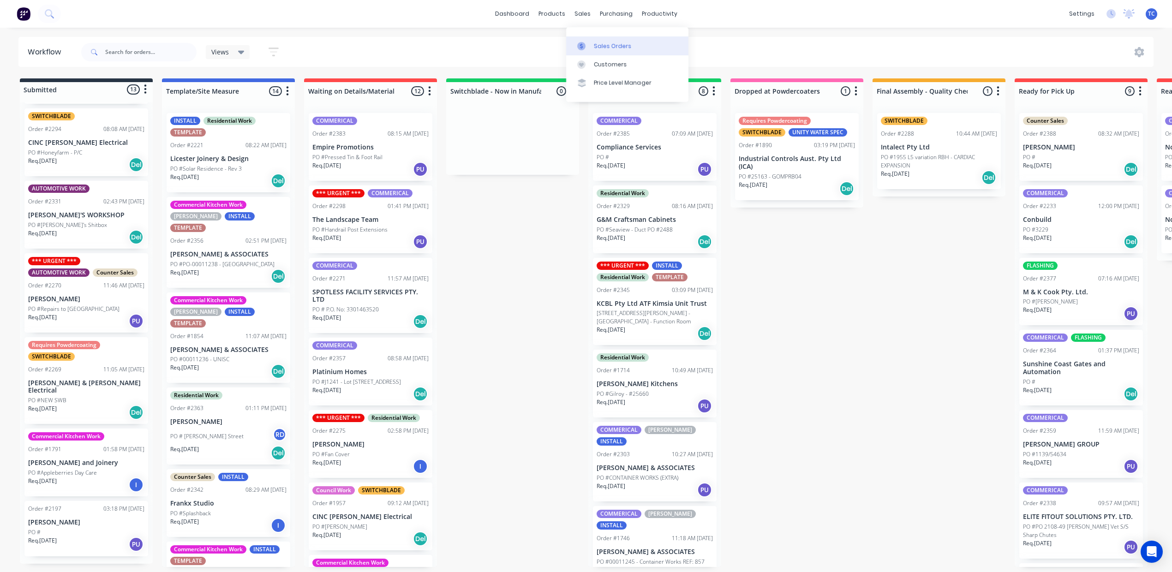
click at [613, 47] on div "Sales Orders" at bounding box center [613, 46] width 38 height 8
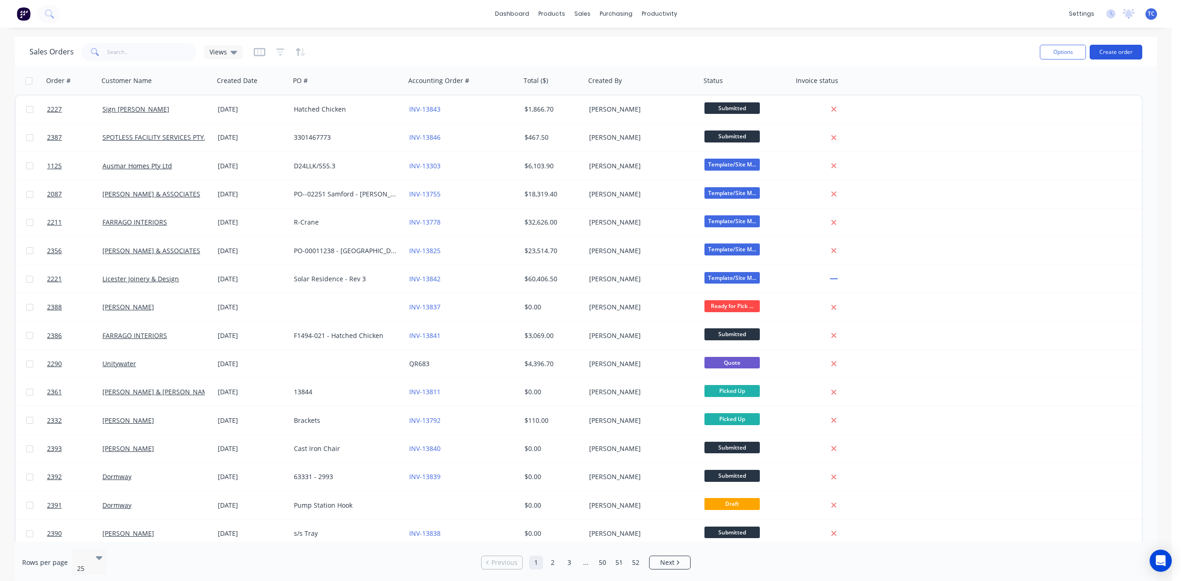
click at [1113, 52] on button "Create order" at bounding box center [1116, 52] width 53 height 15
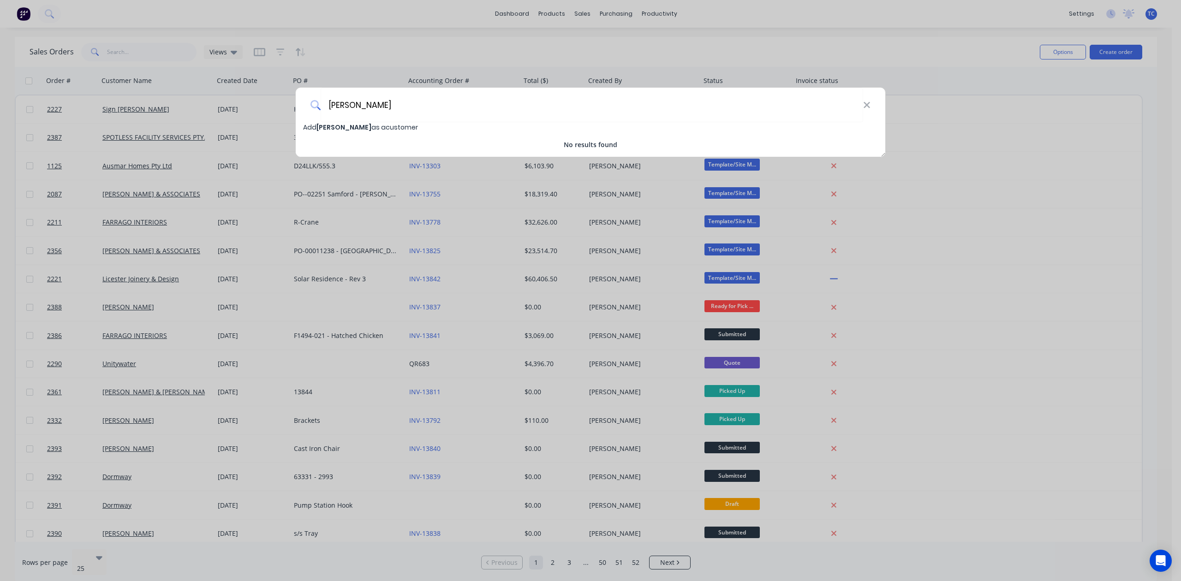
type input "[PERSON_NAME]"
click at [350, 125] on span "[PERSON_NAME]" at bounding box center [344, 127] width 55 height 9
select select "AU"
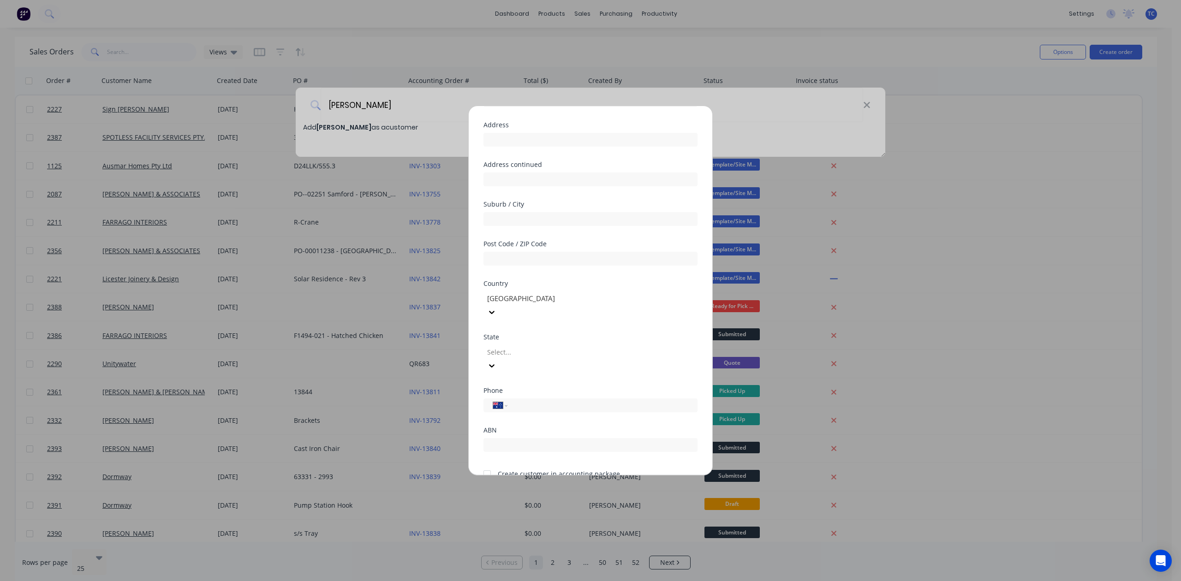
scroll to position [123, 0]
click at [552, 312] on div at bounding box center [552, 306] width 133 height 12
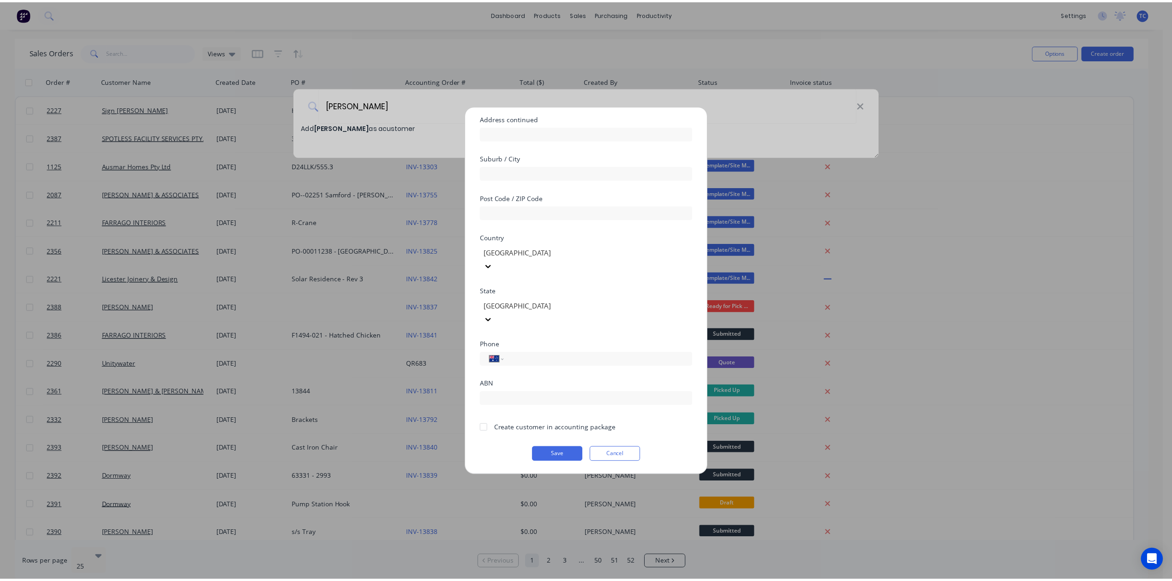
scroll to position [150, 0]
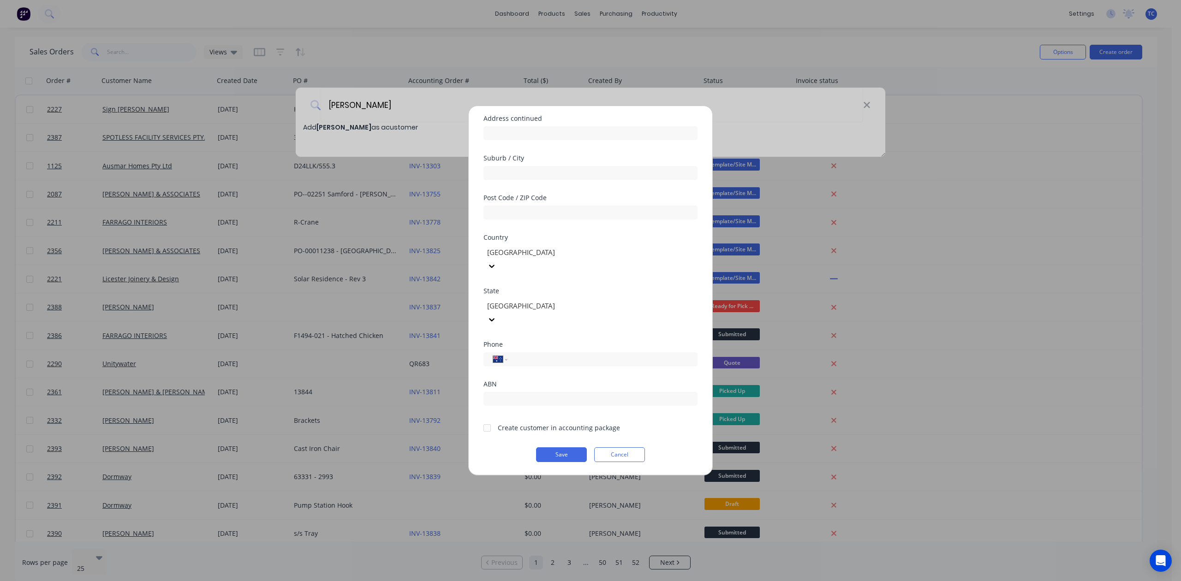
click at [491, 419] on div at bounding box center [487, 428] width 18 height 18
drag, startPoint x: 548, startPoint y: 449, endPoint x: 525, endPoint y: 348, distance: 103.3
click at [527, 364] on form "Customer name [PERSON_NAME] Address Address continued Suburb / City Post Code /…" at bounding box center [591, 249] width 214 height 426
click at [524, 354] on input "tel" at bounding box center [601, 359] width 174 height 11
type input "0411 835 286"
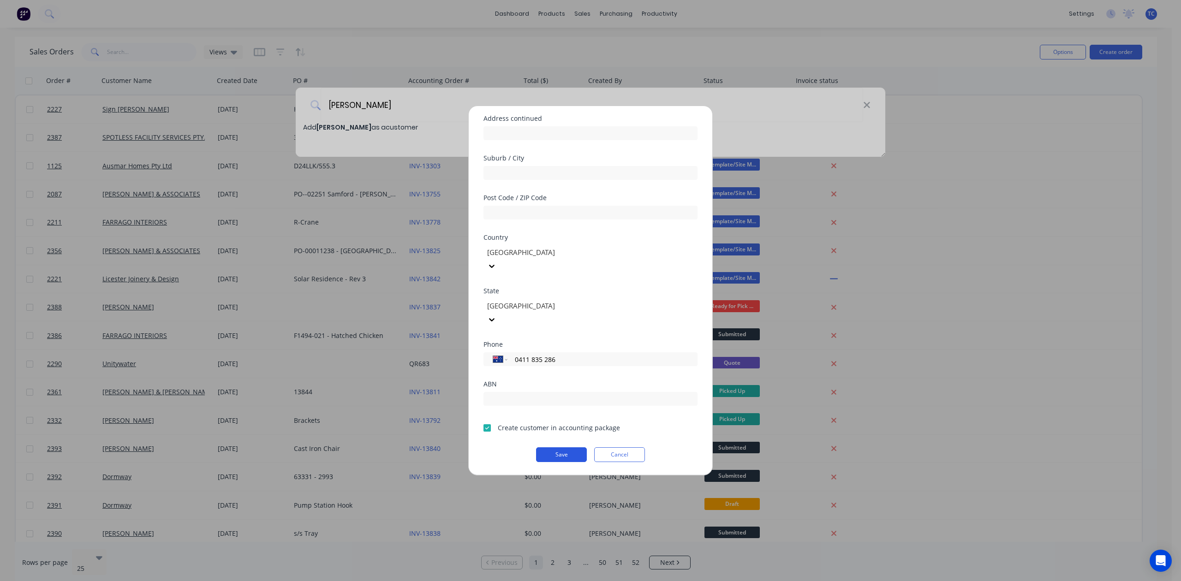
click at [548, 452] on button "Save" at bounding box center [561, 455] width 51 height 15
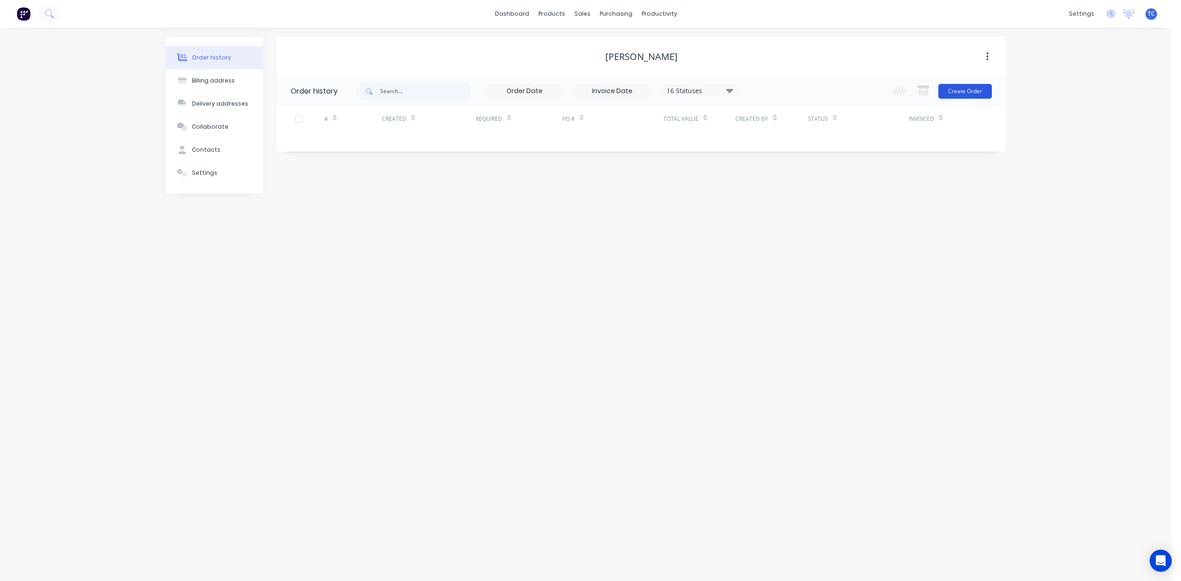
click at [963, 90] on button "Create Order" at bounding box center [966, 91] width 54 height 15
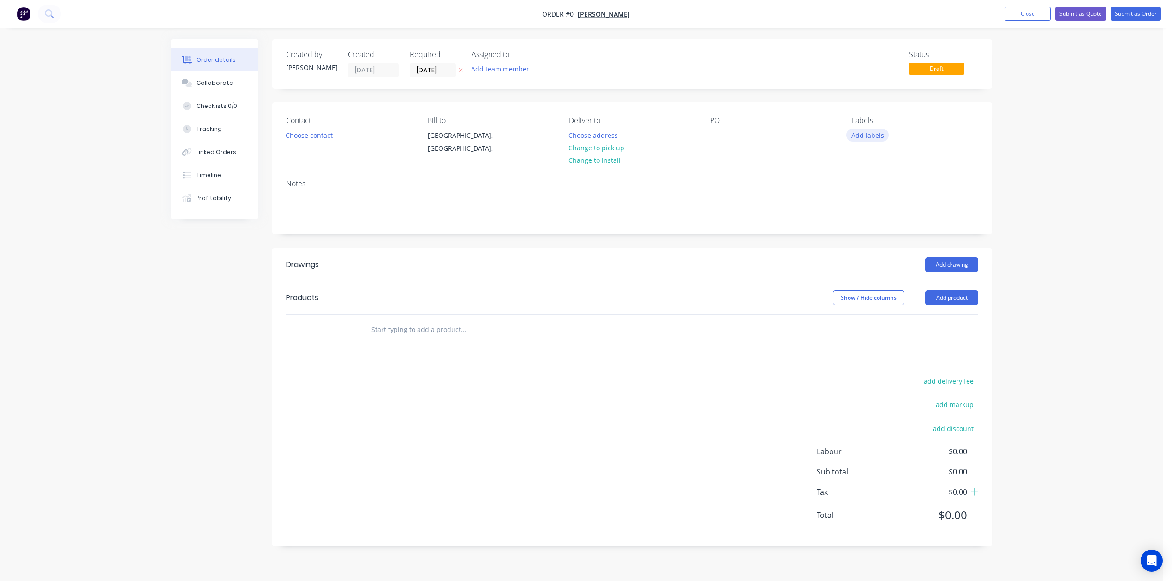
click at [863, 141] on button "Add labels" at bounding box center [867, 135] width 42 height 12
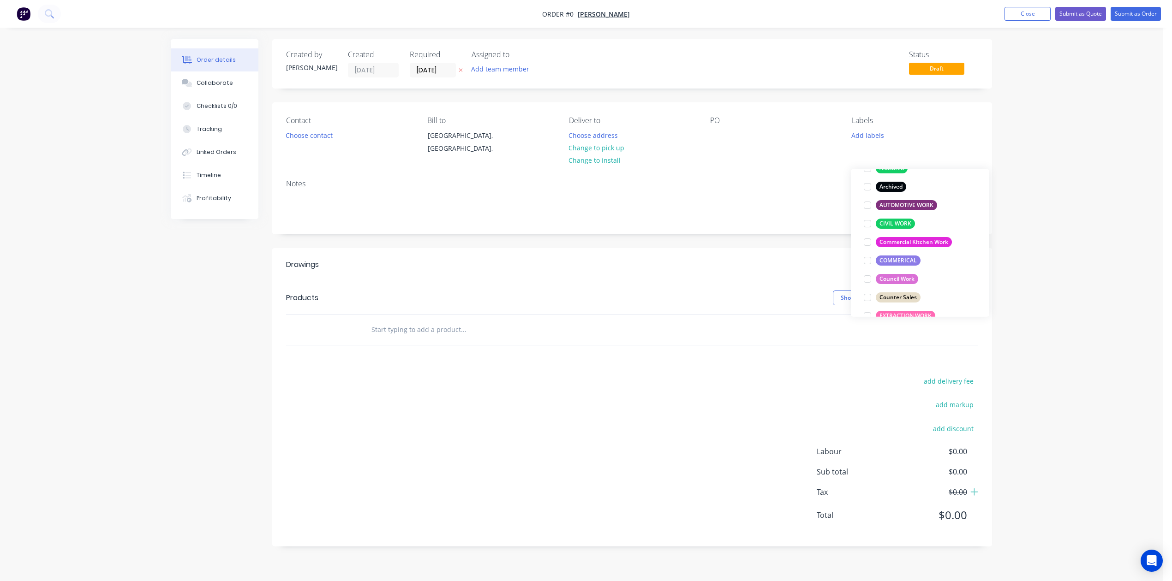
scroll to position [61, 0]
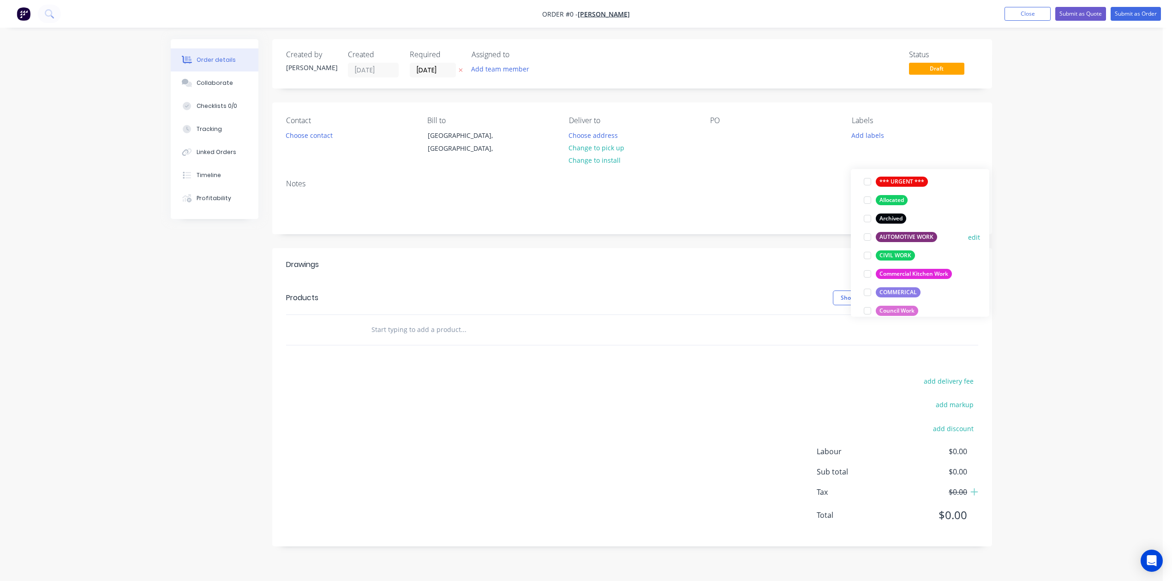
click at [867, 240] on div at bounding box center [867, 237] width 18 height 18
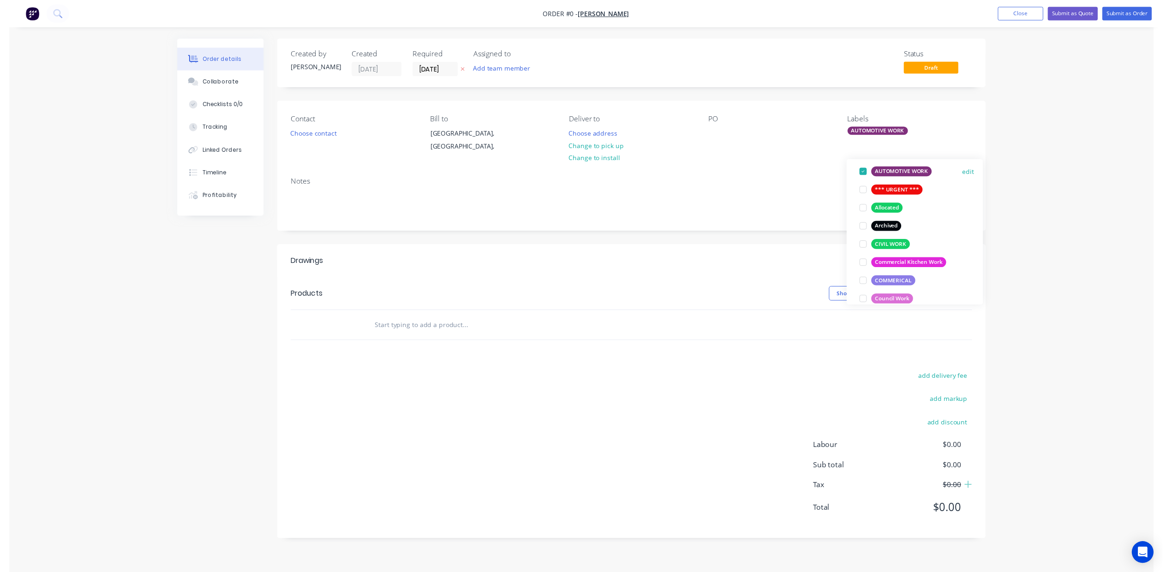
scroll to position [6, 0]
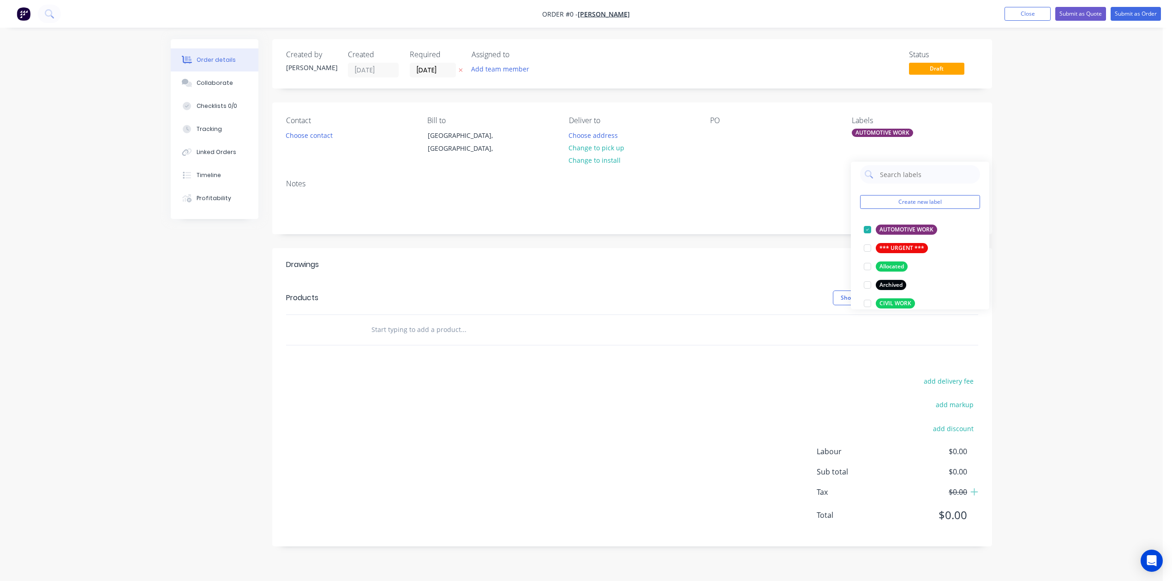
click at [728, 213] on div "Order details Collaborate Checklists 0/0 Tracking Linked Orders Timeline Profit…" at bounding box center [582, 299] width 840 height 521
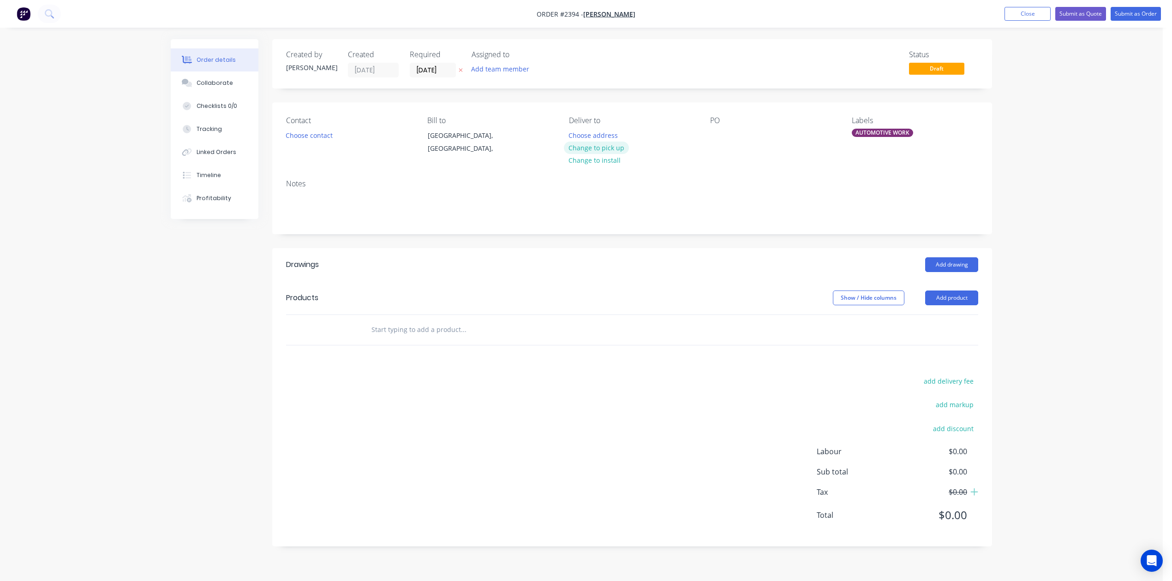
click at [611, 154] on button "Change to pick up" at bounding box center [597, 148] width 66 height 12
click at [709, 163] on div "Contact Choose contact [PERSON_NAME] to [GEOGRAPHIC_DATA], [GEOGRAPHIC_DATA], P…" at bounding box center [632, 137] width 720 height 70
click at [713, 158] on div "PO" at bounding box center [773, 137] width 126 height 42
click at [724, 142] on div at bounding box center [717, 135] width 15 height 13
click at [324, 141] on button "Choose contact" at bounding box center [309, 135] width 57 height 12
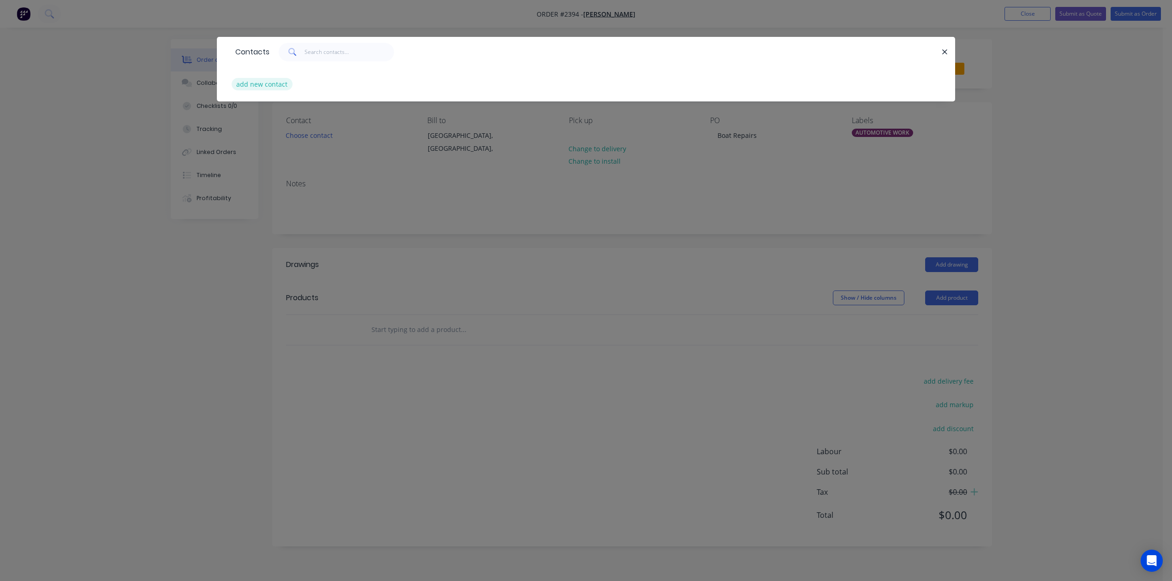
click at [290, 90] on button "add new contact" at bounding box center [262, 84] width 61 height 12
select select "AU"
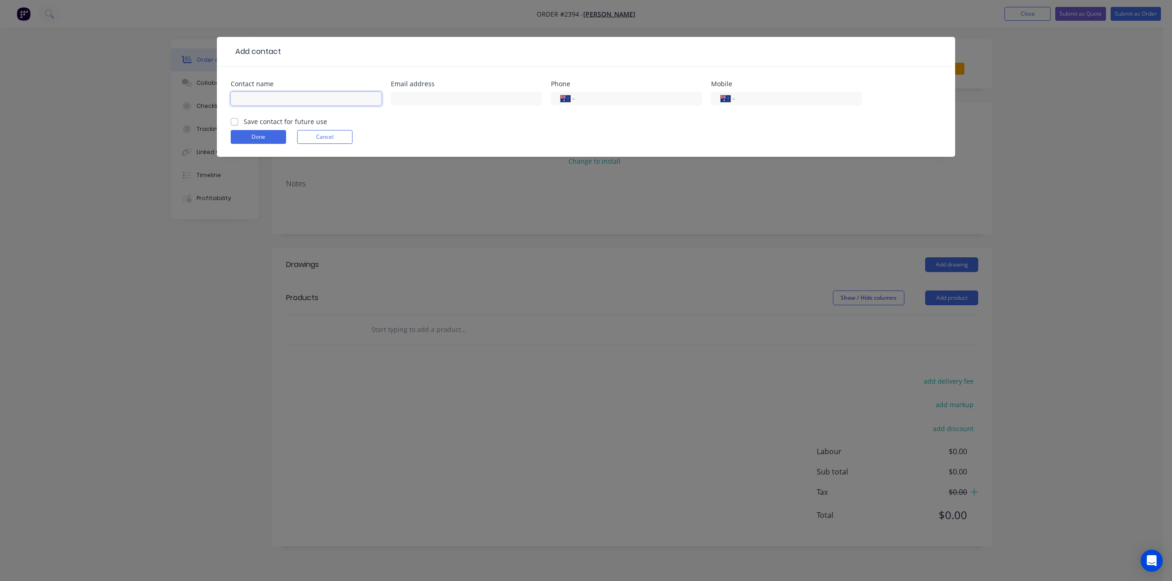
click at [287, 106] on input "text" at bounding box center [306, 99] width 151 height 14
type input "[PERSON_NAME]"
type input "[EMAIL_ADDRESS][DOMAIN_NAME]"
type input "0411 835 286"
click at [244, 126] on label "Save contact for future use" at bounding box center [286, 122] width 84 height 10
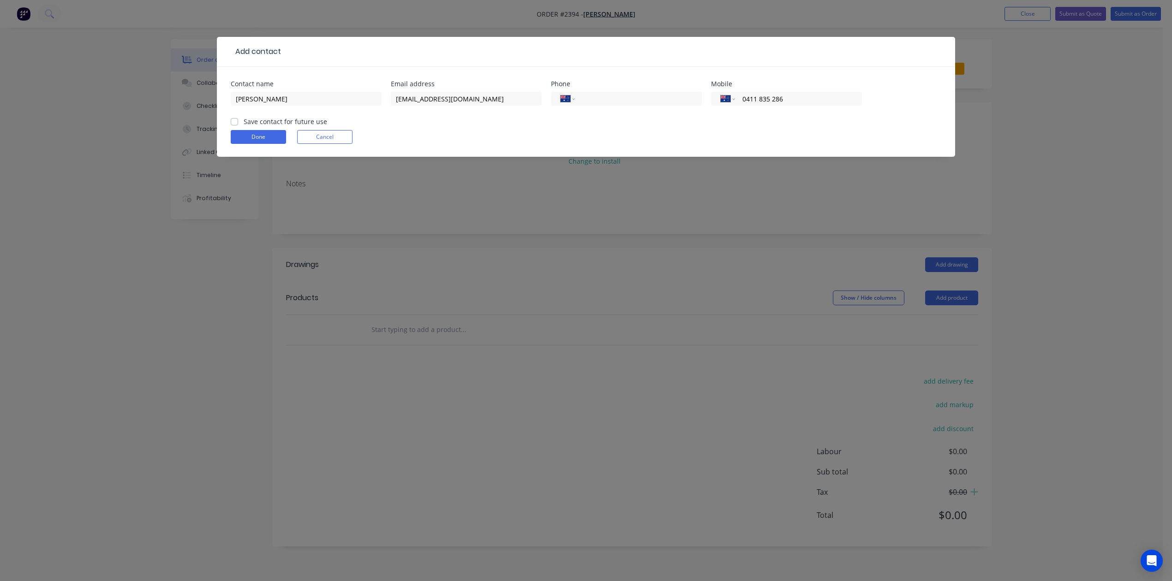
click at [238, 126] on input "Save contact for future use" at bounding box center [234, 121] width 7 height 9
checkbox input "true"
click at [244, 144] on button "Done" at bounding box center [258, 137] width 55 height 14
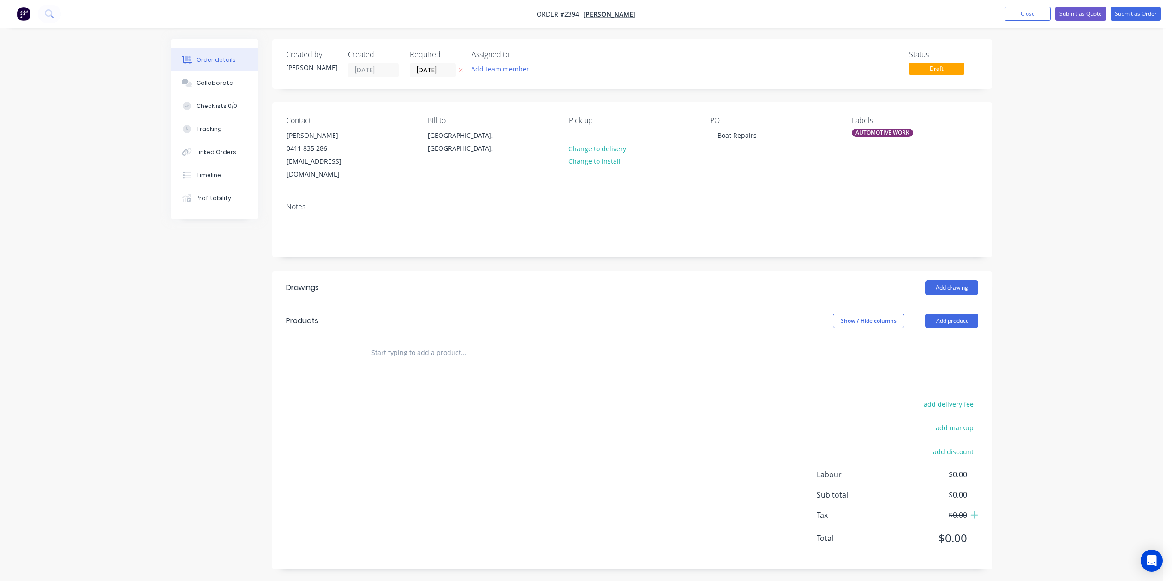
click at [521, 362] on input "text" at bounding box center [463, 353] width 185 height 18
type input "Boat weld repairs"
click at [490, 403] on button "Add Boat weld repairs to order" at bounding box center [513, 388] width 277 height 30
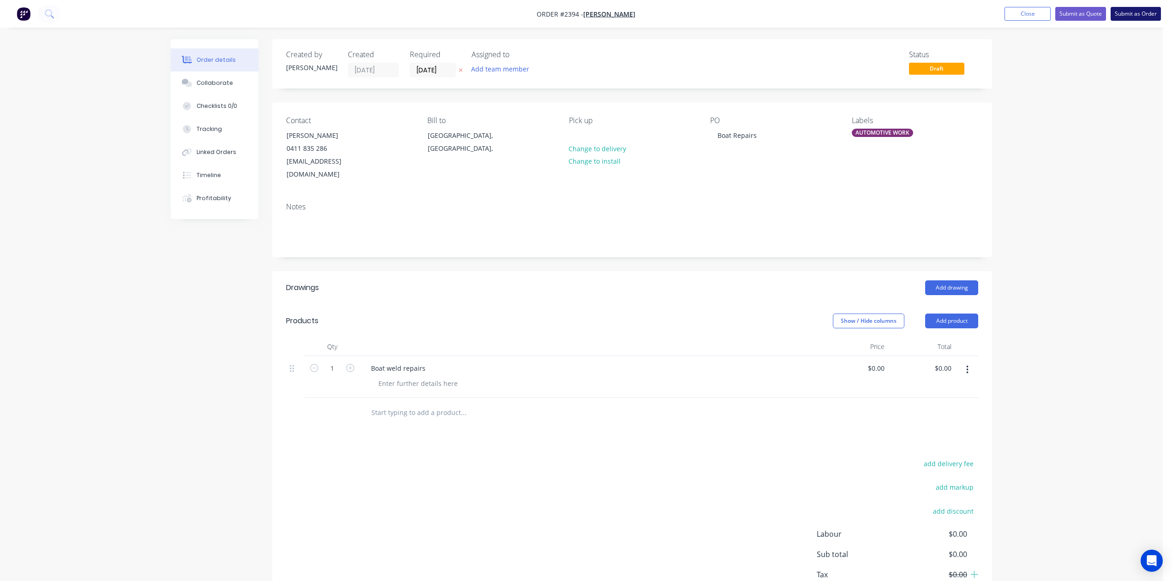
click at [1126, 15] on button "Submit as Order" at bounding box center [1136, 14] width 50 height 14
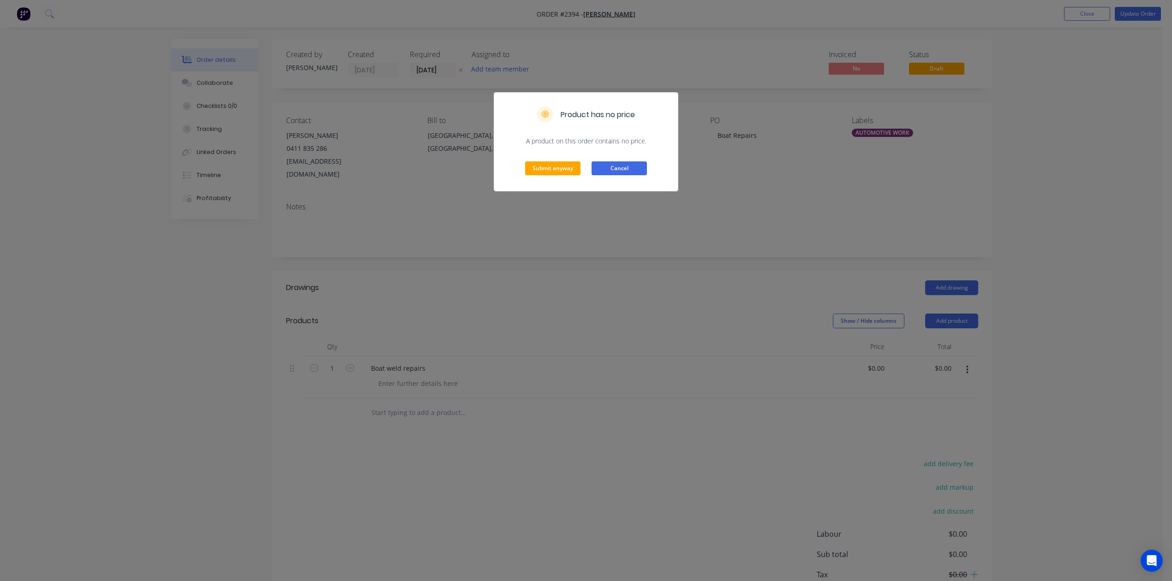
click at [610, 175] on button "Cancel" at bounding box center [619, 169] width 55 height 14
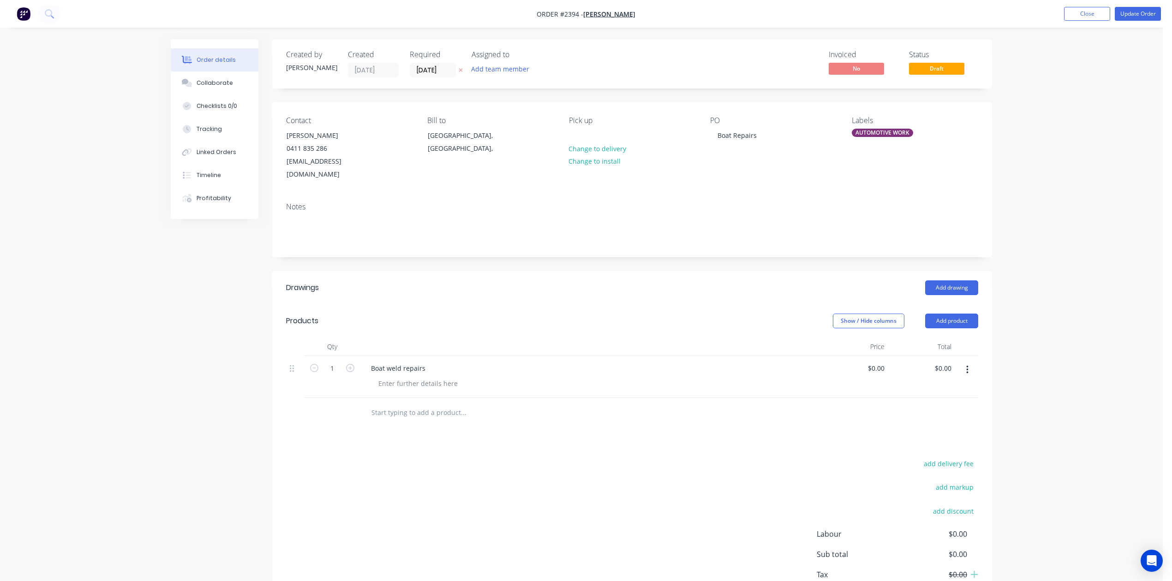
click at [456, 69] on label "[DATE]" at bounding box center [433, 70] width 46 height 15
click at [455, 69] on input "[DATE]" at bounding box center [432, 70] width 45 height 14
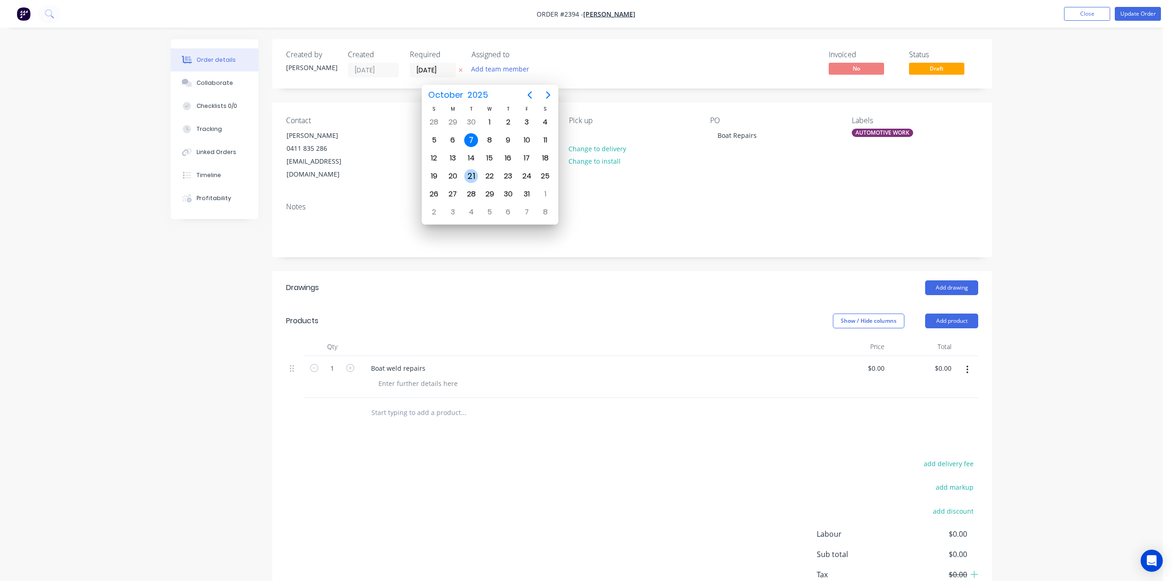
click at [473, 174] on div "21" at bounding box center [471, 176] width 14 height 14
type input "[DATE]"
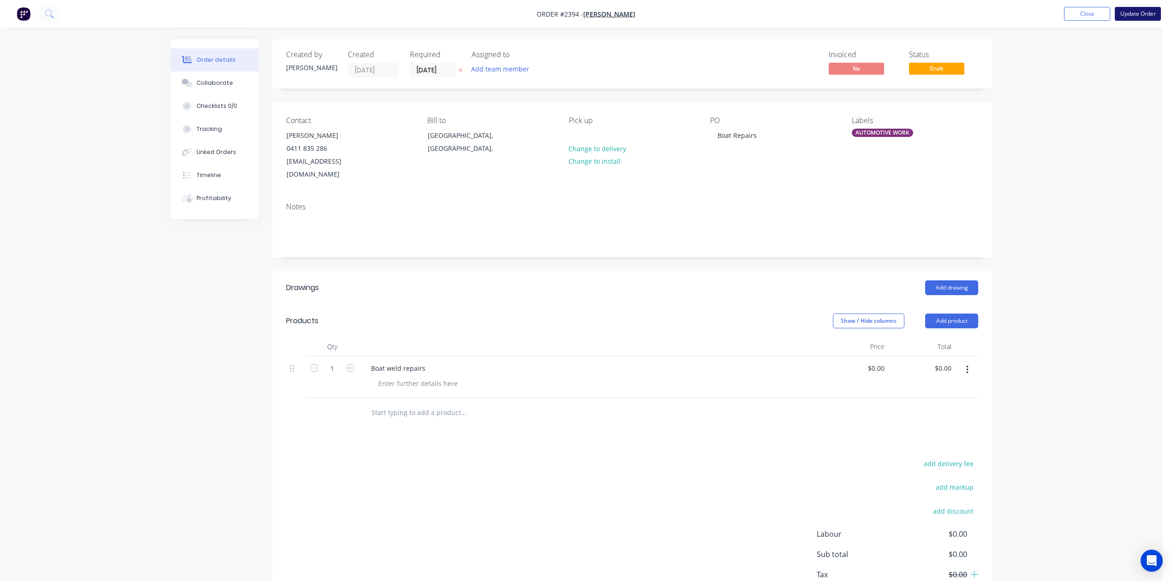
click at [1134, 16] on button "Update Order" at bounding box center [1138, 14] width 46 height 14
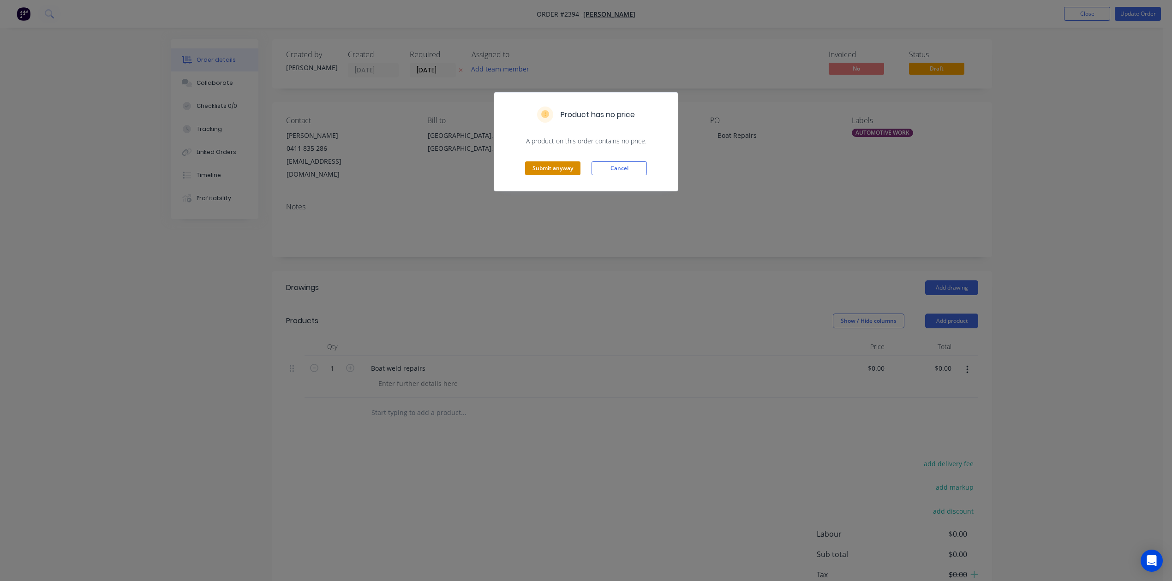
click at [554, 175] on button "Submit anyway" at bounding box center [552, 169] width 55 height 14
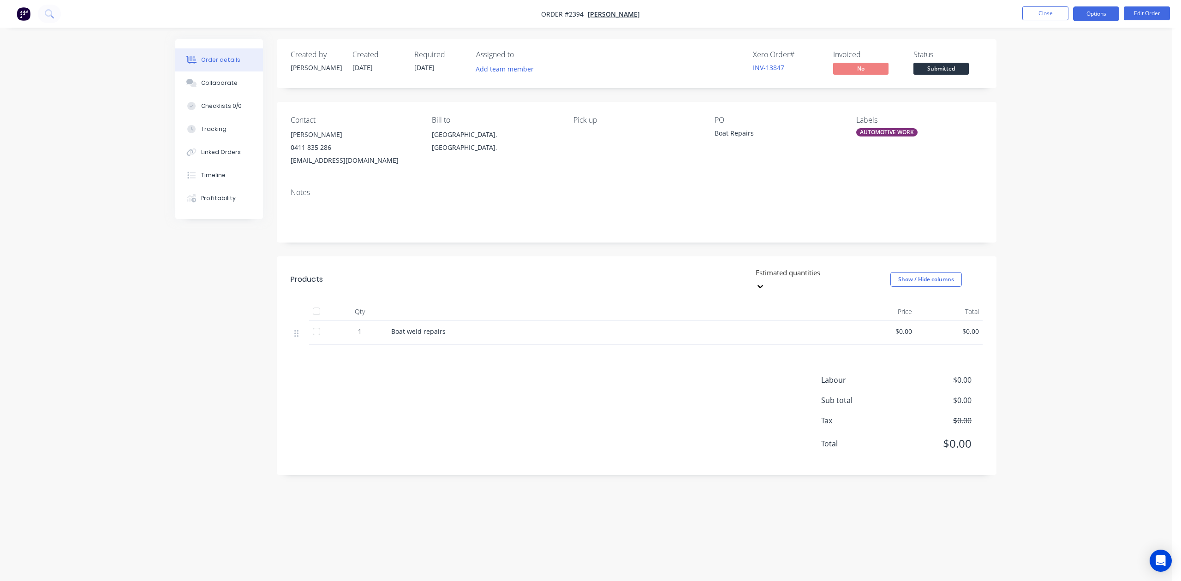
click at [1080, 12] on button "Options" at bounding box center [1096, 13] width 46 height 15
click at [1036, 114] on div "Work Order" at bounding box center [1068, 111] width 85 height 13
click at [1046, 94] on div "Without pricing" at bounding box center [1068, 92] width 85 height 13
click at [1037, 14] on button "Close" at bounding box center [1046, 13] width 46 height 14
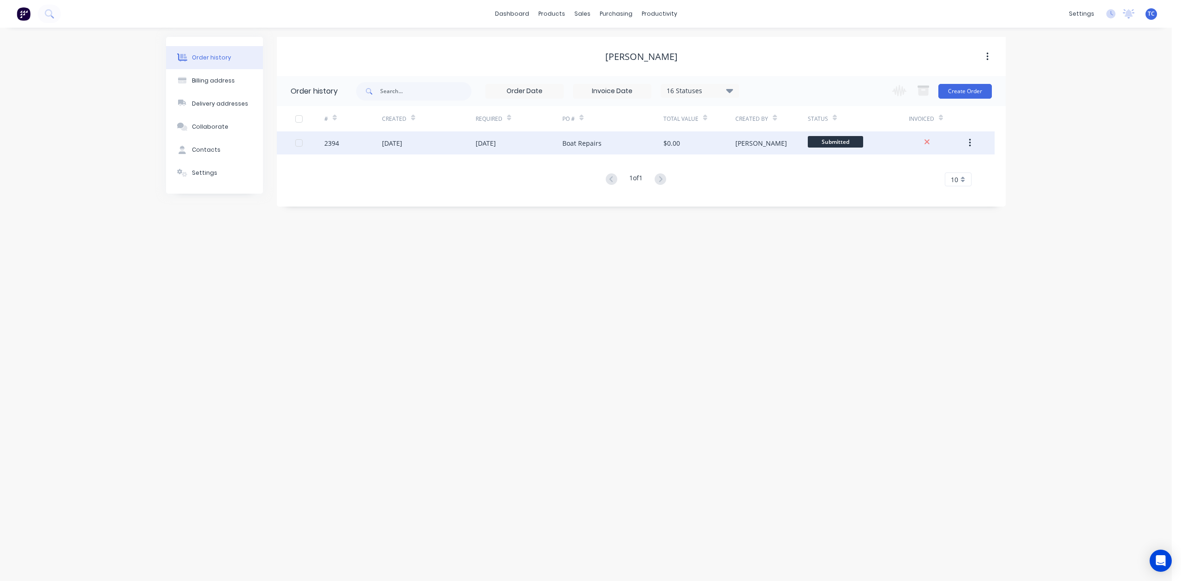
click at [401, 139] on div "[DATE]" at bounding box center [392, 143] width 20 height 10
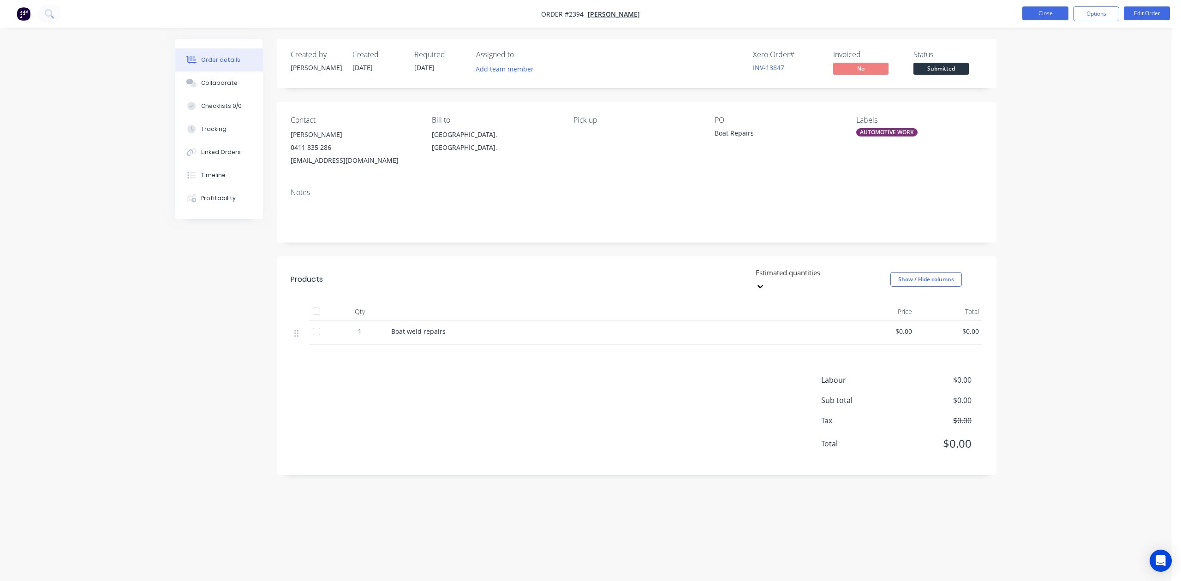
click at [1040, 13] on button "Close" at bounding box center [1046, 13] width 46 height 14
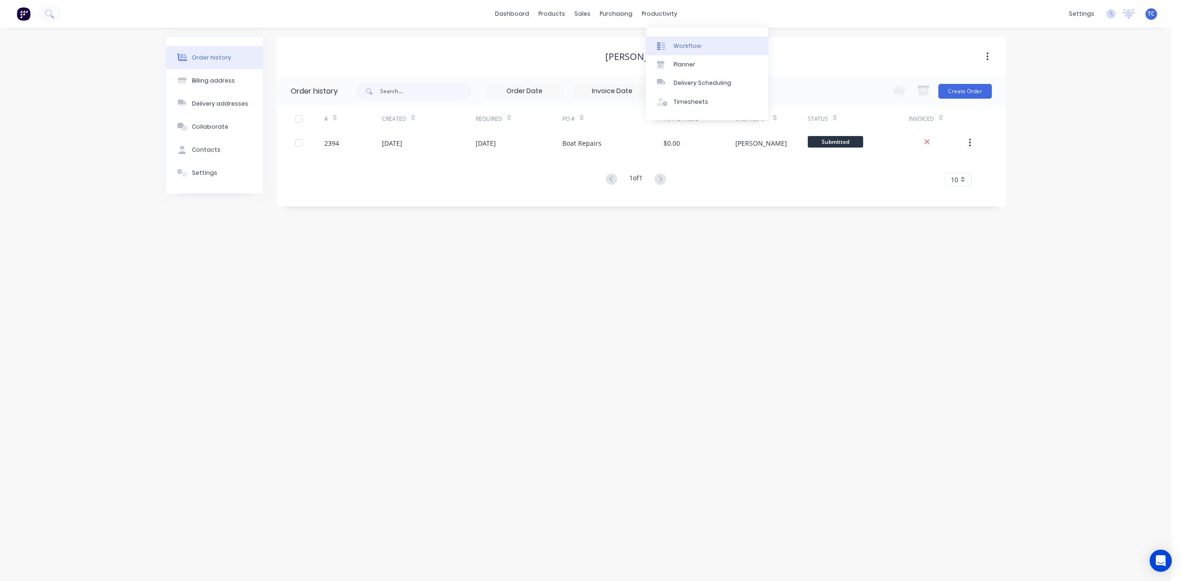
click at [694, 49] on div "Workflow" at bounding box center [688, 46] width 28 height 8
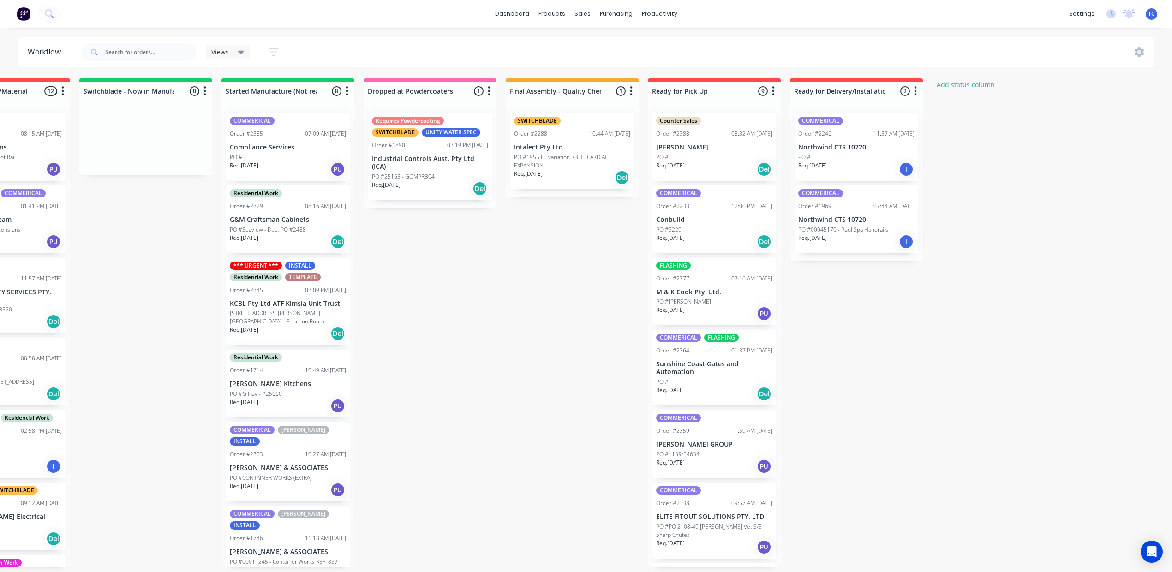
scroll to position [0, 619]
click at [766, 249] on div "Mark as Picked Up" at bounding box center [782, 240] width 93 height 19
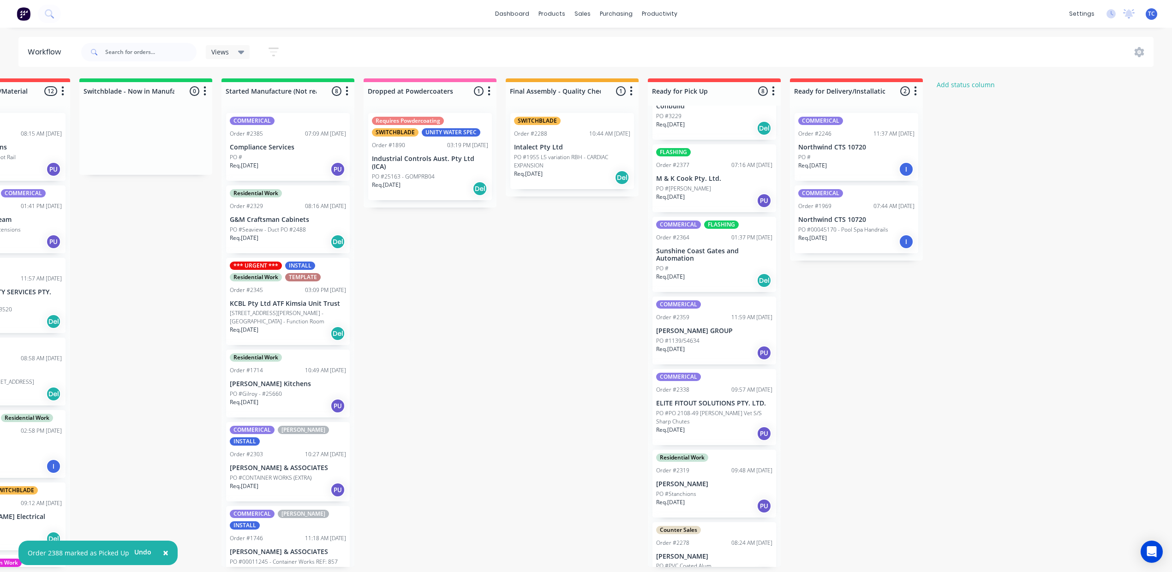
scroll to position [0, 0]
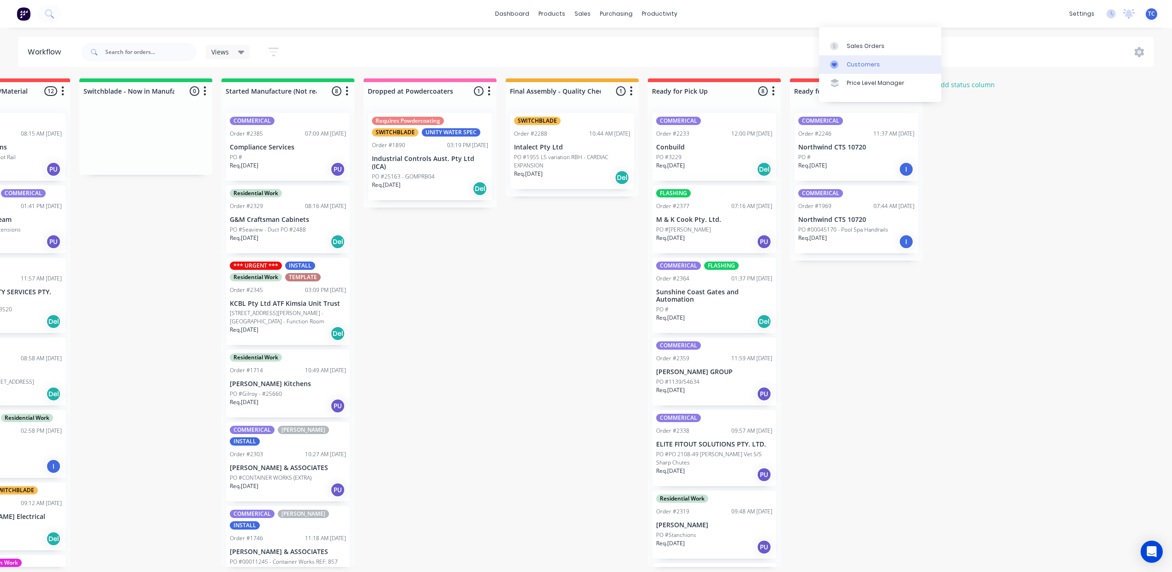
click at [847, 69] on div "Customers" at bounding box center [863, 64] width 33 height 8
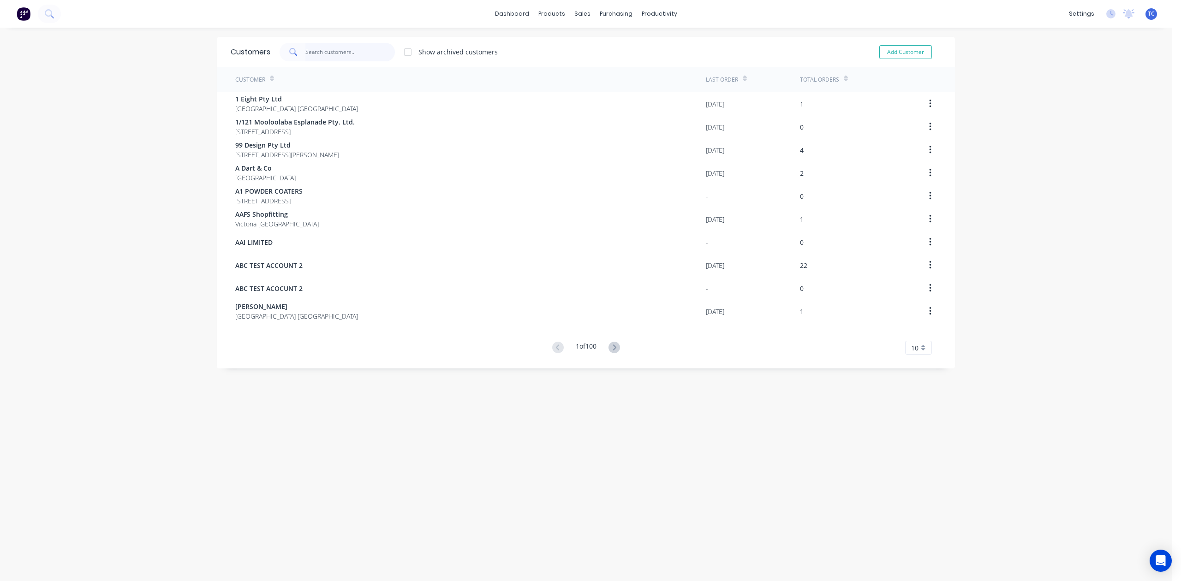
click at [336, 54] on input "text" at bounding box center [350, 52] width 90 height 18
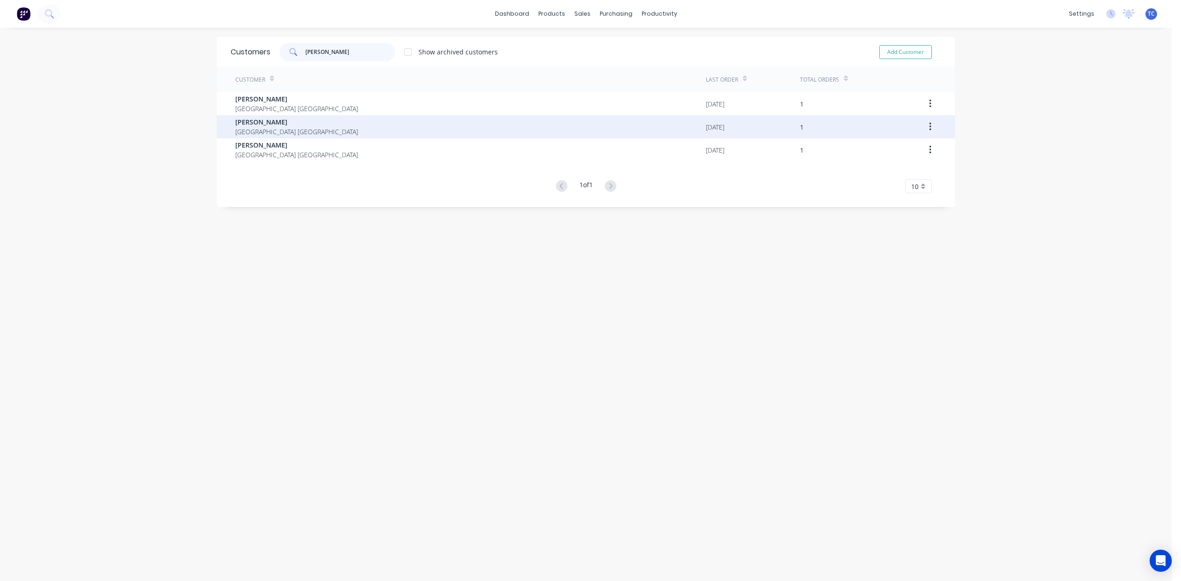
type input "[PERSON_NAME]"
click at [266, 124] on span "[PERSON_NAME]" at bounding box center [296, 122] width 123 height 10
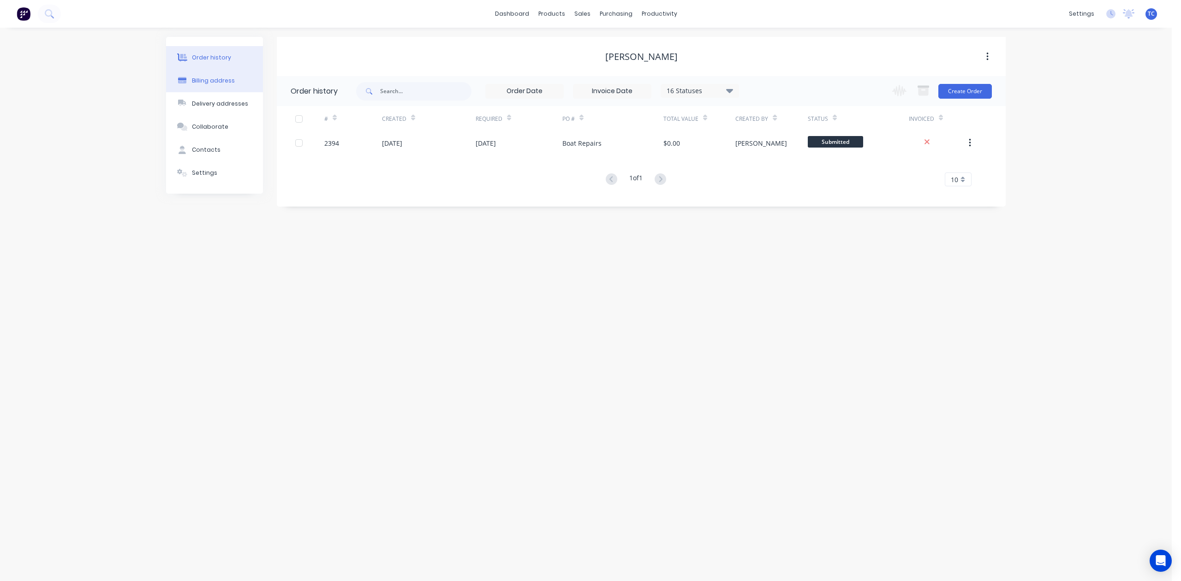
click at [226, 85] on div "Billing address" at bounding box center [213, 81] width 43 height 8
select select "AU"
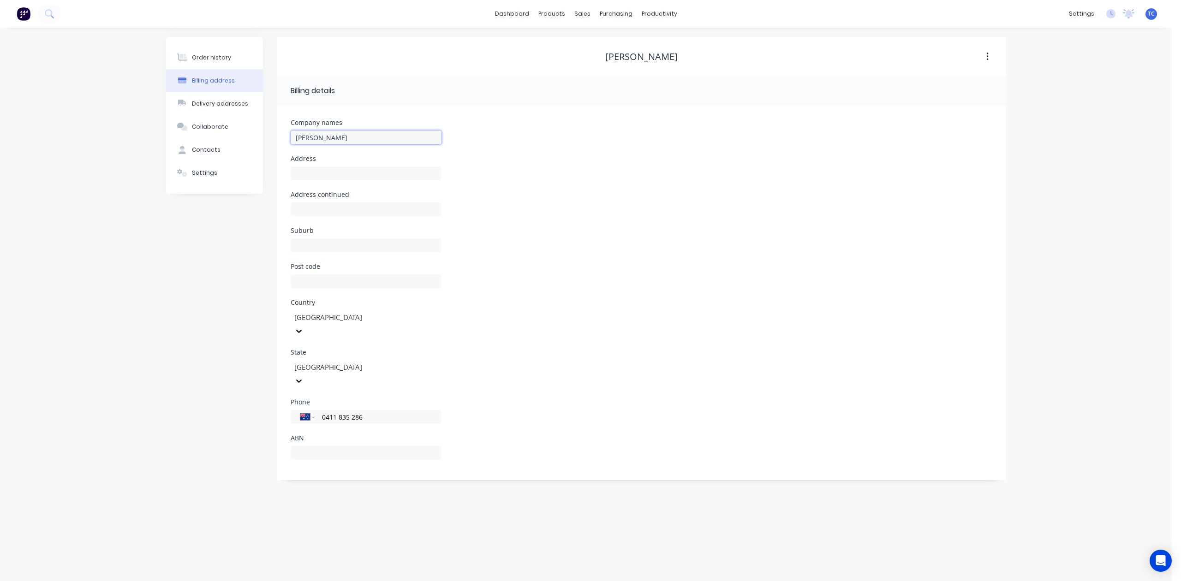
click at [352, 144] on input "[PERSON_NAME]" at bounding box center [366, 138] width 151 height 14
type input "[PERSON_NAME]"
click at [621, 263] on div "Suburb" at bounding box center [641, 245] width 701 height 36
click at [1152, 83] on div "Order history Billing address Delivery addresses Collaborate Contacts Settings …" at bounding box center [586, 305] width 1172 height 554
click at [611, 48] on div "Sales Orders" at bounding box center [613, 46] width 38 height 8
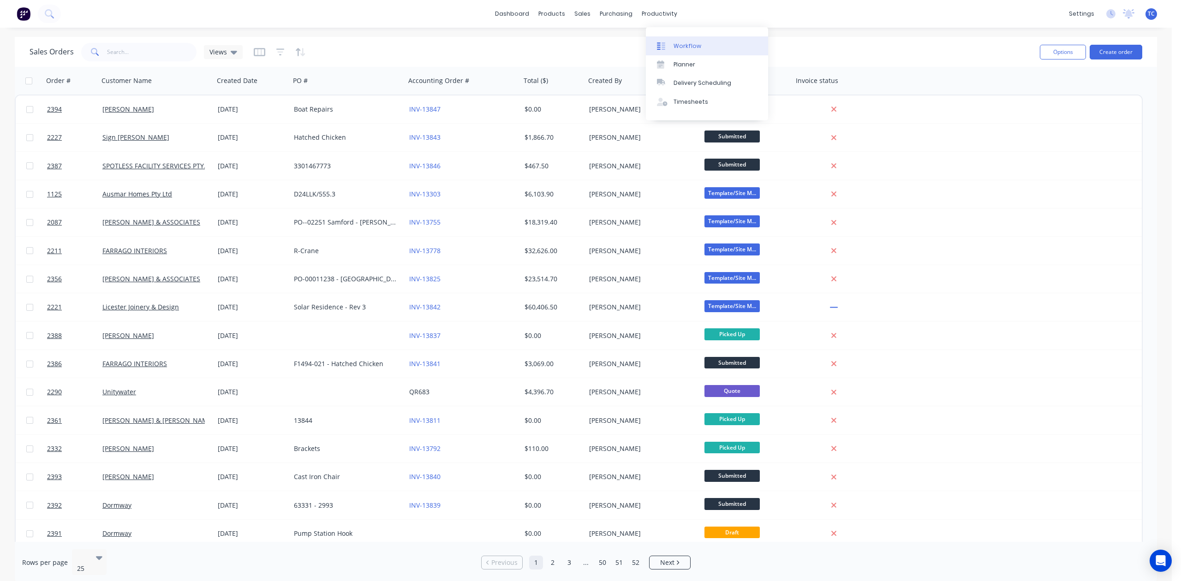
click at [691, 46] on div "Workflow" at bounding box center [688, 46] width 28 height 8
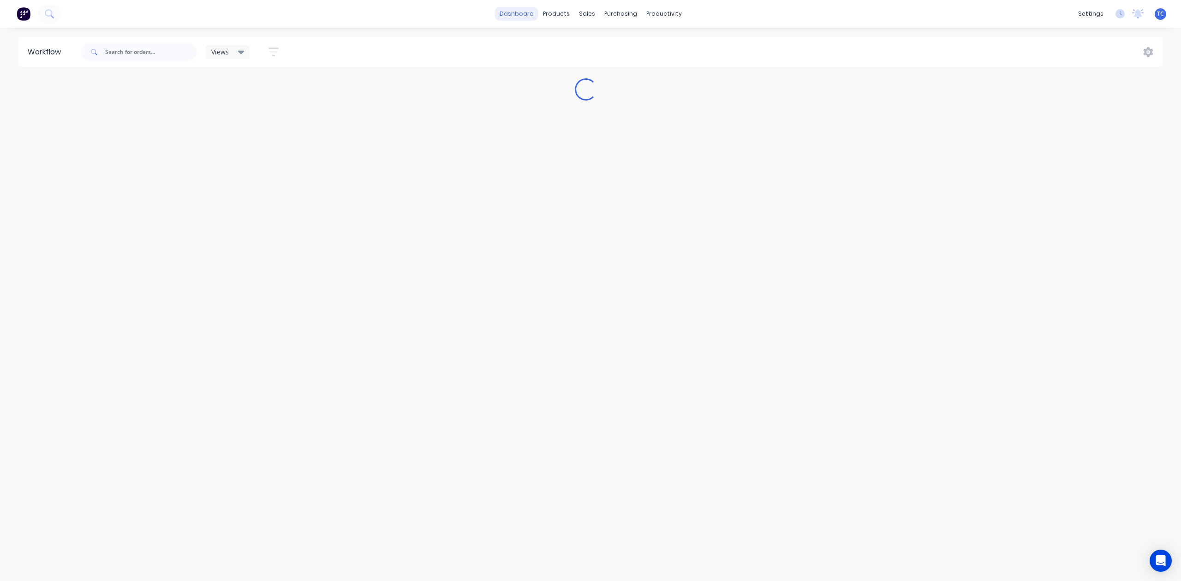
click at [504, 15] on link "dashboard" at bounding box center [516, 14] width 43 height 14
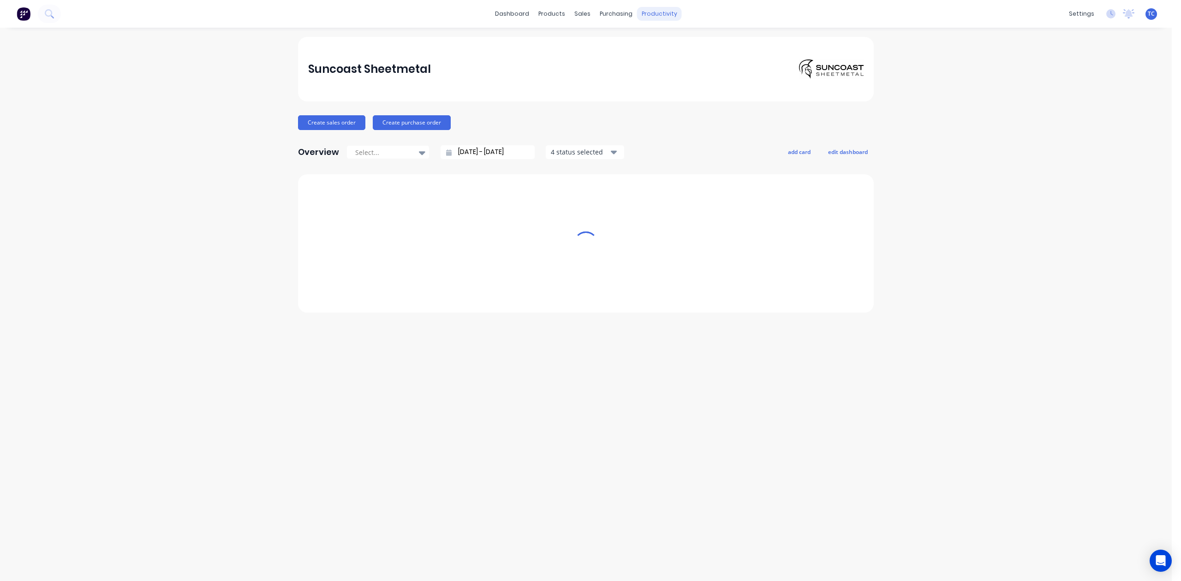
click at [675, 10] on div "productivity" at bounding box center [659, 14] width 45 height 14
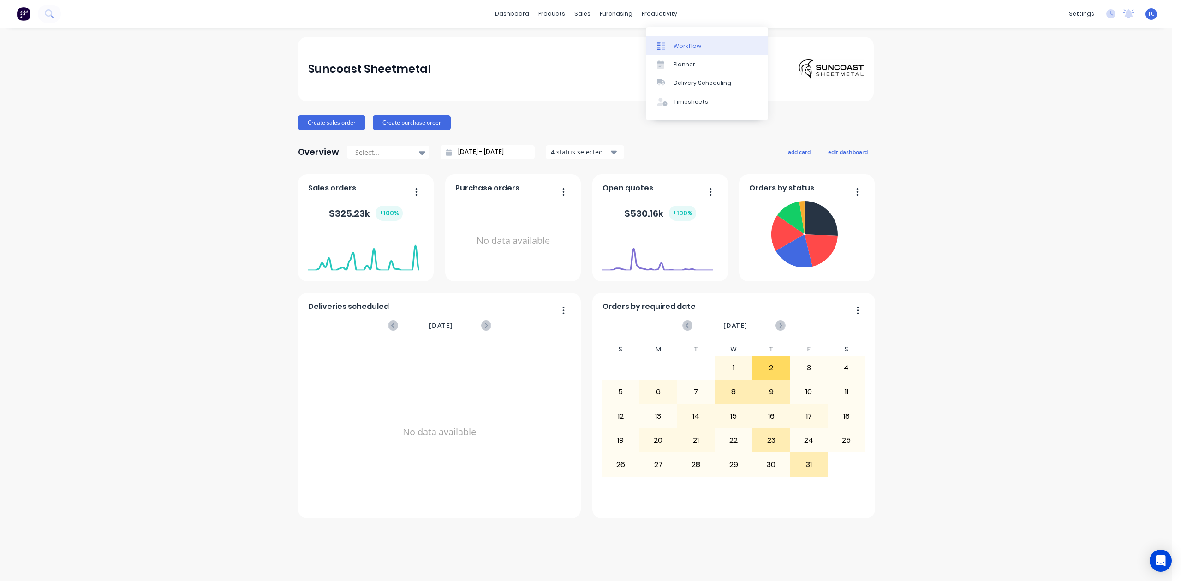
click at [691, 49] on div "Workflow" at bounding box center [688, 46] width 28 height 8
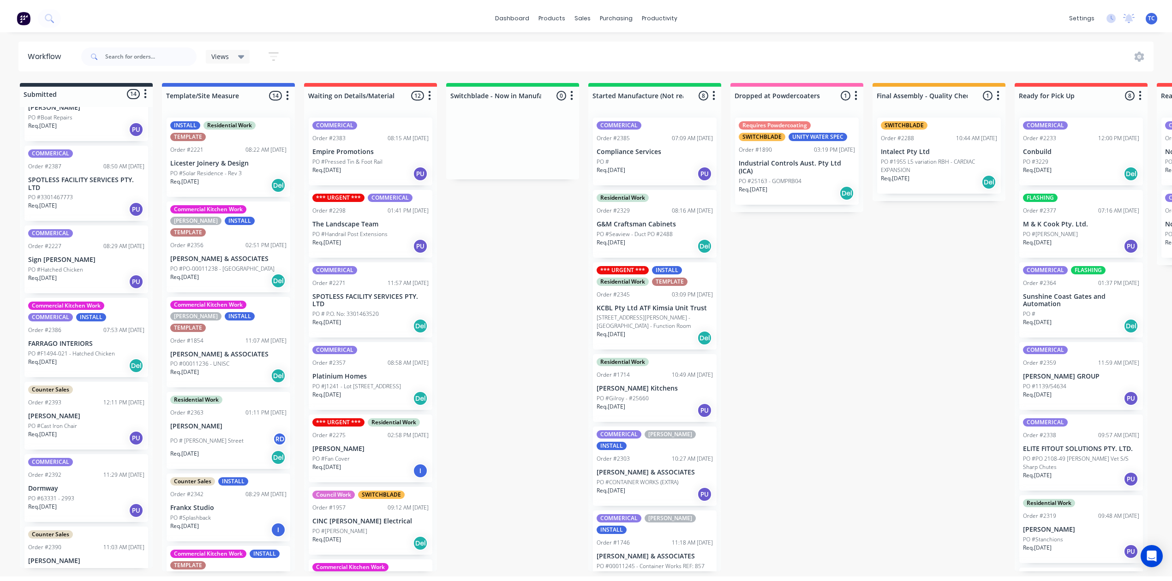
scroll to position [61, 0]
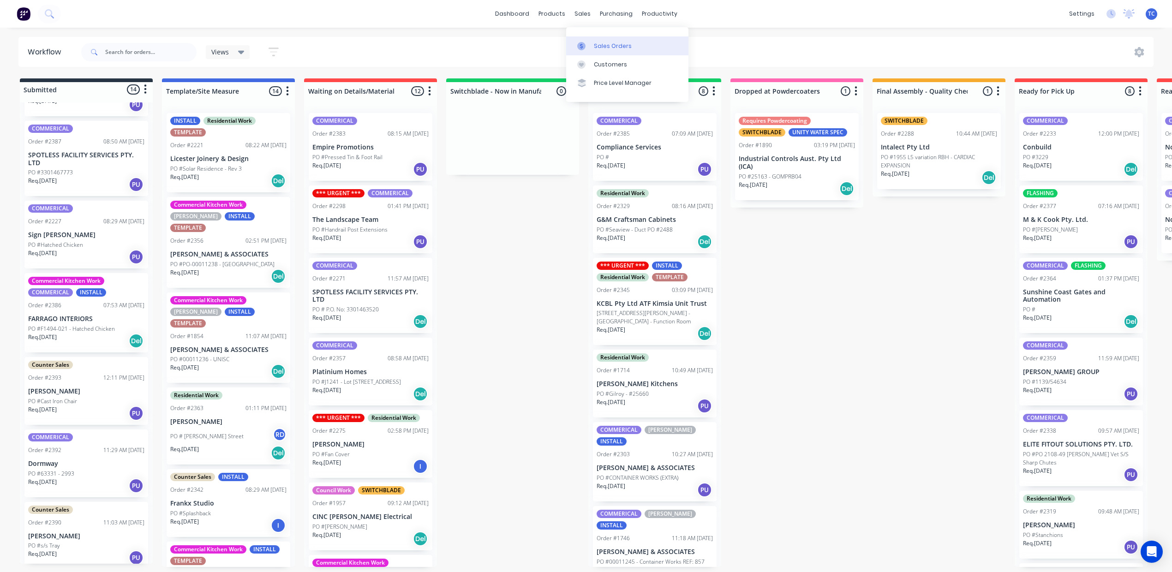
click at [612, 45] on link "Sales Orders" at bounding box center [627, 45] width 122 height 18
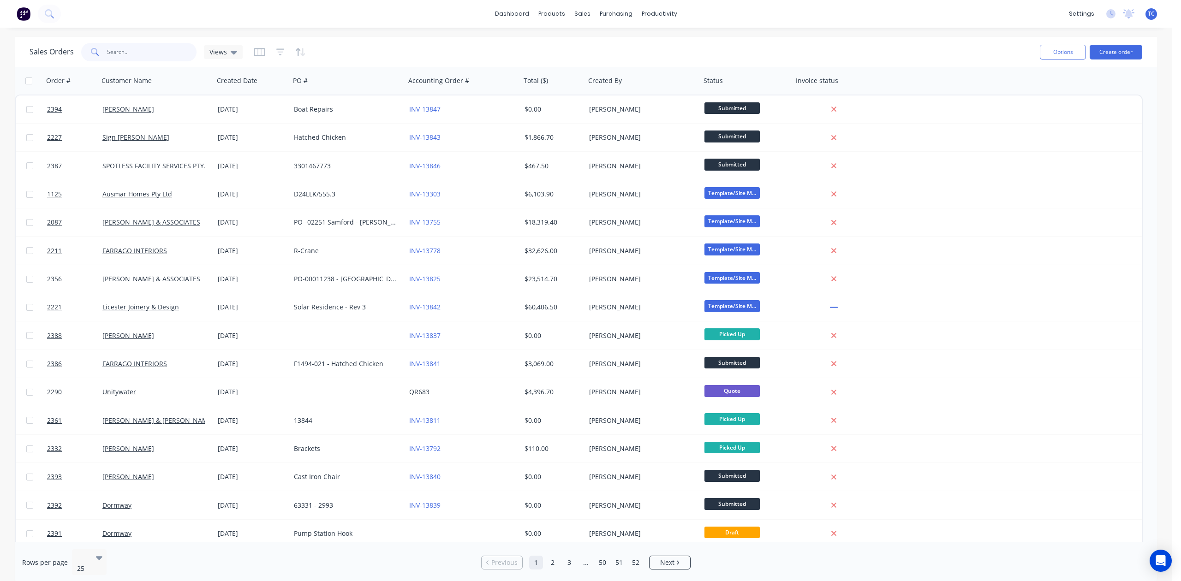
click at [163, 50] on input "text" at bounding box center [152, 52] width 90 height 18
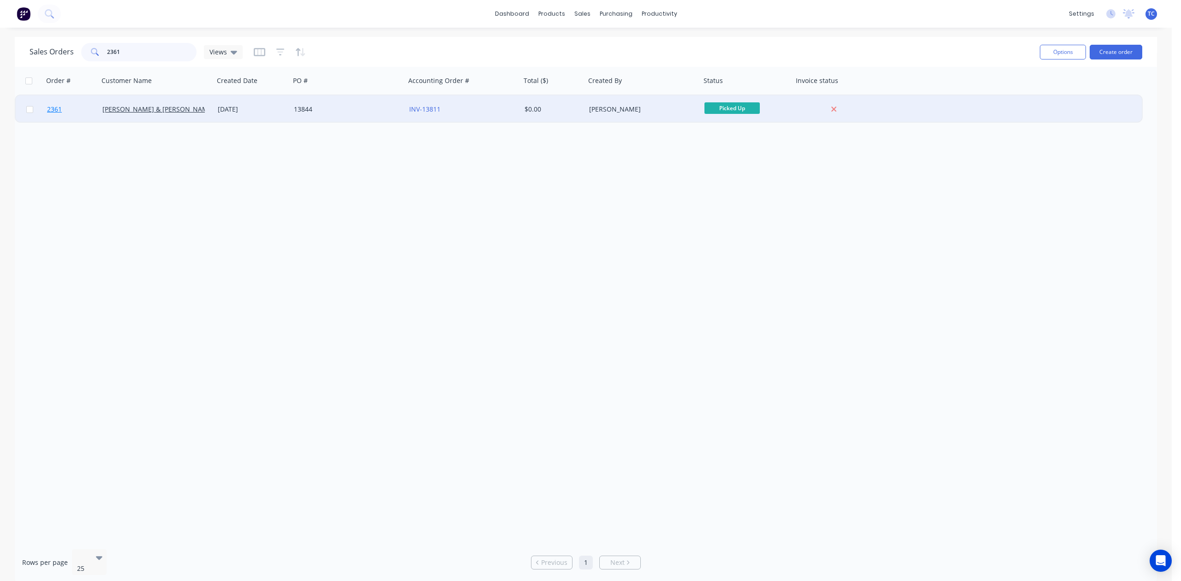
type input "2361"
click at [54, 106] on span "2361" at bounding box center [54, 109] width 15 height 9
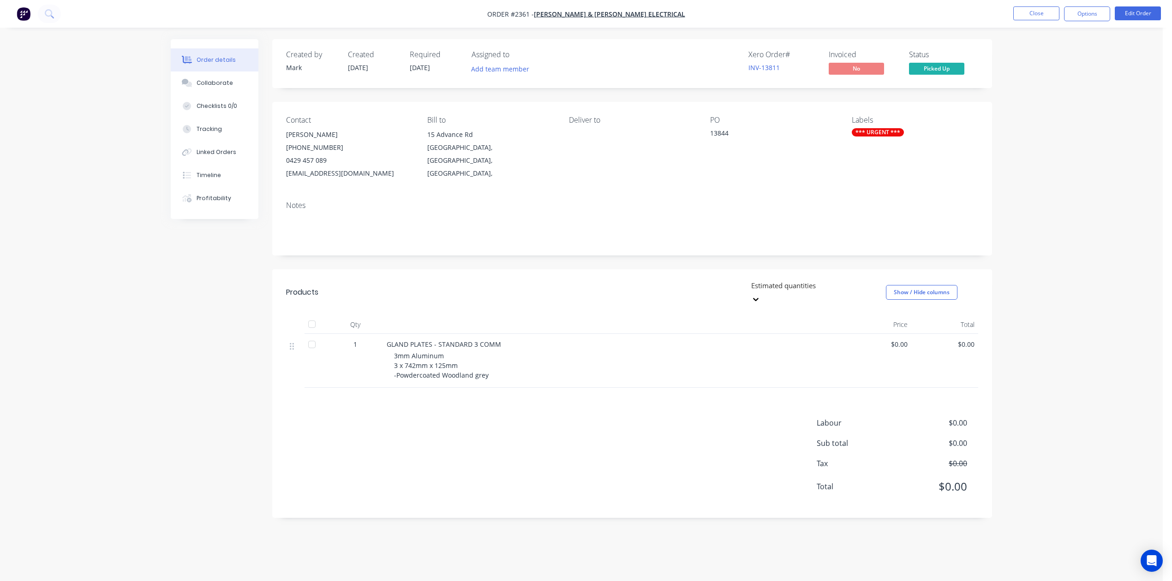
click at [896, 349] on span "$0.00" at bounding box center [878, 345] width 60 height 10
click at [905, 349] on span "$0.00" at bounding box center [878, 345] width 60 height 10
click at [1135, 11] on button "Edit Order" at bounding box center [1138, 13] width 46 height 14
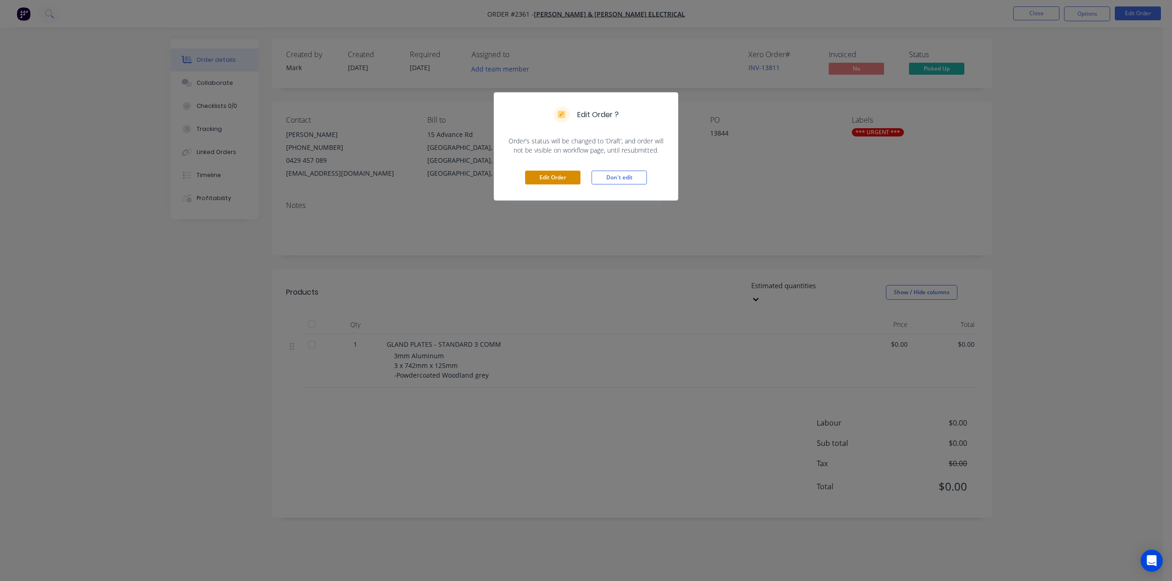
click at [545, 185] on button "Edit Order" at bounding box center [552, 178] width 55 height 14
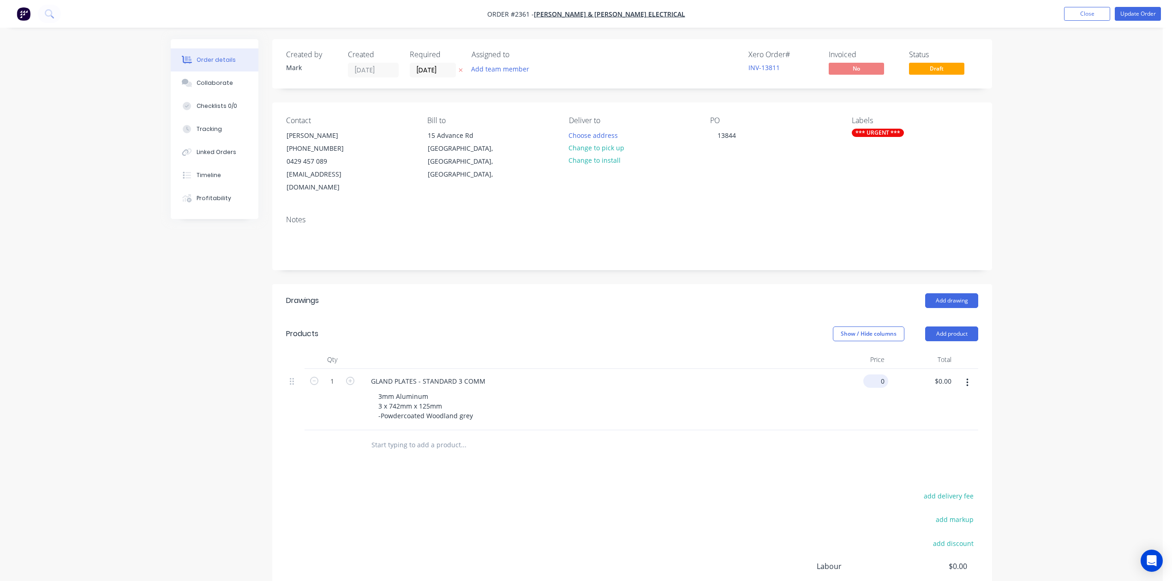
click at [880, 388] on input "0" at bounding box center [877, 381] width 21 height 13
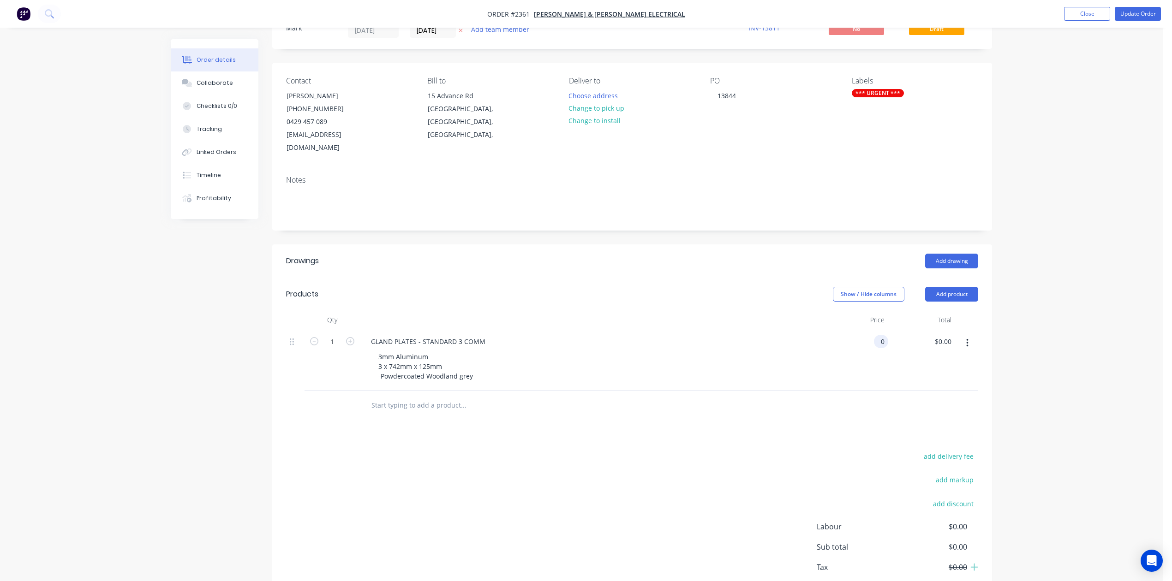
scroll to position [61, 0]
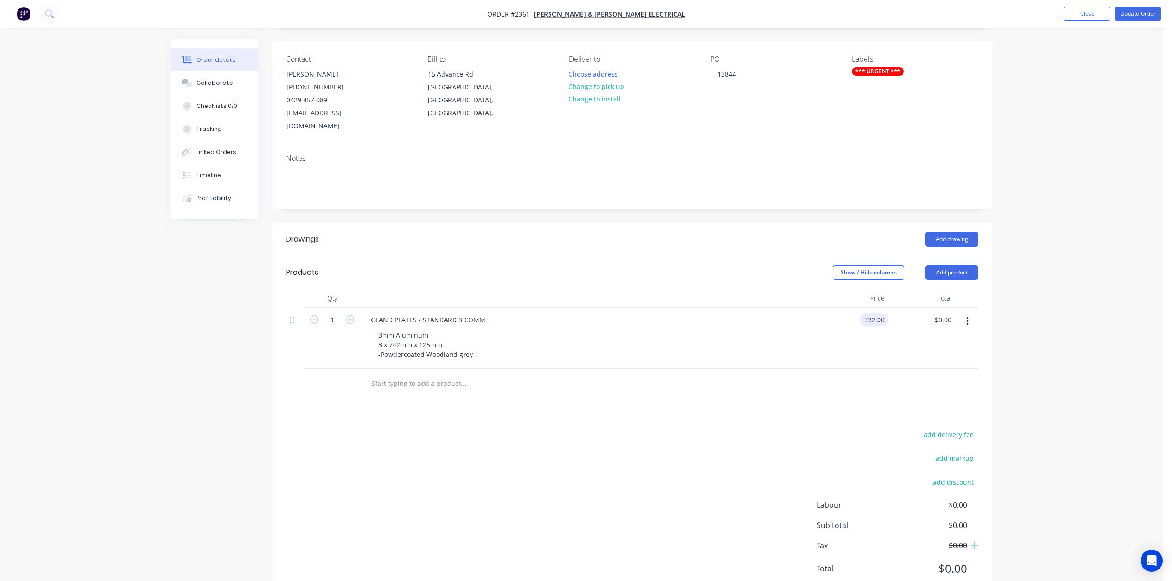
type input "$332.00"
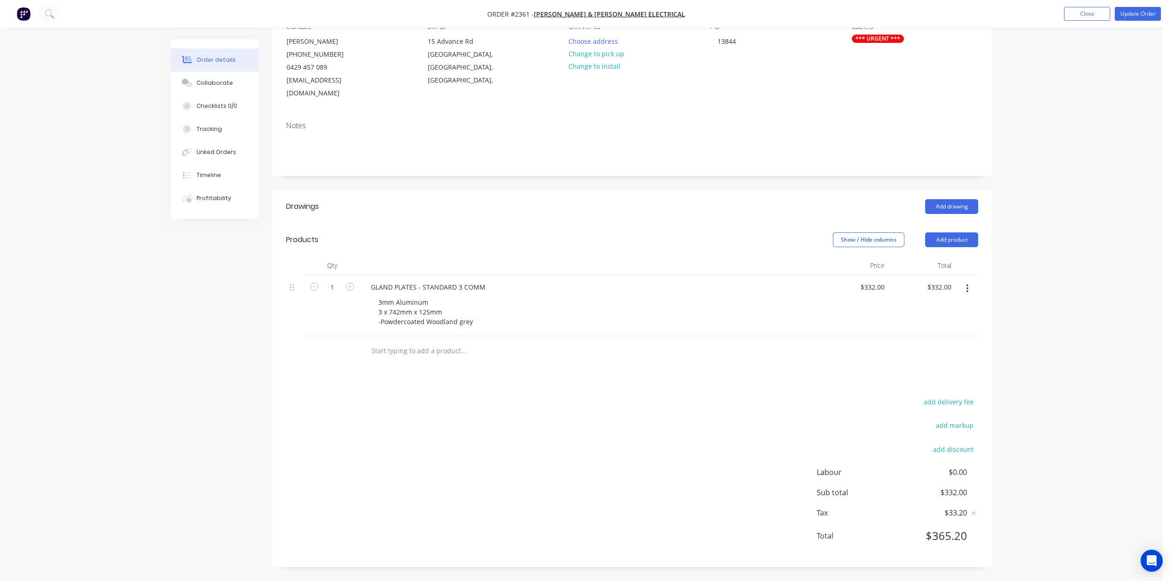
scroll to position [36, 0]
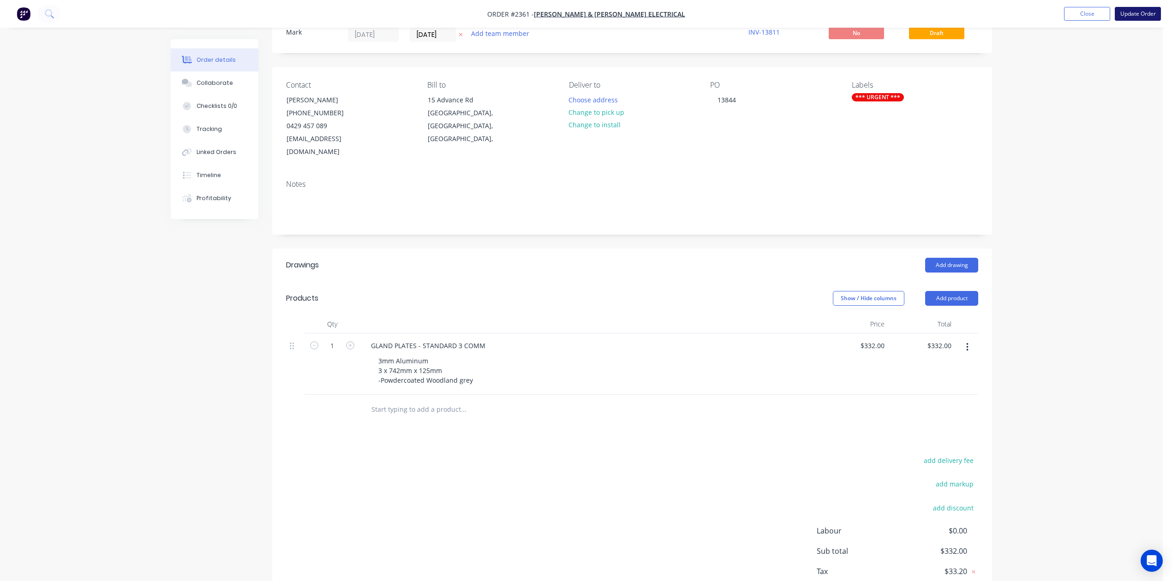
click at [1128, 12] on button "Update Order" at bounding box center [1138, 14] width 46 height 14
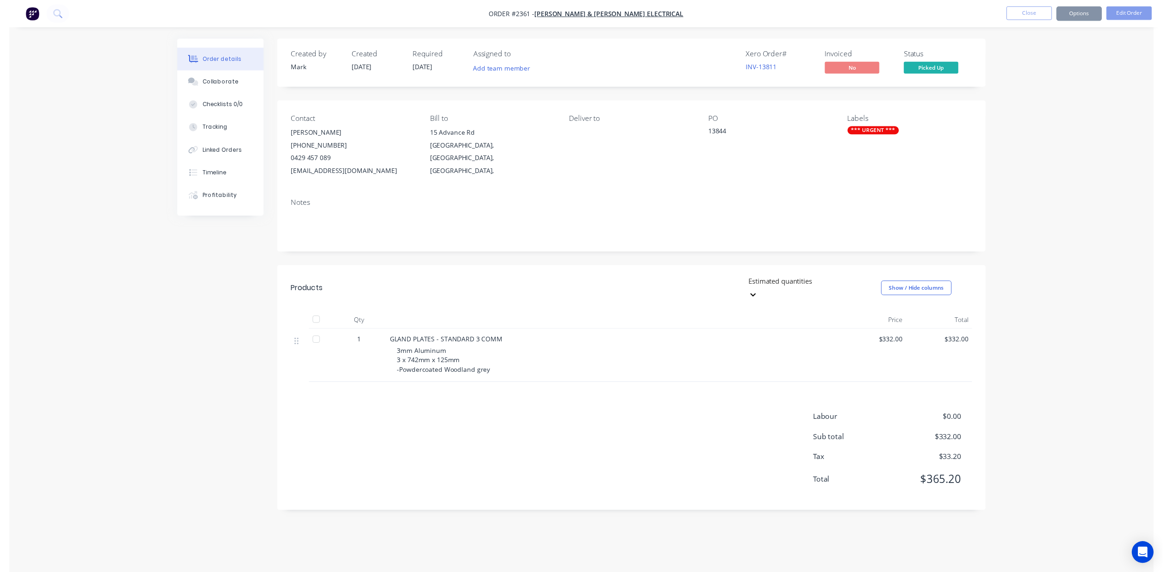
scroll to position [0, 0]
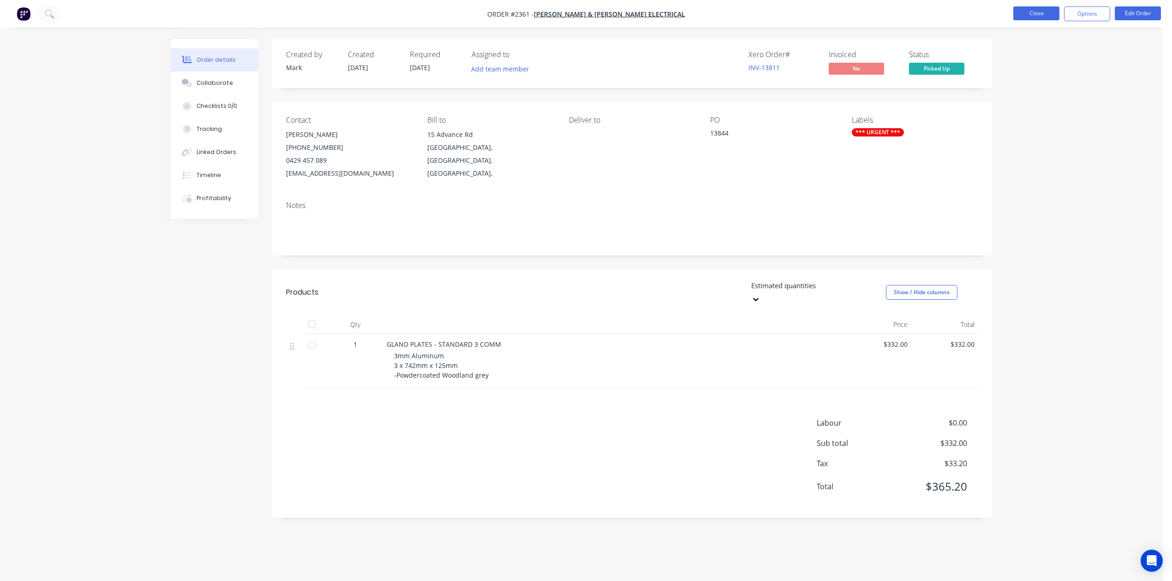
click at [1030, 10] on button "Close" at bounding box center [1036, 13] width 46 height 14
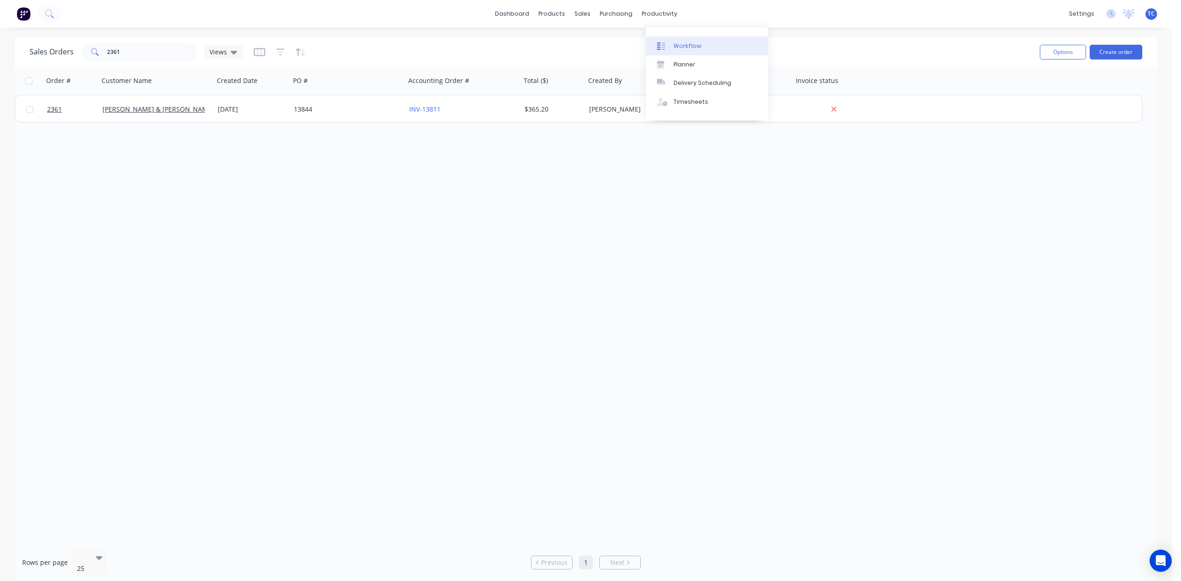
click at [688, 50] on div "Workflow" at bounding box center [688, 46] width 28 height 8
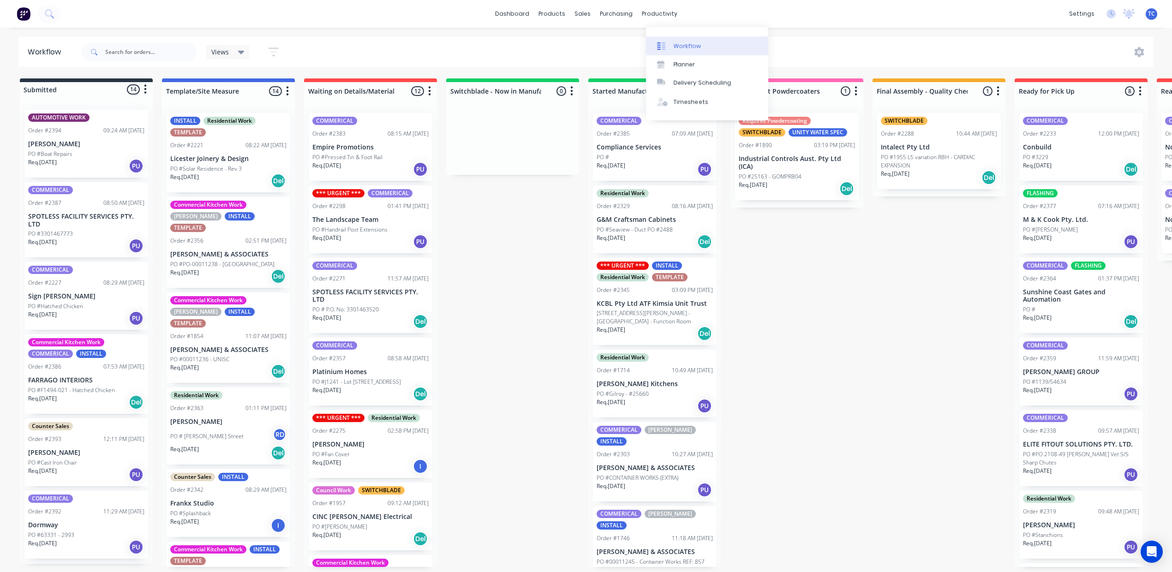
click at [699, 50] on div "Workflow" at bounding box center [688, 46] width 28 height 8
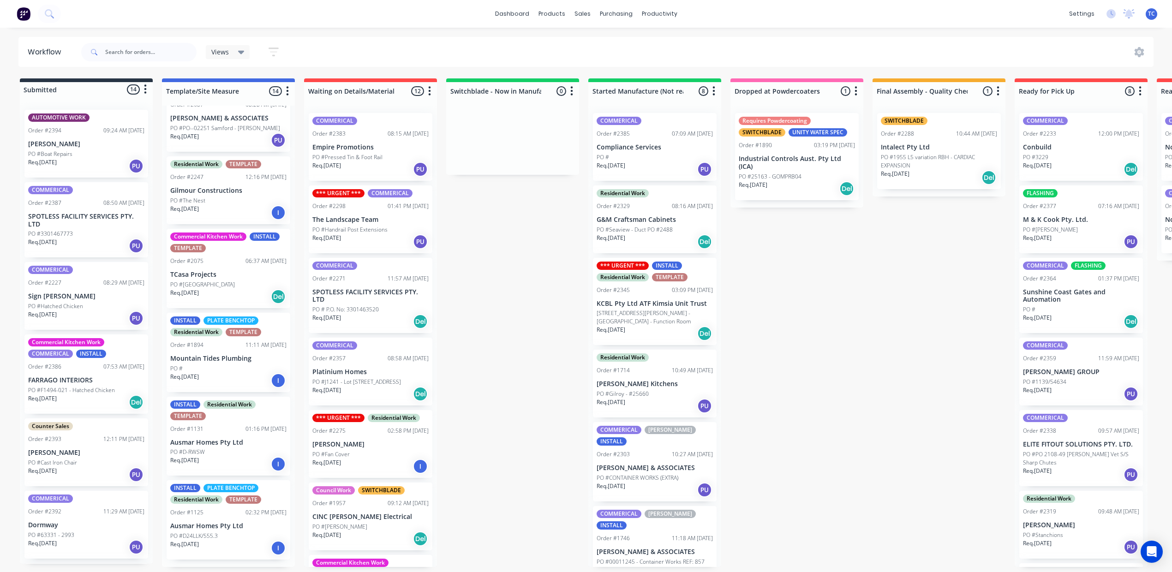
scroll to position [752, 0]
click at [429, 304] on p "SPOTLESS FACILITY SERVICES PTY. LTD" at bounding box center [370, 296] width 116 height 16
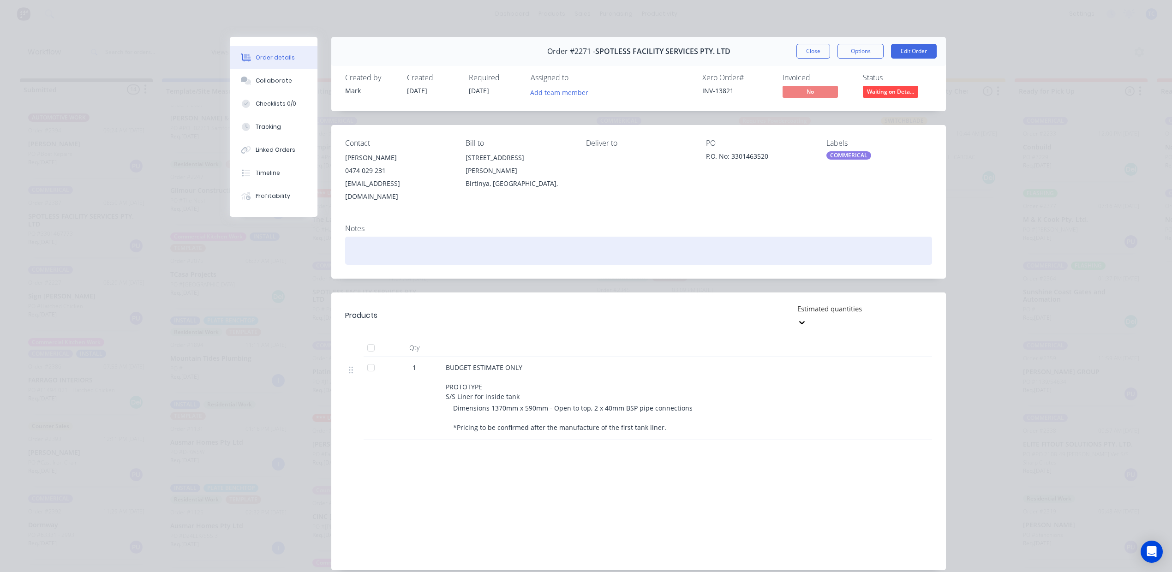
click at [393, 265] on div at bounding box center [638, 251] width 587 height 28
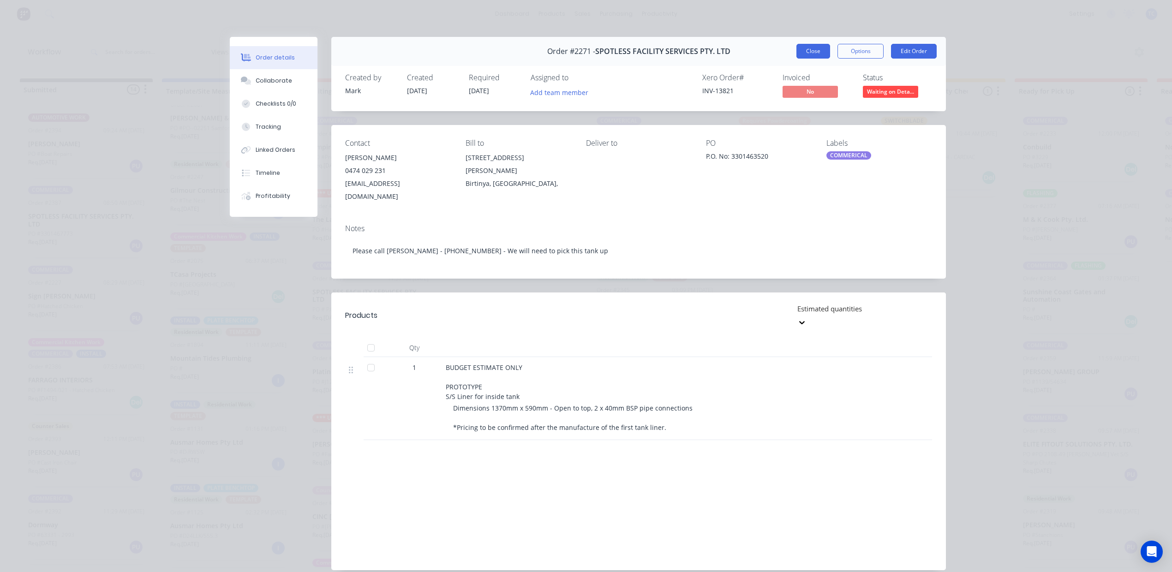
click at [800, 59] on button "Close" at bounding box center [813, 51] width 34 height 15
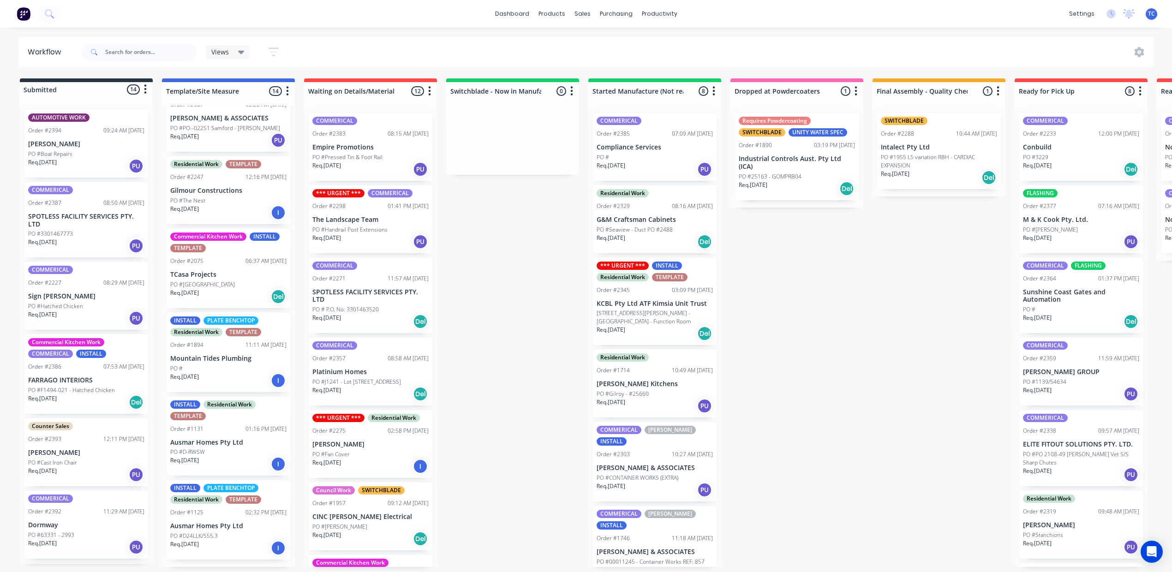
click at [429, 304] on p "SPOTLESS FACILITY SERVICES PTY. LTD" at bounding box center [370, 296] width 116 height 16
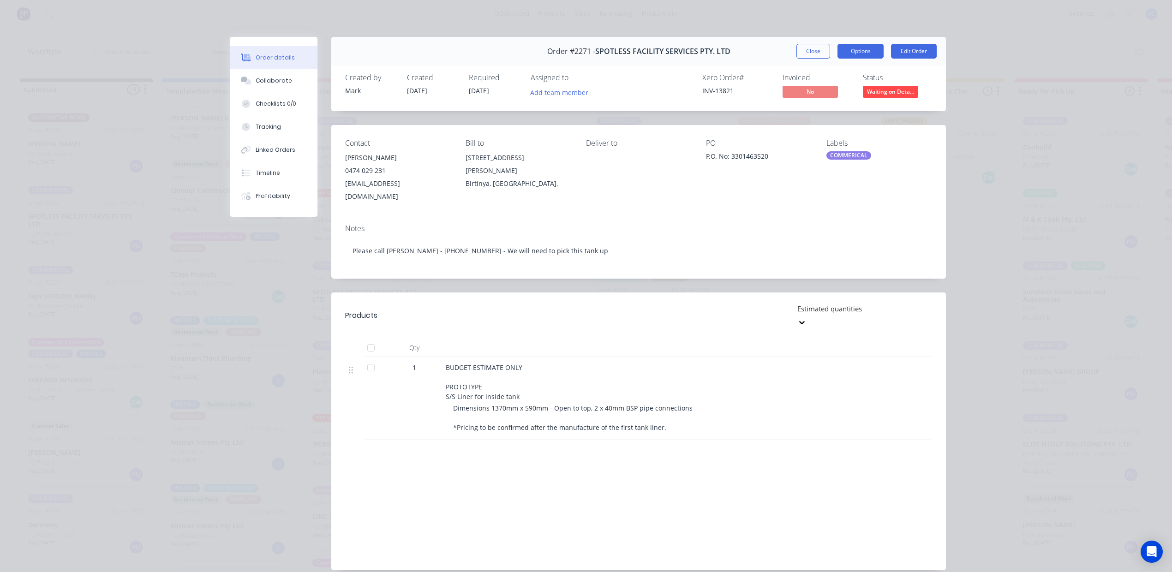
click at [844, 59] on button "Options" at bounding box center [861, 51] width 46 height 15
click at [799, 100] on div "Work Order" at bounding box center [835, 93] width 80 height 13
click at [806, 119] on div "Standard" at bounding box center [835, 111] width 80 height 13
drag, startPoint x: 792, startPoint y: 60, endPoint x: 811, endPoint y: 61, distance: 19.0
click at [796, 59] on button "Close" at bounding box center [813, 51] width 34 height 15
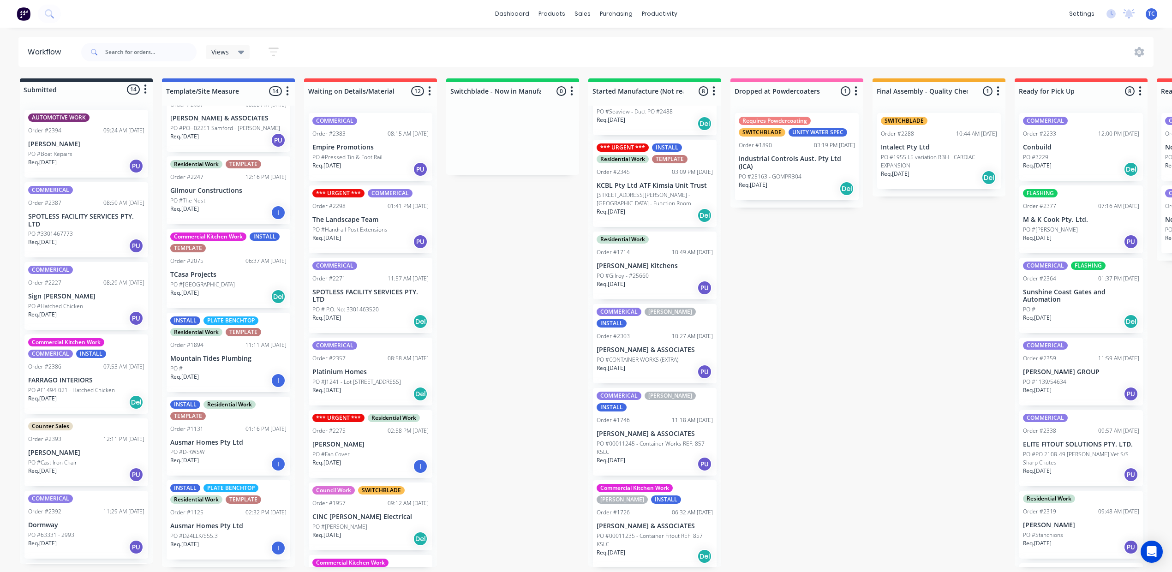
scroll to position [123, 0]
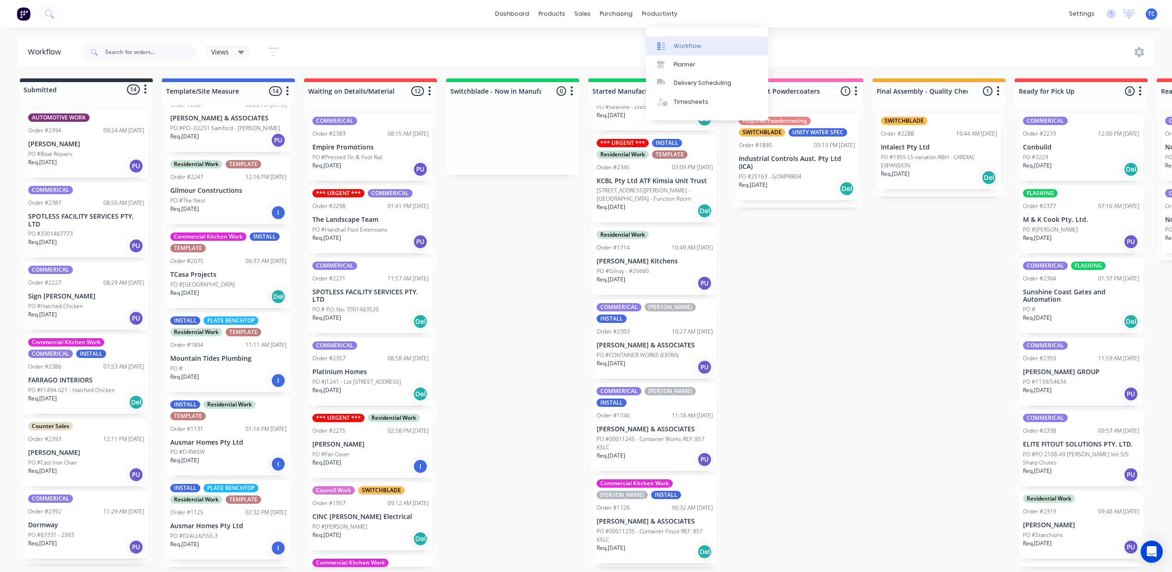
click at [694, 50] on div "Workflow" at bounding box center [688, 46] width 28 height 8
click at [89, 326] on div "Req. [DATE] PU" at bounding box center [86, 319] width 116 height 16
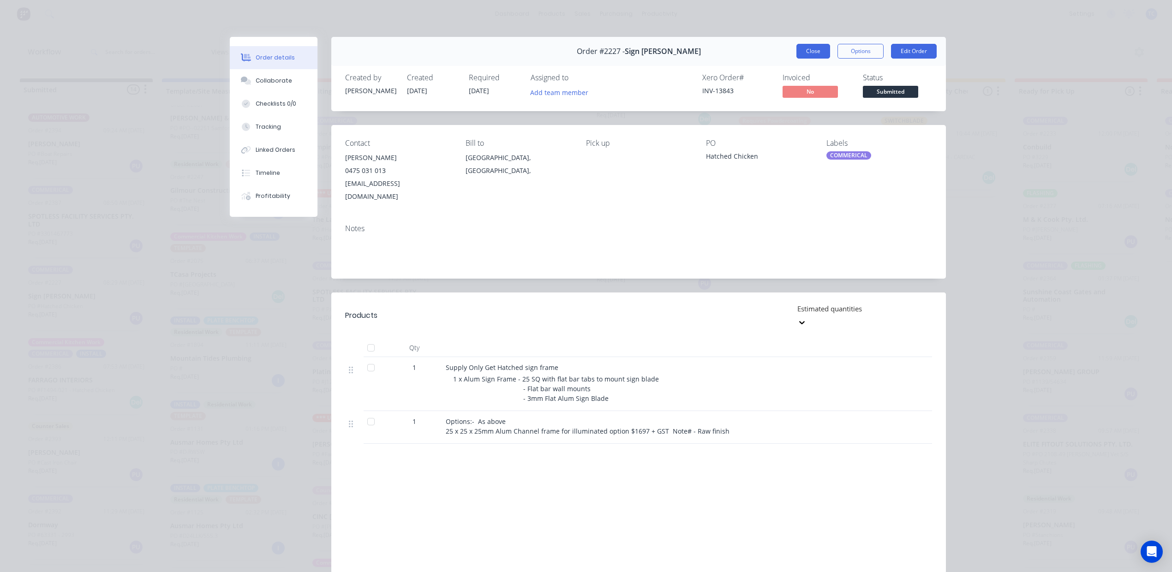
click at [798, 59] on button "Close" at bounding box center [813, 51] width 34 height 15
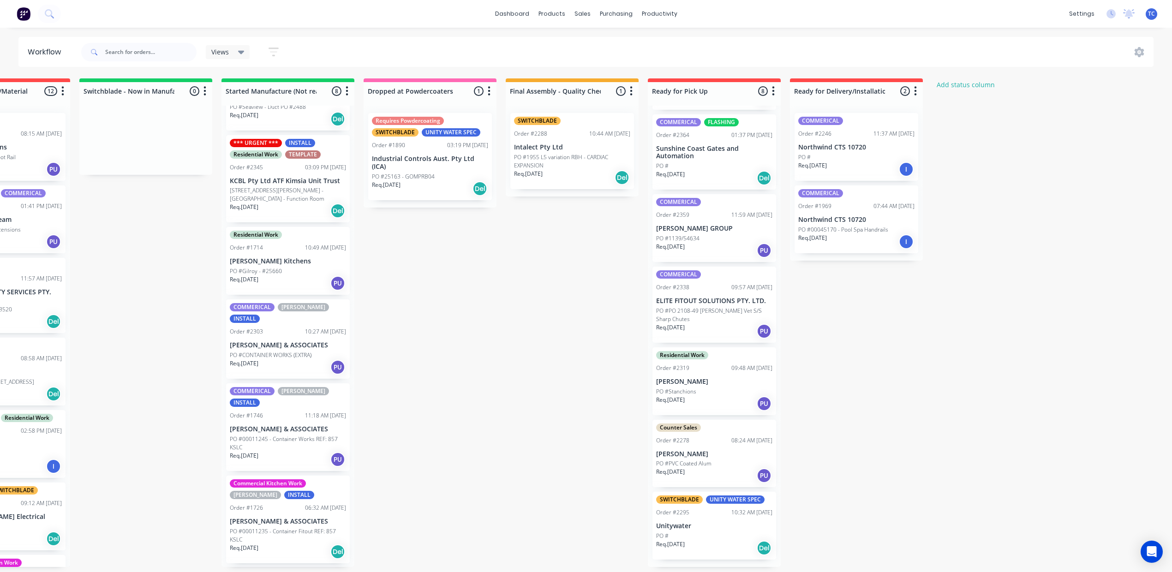
scroll to position [259, 0]
click at [939, 461] on div "Mark as Picked Up" at bounding box center [950, 451] width 93 height 19
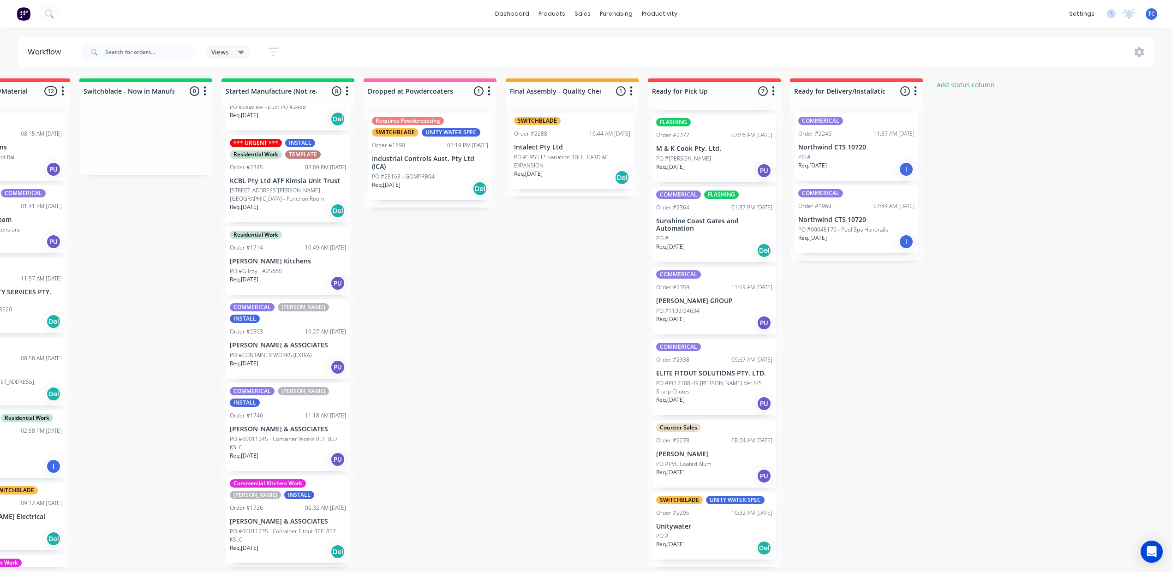
scroll to position [173, 0]
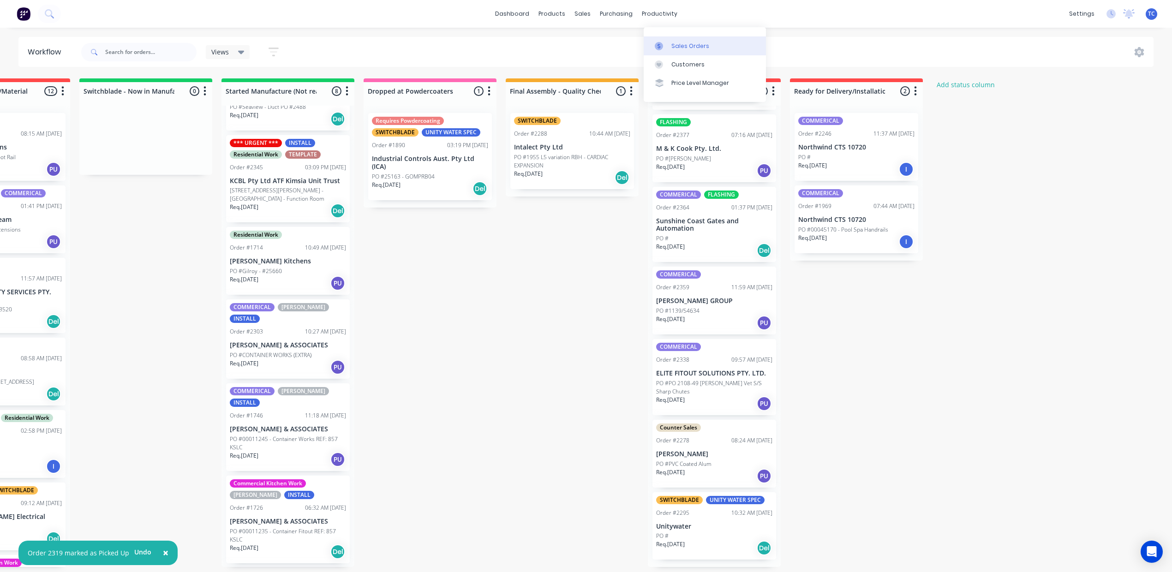
click at [671, 49] on div "Sales Orders" at bounding box center [690, 46] width 38 height 8
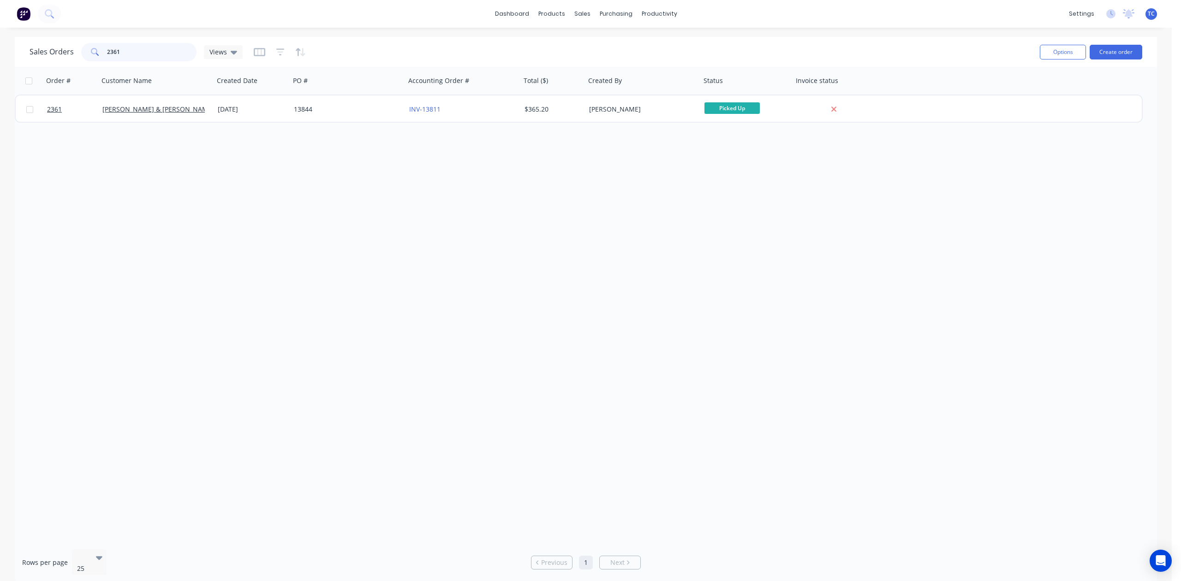
drag, startPoint x: 148, startPoint y: 52, endPoint x: 117, endPoint y: 48, distance: 30.6
click at [117, 48] on input "2361" at bounding box center [152, 52] width 90 height 18
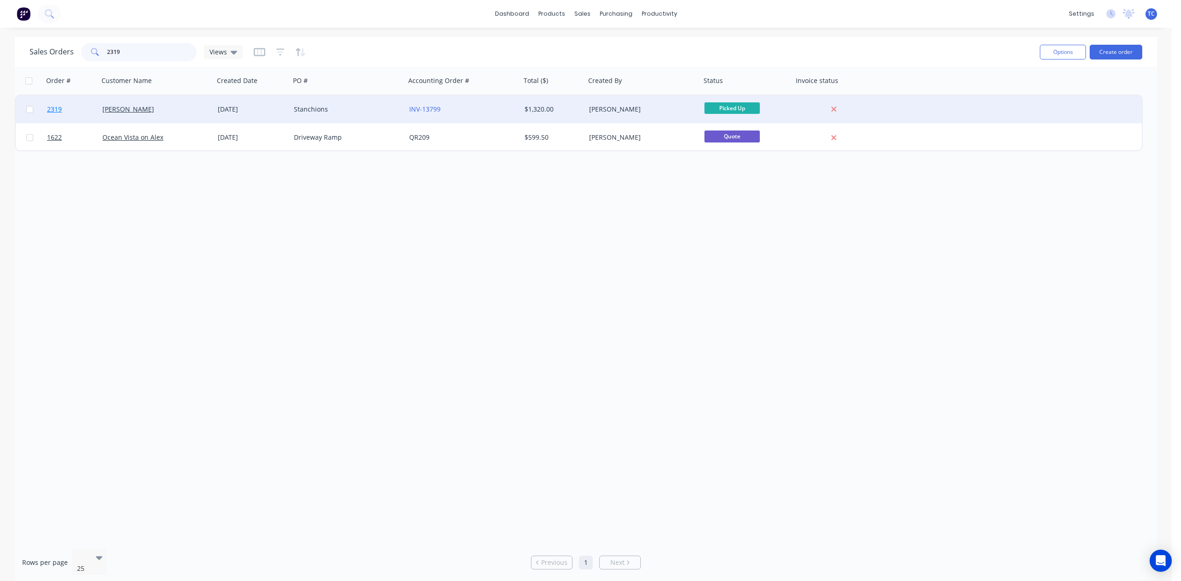
type input "2319"
click at [53, 108] on span "2319" at bounding box center [54, 109] width 15 height 9
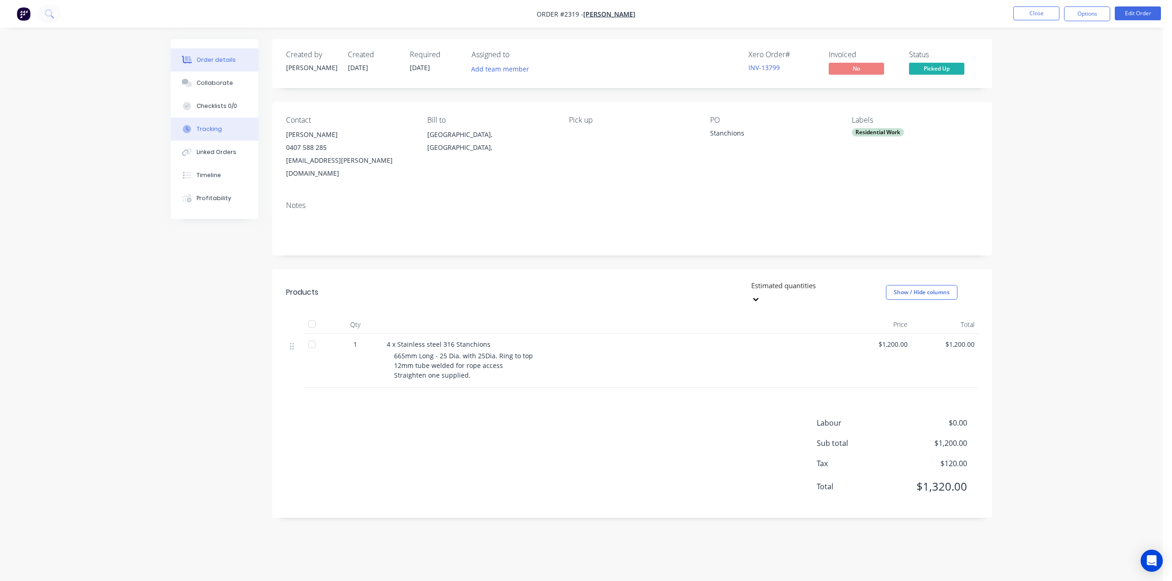
click at [222, 133] on div "Tracking" at bounding box center [209, 129] width 25 height 8
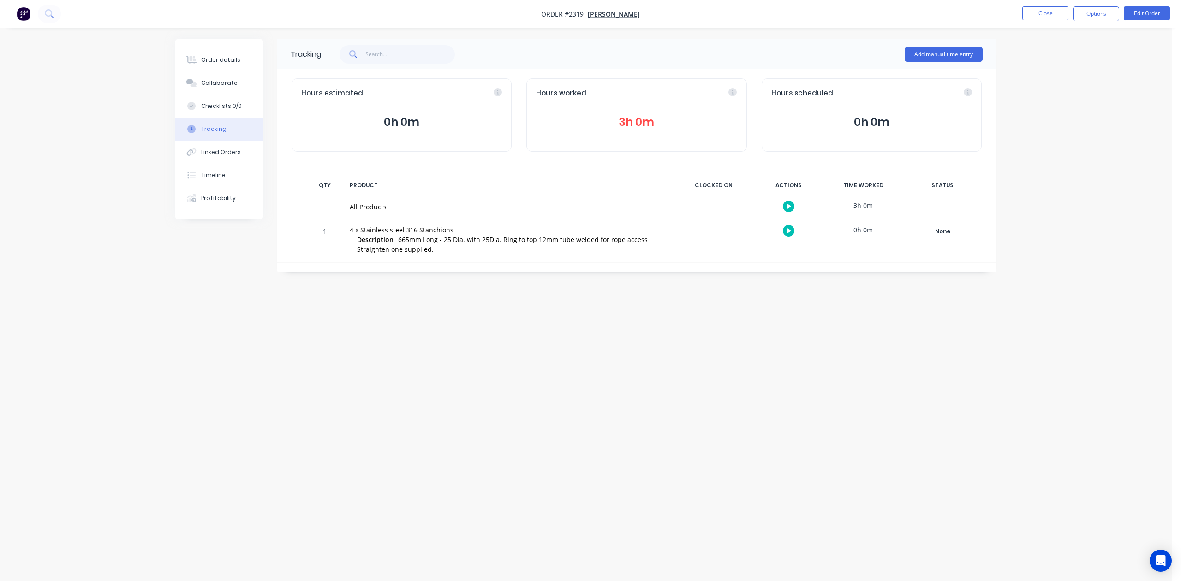
click at [619, 131] on button "3h 0m" at bounding box center [636, 123] width 201 height 18
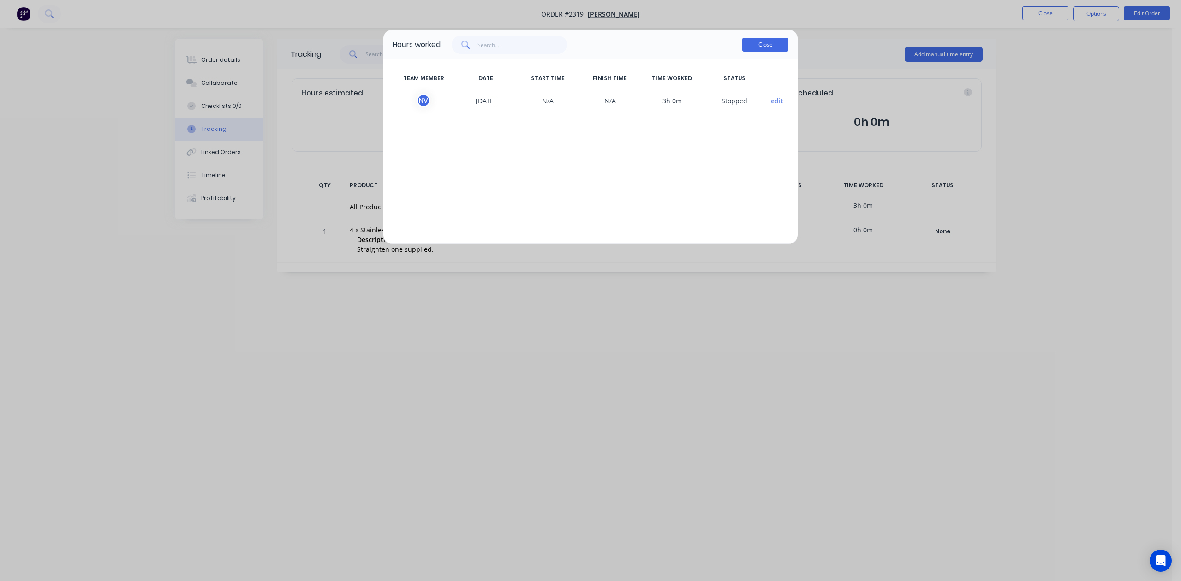
click at [757, 52] on button "Close" at bounding box center [765, 45] width 46 height 14
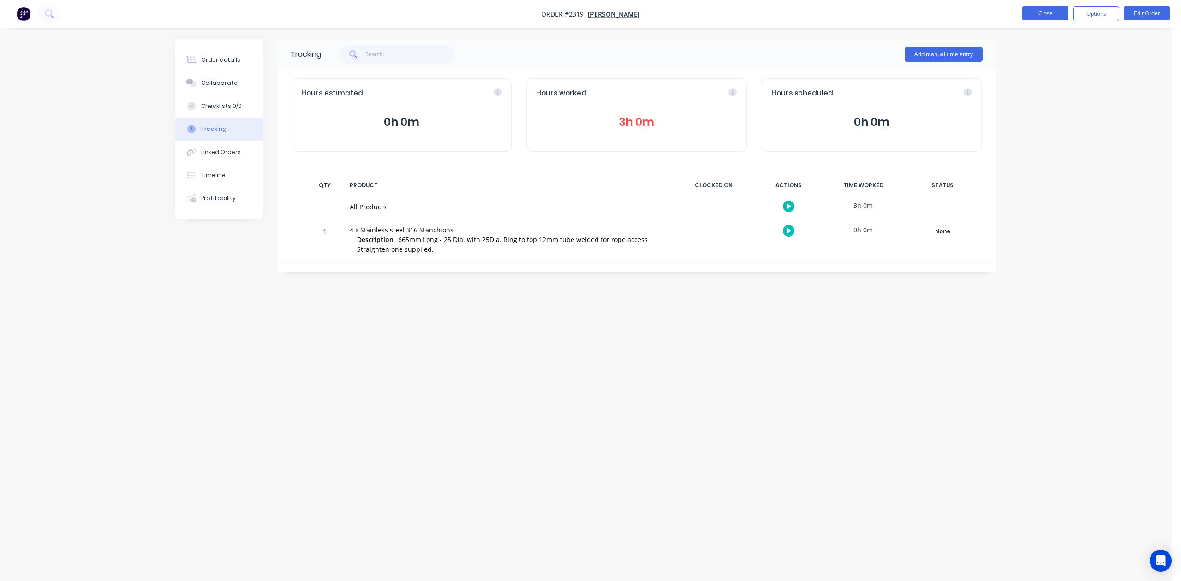
click at [1044, 15] on button "Close" at bounding box center [1046, 13] width 46 height 14
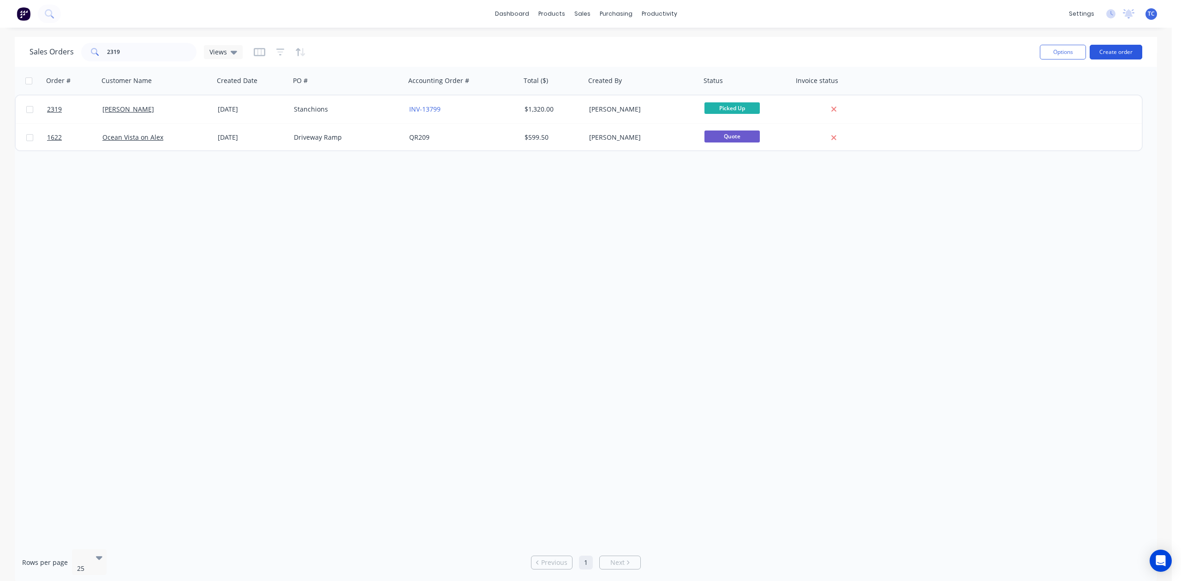
click at [1110, 57] on button "Create order" at bounding box center [1116, 52] width 53 height 15
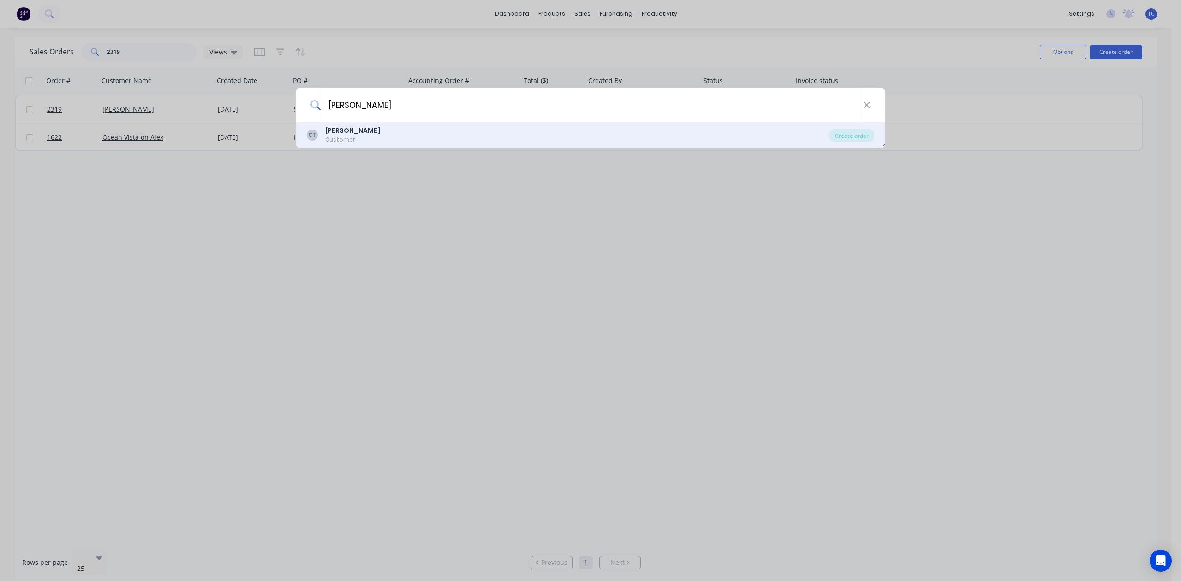
type input "[PERSON_NAME]"
click at [333, 132] on b "[PERSON_NAME]" at bounding box center [352, 130] width 55 height 9
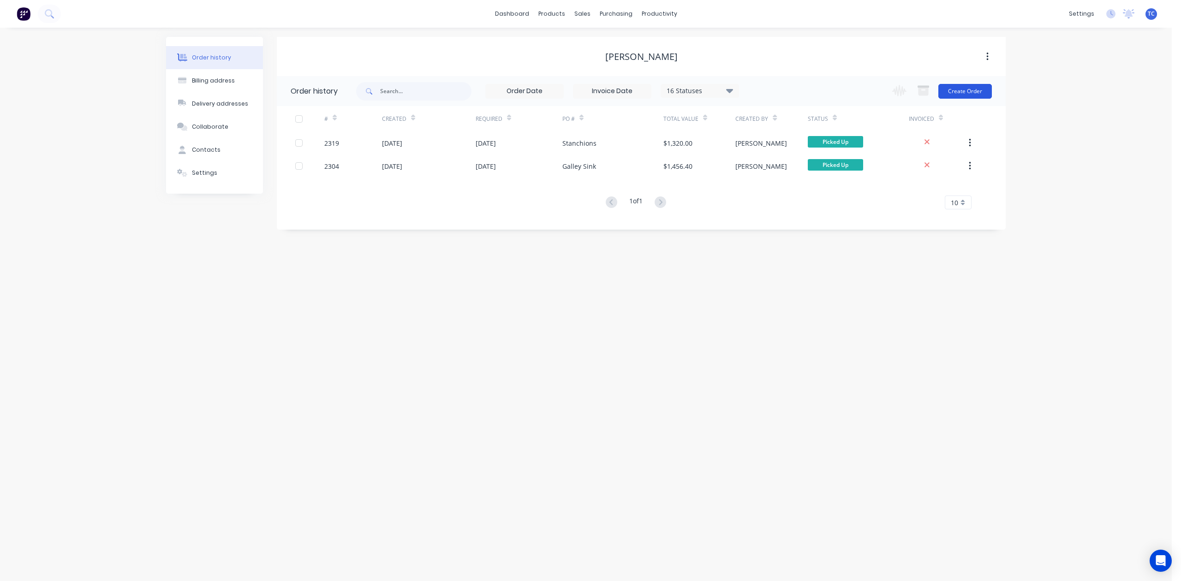
click at [971, 92] on button "Create Order" at bounding box center [966, 91] width 54 height 15
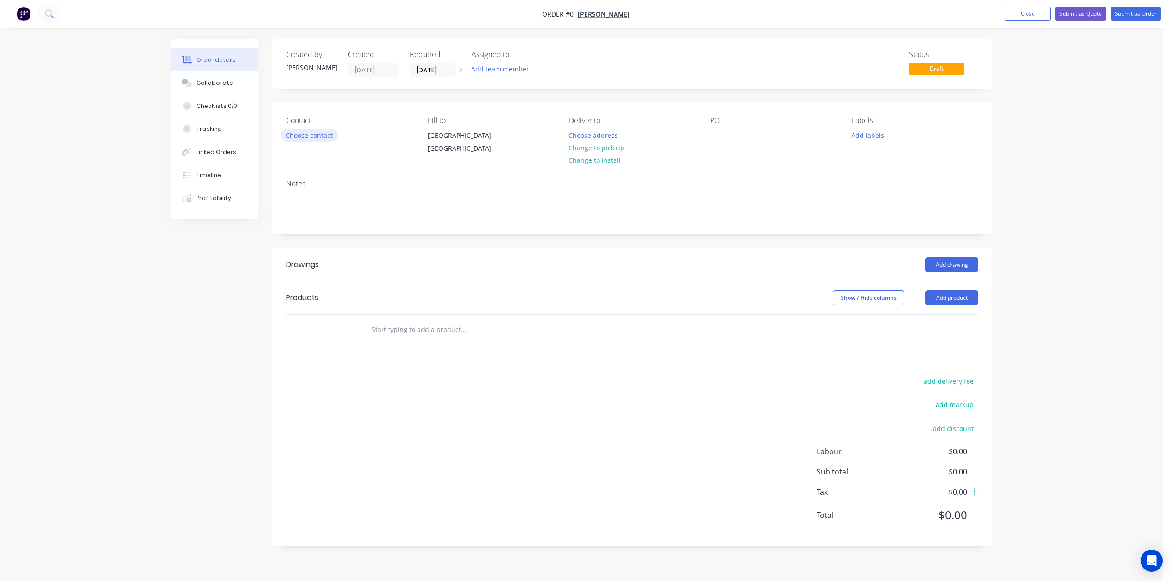
click at [338, 141] on button "Choose contact" at bounding box center [309, 135] width 57 height 12
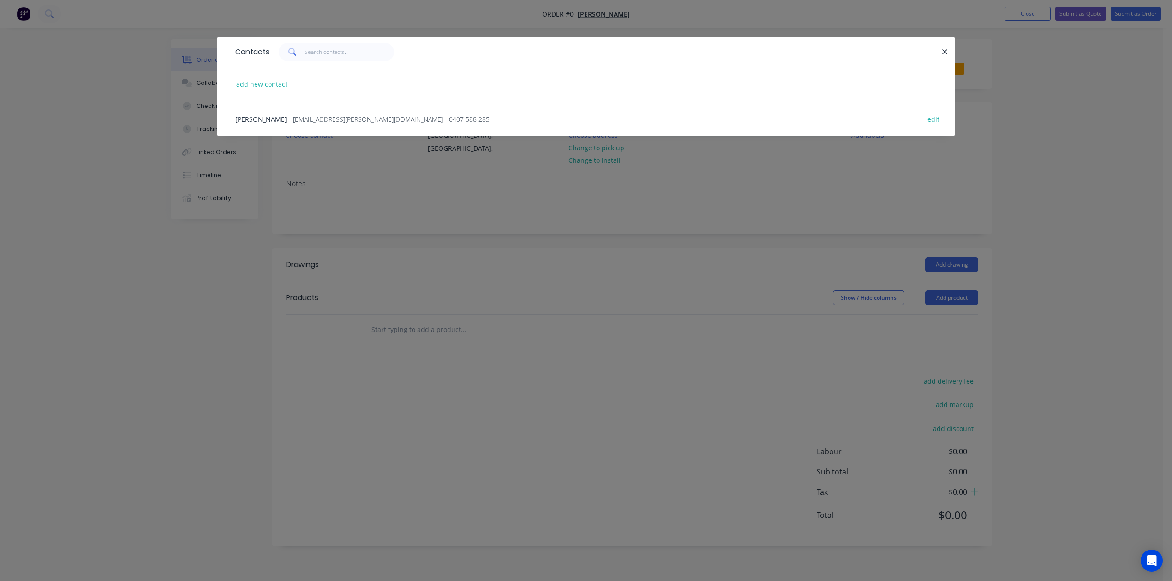
click at [293, 124] on span "- [EMAIL_ADDRESS][PERSON_NAME][DOMAIN_NAME] - 0407 588 285" at bounding box center [389, 119] width 201 height 9
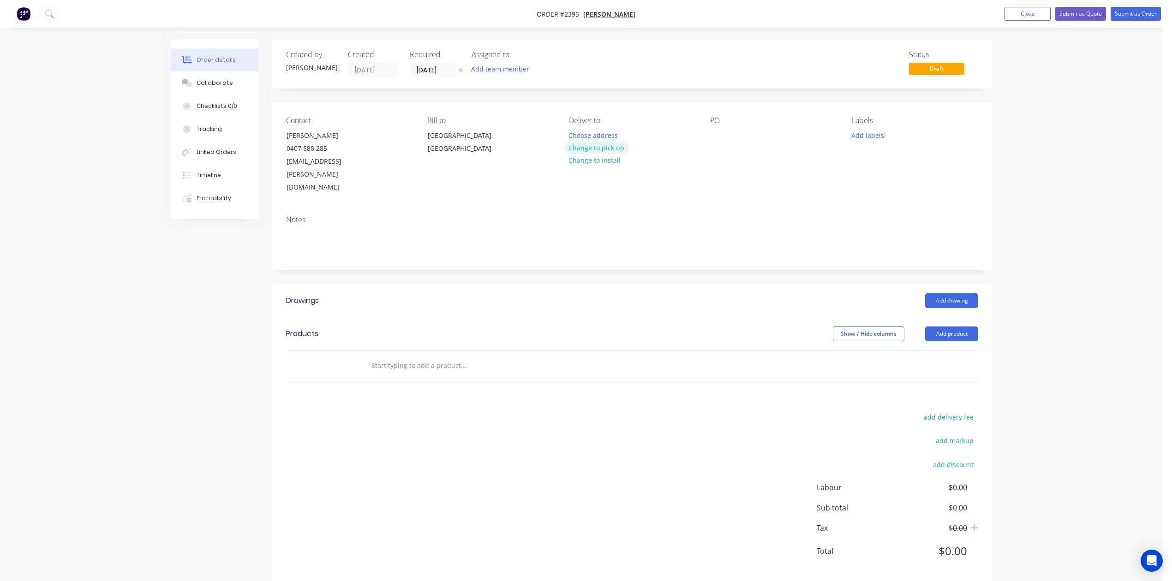
click at [615, 154] on button "Change to pick up" at bounding box center [597, 148] width 66 height 12
click at [877, 141] on button "Add labels" at bounding box center [867, 135] width 42 height 12
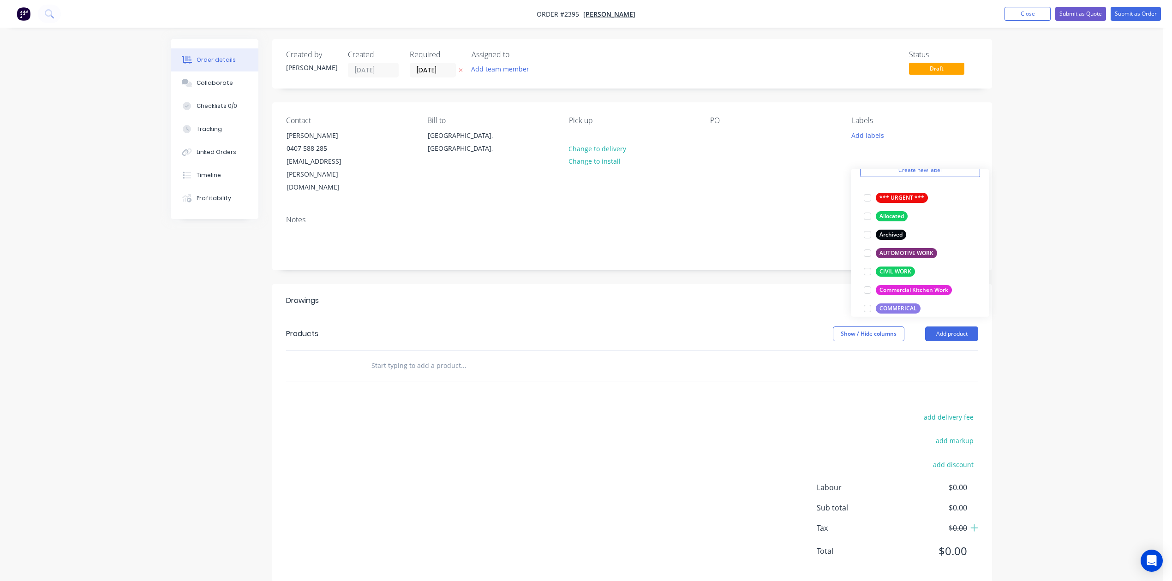
scroll to position [123, 0]
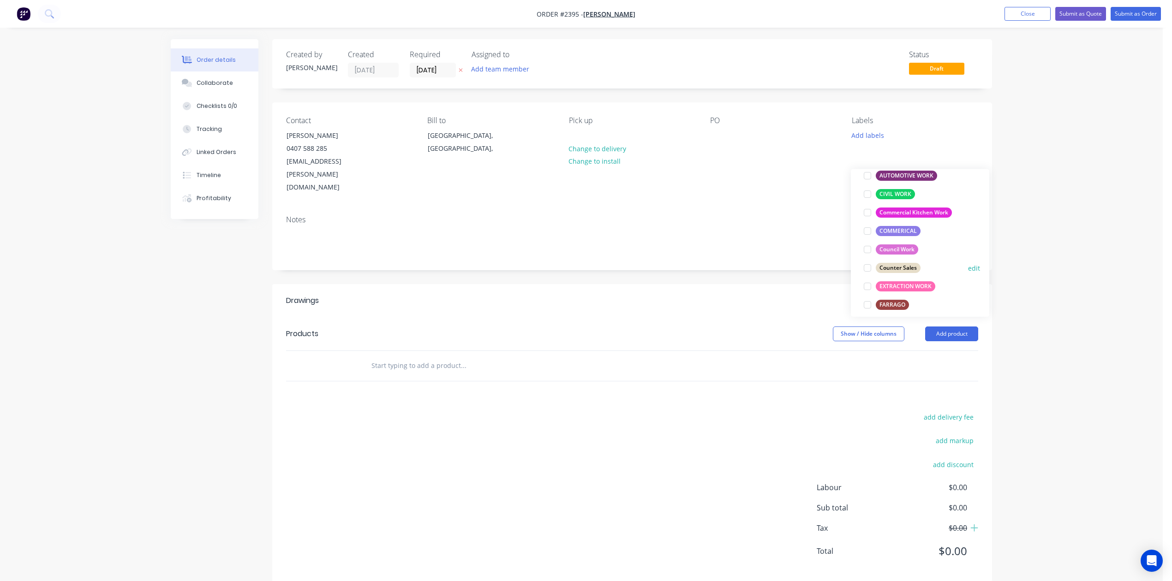
click at [868, 271] on div at bounding box center [867, 268] width 18 height 18
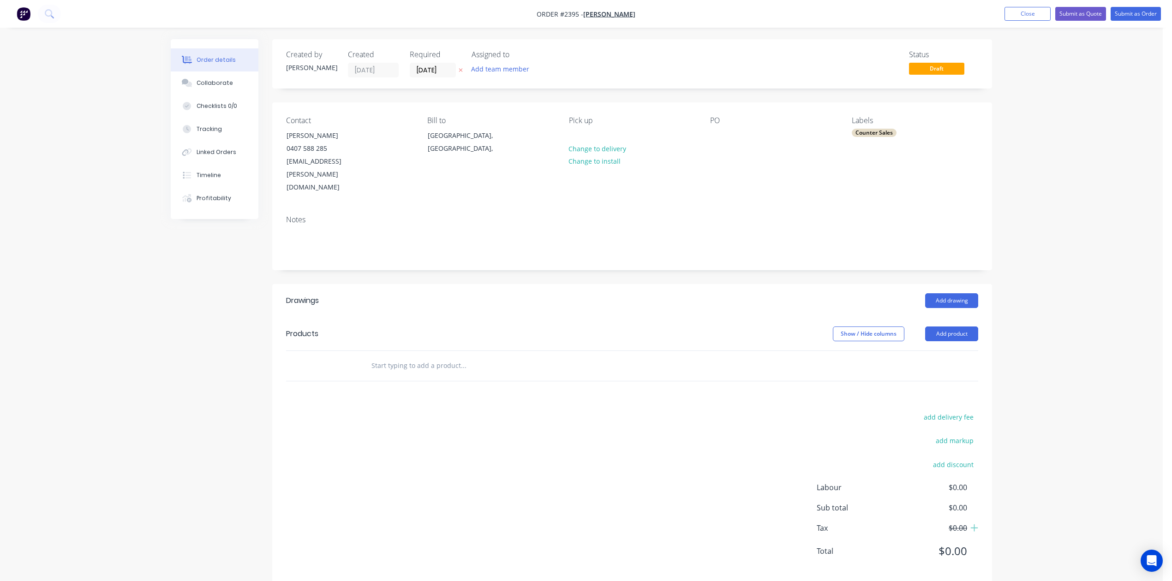
click at [688, 206] on div "Contact [PERSON_NAME] [PHONE_NUMBER] [EMAIL_ADDRESS][PERSON_NAME][DOMAIN_NAME] …" at bounding box center [632, 155] width 720 height 106
click at [458, 375] on input "text" at bounding box center [463, 366] width 185 height 18
click at [877, 137] on div "Counter Sales" at bounding box center [874, 133] width 45 height 8
click at [864, 238] on div at bounding box center [867, 236] width 18 height 18
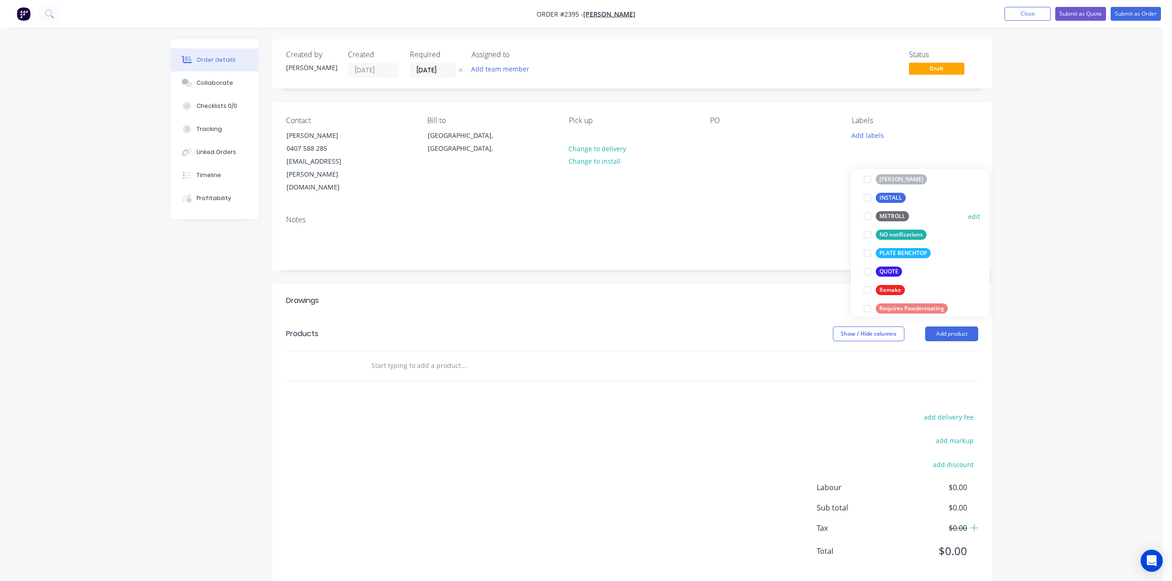
scroll to position [307, 0]
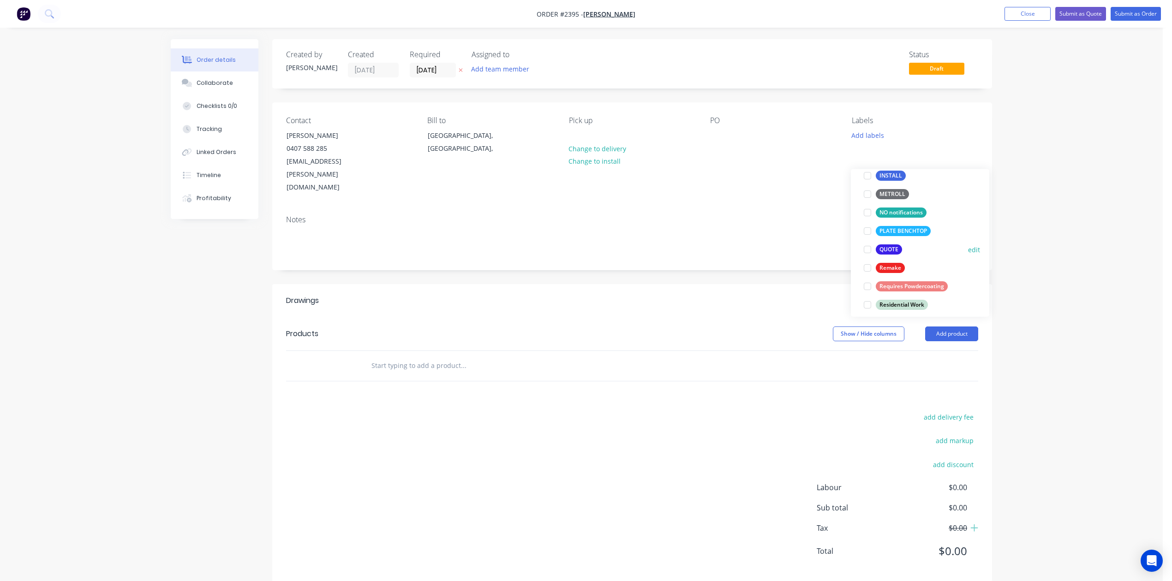
click at [868, 251] on div at bounding box center [867, 249] width 18 height 18
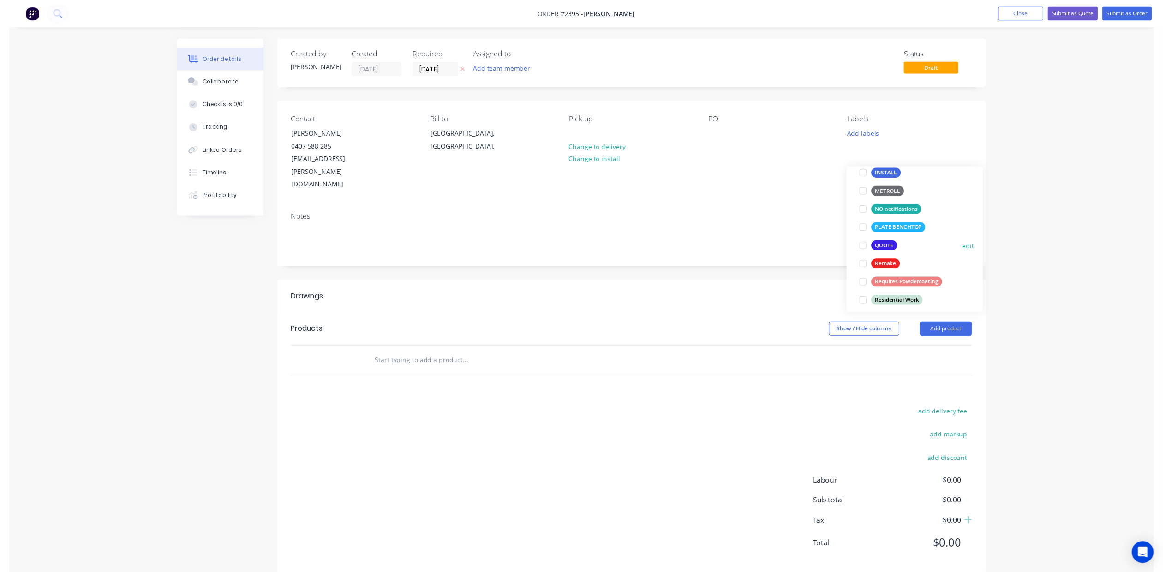
scroll to position [0, 0]
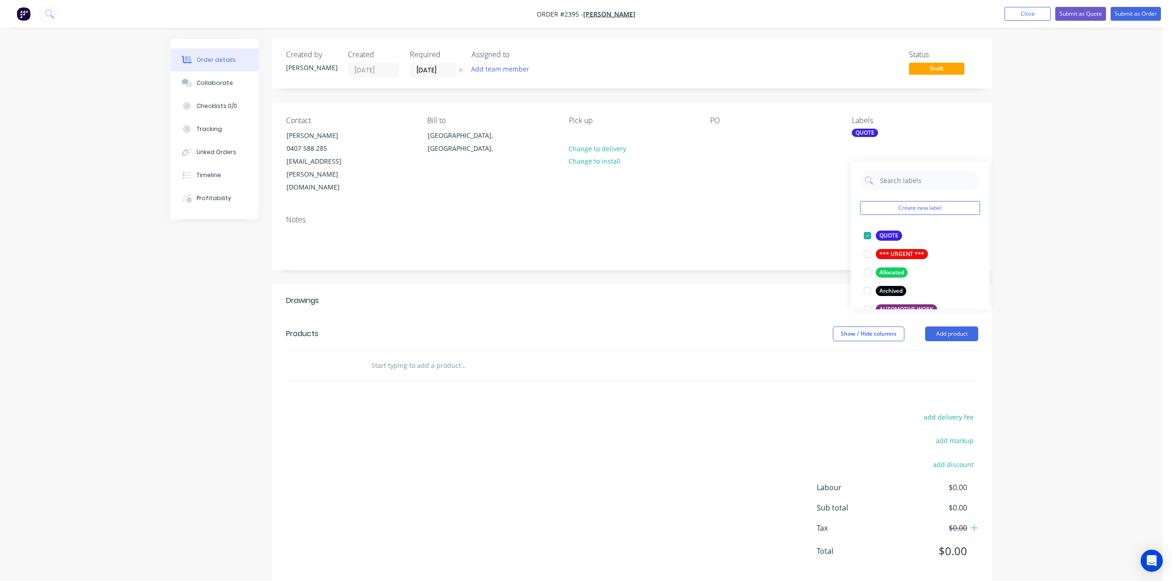
click at [1049, 203] on div "Order details Collaborate Checklists 0/0 Tracking Linked Orders Timeline Profit…" at bounding box center [581, 298] width 1163 height 597
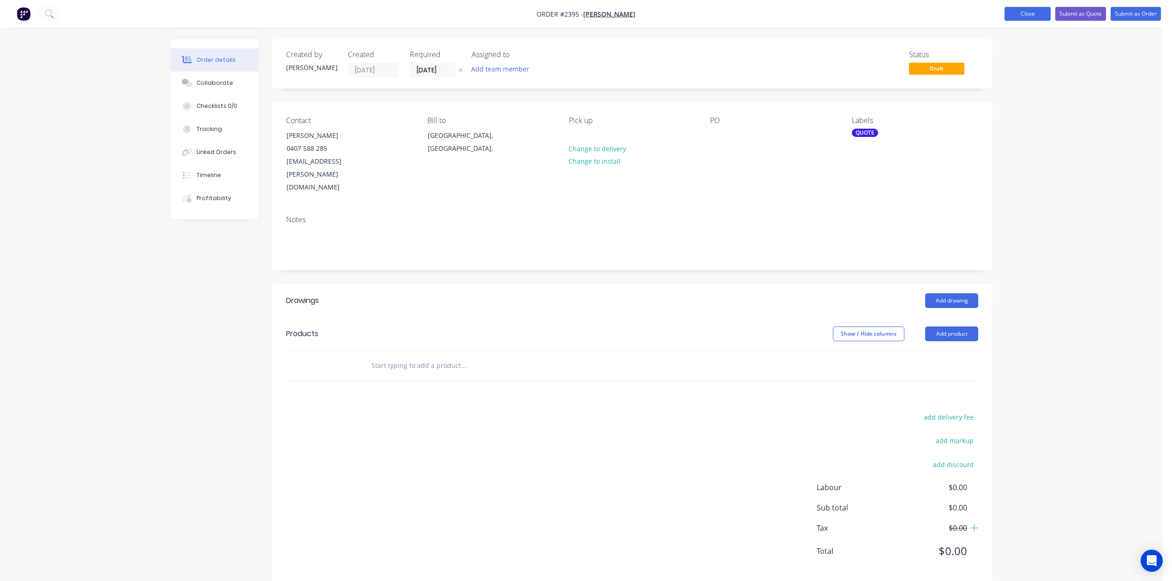
click at [1005, 9] on button "Close" at bounding box center [1028, 14] width 46 height 14
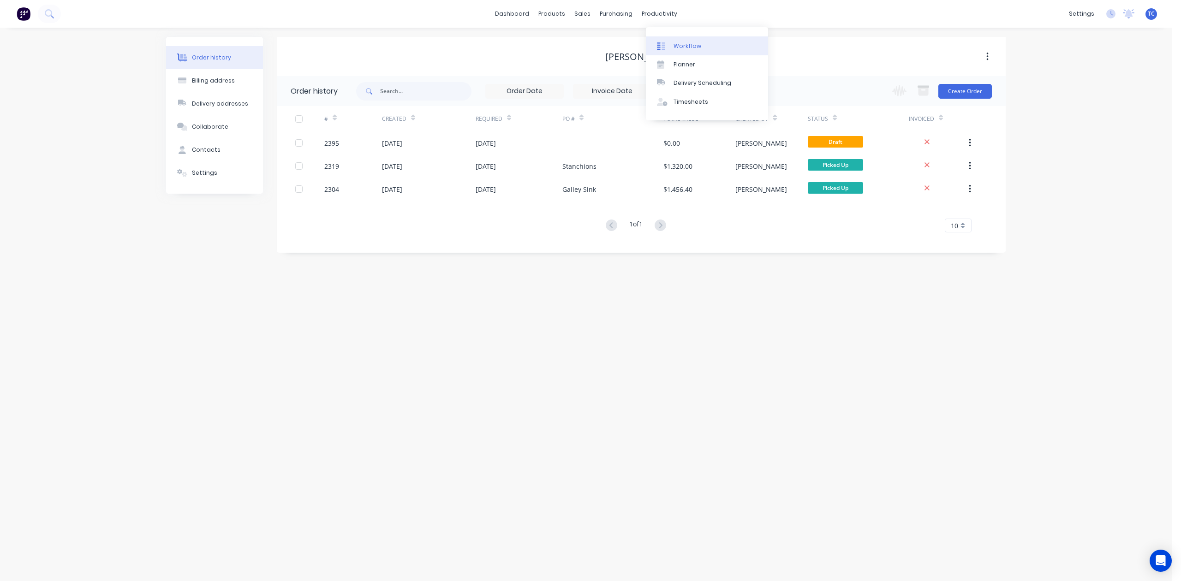
click at [696, 50] on div "Workflow" at bounding box center [688, 46] width 28 height 8
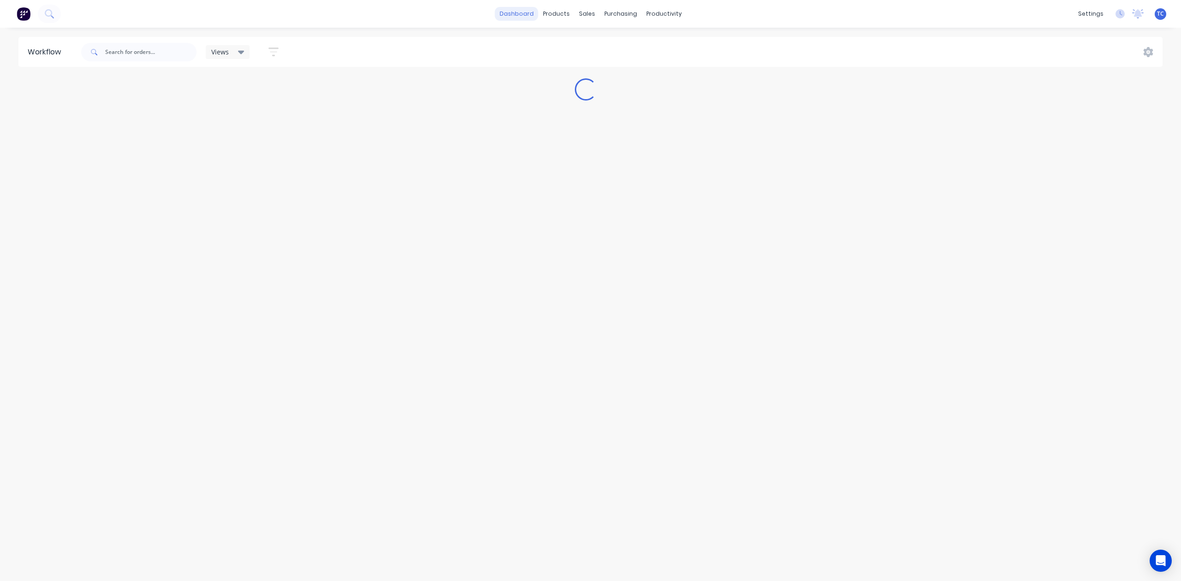
click at [508, 8] on link "dashboard" at bounding box center [516, 14] width 43 height 14
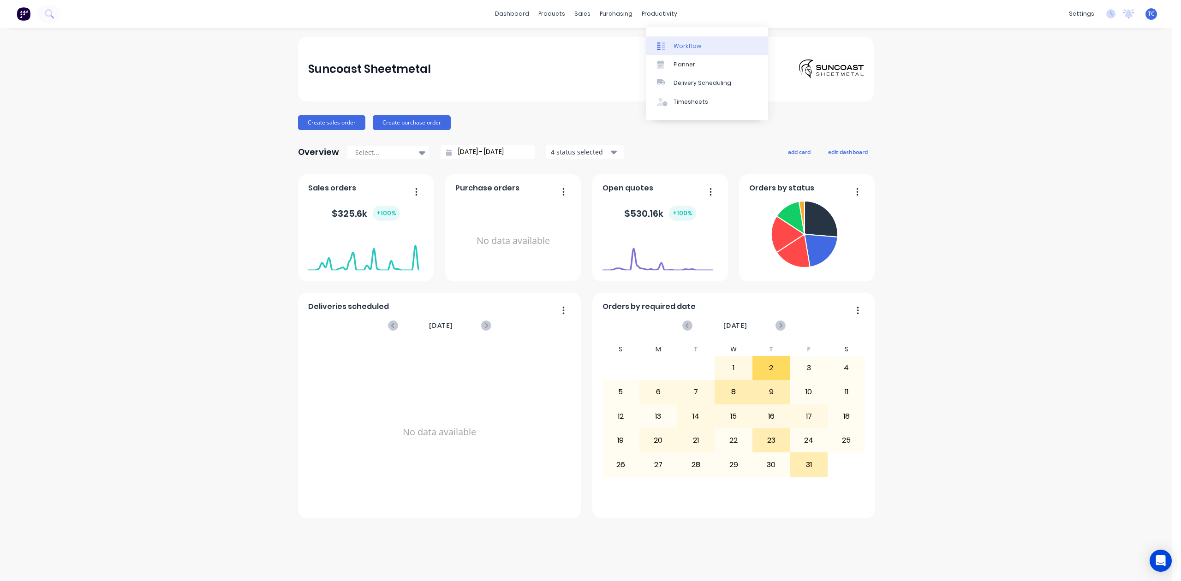
click at [694, 50] on div "Workflow" at bounding box center [688, 46] width 28 height 8
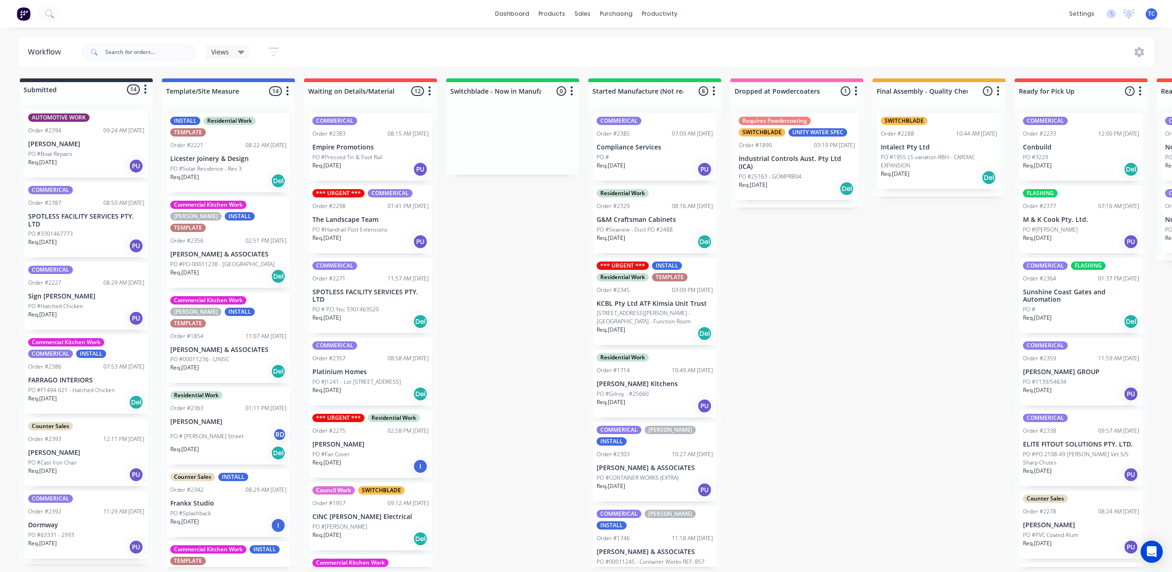
click at [388, 234] on p "PO #Handrail Post Extensions" at bounding box center [349, 230] width 75 height 8
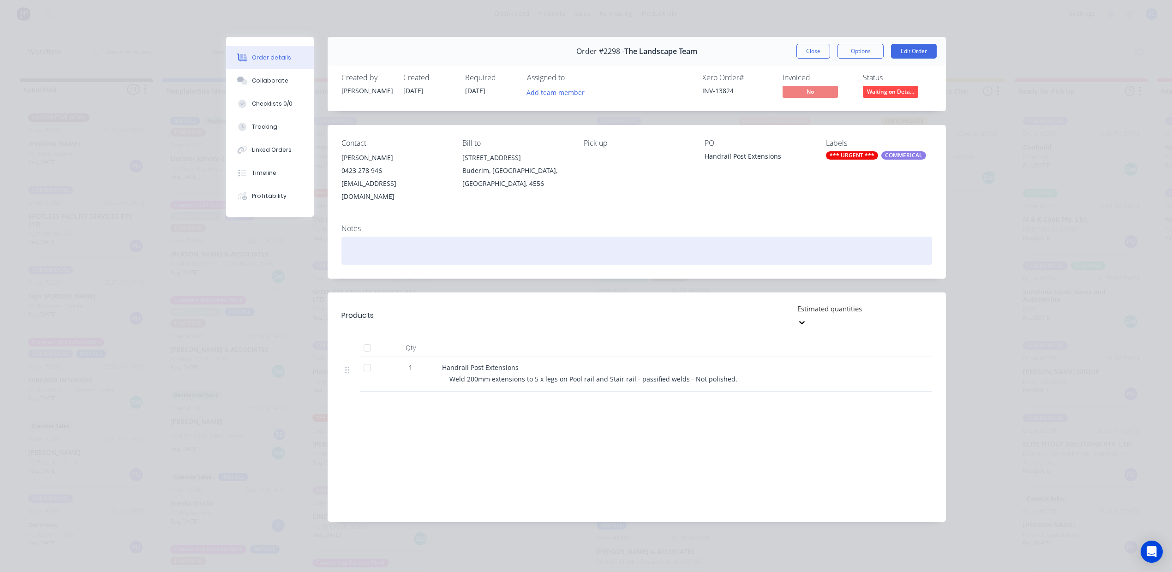
click at [437, 265] on div at bounding box center [636, 251] width 591 height 28
click at [398, 265] on div "Dropped off [DATE]" at bounding box center [636, 251] width 591 height 28
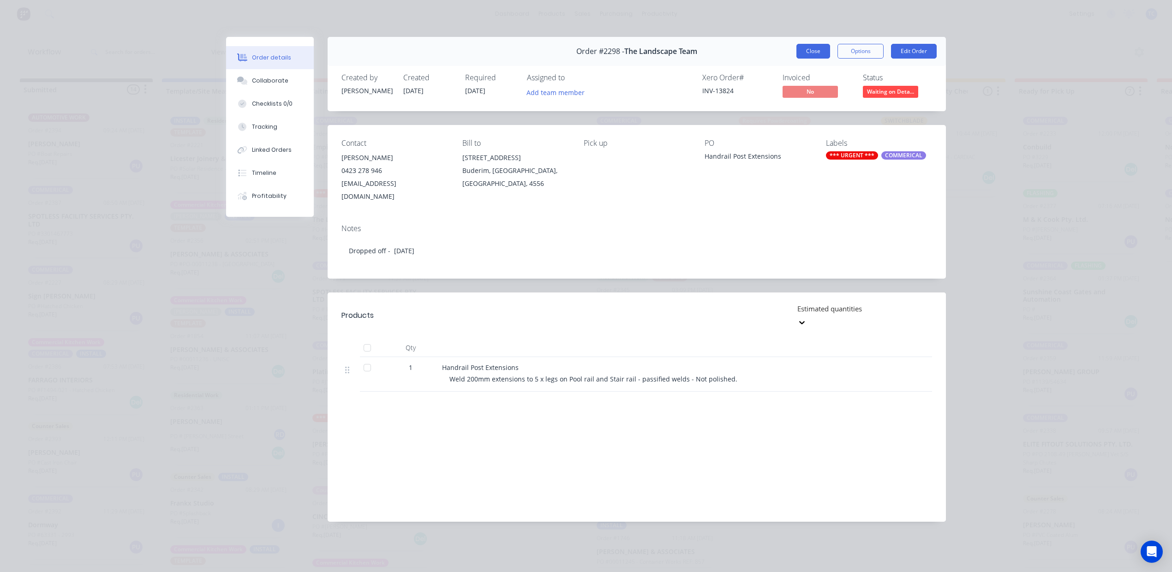
click at [796, 59] on button "Close" at bounding box center [813, 51] width 34 height 15
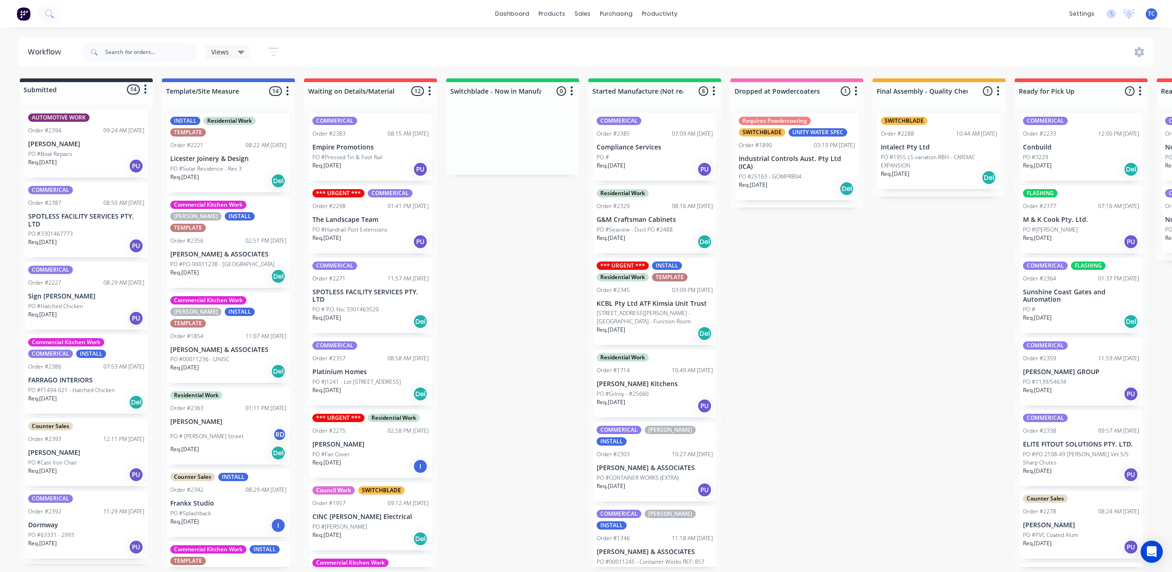
click at [388, 234] on p "PO #Handrail Post Extensions" at bounding box center [349, 230] width 75 height 8
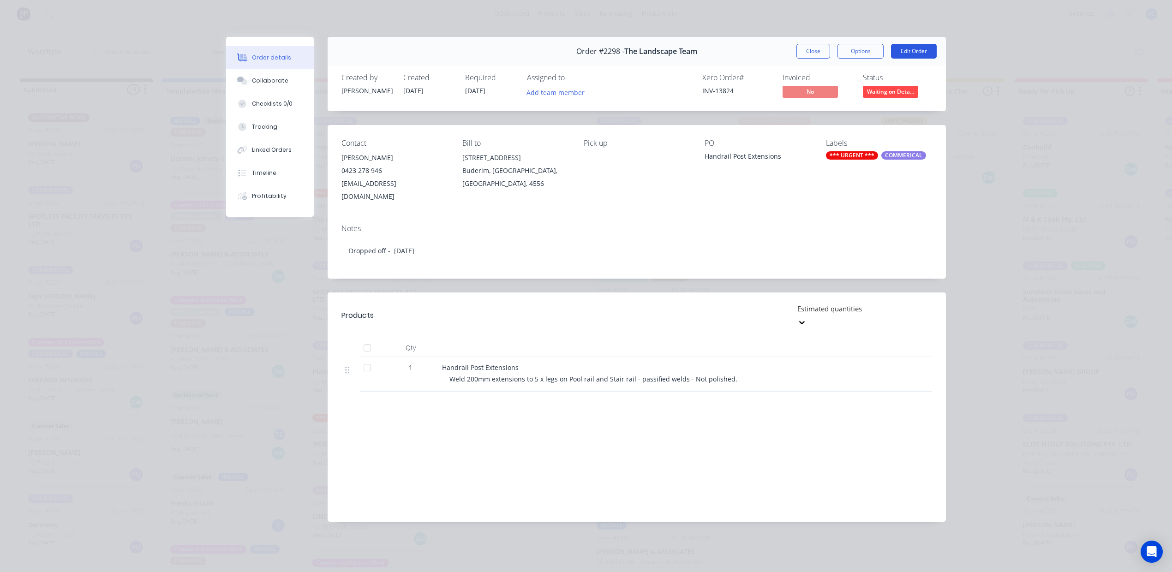
click at [904, 59] on button "Edit Order" at bounding box center [914, 51] width 46 height 15
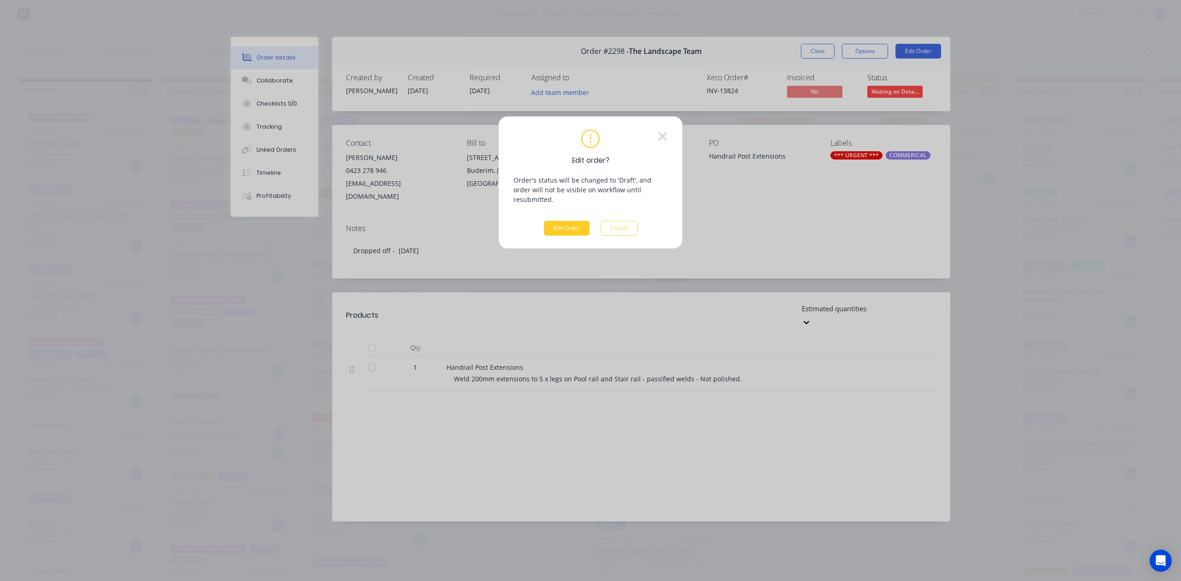
click at [571, 236] on button "Edit Order" at bounding box center [567, 228] width 46 height 15
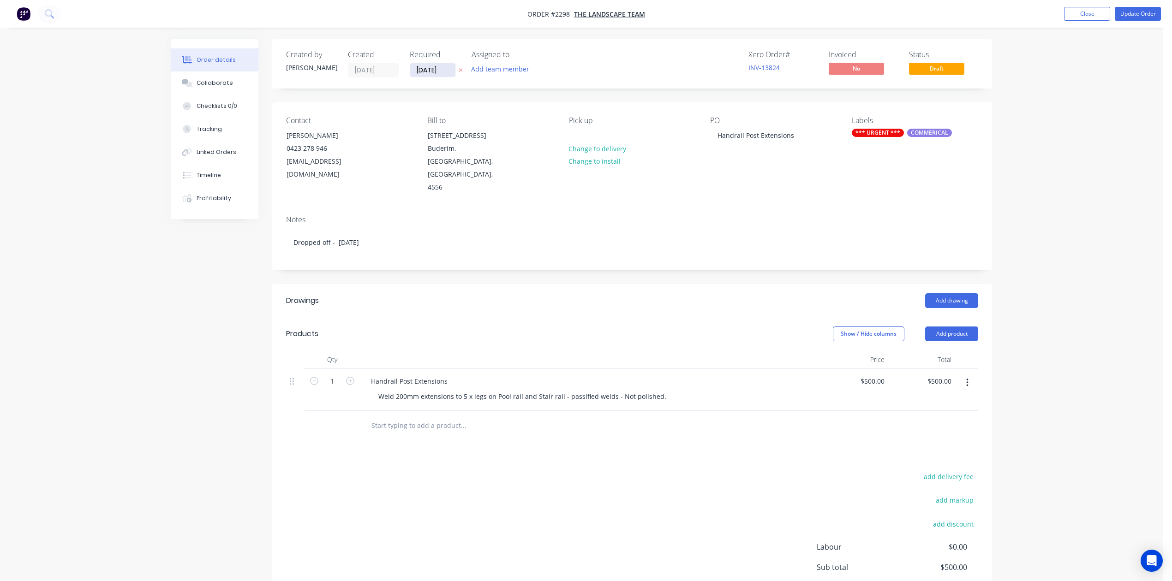
click at [442, 77] on input "[DATE]" at bounding box center [432, 70] width 45 height 14
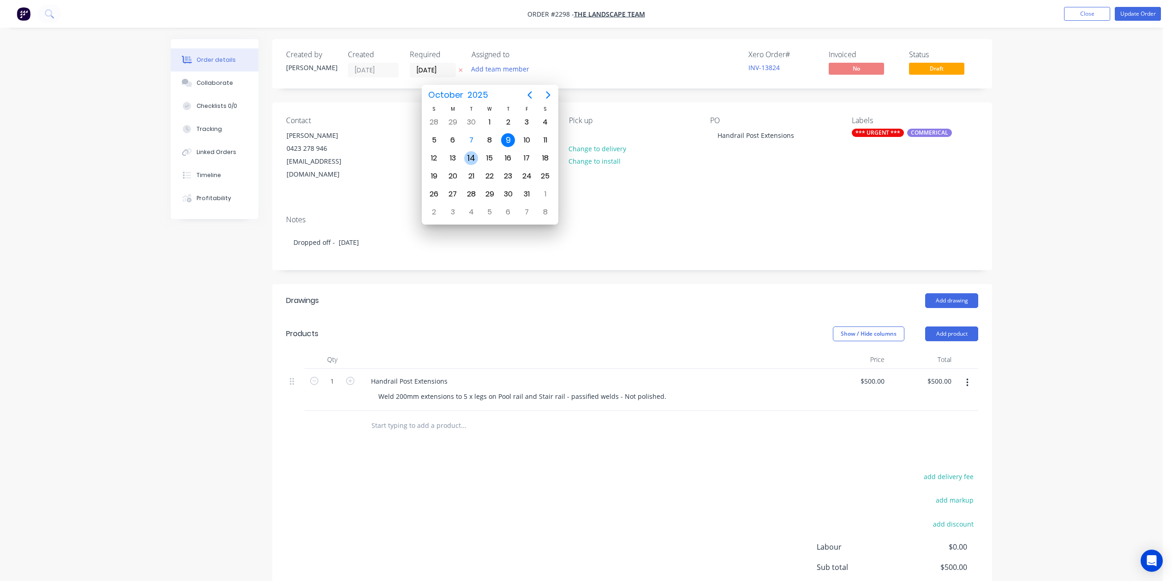
click at [473, 157] on div "14" at bounding box center [471, 158] width 14 height 14
type input "[DATE]"
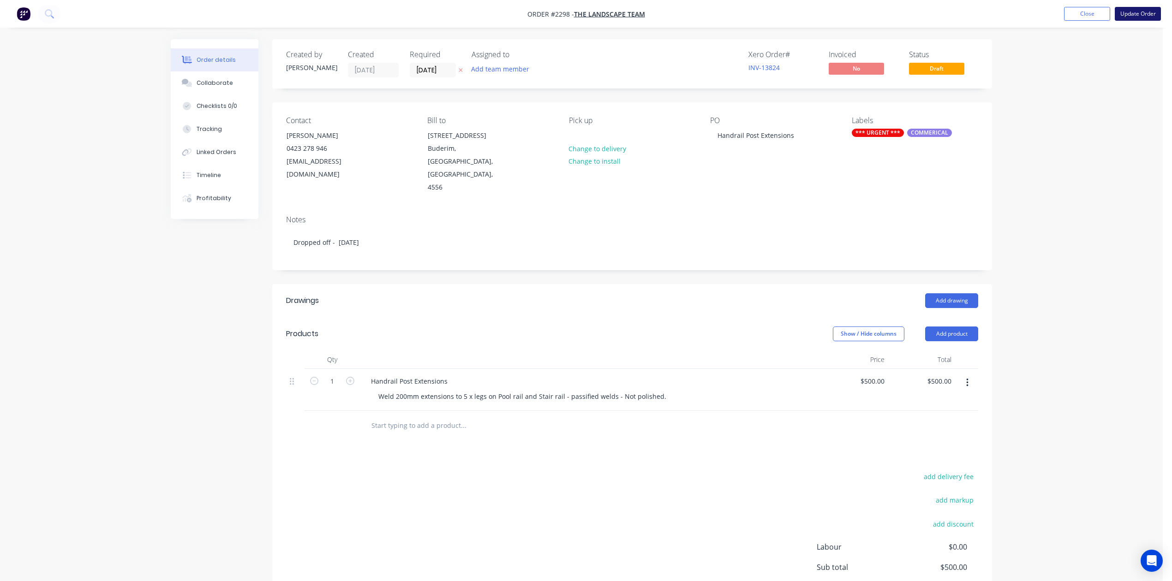
click at [1123, 14] on button "Update Order" at bounding box center [1138, 14] width 46 height 14
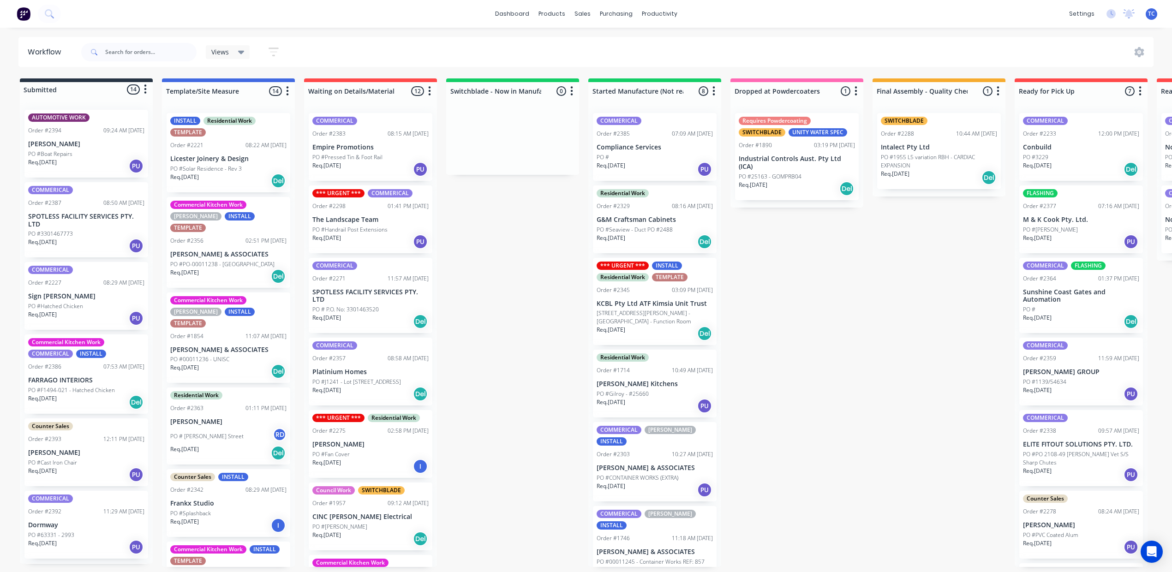
click at [429, 250] on div "Req. [DATE] PU" at bounding box center [370, 242] width 116 height 16
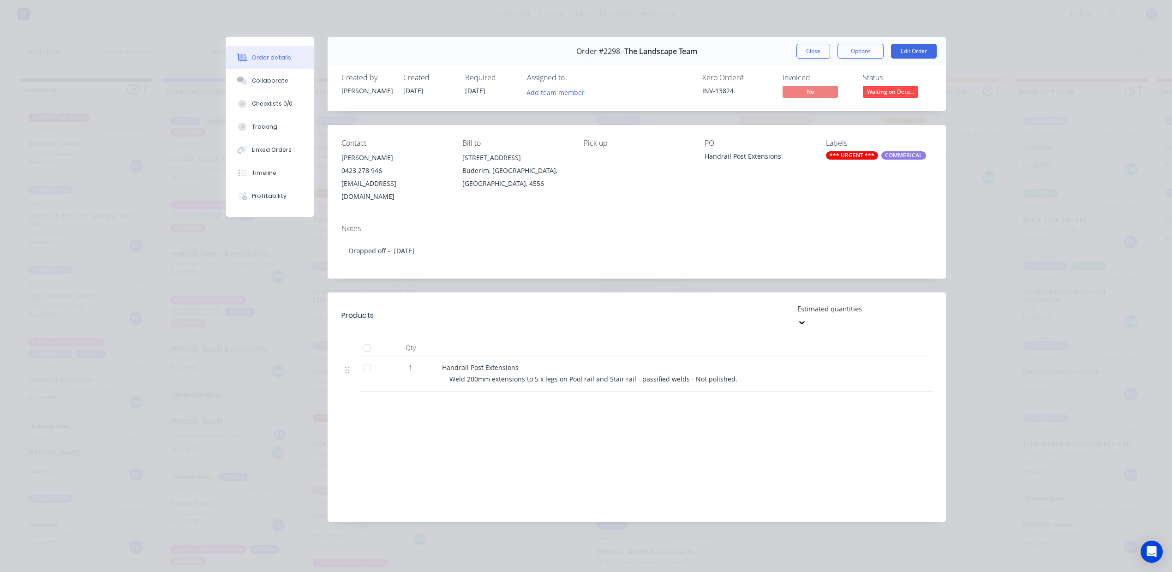
drag, startPoint x: 796, startPoint y: 58, endPoint x: 839, endPoint y: 114, distance: 71.4
click at [796, 58] on button "Close" at bounding box center [813, 51] width 34 height 15
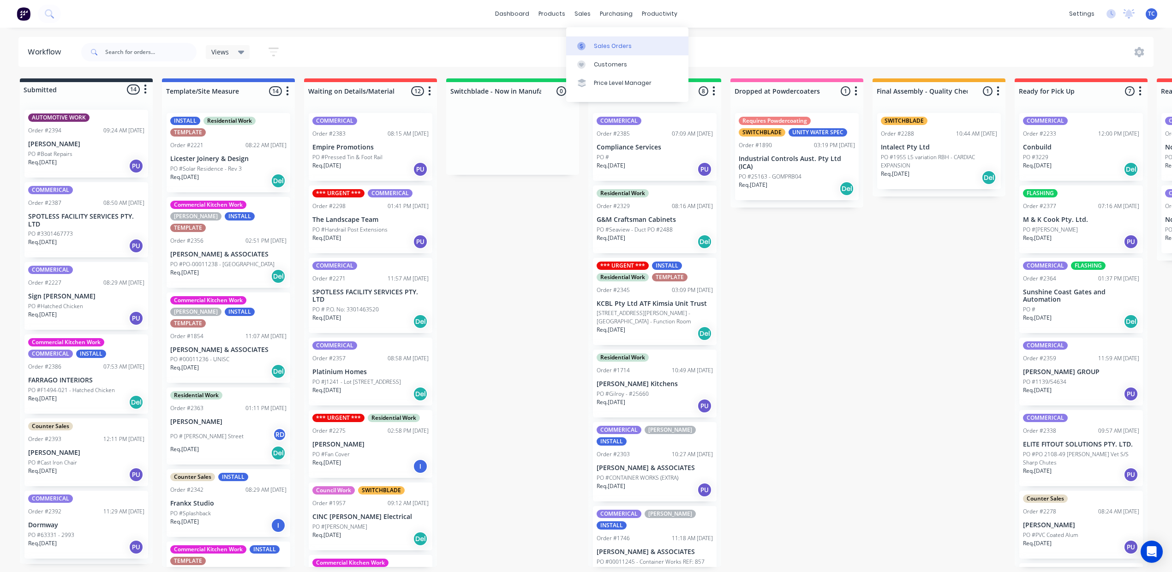
click at [621, 49] on div "Sales Orders" at bounding box center [613, 46] width 38 height 8
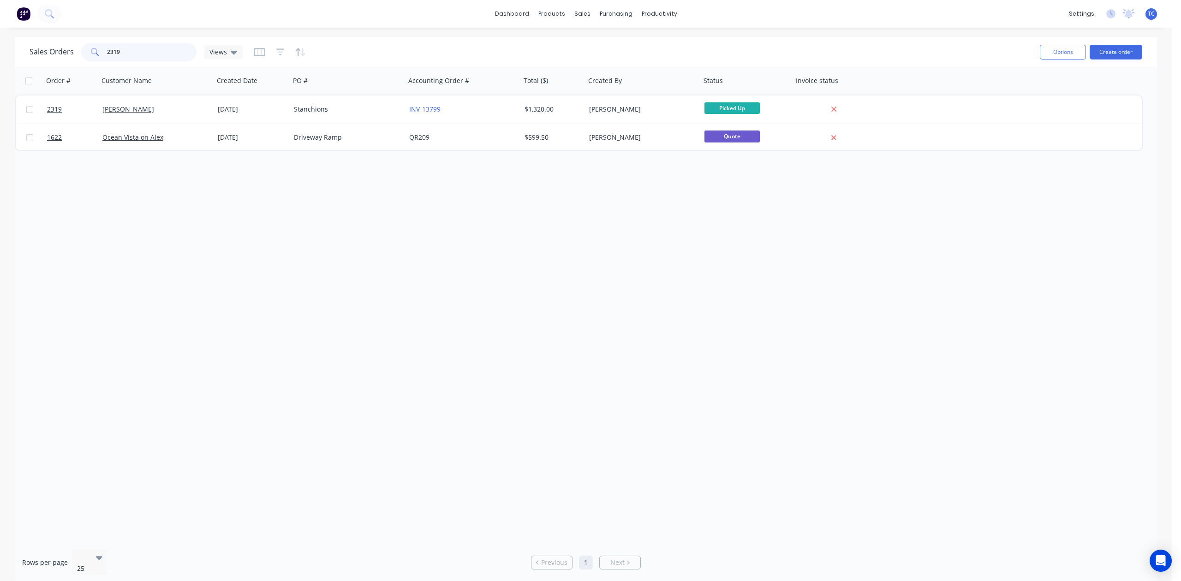
drag, startPoint x: 150, startPoint y: 52, endPoint x: 88, endPoint y: 49, distance: 62.4
click at [88, 49] on div "2319" at bounding box center [138, 52] width 115 height 18
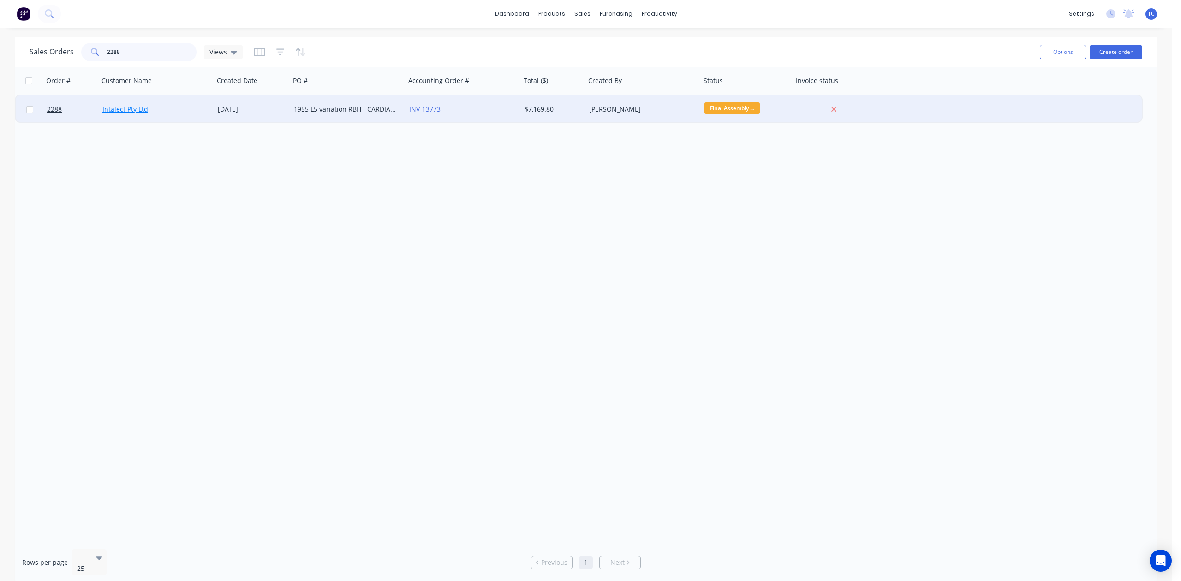
type input "2288"
click at [124, 106] on link "Intalect Pty Ltd" at bounding box center [125, 109] width 46 height 9
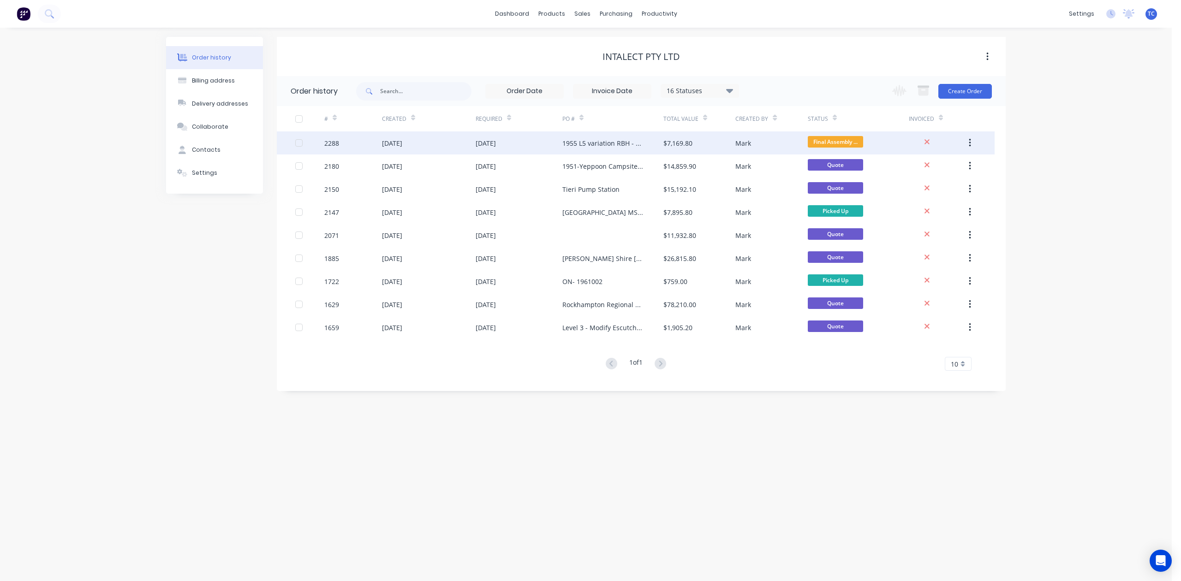
click at [327, 139] on div "2288" at bounding box center [331, 143] width 15 height 10
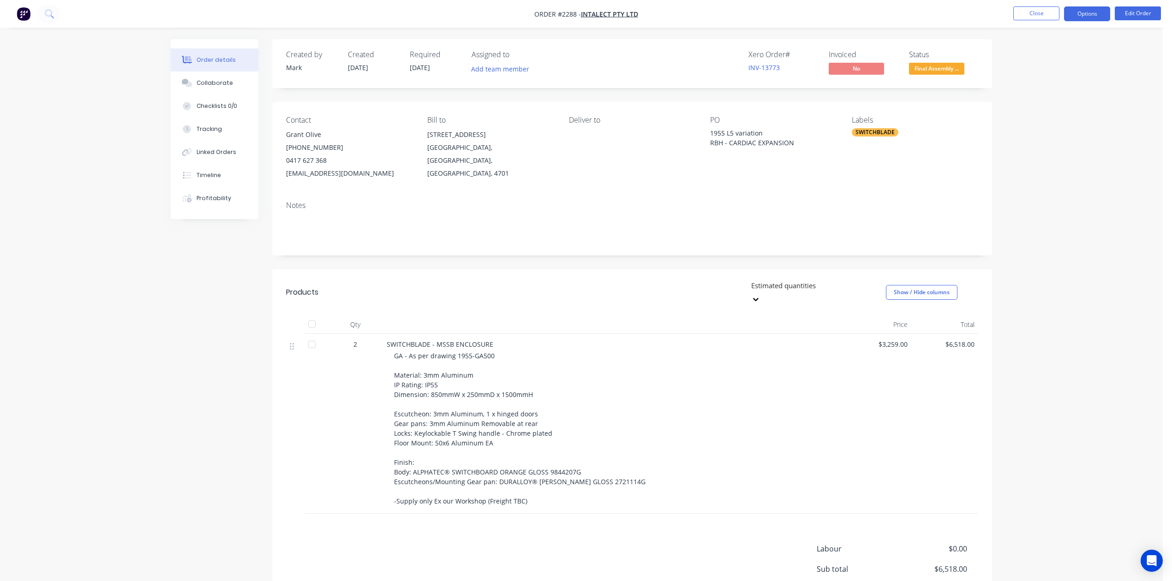
click at [1084, 13] on button "Options" at bounding box center [1087, 13] width 46 height 15
click at [1061, 129] on div "Delivery Docket" at bounding box center [1059, 129] width 85 height 13
click at [1040, 91] on div "Without pricing" at bounding box center [1059, 92] width 85 height 13
click at [1036, 14] on button "Close" at bounding box center [1036, 13] width 46 height 14
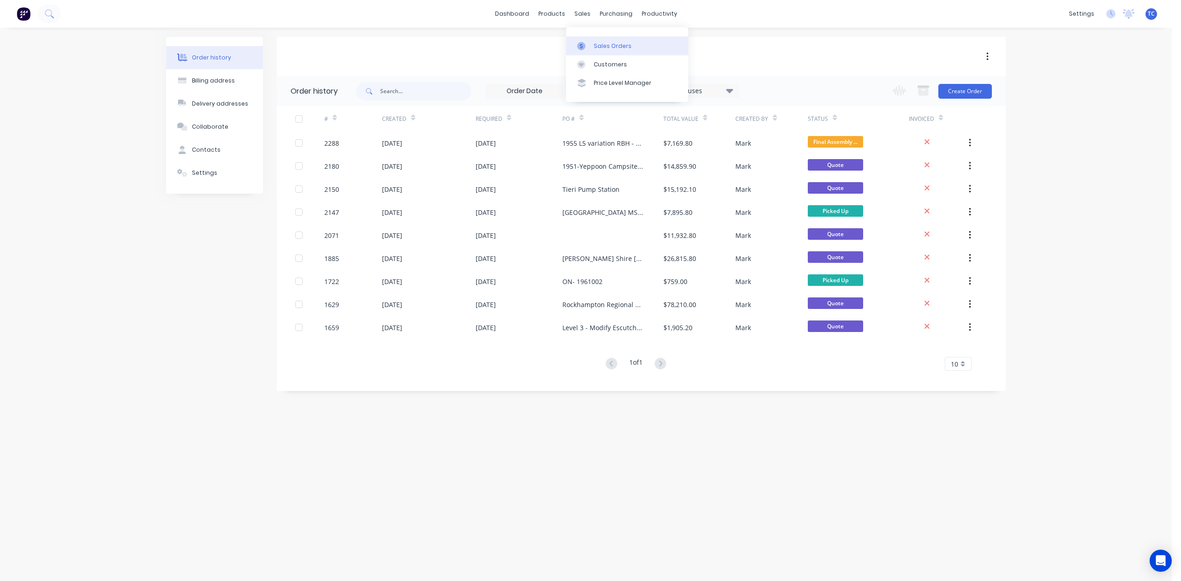
click at [613, 50] on div "Sales Orders" at bounding box center [613, 46] width 38 height 8
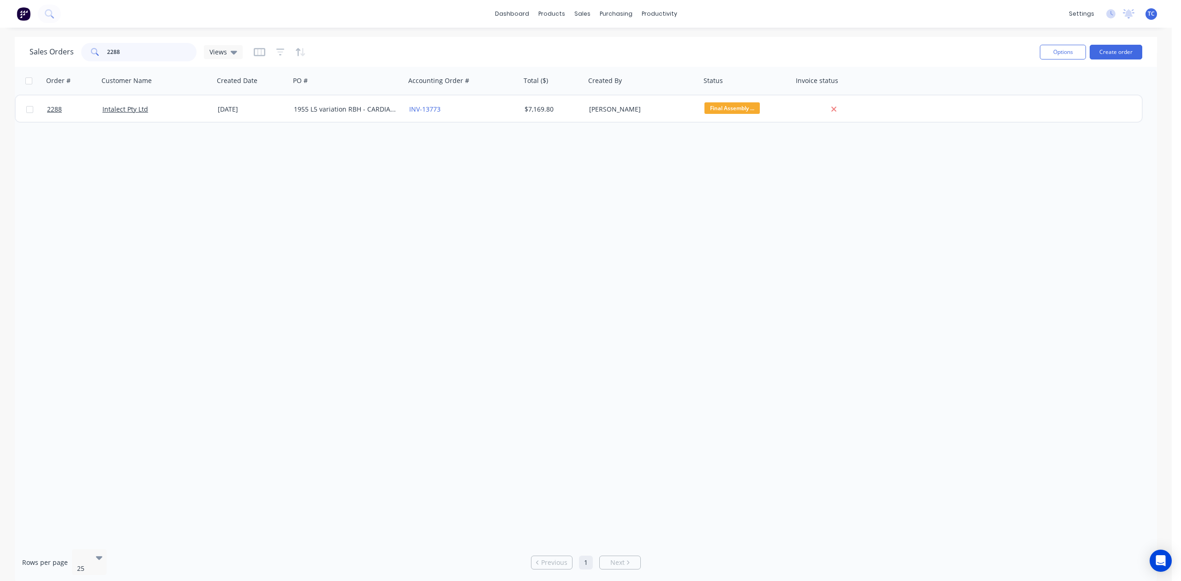
drag, startPoint x: 128, startPoint y: 50, endPoint x: 86, endPoint y: 49, distance: 42.0
click at [86, 49] on div "2288" at bounding box center [138, 52] width 115 height 18
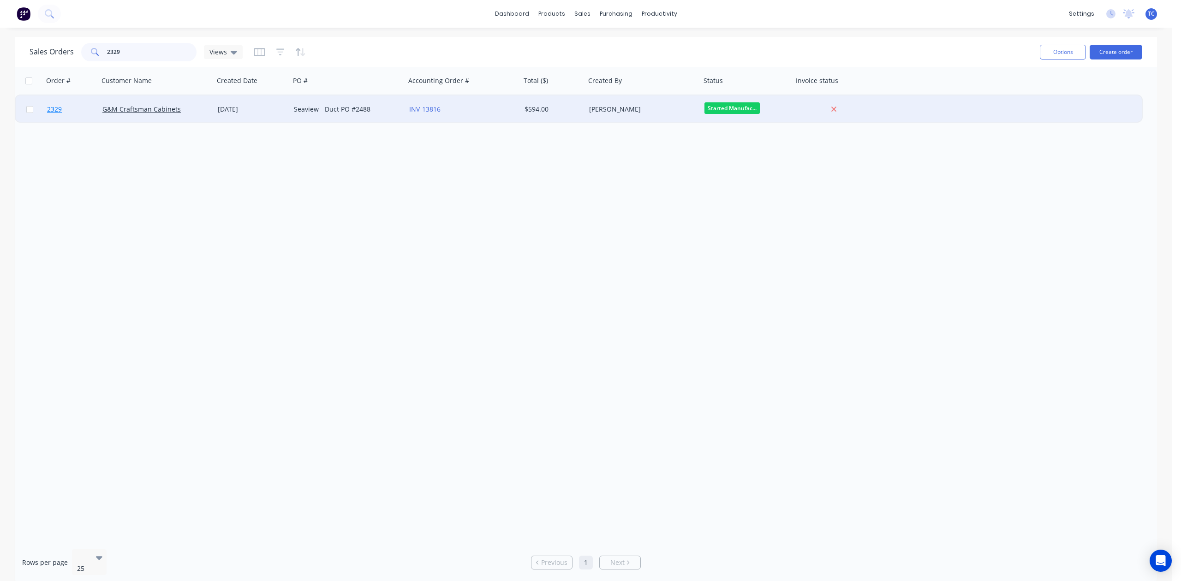
type input "2329"
click at [53, 107] on span "2329" at bounding box center [54, 109] width 15 height 9
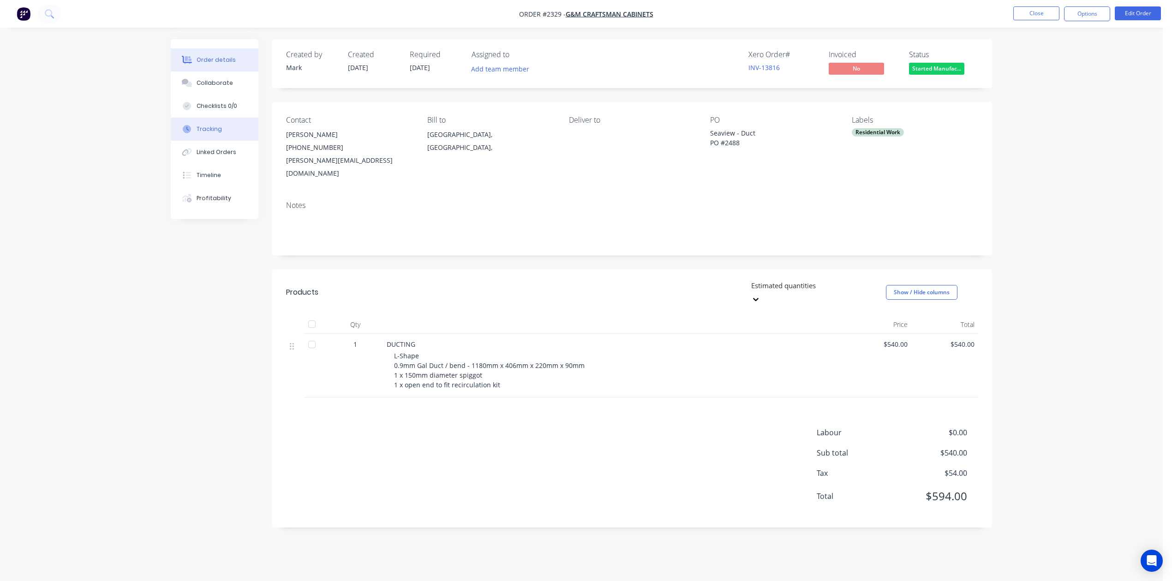
click at [222, 133] on div "Tracking" at bounding box center [209, 129] width 25 height 8
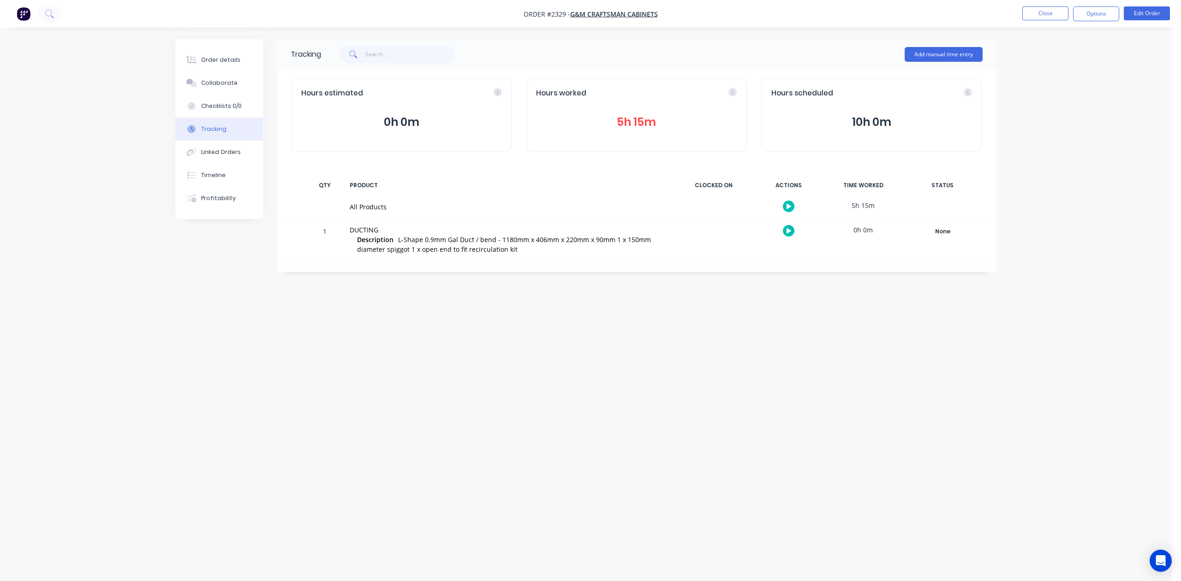
click at [654, 131] on button "5h 15m" at bounding box center [636, 123] width 201 height 18
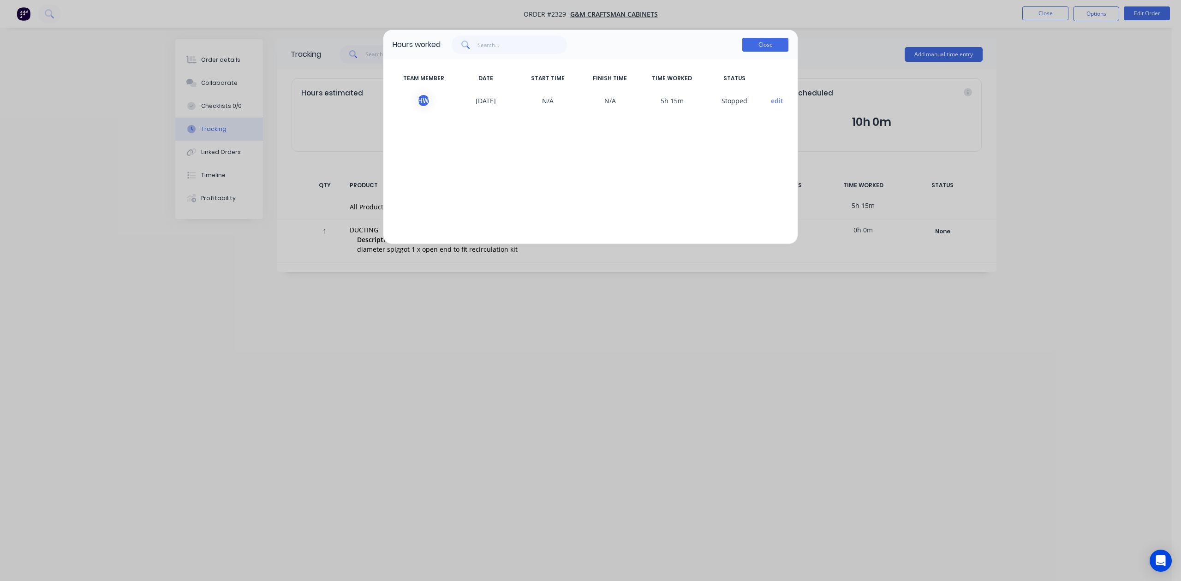
click at [768, 52] on button "Close" at bounding box center [765, 45] width 46 height 14
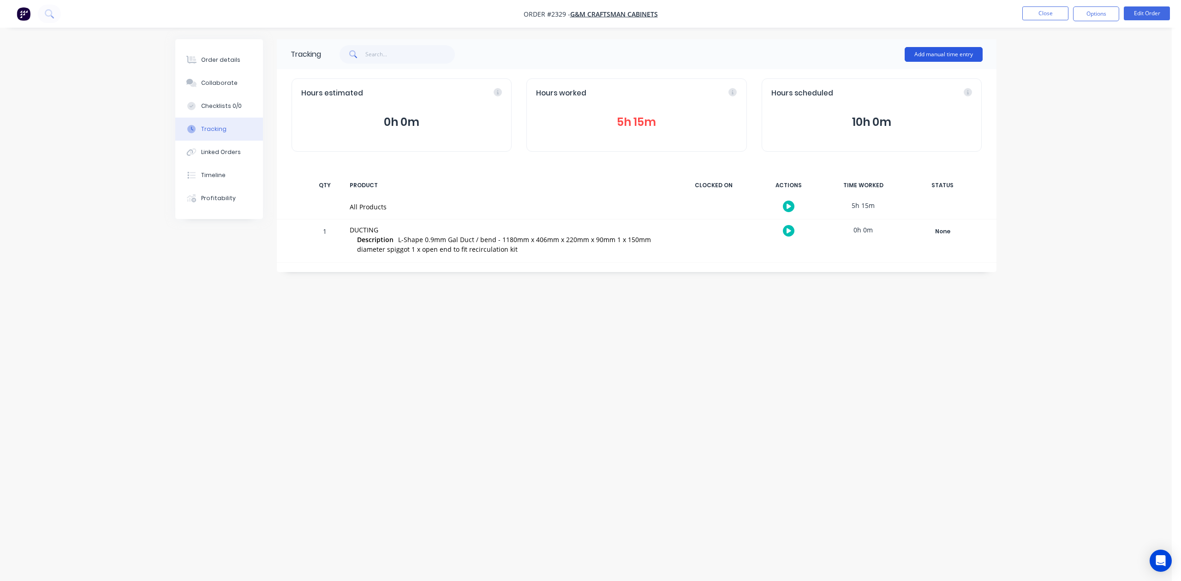
click at [915, 50] on button "Add manual time entry" at bounding box center [944, 54] width 78 height 15
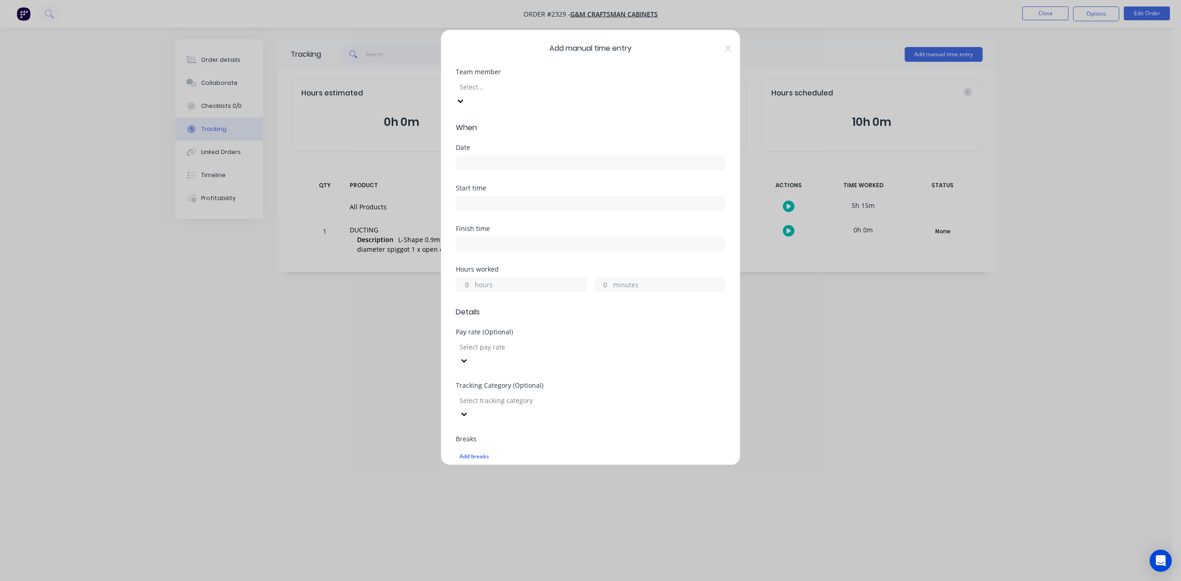
click at [545, 93] on div at bounding box center [525, 87] width 133 height 12
click at [512, 170] on input at bounding box center [590, 163] width 269 height 14
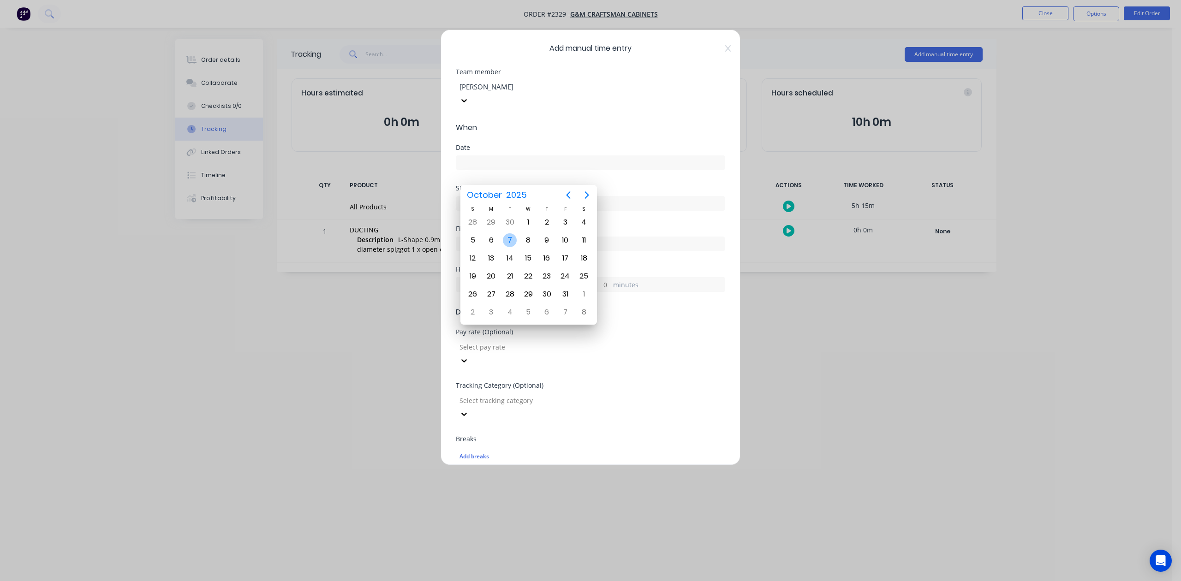
click at [507, 239] on div "7" at bounding box center [510, 240] width 14 height 14
type input "[DATE]"
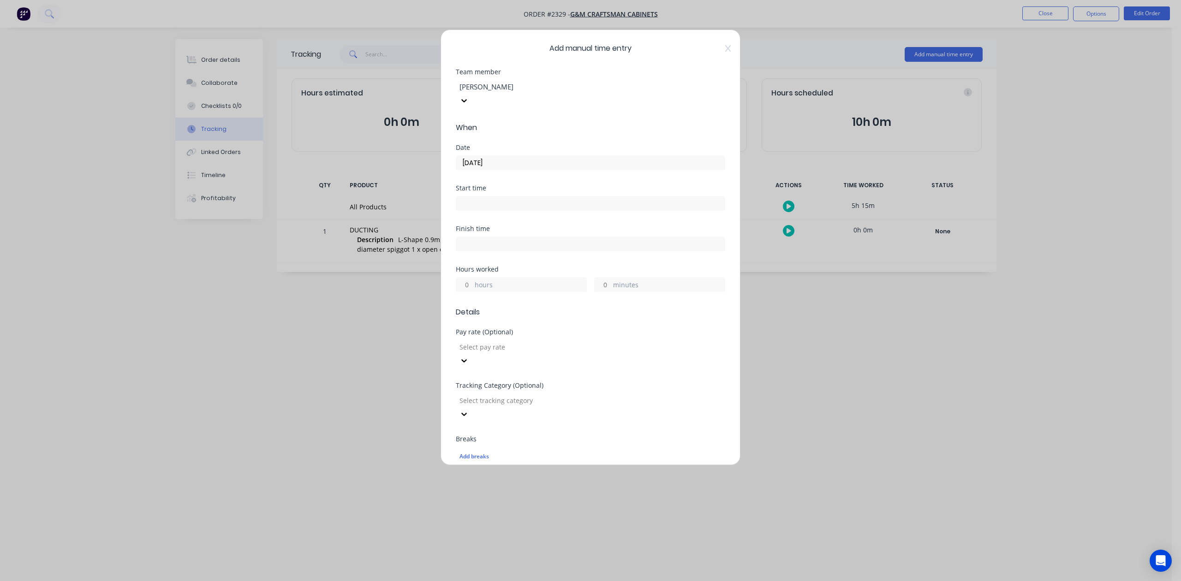
click at [472, 292] on input "hours" at bounding box center [464, 285] width 16 height 14
type input "1"
click at [604, 292] on input "minutes" at bounding box center [603, 285] width 16 height 14
type input "30"
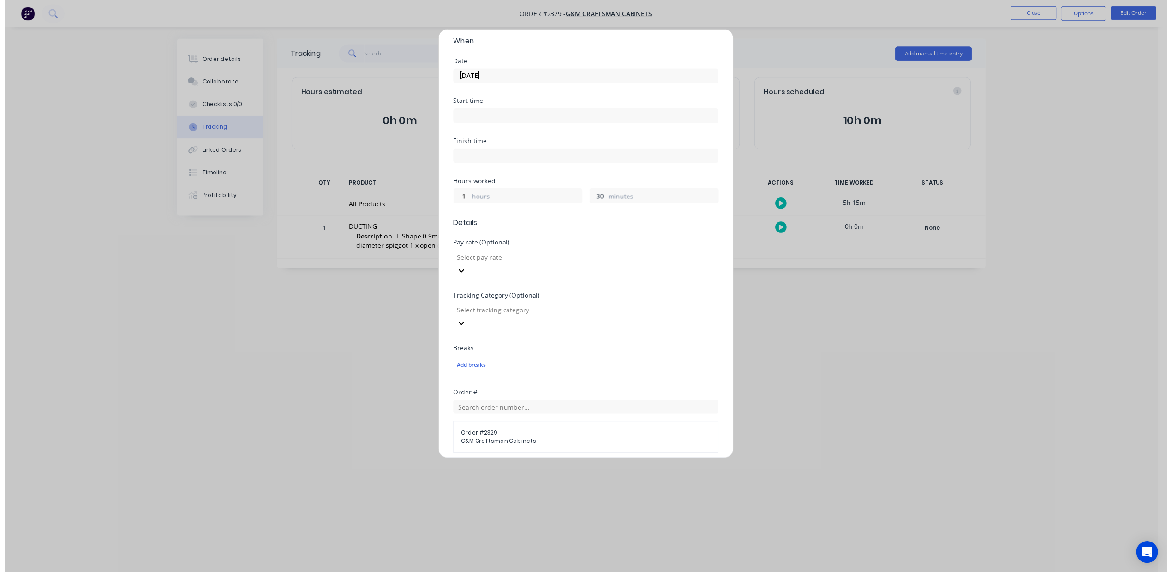
scroll to position [326, 0]
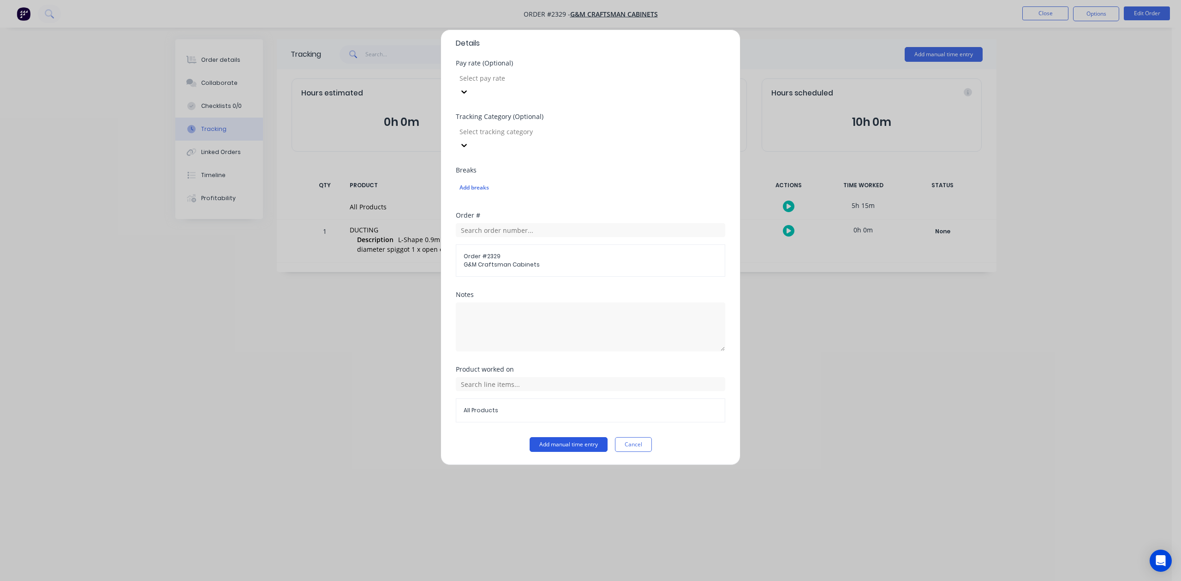
click at [560, 449] on button "Add manual time entry" at bounding box center [569, 444] width 78 height 15
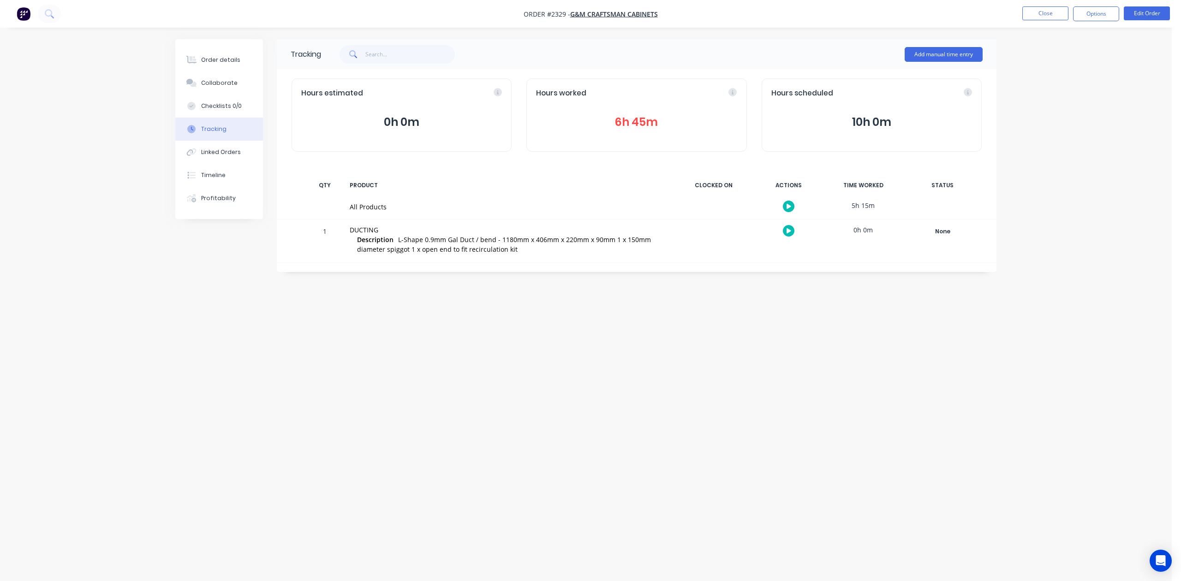
click at [636, 131] on button "6h 45m" at bounding box center [636, 123] width 201 height 18
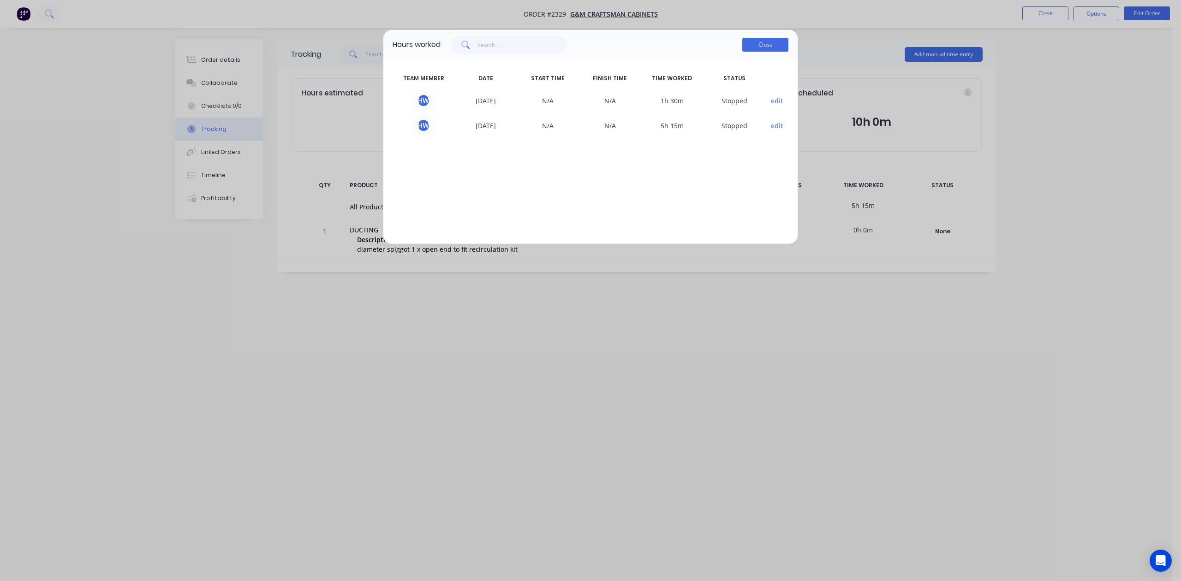
click at [756, 52] on button "Close" at bounding box center [765, 45] width 46 height 14
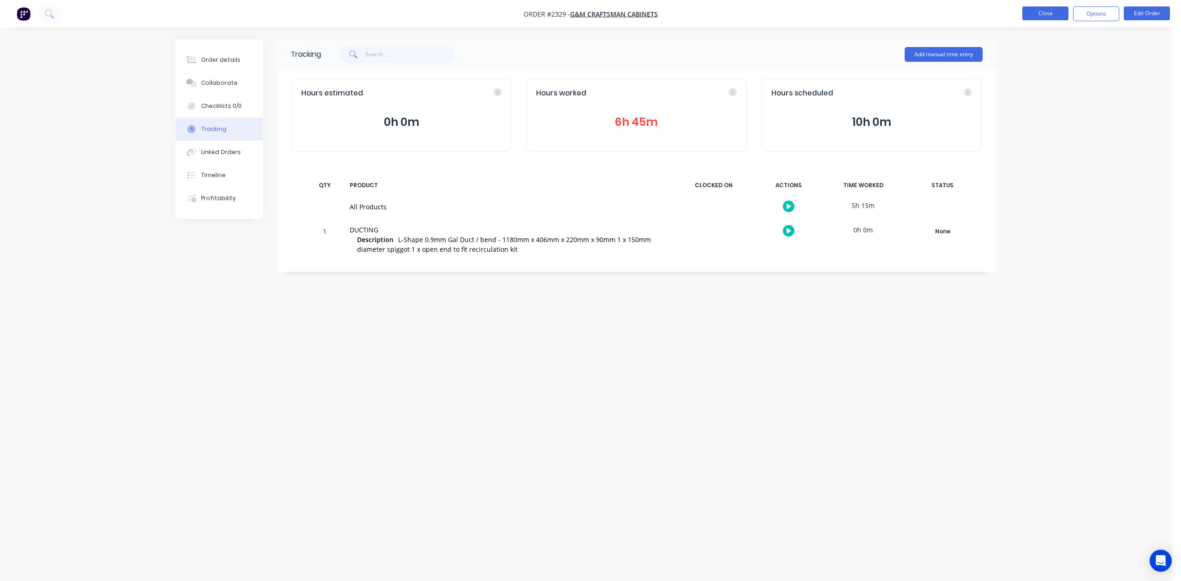
click at [1049, 9] on button "Close" at bounding box center [1046, 13] width 46 height 14
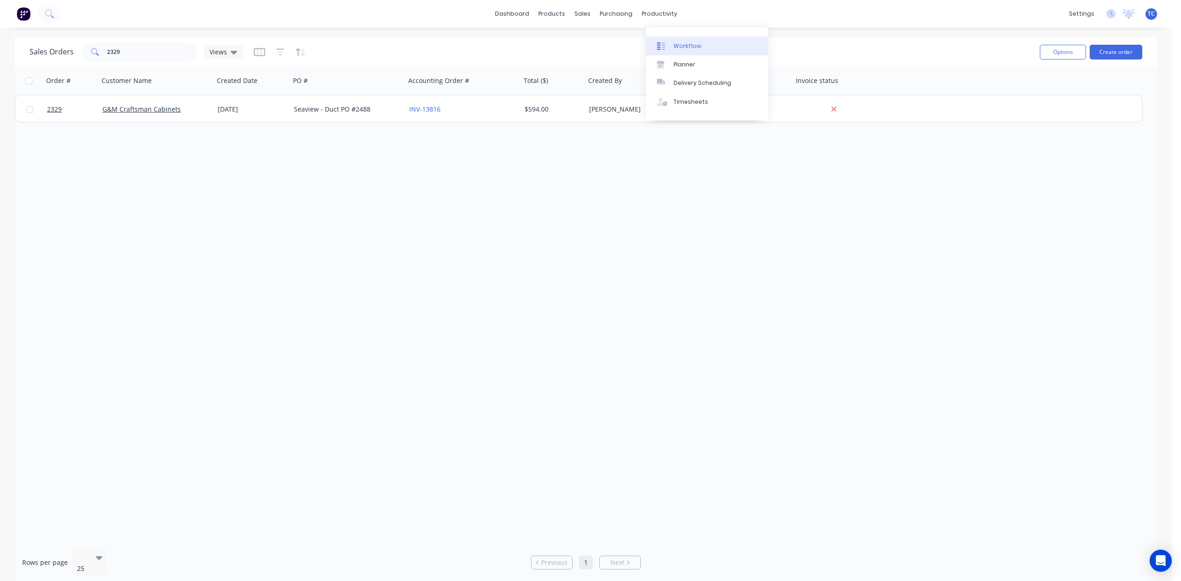
click at [698, 50] on div "Workflow" at bounding box center [688, 46] width 28 height 8
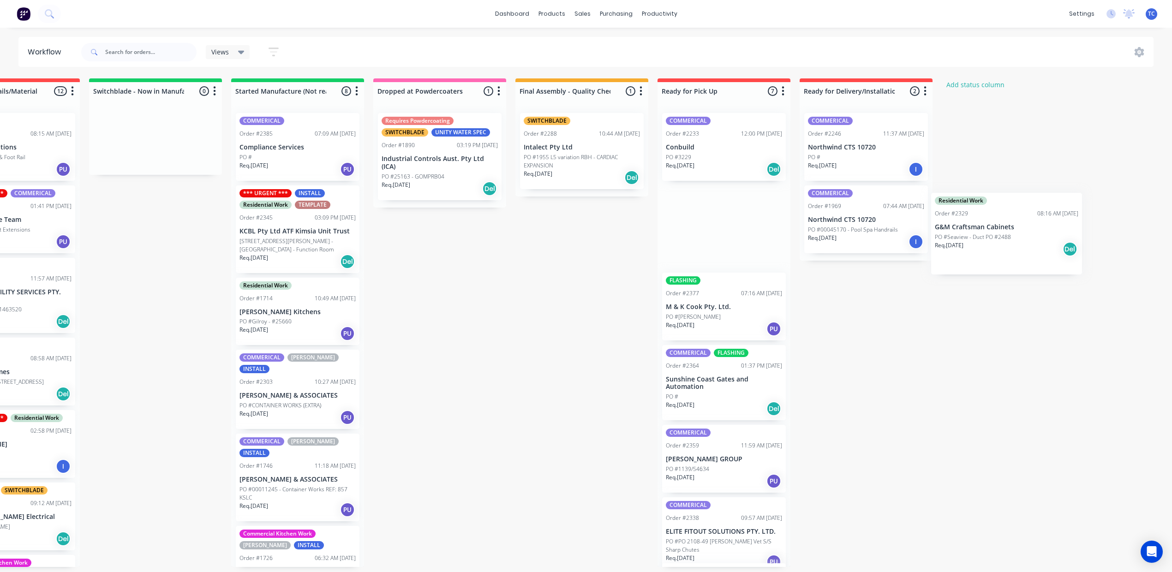
drag, startPoint x: 797, startPoint y: 249, endPoint x: 990, endPoint y: 235, distance: 193.4
click at [990, 235] on div "Submitted 14 Status colour #273444 hex #273444 Save Cancel Summaries Total orde…" at bounding box center [405, 322] width 1539 height 489
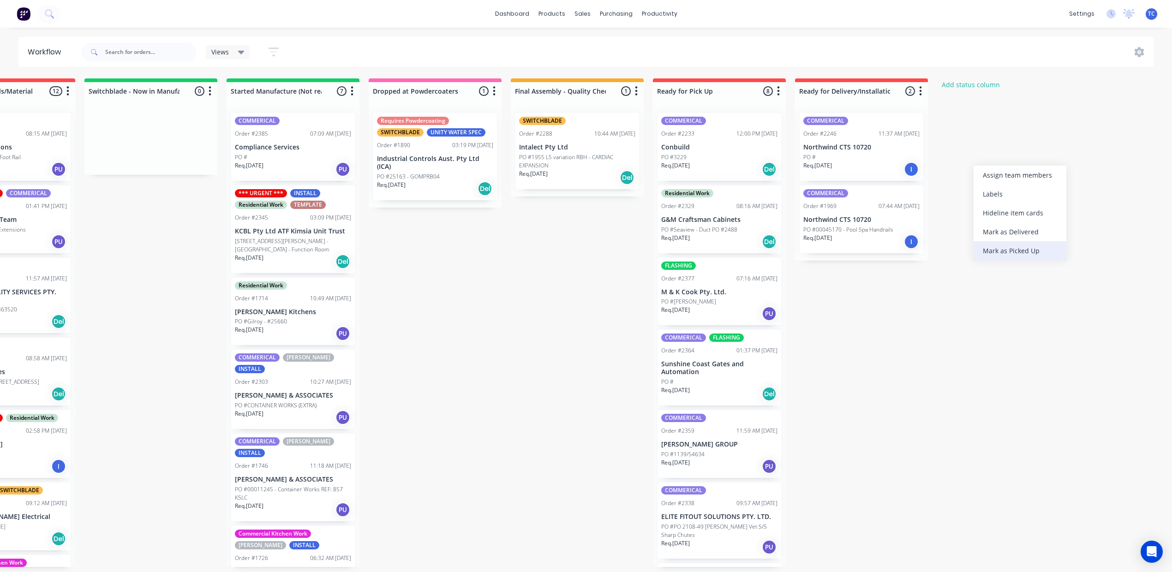
click at [1020, 260] on div "Mark as Picked Up" at bounding box center [1020, 250] width 93 height 19
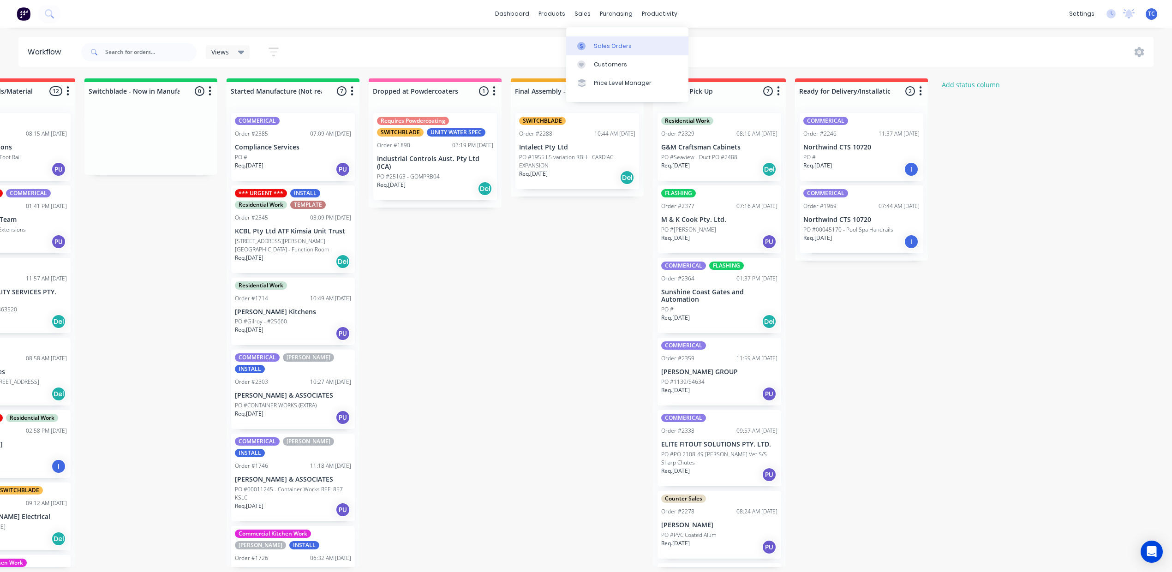
click at [617, 47] on div "Sales Orders" at bounding box center [613, 46] width 38 height 8
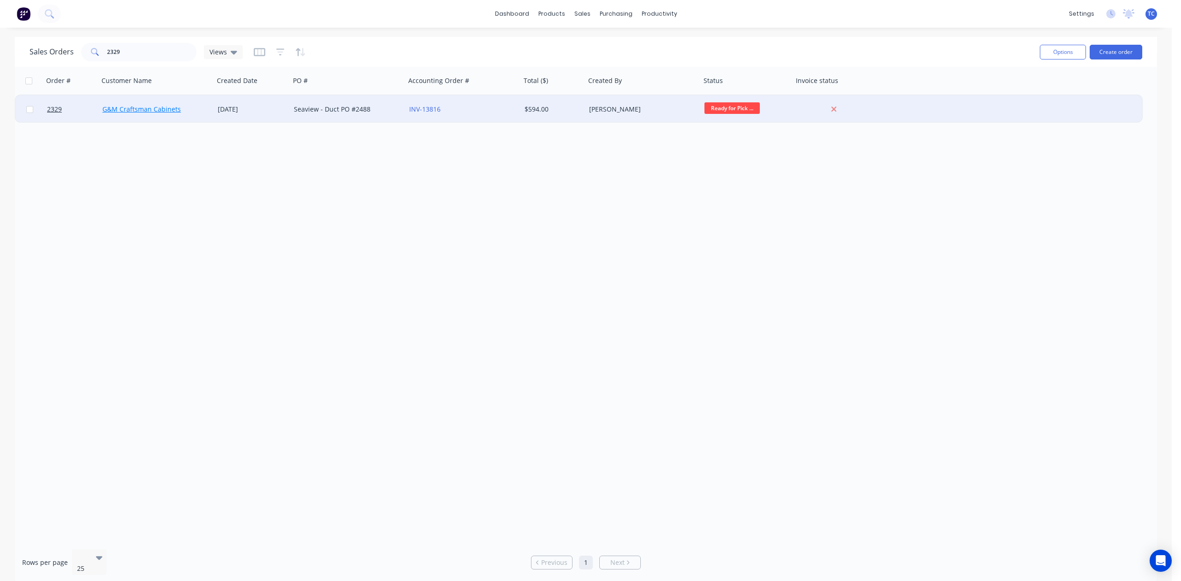
click at [132, 109] on link "G&M Craftsman Cabinets" at bounding box center [141, 109] width 78 height 9
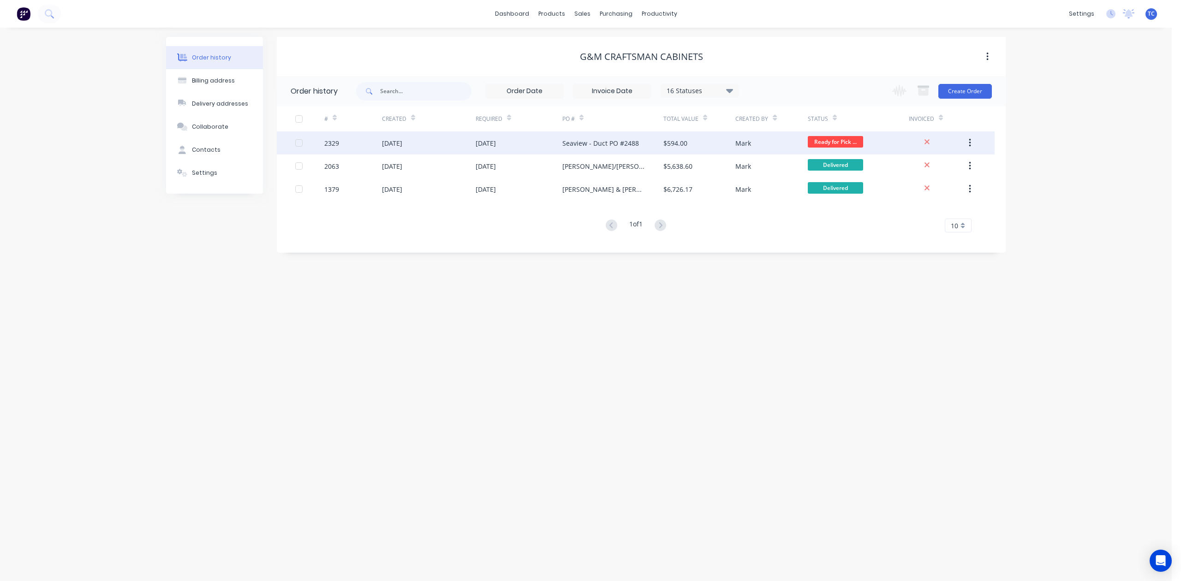
click at [335, 138] on div "2329" at bounding box center [331, 143] width 15 height 10
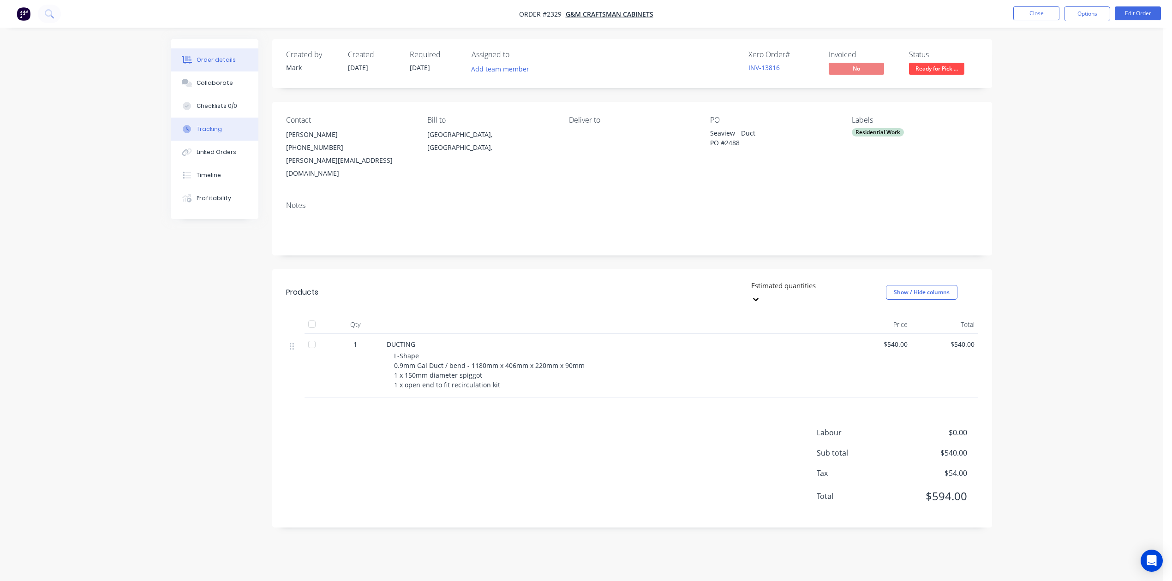
click at [202, 133] on div "Tracking" at bounding box center [209, 129] width 25 height 8
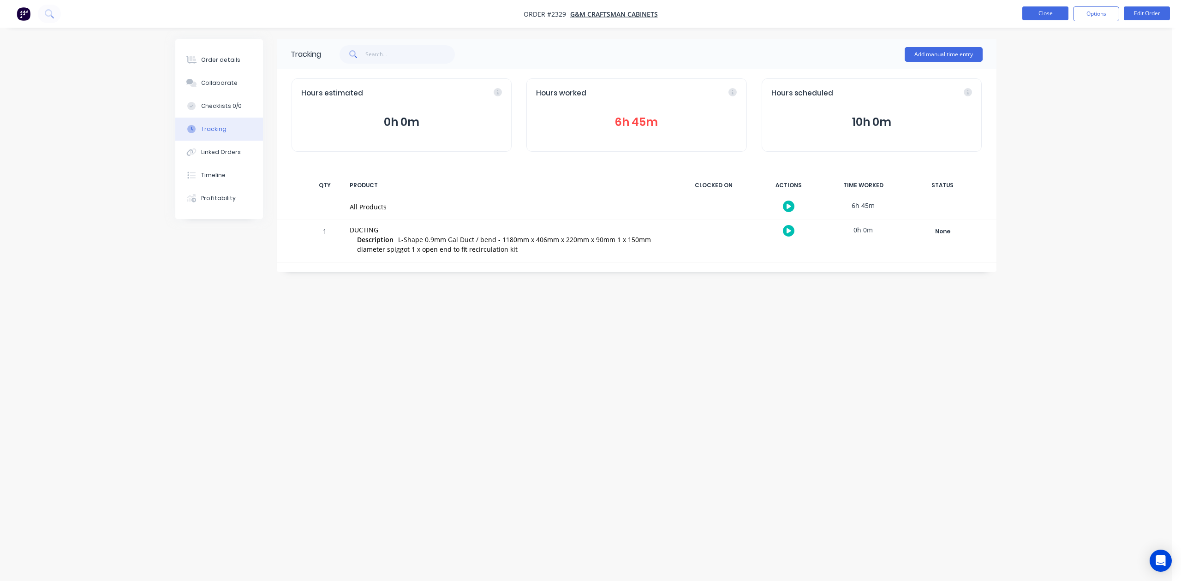
click at [1041, 13] on button "Close" at bounding box center [1046, 13] width 46 height 14
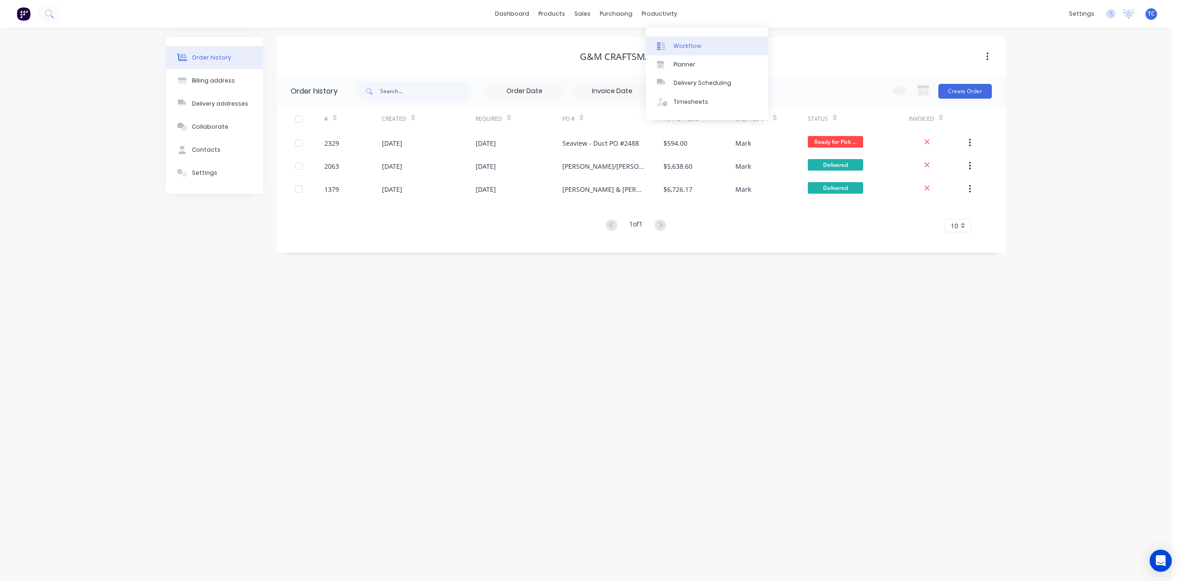
click at [700, 50] on div "Workflow" at bounding box center [688, 46] width 28 height 8
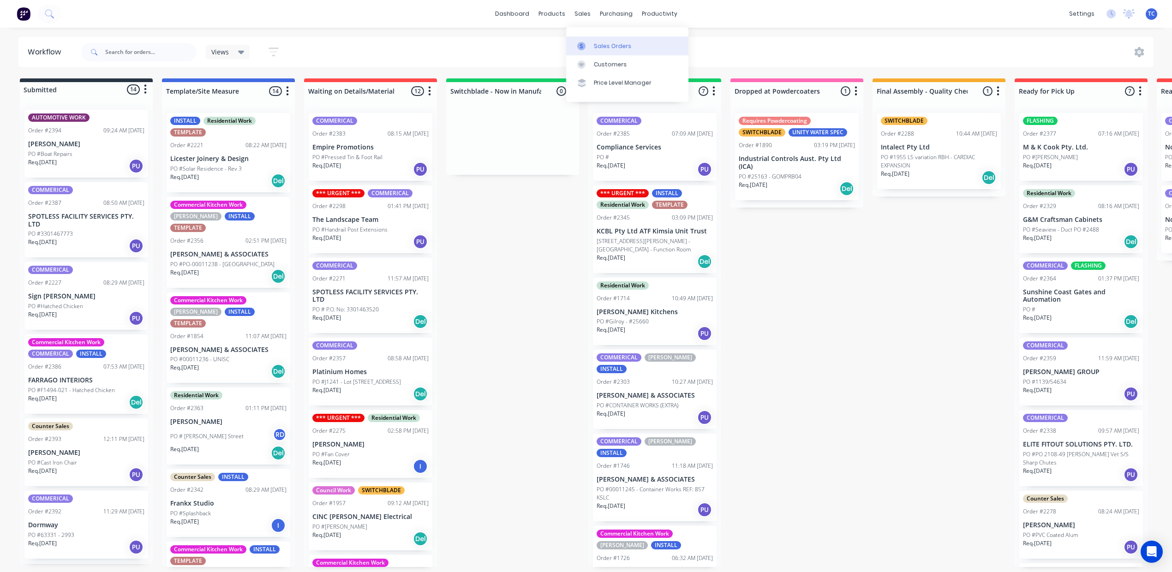
click at [608, 50] on div "Sales Orders" at bounding box center [613, 46] width 38 height 8
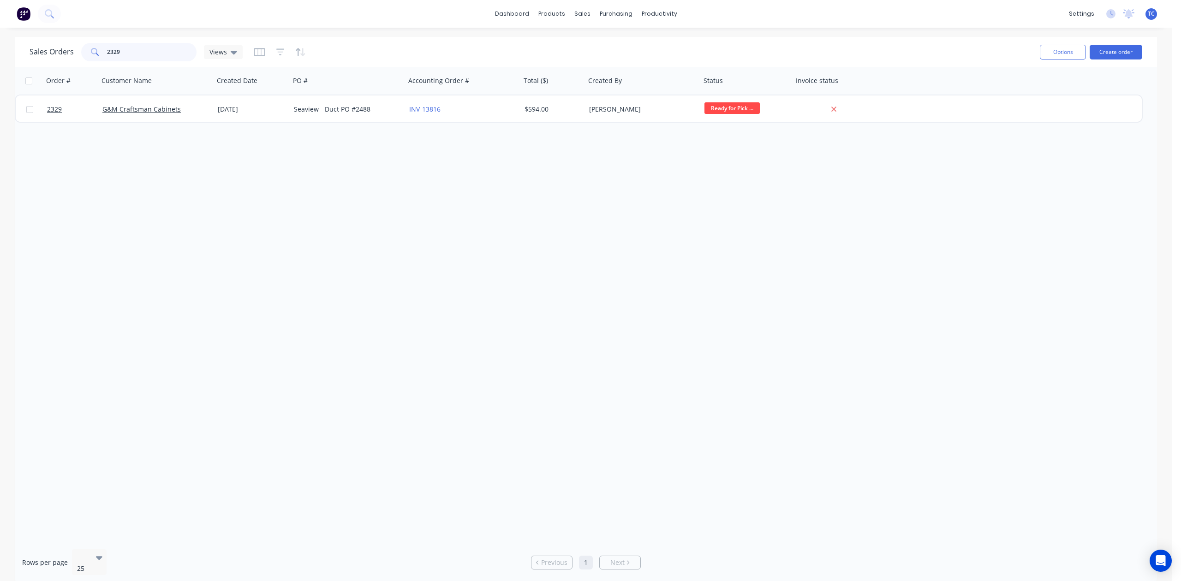
drag, startPoint x: 164, startPoint y: 49, endPoint x: 85, endPoint y: 47, distance: 79.4
click at [85, 47] on div "Sales Orders 2329 Views" at bounding box center [136, 52] width 213 height 18
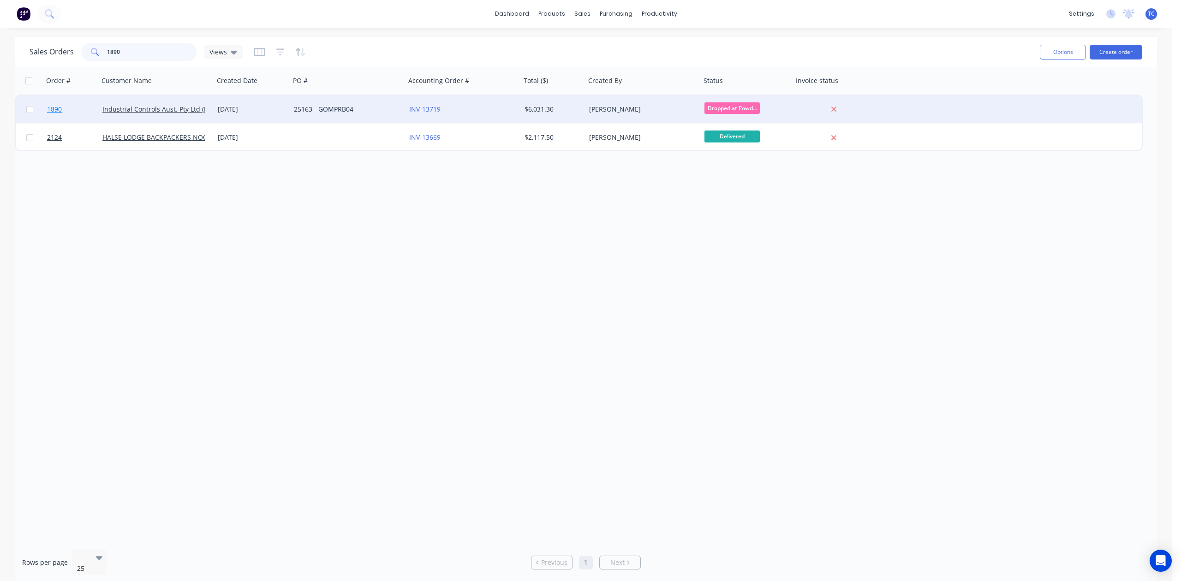
type input "1890"
click at [62, 106] on span "1890" at bounding box center [54, 109] width 15 height 9
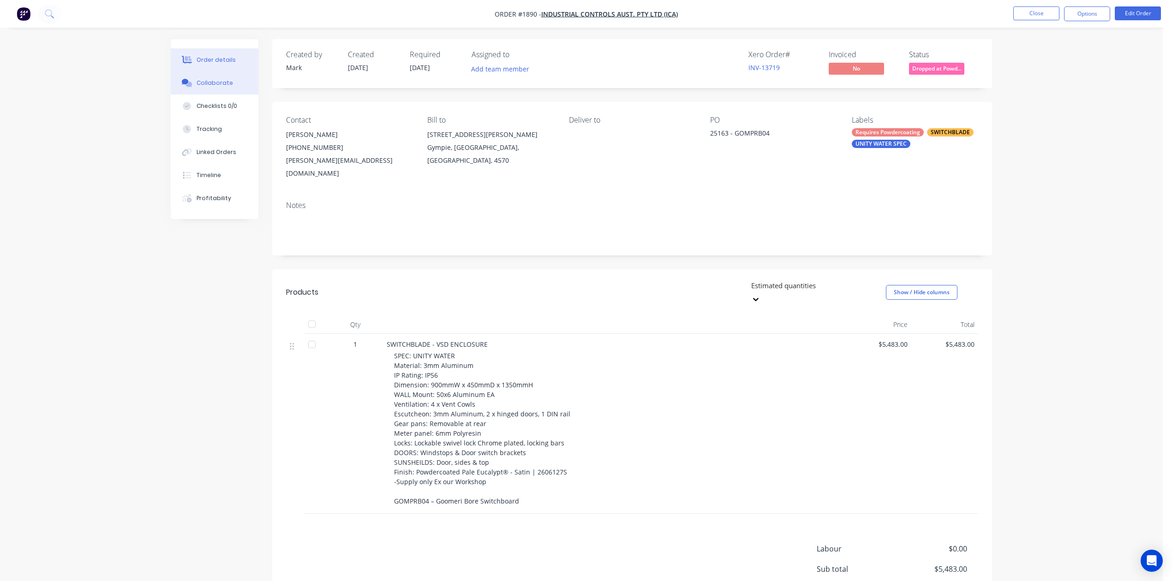
click at [207, 87] on div "Collaborate" at bounding box center [215, 83] width 36 height 8
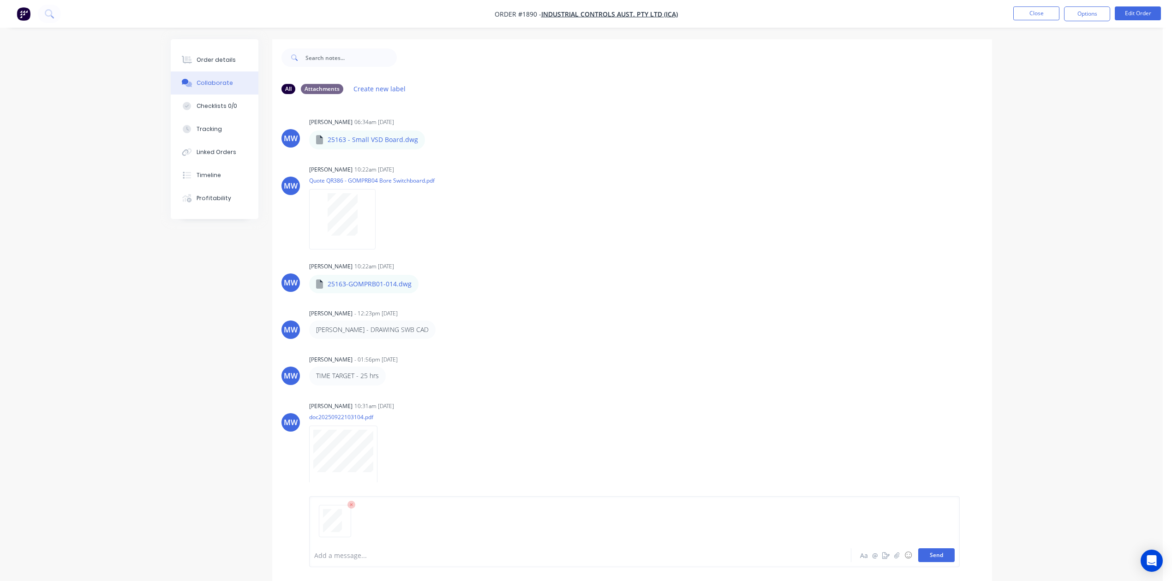
click at [918, 549] on button "Send" at bounding box center [936, 556] width 36 height 14
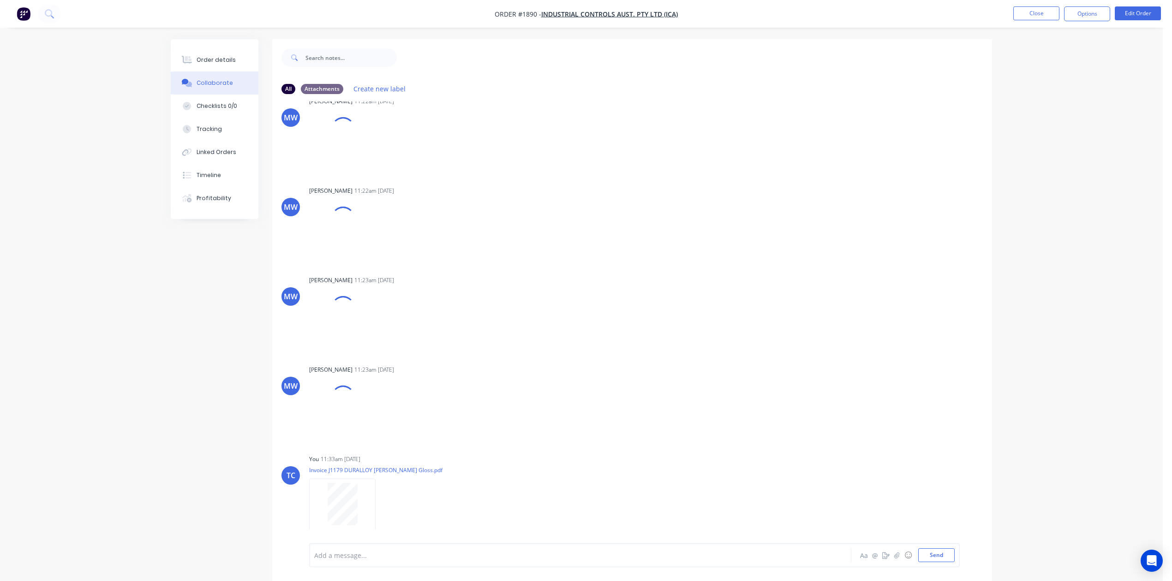
click at [230, 87] on div "Collaborate" at bounding box center [215, 83] width 36 height 8
click at [923, 550] on button "Send" at bounding box center [936, 556] width 36 height 14
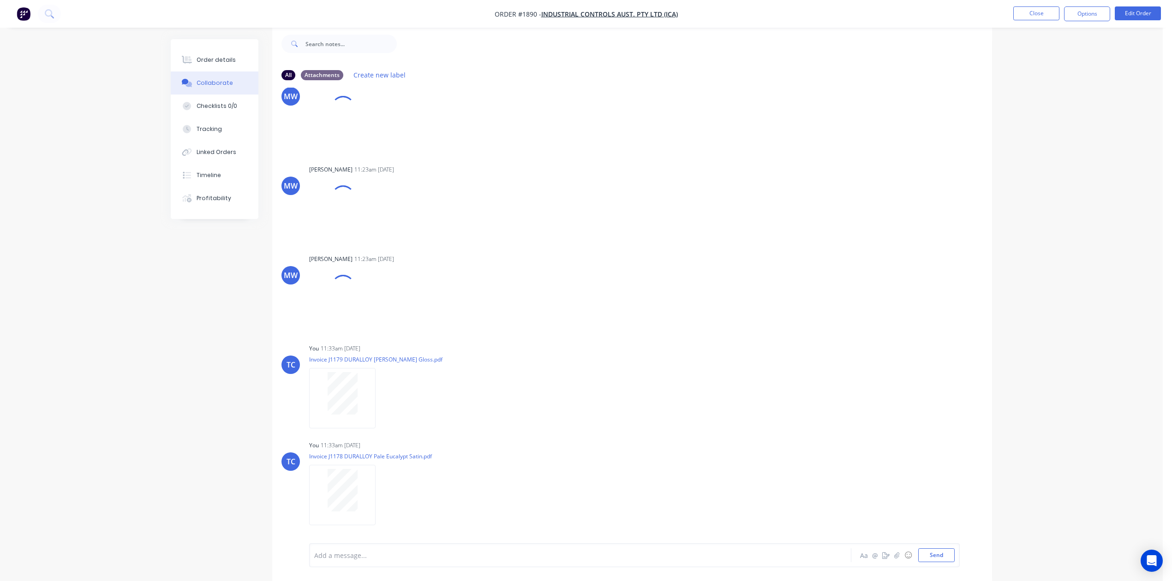
scroll to position [2484, 0]
click at [1018, 15] on button "Close" at bounding box center [1036, 13] width 46 height 14
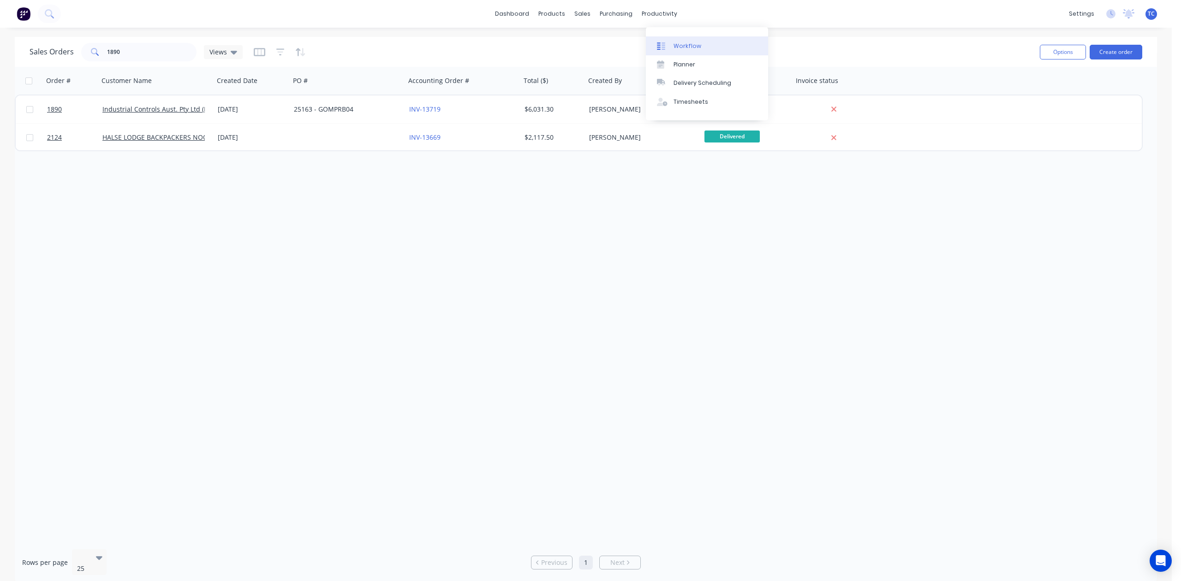
click at [687, 50] on div "Workflow" at bounding box center [688, 46] width 28 height 8
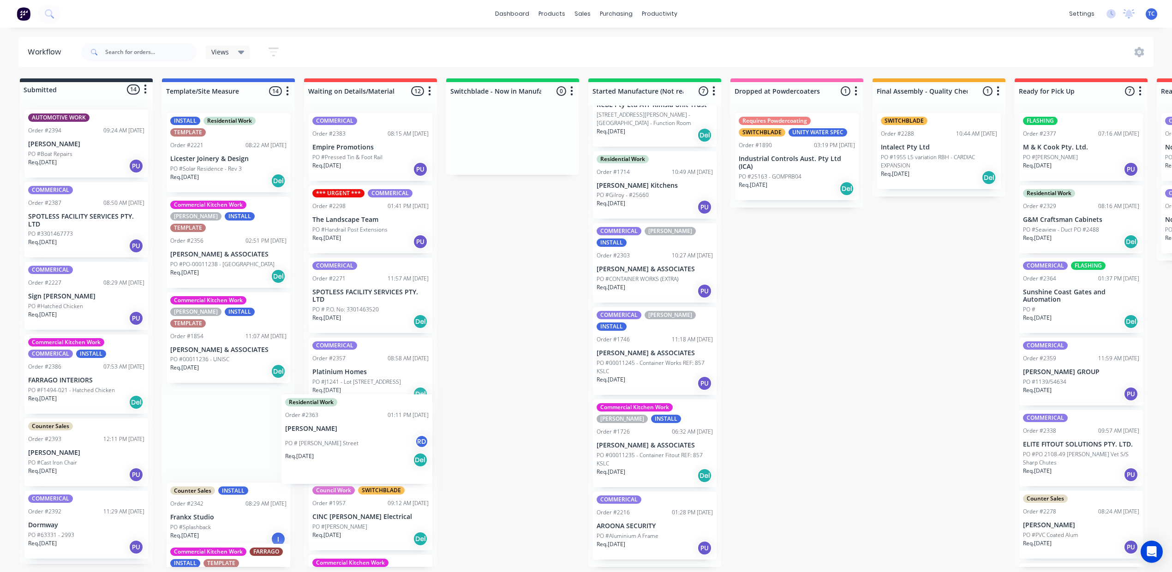
scroll to position [9, 0]
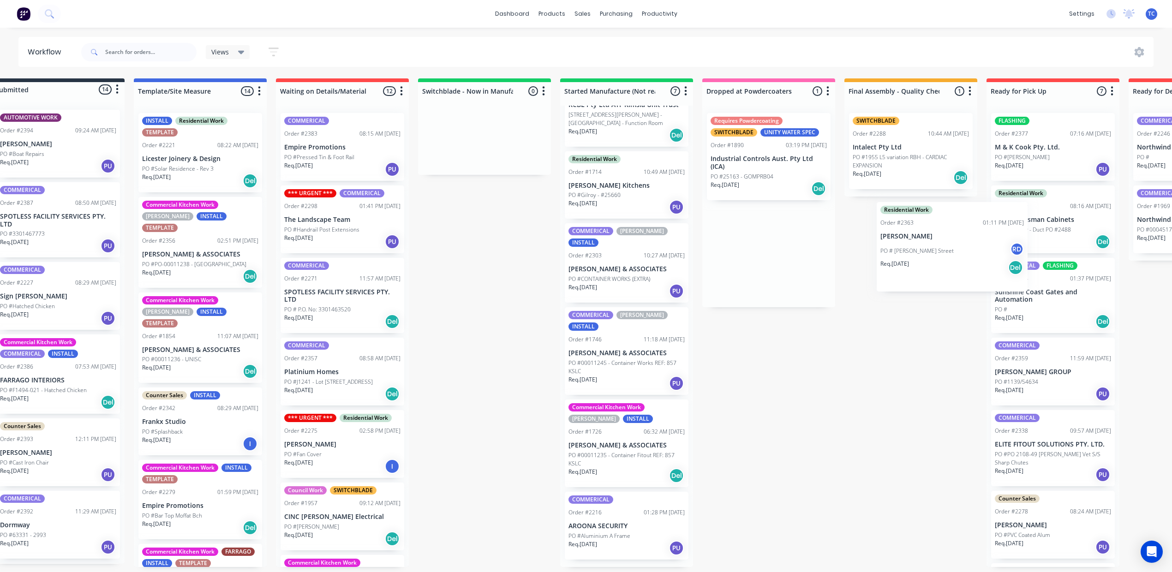
drag, startPoint x: 246, startPoint y: 449, endPoint x: 917, endPoint y: 246, distance: 701.0
click at [917, 246] on div "Submitted 14 Status colour #273444 hex #273444 Save Cancel Summaries Total orde…" at bounding box center [734, 322] width 1539 height 489
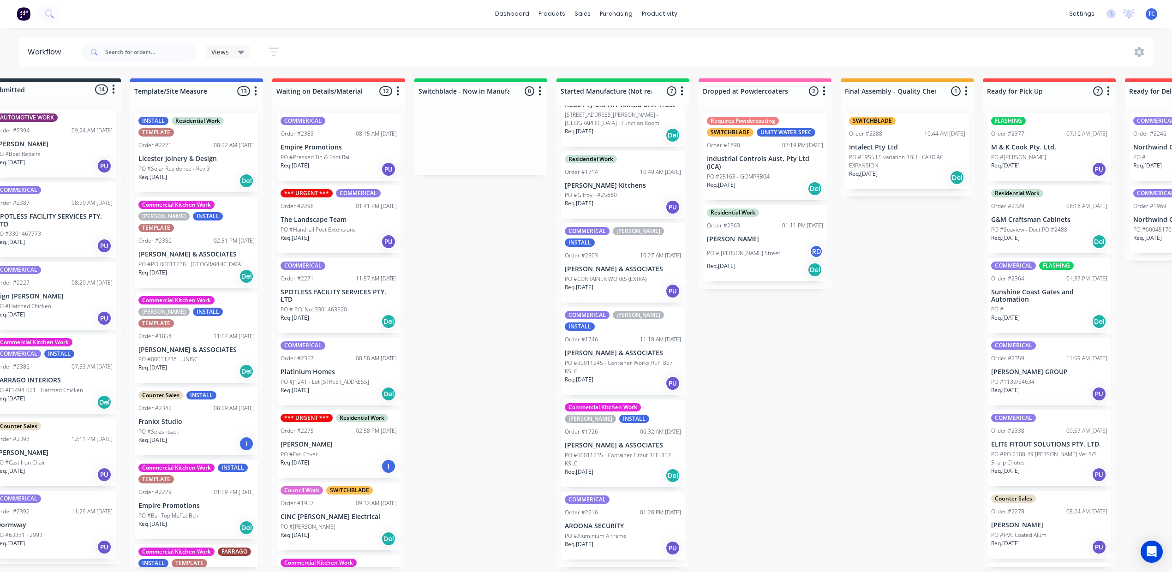
click at [823, 243] on p "[PERSON_NAME]" at bounding box center [765, 239] width 116 height 8
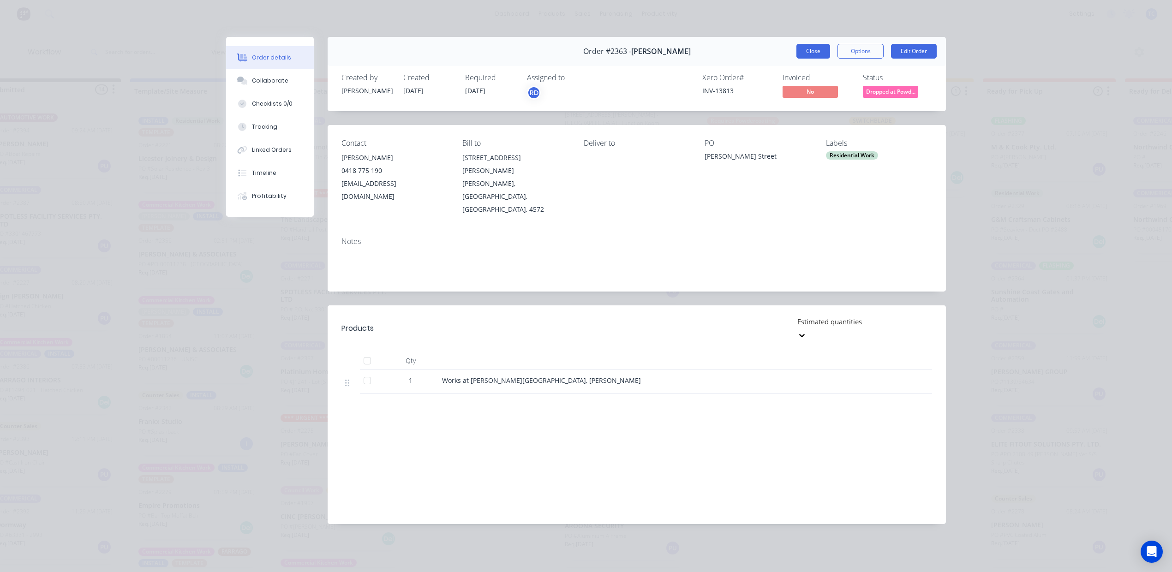
click at [796, 58] on button "Close" at bounding box center [813, 51] width 34 height 15
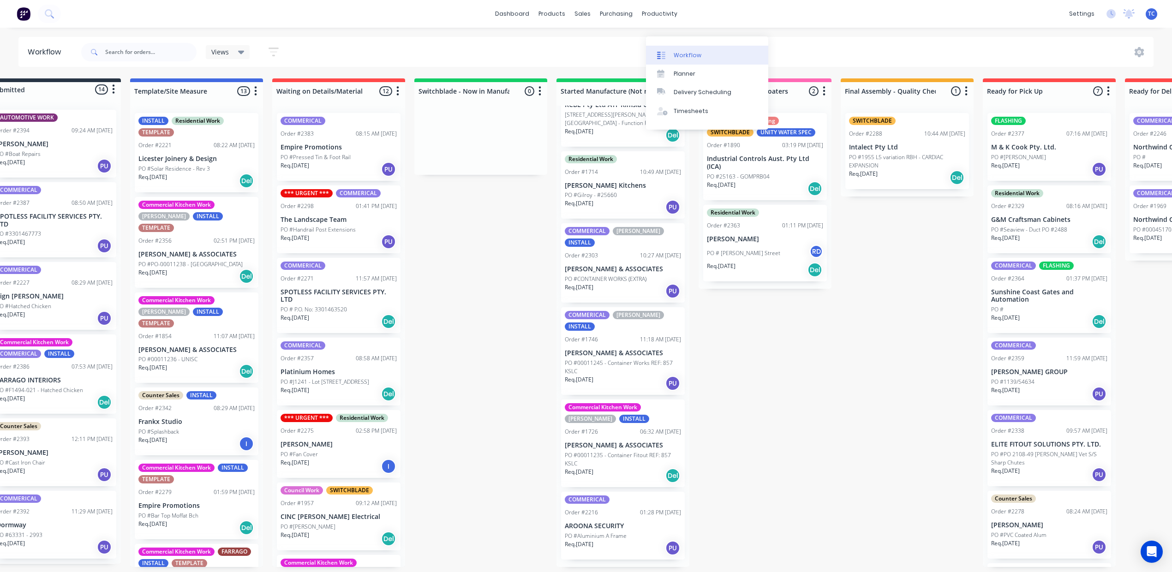
click at [687, 51] on div "Workflow" at bounding box center [688, 55] width 28 height 8
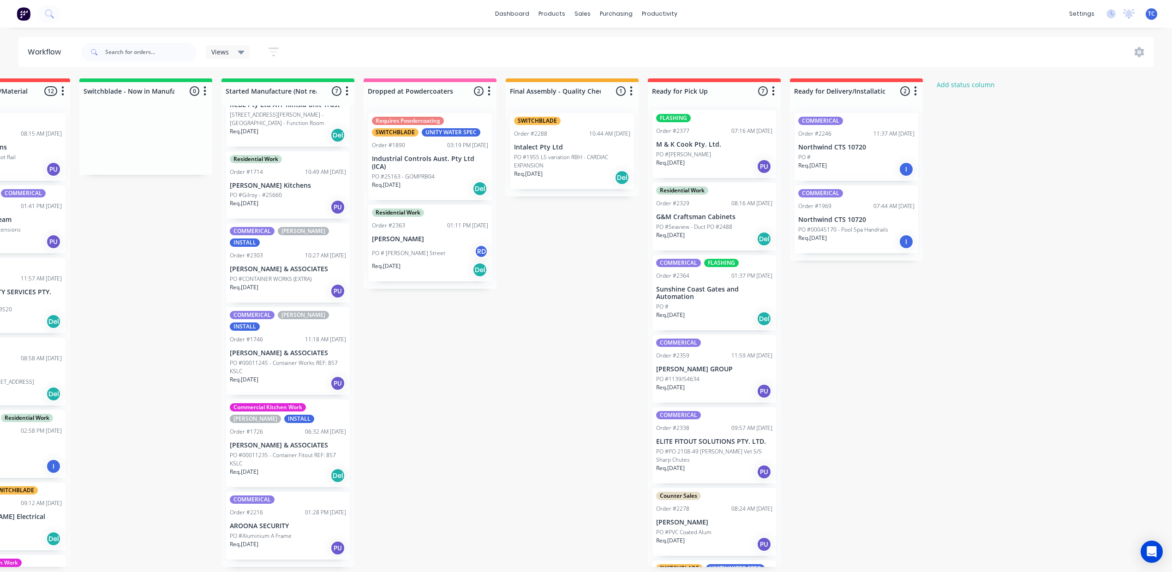
scroll to position [0, 0]
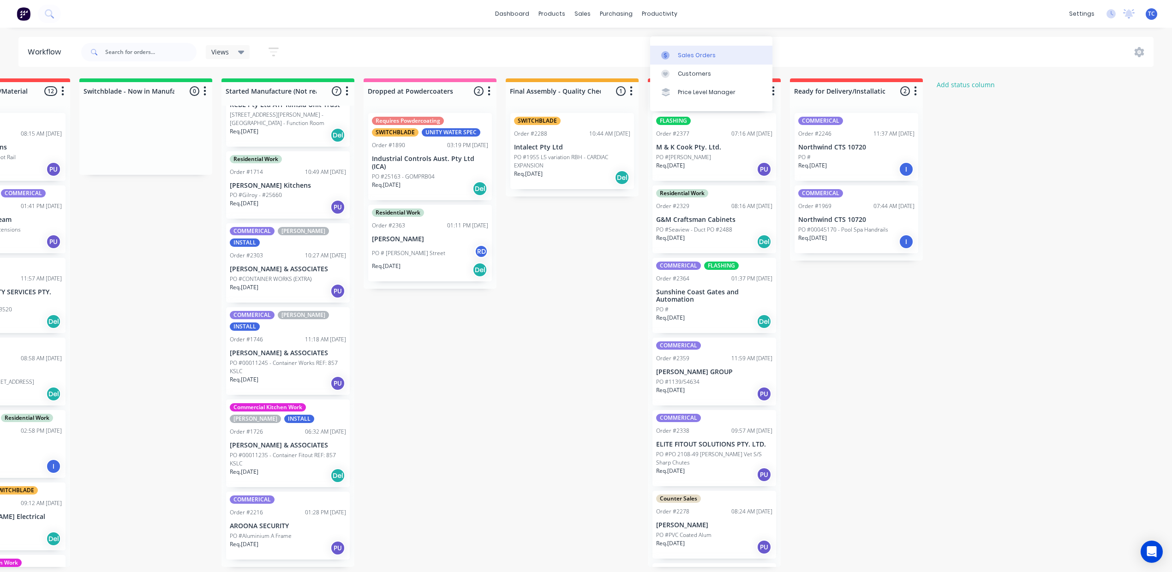
click at [678, 51] on div "Sales Orders" at bounding box center [697, 55] width 38 height 8
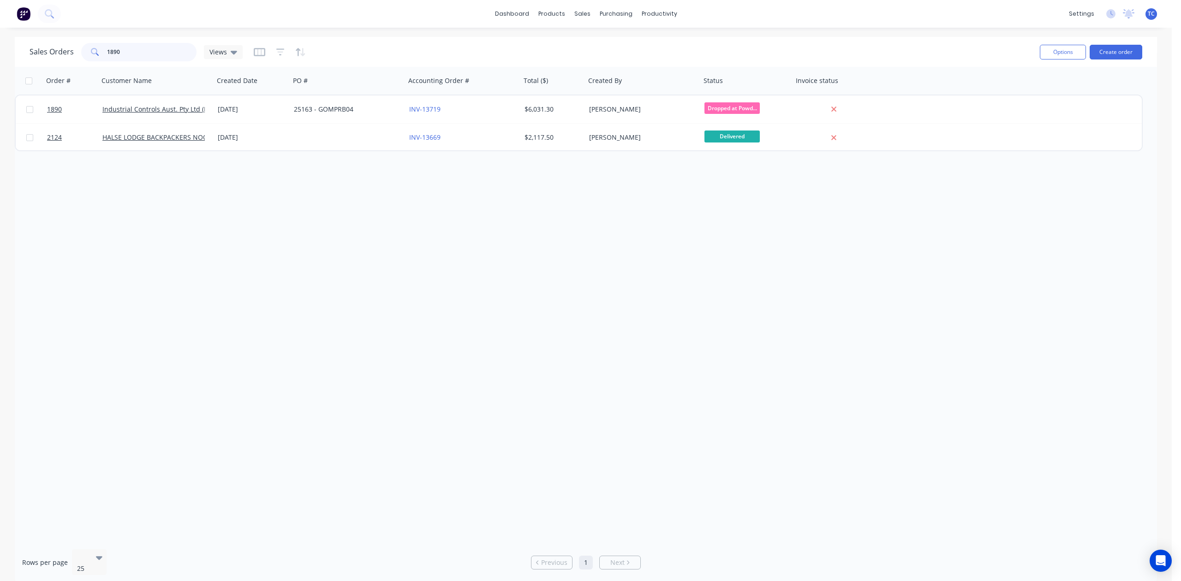
drag, startPoint x: 150, startPoint y: 47, endPoint x: 72, endPoint y: 56, distance: 78.1
click at [72, 56] on div "Sales Orders 1890 Views" at bounding box center [136, 52] width 213 height 18
type input "1"
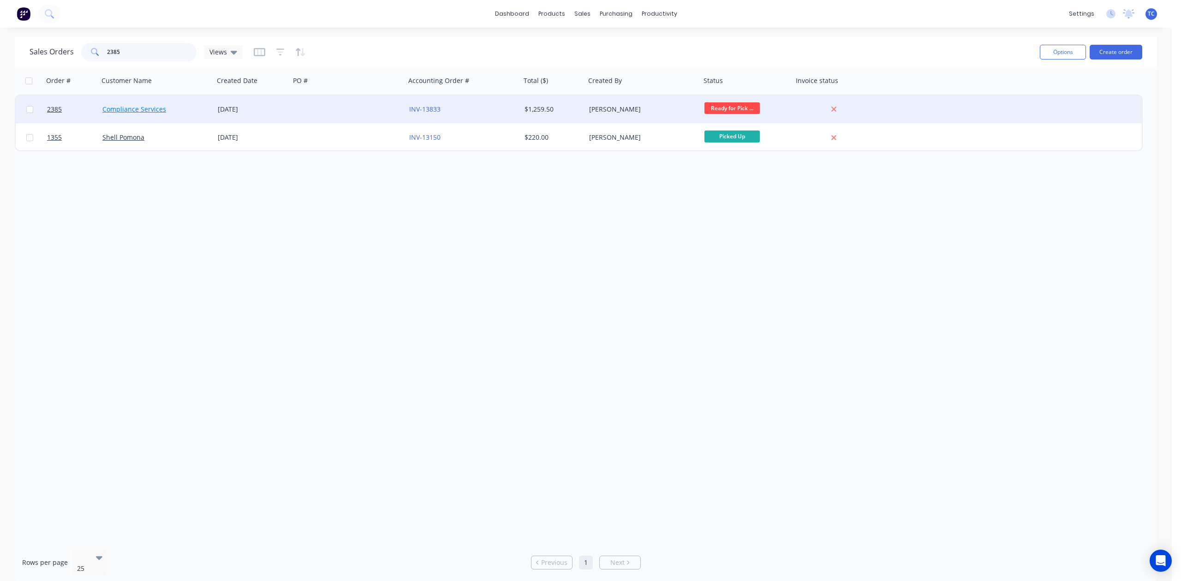
type input "2385"
click at [122, 108] on link "Compliance Services" at bounding box center [134, 109] width 64 height 9
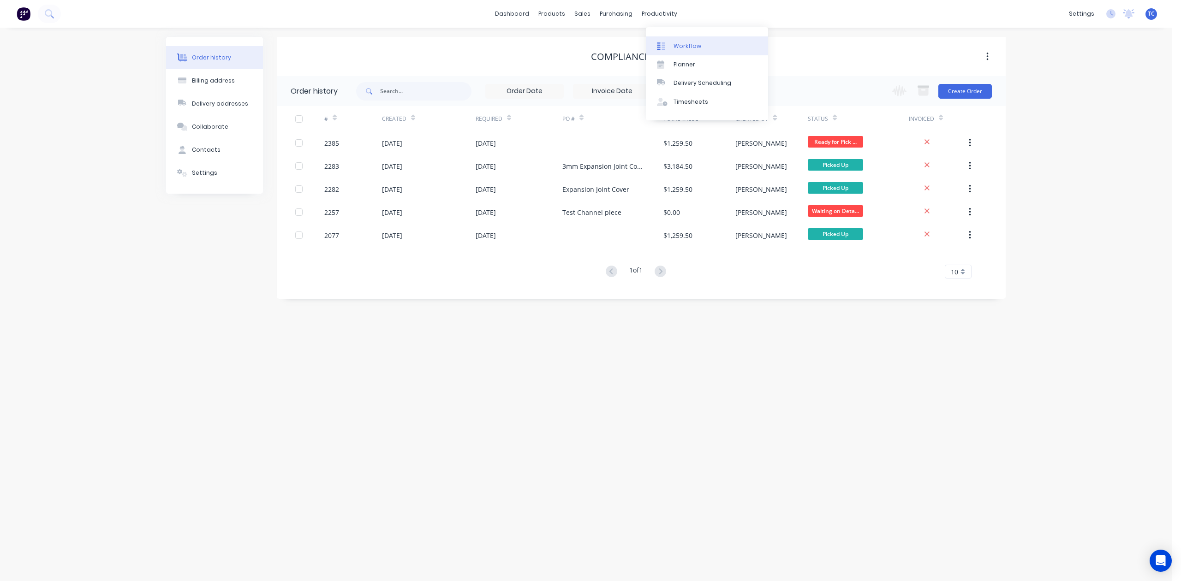
click at [693, 50] on div "Workflow" at bounding box center [688, 46] width 28 height 8
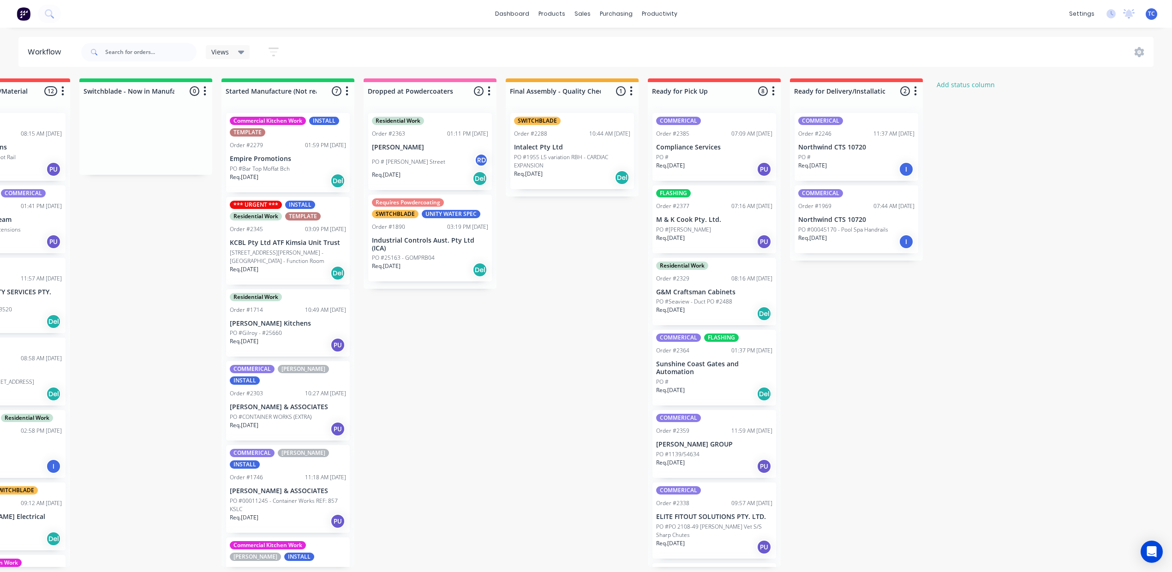
scroll to position [0, 619]
click at [708, 151] on p "Compliance Services" at bounding box center [714, 148] width 116 height 8
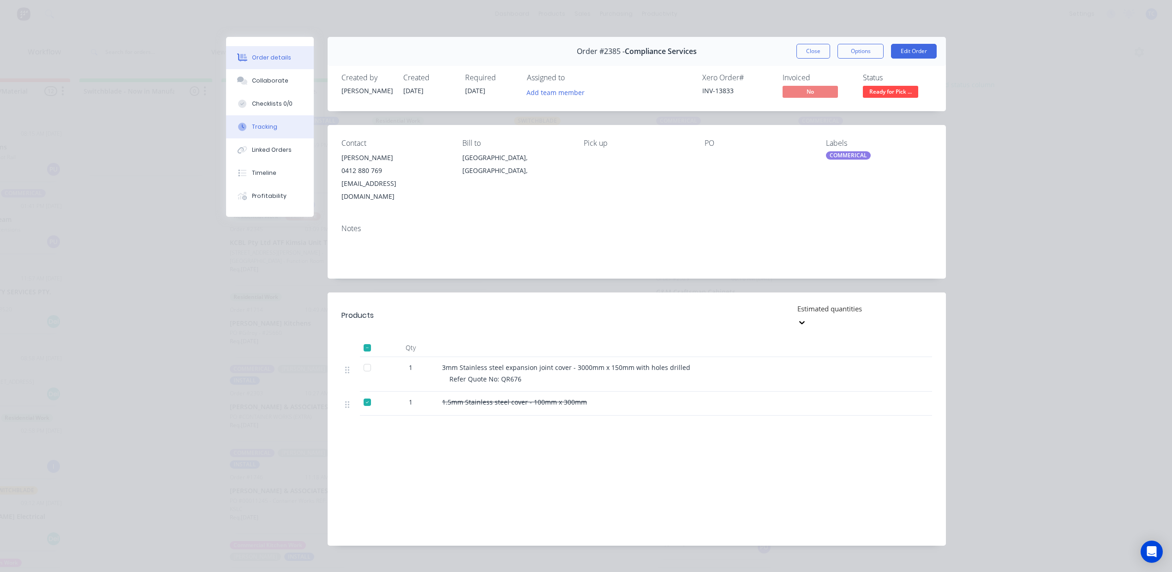
click at [257, 131] on div "Tracking" at bounding box center [264, 127] width 25 height 8
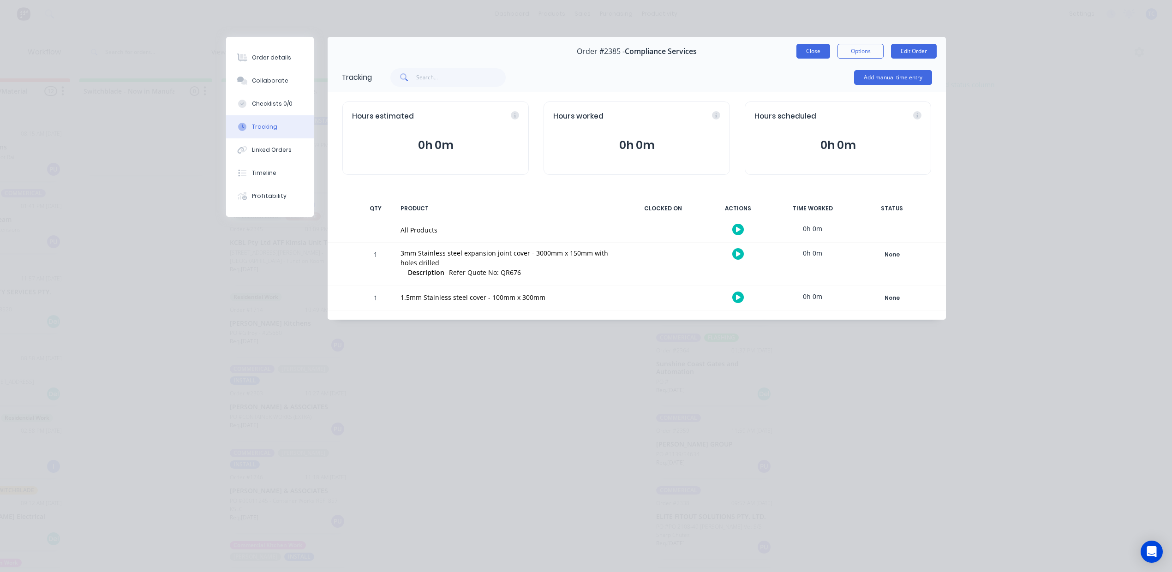
click at [796, 59] on button "Close" at bounding box center [813, 51] width 34 height 15
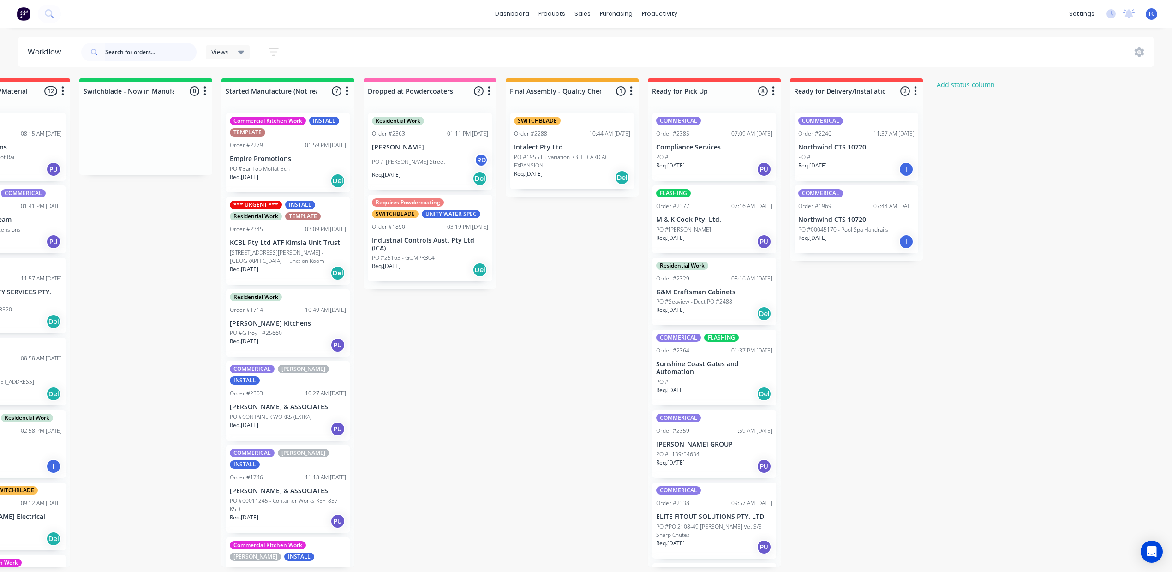
click at [142, 51] on input "text" at bounding box center [150, 52] width 91 height 18
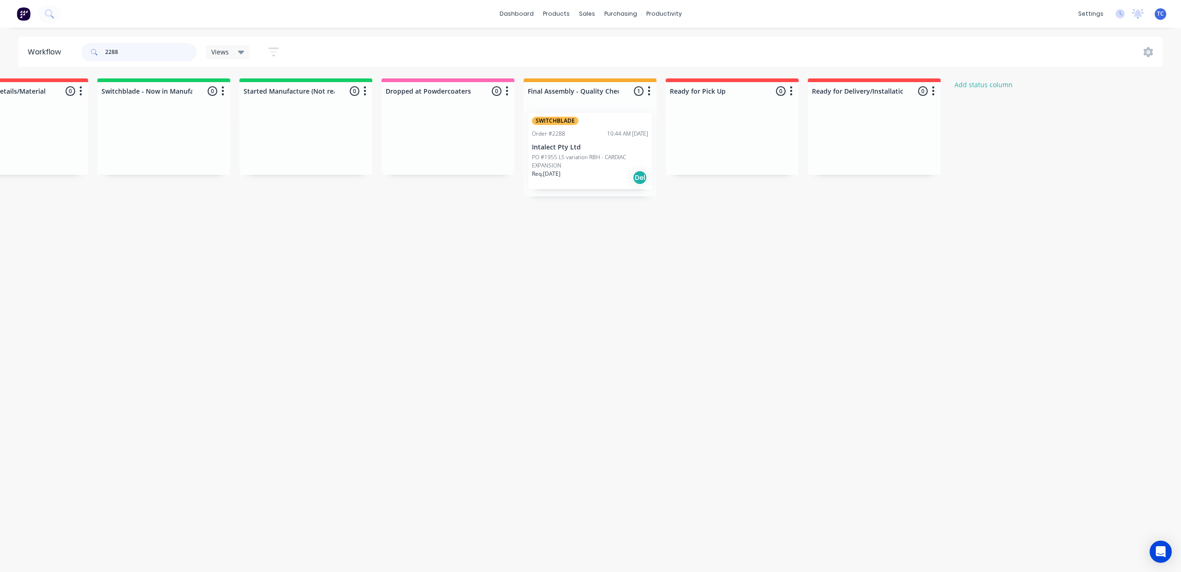
scroll to position [0, 351]
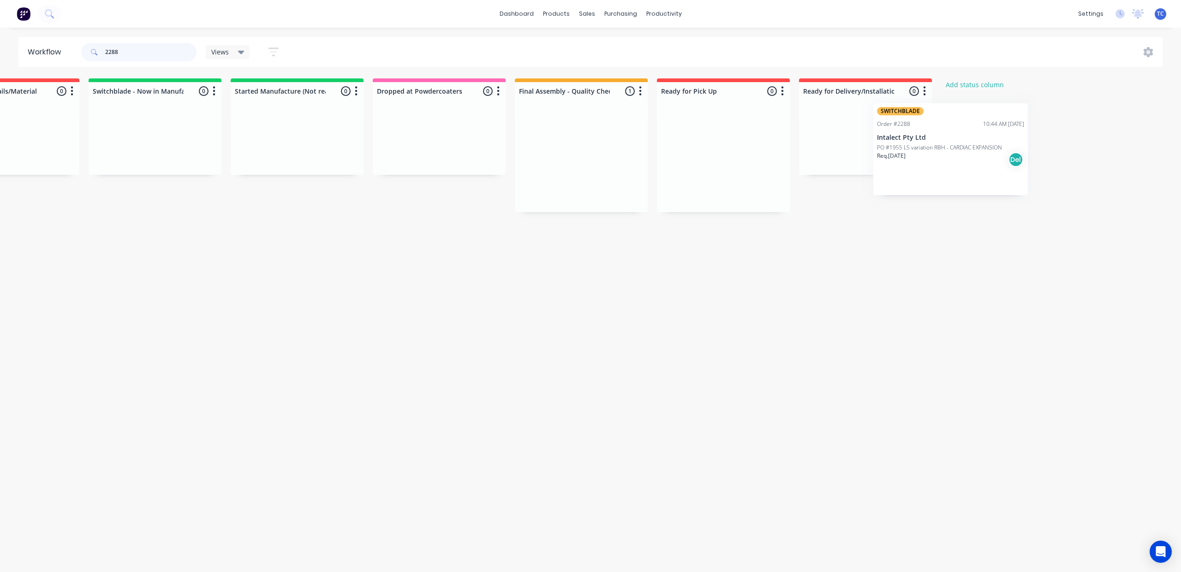
drag, startPoint x: 778, startPoint y: 165, endPoint x: 910, endPoint y: 150, distance: 133.7
click at [910, 150] on div "Submitted 0 Status colour #273444 hex #273444 Save Cancel Summaries Total order…" at bounding box center [404, 145] width 1539 height 134
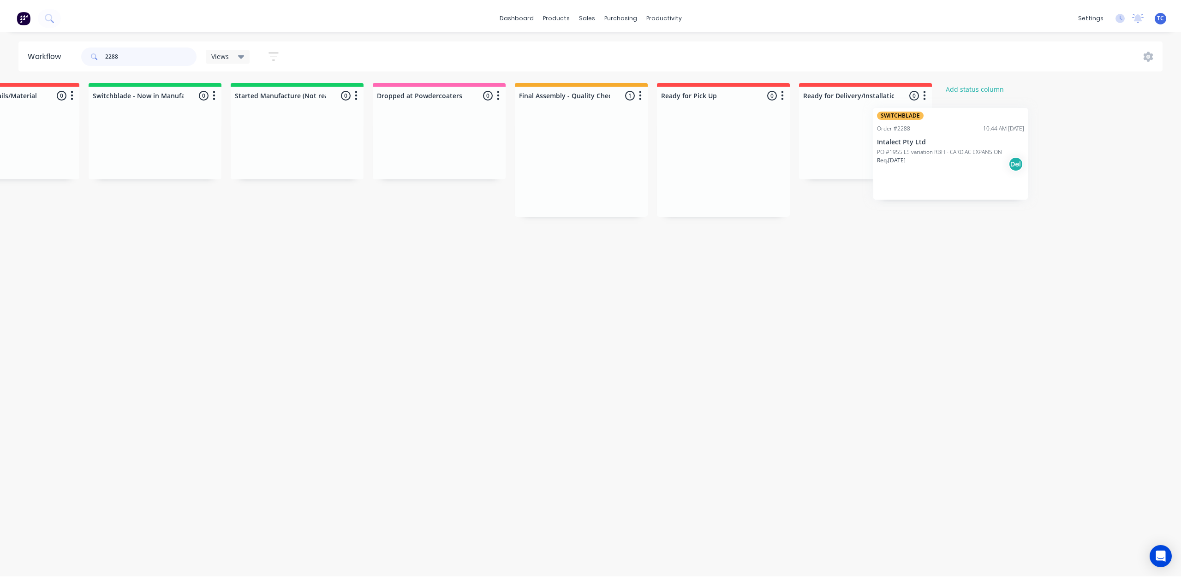
scroll to position [0, 419]
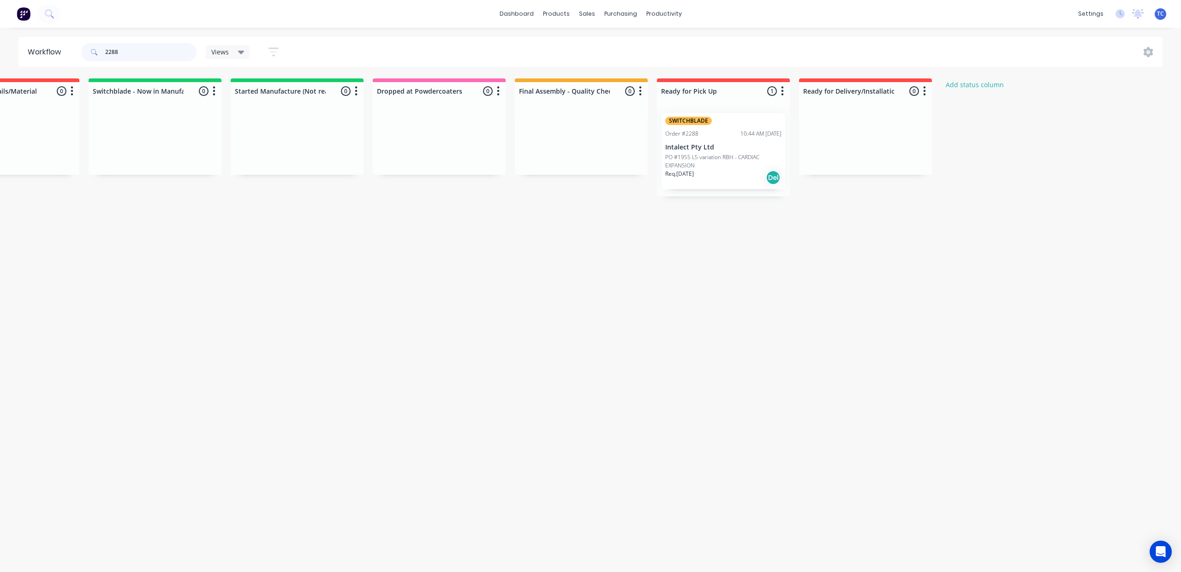
type input "2288"
drag, startPoint x: 947, startPoint y: 286, endPoint x: 969, endPoint y: 280, distance: 23.1
click at [824, 286] on html "dashboard products sales purchasing productivity dashboard products Product Cat…" at bounding box center [232, 258] width 1181 height 517
click at [782, 151] on p "Intalect Pty Ltd" at bounding box center [723, 148] width 116 height 8
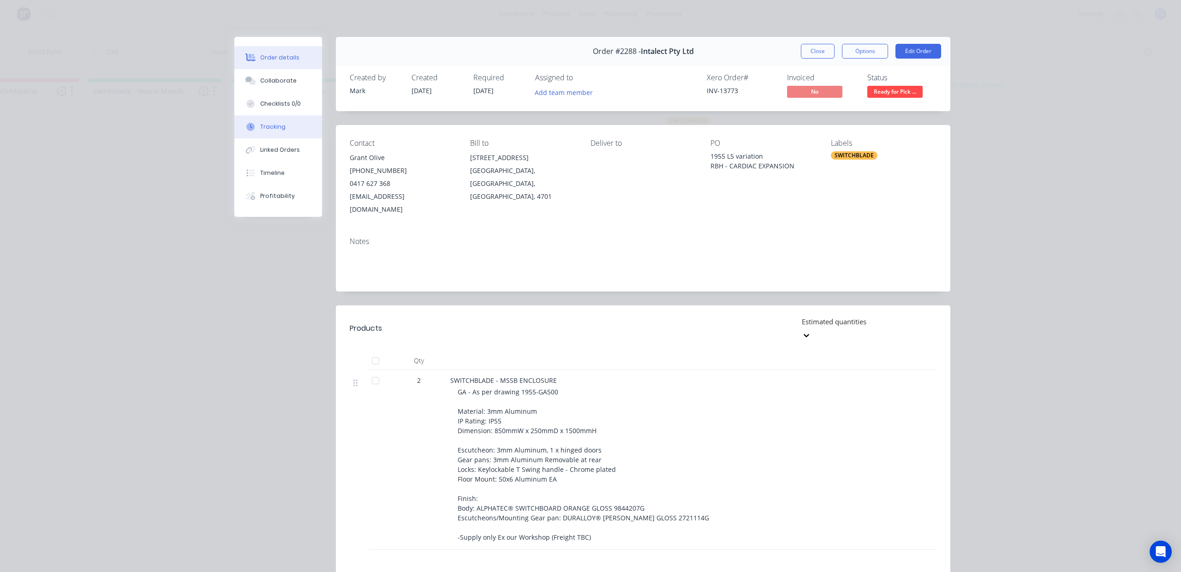
click at [270, 131] on div "Tracking" at bounding box center [272, 127] width 25 height 8
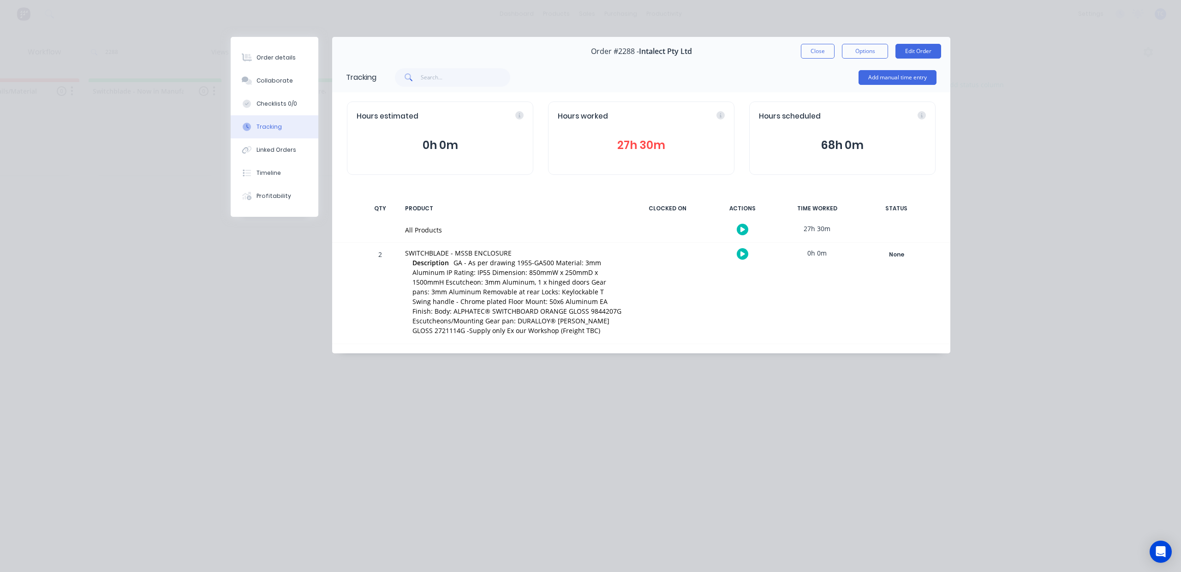
click at [631, 154] on button "27h 30m" at bounding box center [641, 146] width 167 height 18
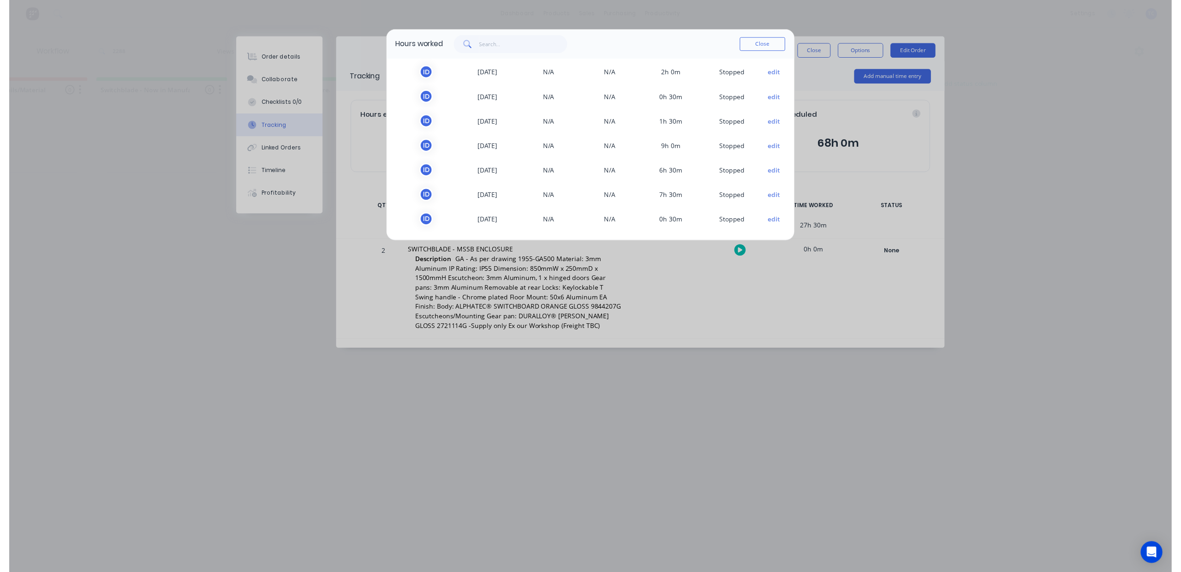
scroll to position [56, 0]
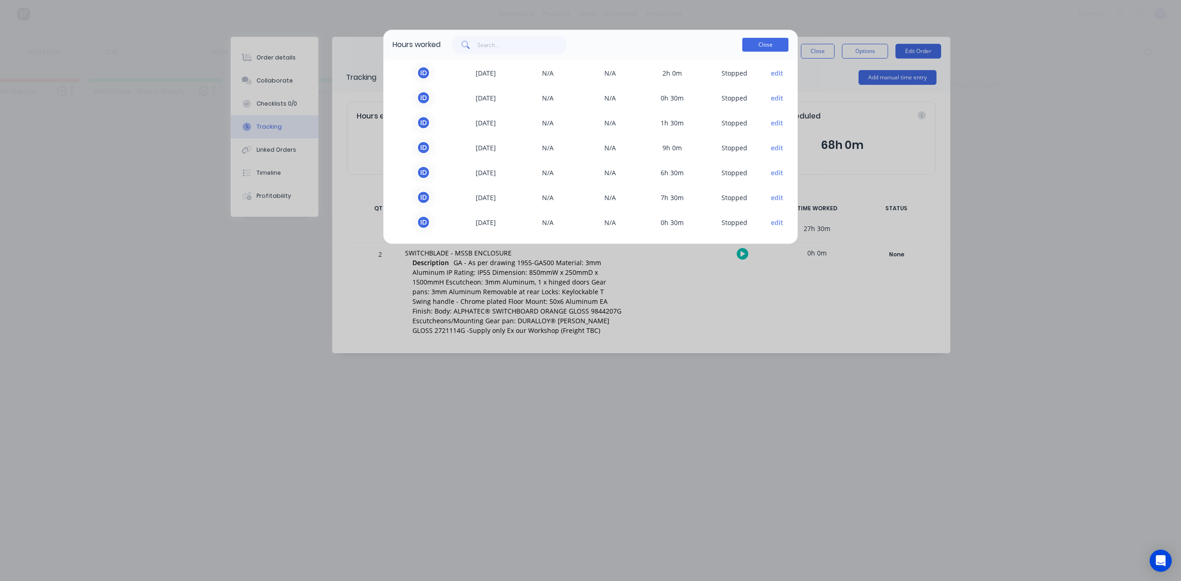
click at [769, 52] on button "Close" at bounding box center [765, 45] width 46 height 14
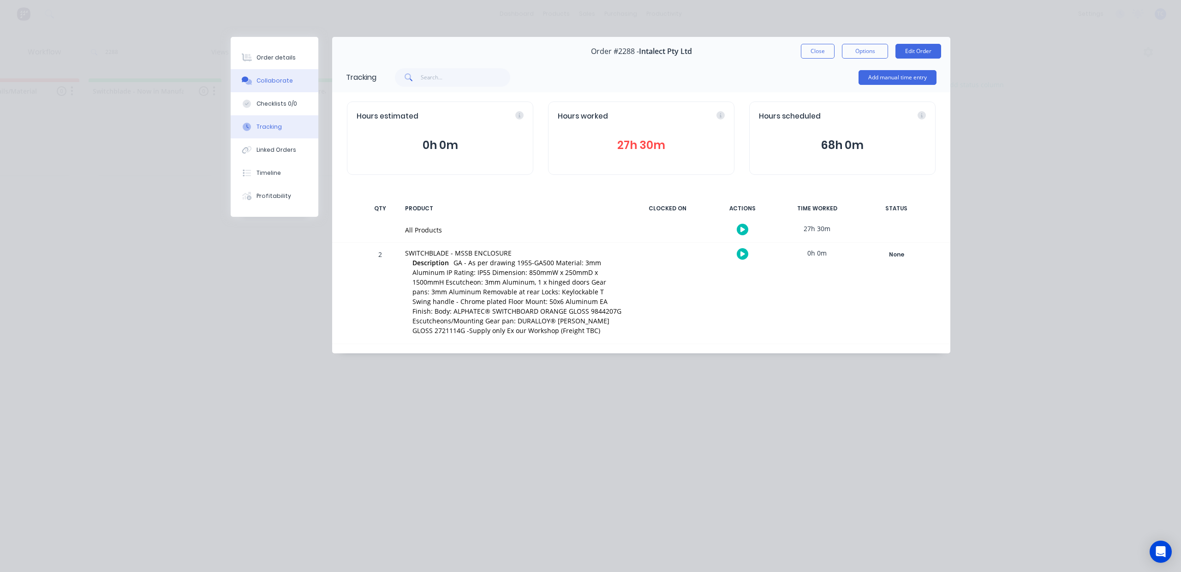
click at [289, 85] on div "Collaborate" at bounding box center [275, 81] width 36 height 8
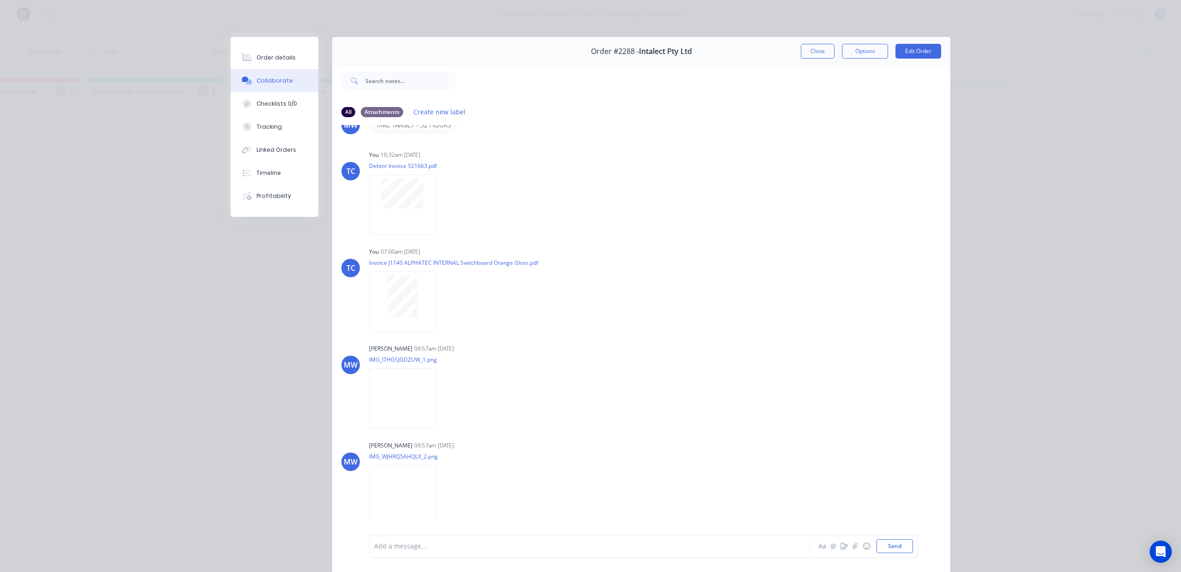
scroll to position [246, 0]
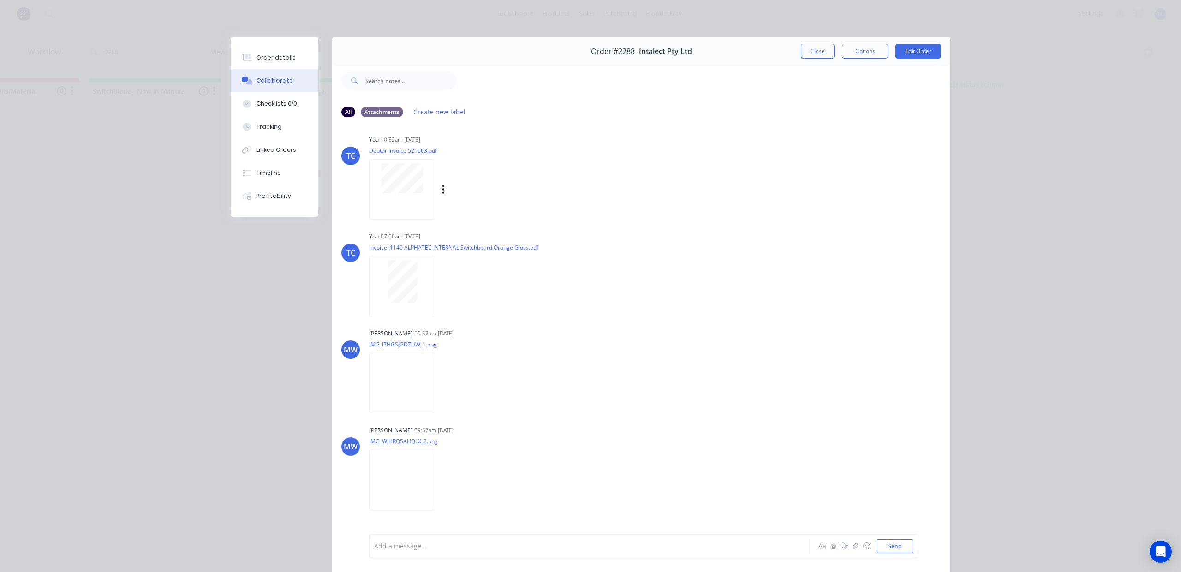
click at [431, 193] on div at bounding box center [402, 178] width 58 height 30
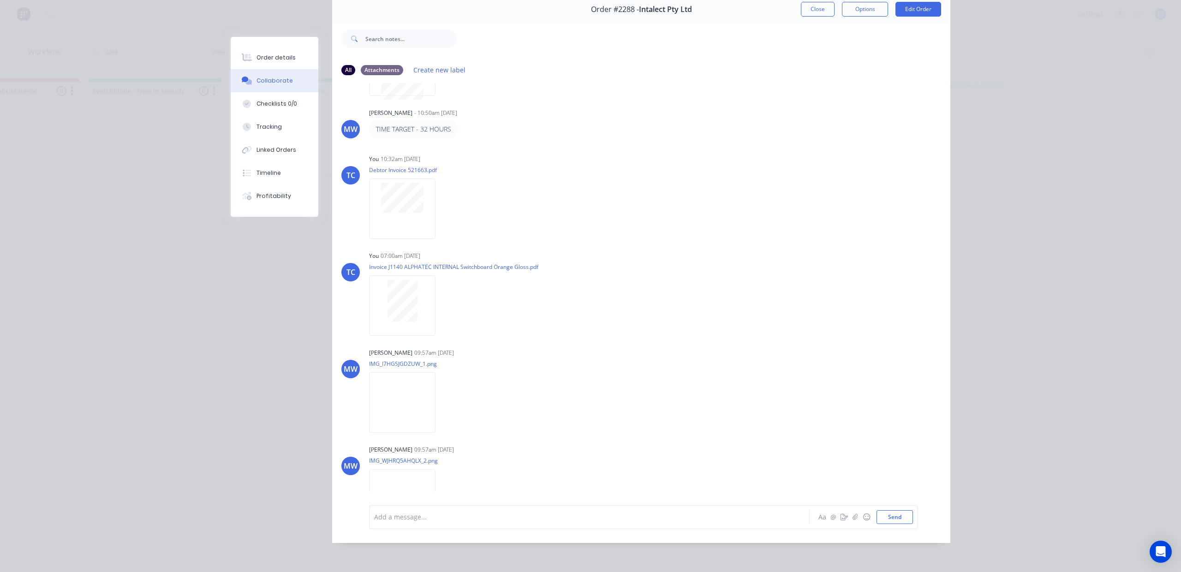
scroll to position [0, 0]
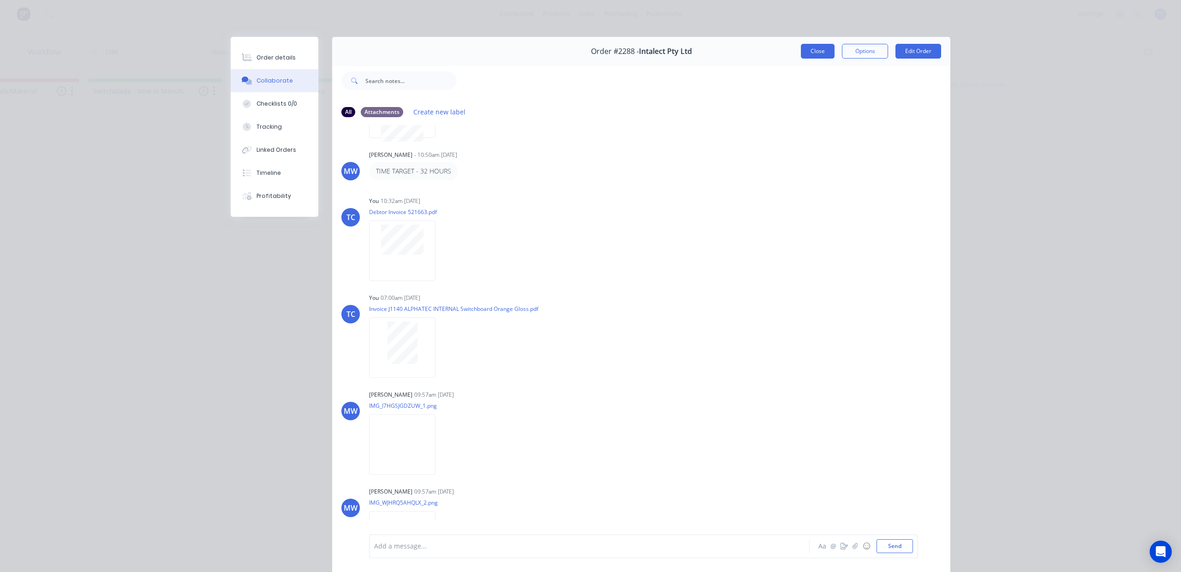
click at [801, 58] on button "Close" at bounding box center [818, 51] width 34 height 15
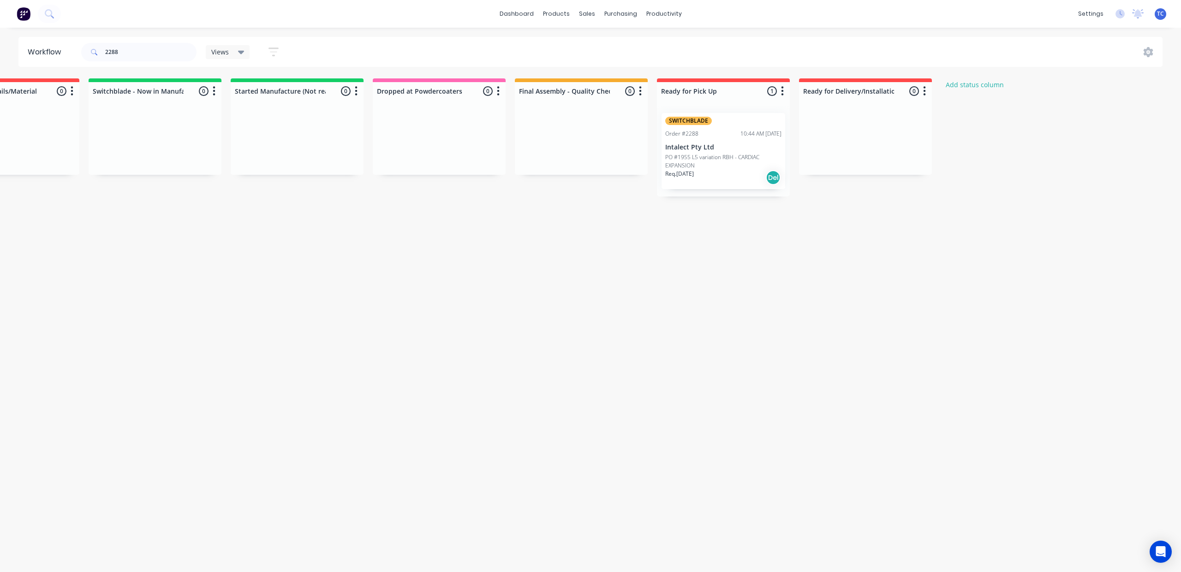
click at [782, 151] on p "Intalect Pty Ltd" at bounding box center [723, 148] width 116 height 8
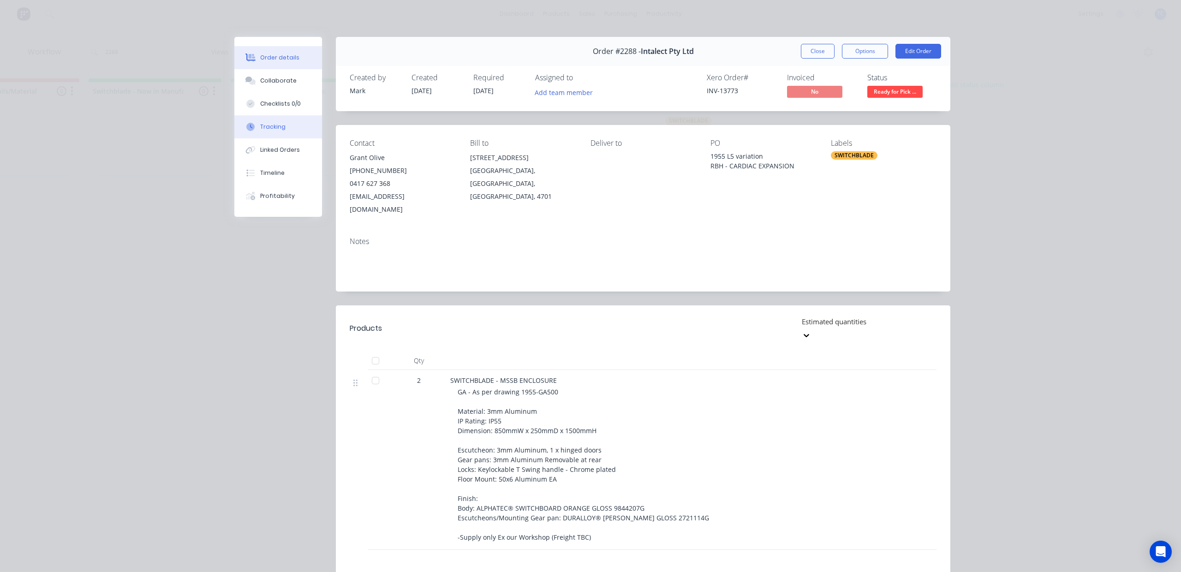
click at [268, 131] on div "Tracking" at bounding box center [272, 127] width 25 height 8
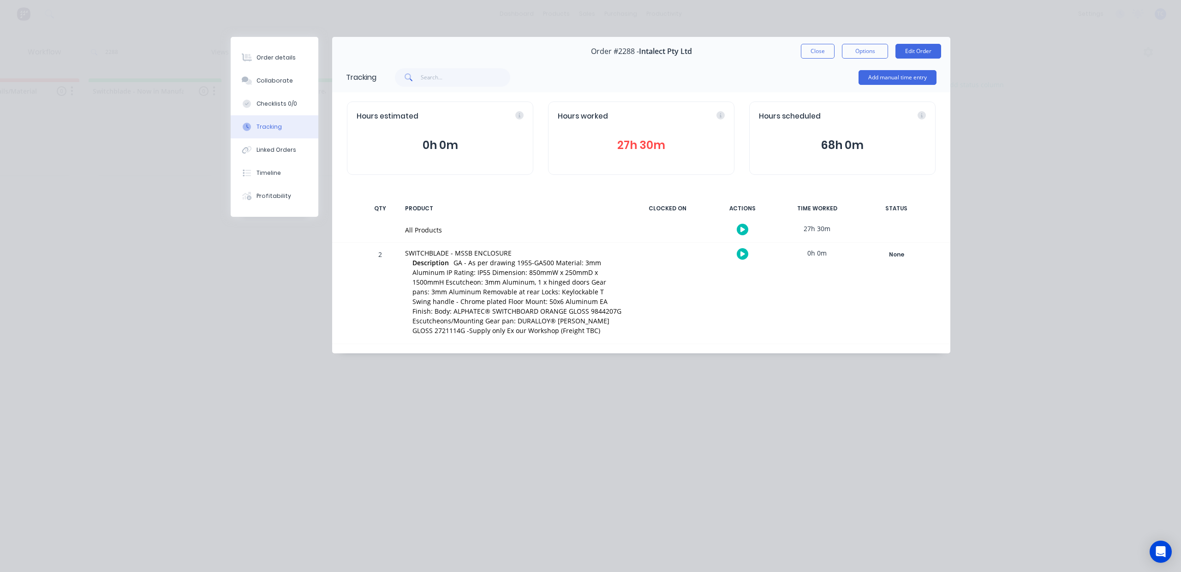
drag, startPoint x: 805, startPoint y: 57, endPoint x: 836, endPoint y: 63, distance: 31.9
click at [807, 59] on button "Close" at bounding box center [818, 51] width 34 height 15
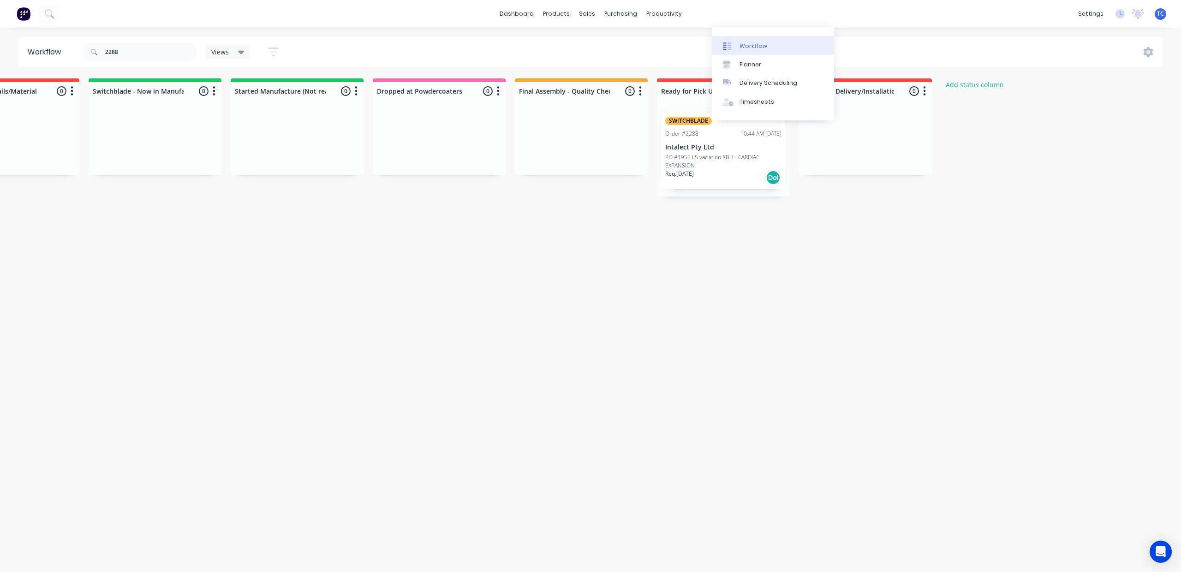
click at [740, 48] on div "Workflow" at bounding box center [754, 46] width 28 height 8
